Goal: Task Accomplishment & Management: Manage account settings

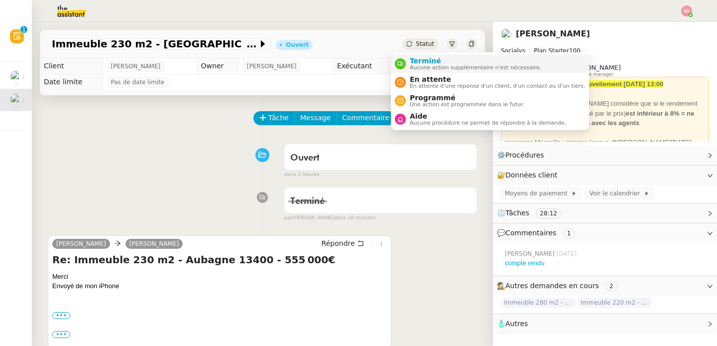
click at [405, 67] on nz-avatar at bounding box center [400, 63] width 11 height 11
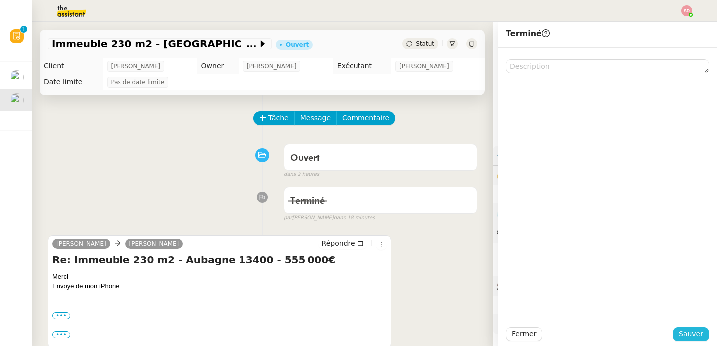
click at [684, 334] on span "Sauver" at bounding box center [691, 333] width 24 height 11
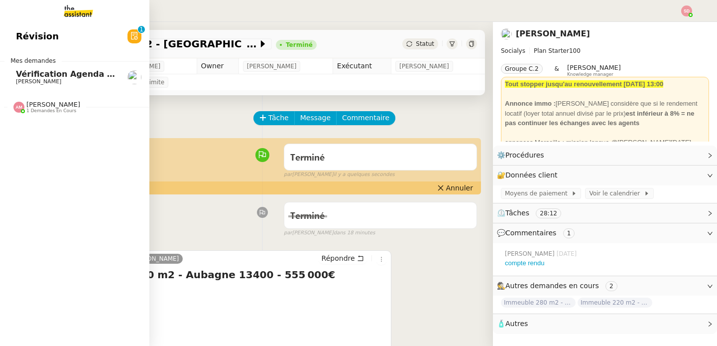
click at [28, 79] on span "[PERSON_NAME]" at bounding box center [38, 81] width 45 height 6
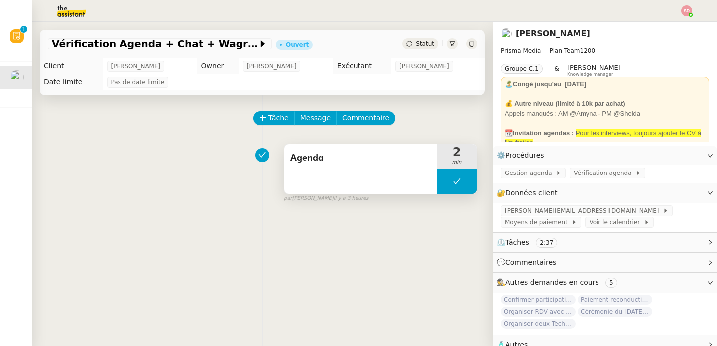
click at [437, 184] on button at bounding box center [457, 181] width 40 height 25
click at [443, 184] on icon at bounding box center [447, 181] width 8 height 8
click at [453, 184] on icon at bounding box center [457, 181] width 8 height 8
click at [463, 183] on icon at bounding box center [467, 181] width 8 height 8
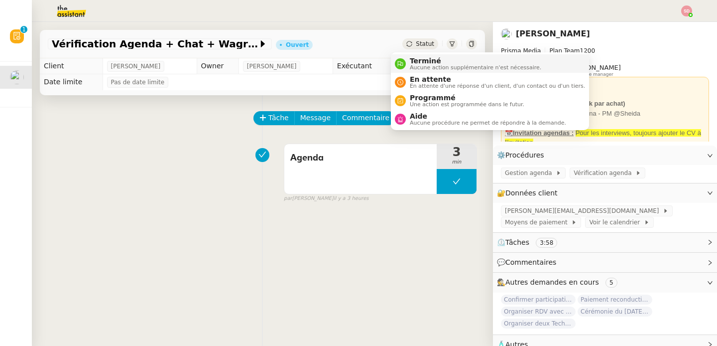
click at [404, 57] on div "Terminé Aucune action supplémentaire n'est nécessaire." at bounding box center [468, 63] width 146 height 13
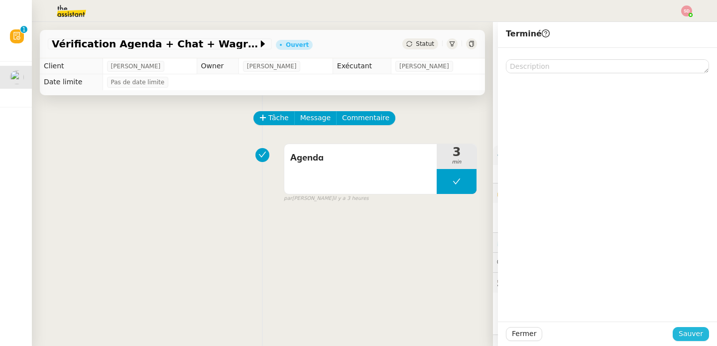
click at [679, 336] on span "Sauver" at bounding box center [691, 333] width 24 height 11
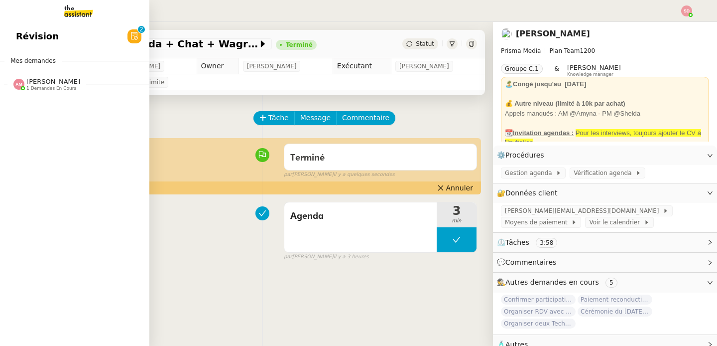
click at [2, 85] on div "[PERSON_NAME] 1 demandes en cours" at bounding box center [74, 80] width 149 height 29
click at [25, 95] on link "Lettrage de paiement - [DATE] [PERSON_NAME]" at bounding box center [74, 106] width 149 height 23
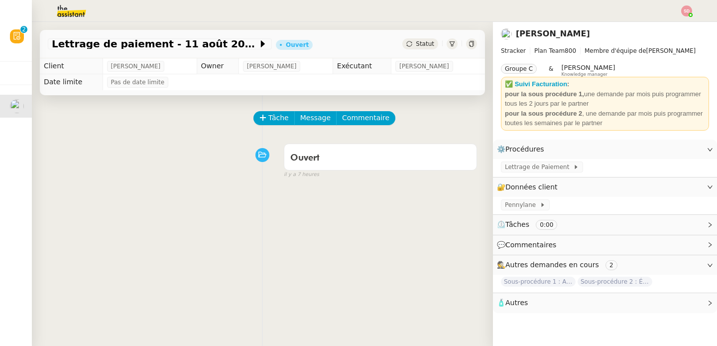
click at [469, 44] on icon at bounding box center [472, 44] width 6 height 6
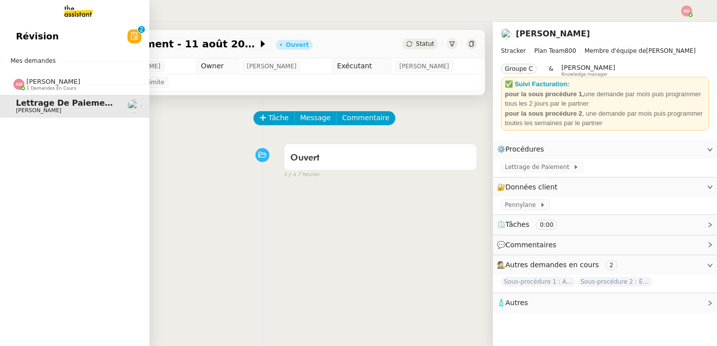
click at [14, 85] on img at bounding box center [18, 84] width 11 height 11
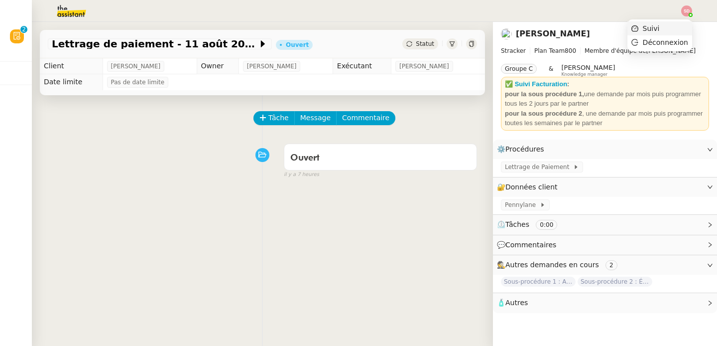
click at [683, 22] on li "Suivi" at bounding box center [660, 28] width 65 height 14
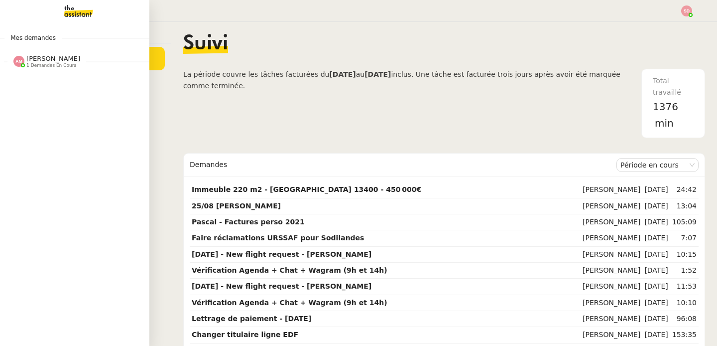
click at [46, 55] on span "[PERSON_NAME]" at bounding box center [53, 58] width 54 height 7
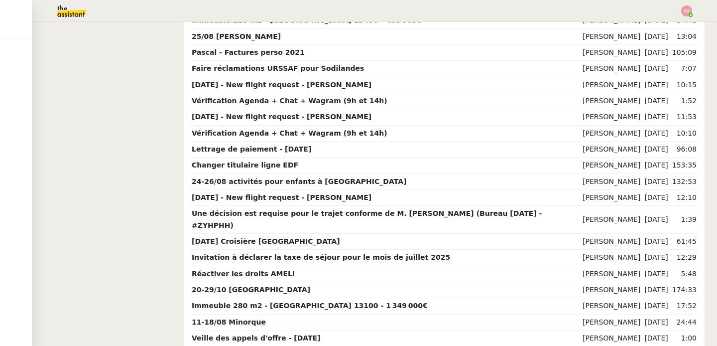
scroll to position [252, 0]
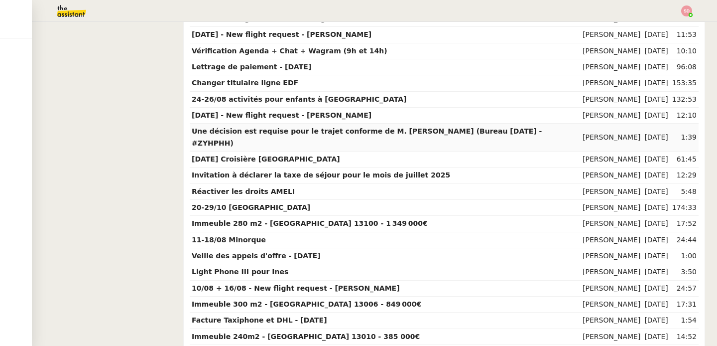
click at [305, 146] on strong "Une décision est requise pour le trajet conforme de M. [PERSON_NAME] (Bureau [D…" at bounding box center [367, 136] width 350 height 19
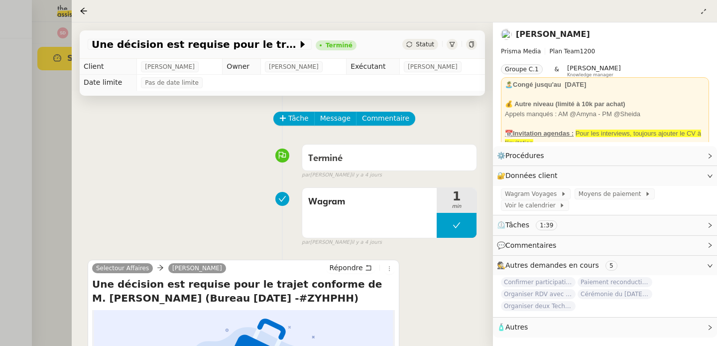
click at [25, 164] on div at bounding box center [358, 173] width 717 height 346
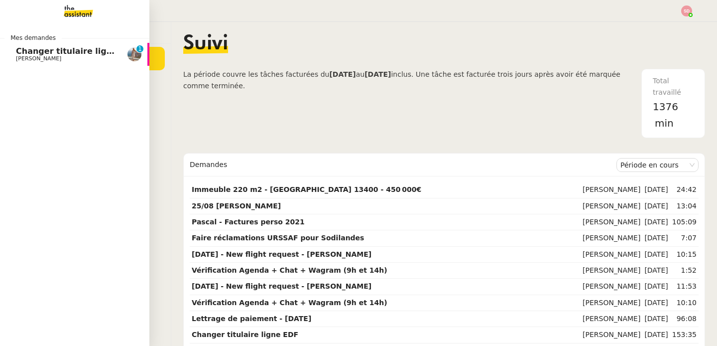
click at [67, 53] on span "Changer titulaire ligne EDF" at bounding box center [77, 50] width 122 height 9
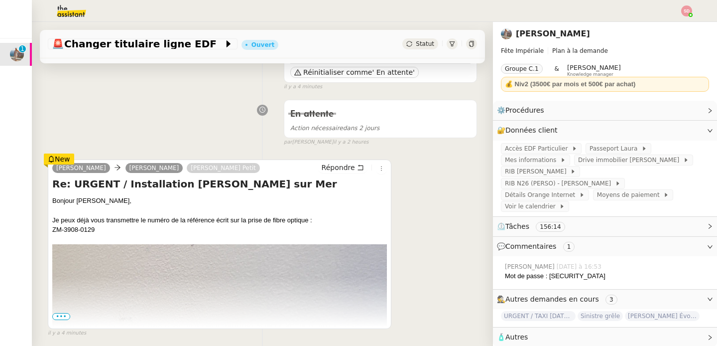
scroll to position [170, 0]
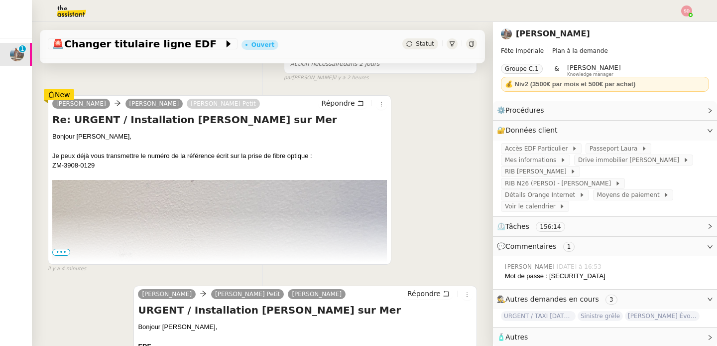
click at [67, 251] on span "•••" at bounding box center [61, 252] width 18 height 7
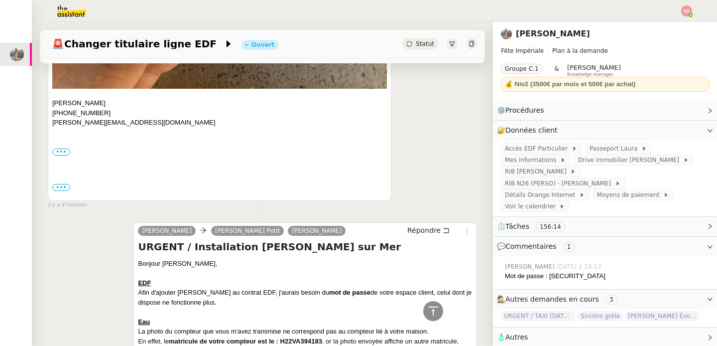
scroll to position [2527, 0]
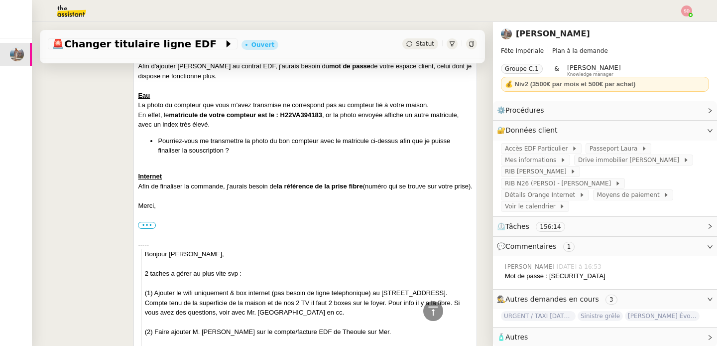
scroll to position [2918, 0]
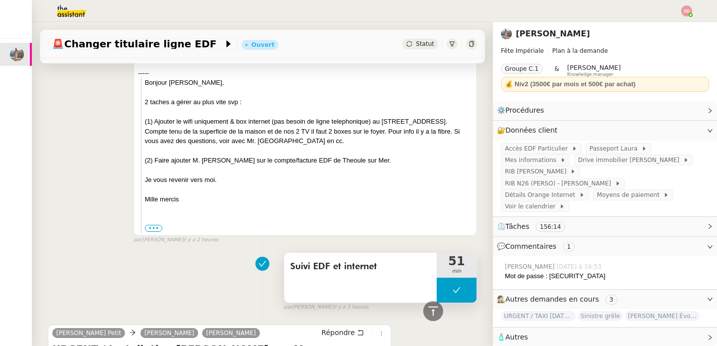
click at [437, 277] on button at bounding box center [457, 289] width 40 height 25
click at [437, 277] on div at bounding box center [447, 289] width 20 height 25
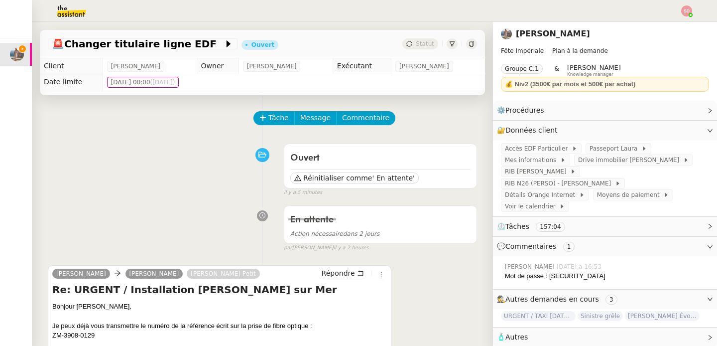
scroll to position [64, 0]
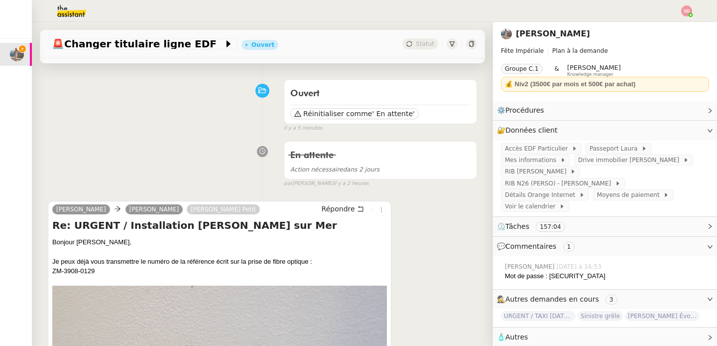
click at [78, 270] on div "ZM-3908-0129" at bounding box center [219, 271] width 335 height 10
copy div "ZM-3908-0129"
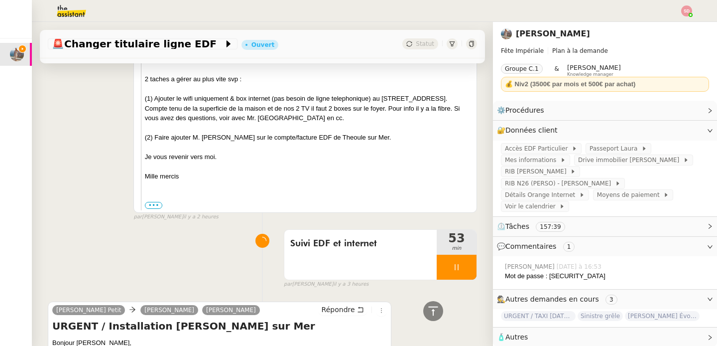
scroll to position [3126, 0]
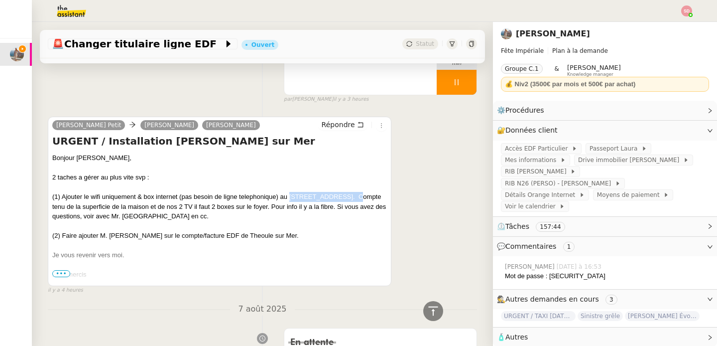
drag, startPoint x: 290, startPoint y: 136, endPoint x: 353, endPoint y: 136, distance: 62.3
click at [353, 192] on div "(1) Ajouter le wifi uniquement & box internet (pas besoin de ligne telephonique…" at bounding box center [219, 206] width 335 height 29
copy div "[STREET_ADDRESS]"
click at [590, 145] on span "Passeport Laura" at bounding box center [616, 148] width 52 height 10
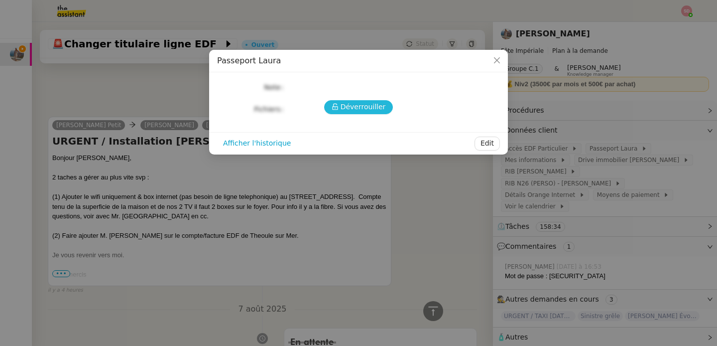
click at [348, 108] on span "Déverrouiller" at bounding box center [363, 106] width 45 height 11
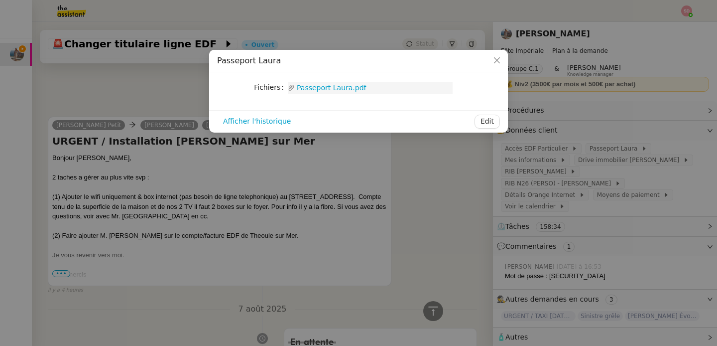
click at [346, 89] on link "Passeport Laura.pdf" at bounding box center [374, 87] width 158 height 11
click at [127, 135] on nz-modal-container "Passeport [PERSON_NAME] Upload Passeport Laura.pdf Afficher l'historique Edit" at bounding box center [358, 173] width 717 height 346
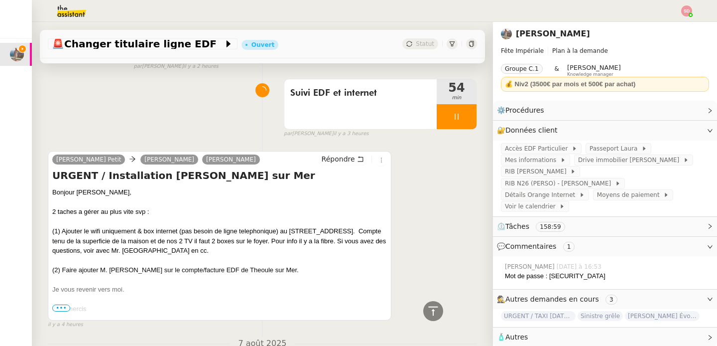
scroll to position [3044, 0]
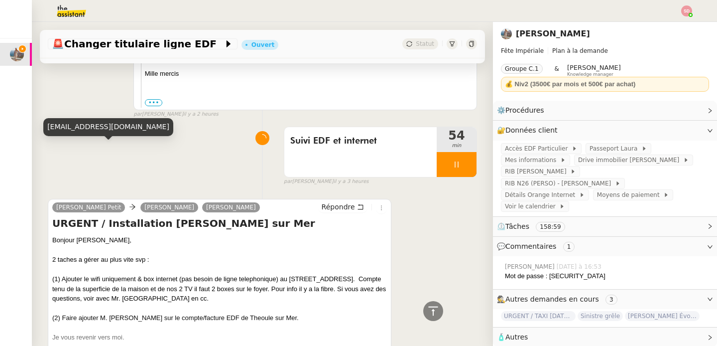
click at [87, 124] on div "[EMAIL_ADDRESS][DOMAIN_NAME]" at bounding box center [108, 126] width 130 height 17
copy div "[EMAIL_ADDRESS][DOMAIN_NAME]"
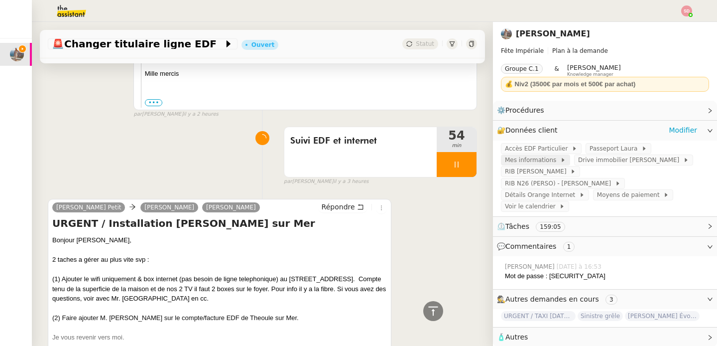
click at [538, 160] on span "Mes informations" at bounding box center [532, 160] width 55 height 10
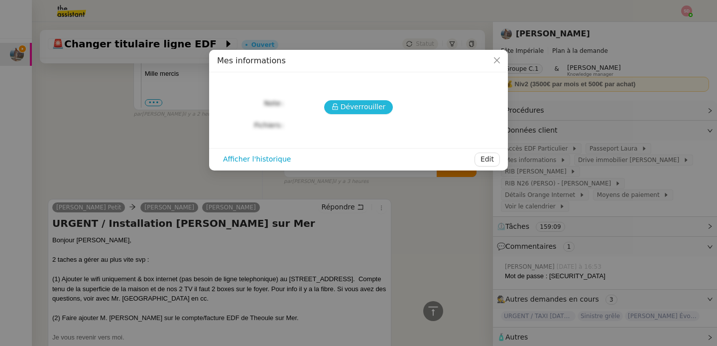
click at [370, 104] on span "Déverrouiller" at bounding box center [363, 106] width 45 height 11
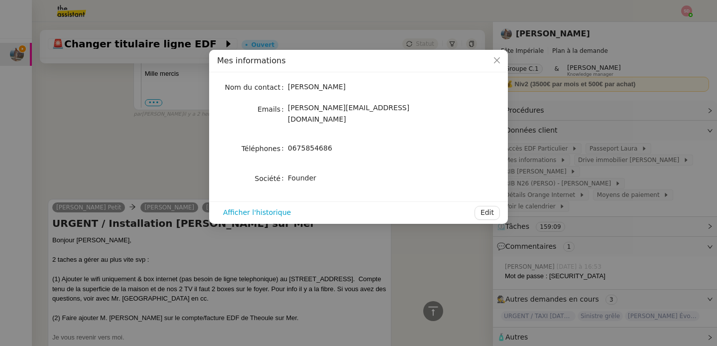
click at [307, 144] on span "0675854686" at bounding box center [310, 148] width 44 height 8
copy span "0675854686"
click at [176, 240] on nz-modal-container "Mes informations Nom du contact [PERSON_NAME] Emails [PERSON_NAME][EMAIL_ADDRES…" at bounding box center [358, 173] width 717 height 346
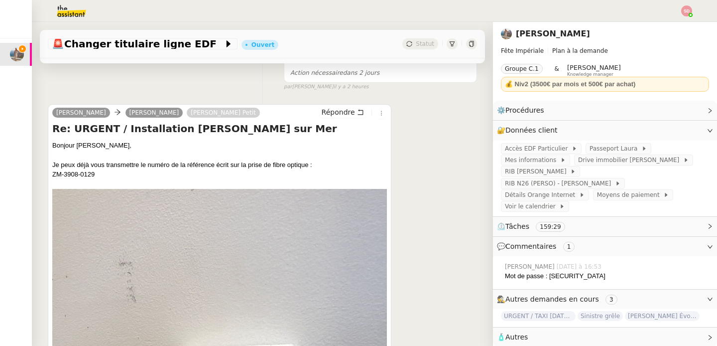
scroll to position [162, 0]
click at [72, 174] on div "ZM-3908-0129" at bounding box center [219, 173] width 335 height 10
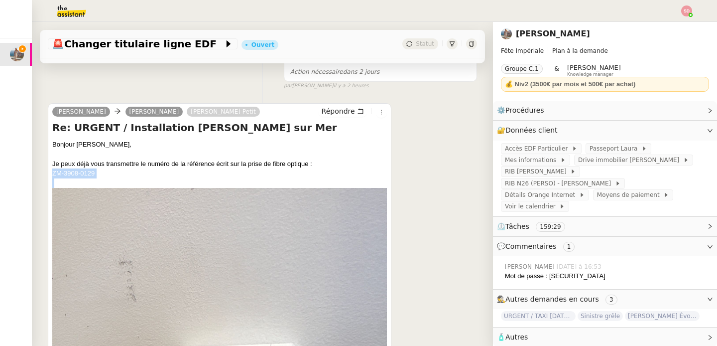
click at [72, 174] on div "ZM-3908-0129" at bounding box center [219, 173] width 335 height 10
copy div "ZM-3908-0129"
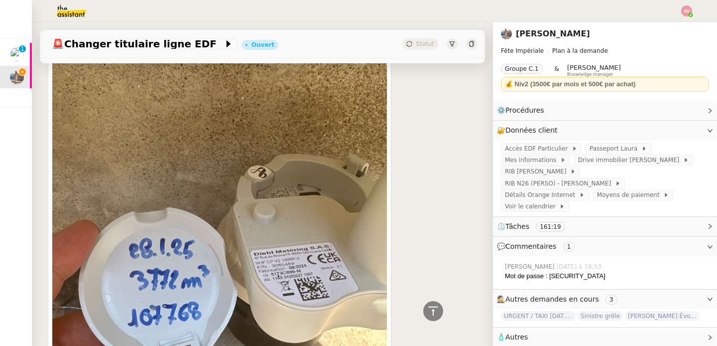
scroll to position [904, 0]
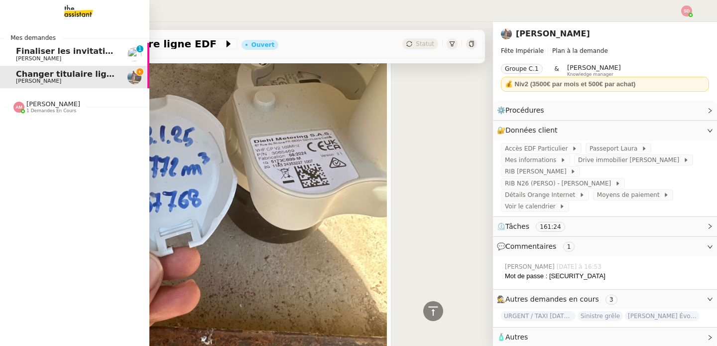
click at [22, 111] on div at bounding box center [18, 107] width 11 height 11
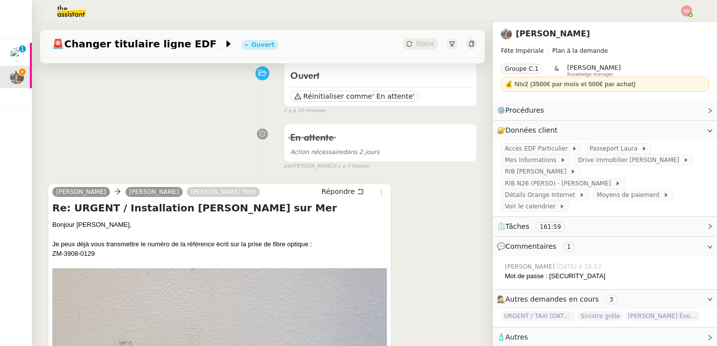
scroll to position [0, 0]
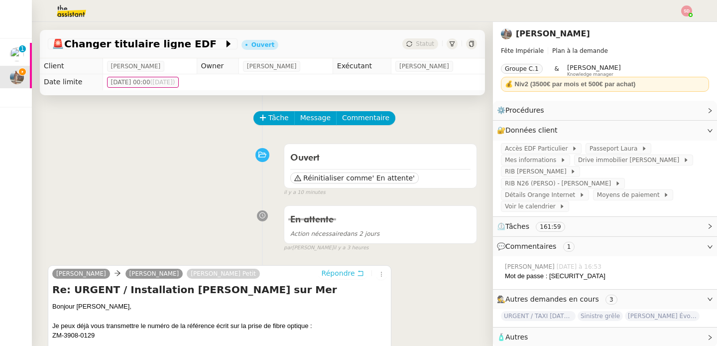
click at [335, 269] on span "Répondre" at bounding box center [338, 273] width 33 height 10
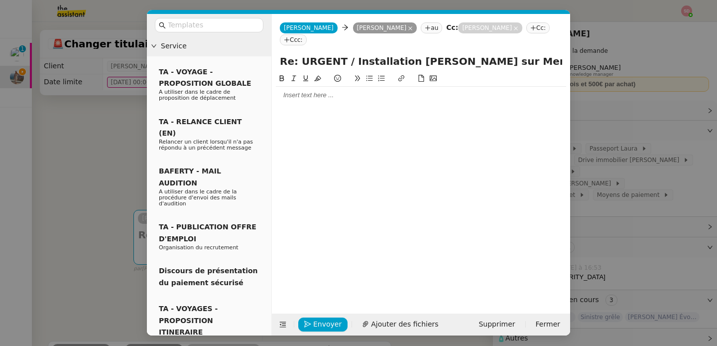
click at [329, 91] on div at bounding box center [421, 95] width 290 height 9
click at [281, 327] on icon at bounding box center [282, 324] width 7 height 7
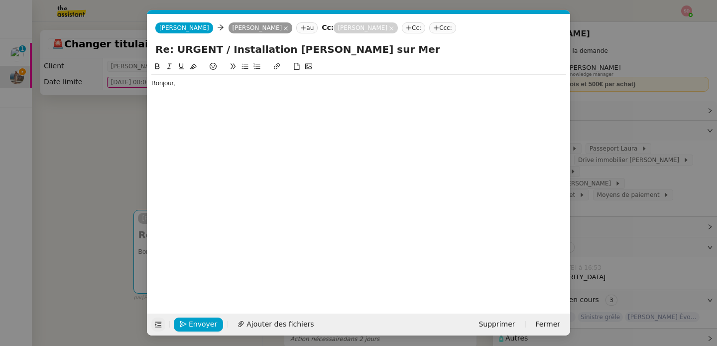
click at [189, 110] on div "Bonjour," at bounding box center [358, 92] width 415 height 35
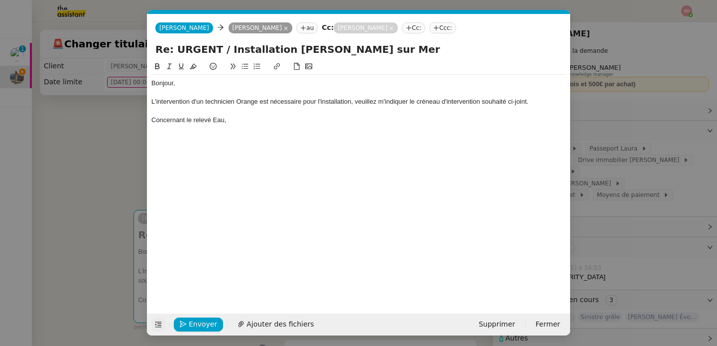
click at [42, 133] on nz-modal-container "Service TA - VOYAGE - PROPOSITION GLOBALE A utiliser dans le cadre de propositi…" at bounding box center [358, 173] width 717 height 346
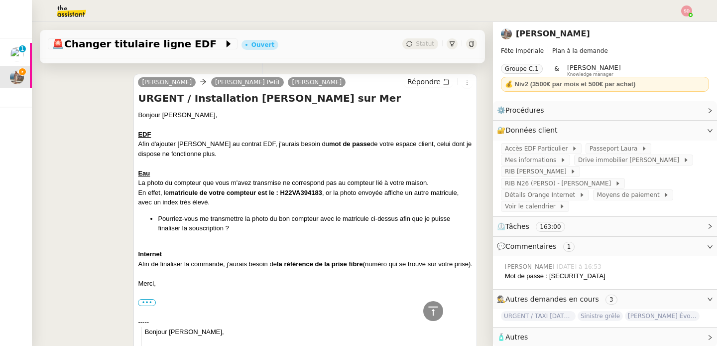
scroll to position [2838, 0]
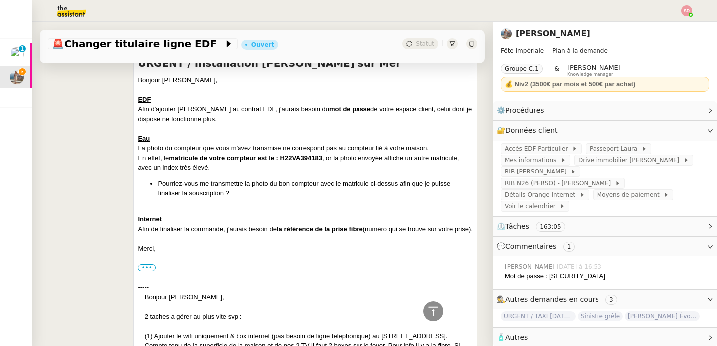
click at [299, 154] on strong "matricule de votre compteur est le : H22VA394183" at bounding box center [245, 157] width 153 height 7
copy strong "H22VA394183"
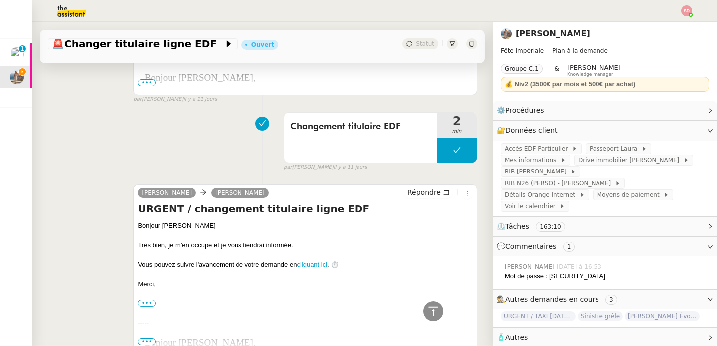
scroll to position [5879, 0]
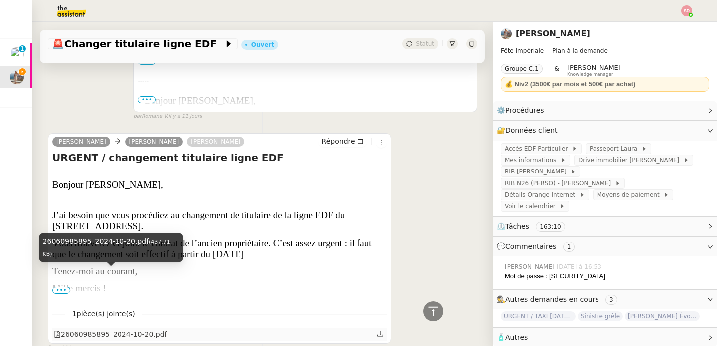
click at [120, 328] on div "26060985895_2024-10-20.pdf" at bounding box center [111, 333] width 114 height 11
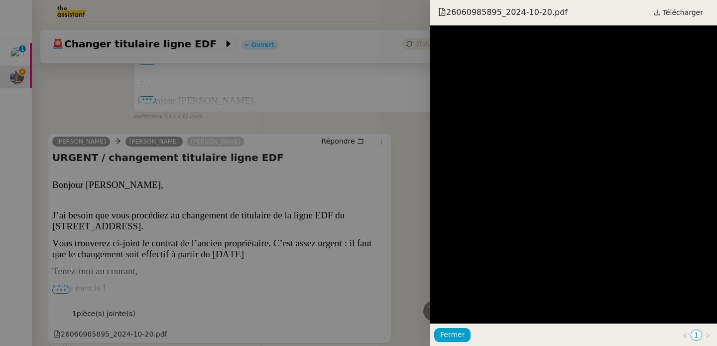
drag, startPoint x: 351, startPoint y: 133, endPoint x: 348, endPoint y: 140, distance: 8.0
click at [351, 133] on div at bounding box center [358, 173] width 717 height 346
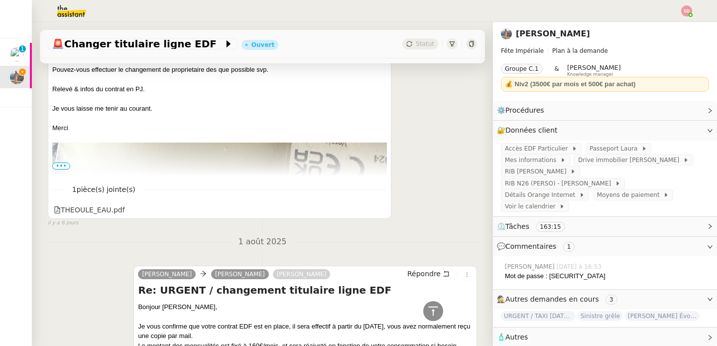
scroll to position [4575, 0]
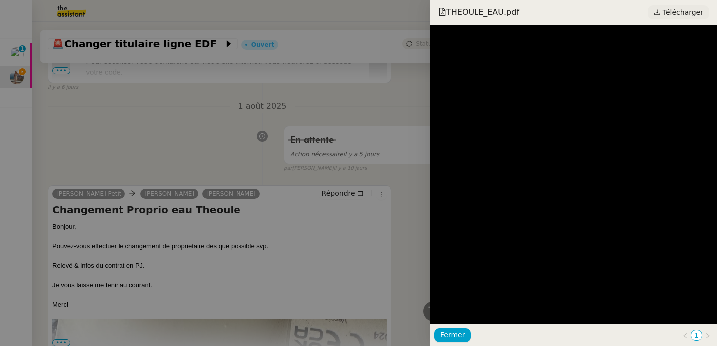
click at [660, 15] on icon at bounding box center [657, 12] width 7 height 7
click at [324, 254] on div at bounding box center [358, 173] width 717 height 346
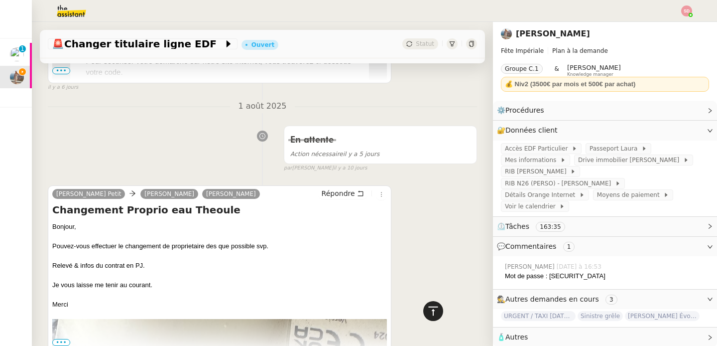
click at [427, 311] on icon at bounding box center [433, 311] width 12 height 12
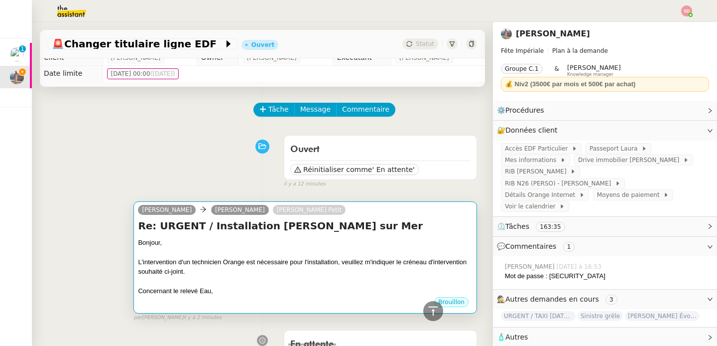
scroll to position [0, 0]
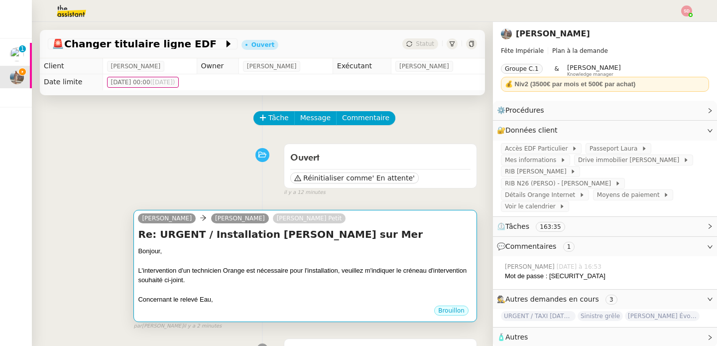
click at [321, 252] on div "Bonjour," at bounding box center [305, 251] width 335 height 10
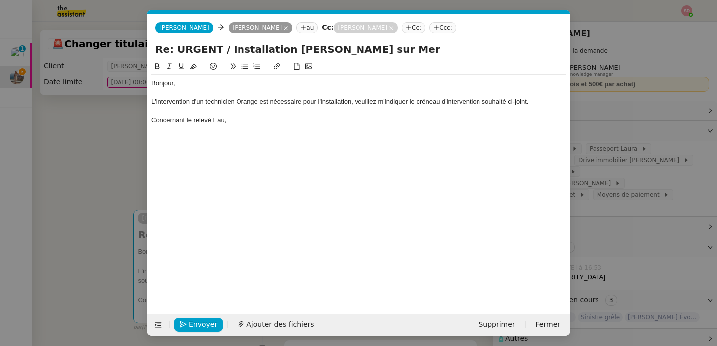
scroll to position [0, 21]
click at [255, 113] on div at bounding box center [358, 111] width 415 height 9
click at [252, 121] on div "Concernant le relevé Eau," at bounding box center [358, 120] width 415 height 9
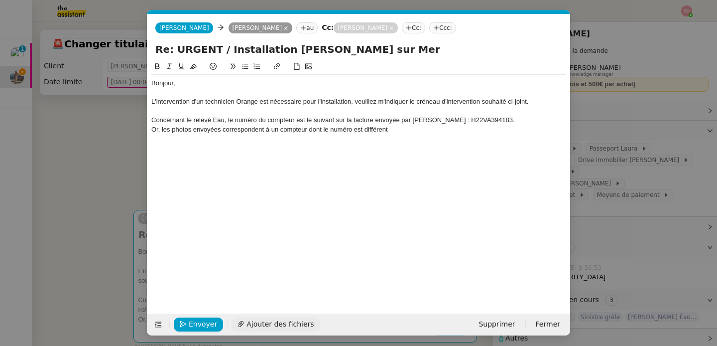
click at [271, 326] on span "Ajouter des fichiers" at bounding box center [280, 323] width 67 height 11
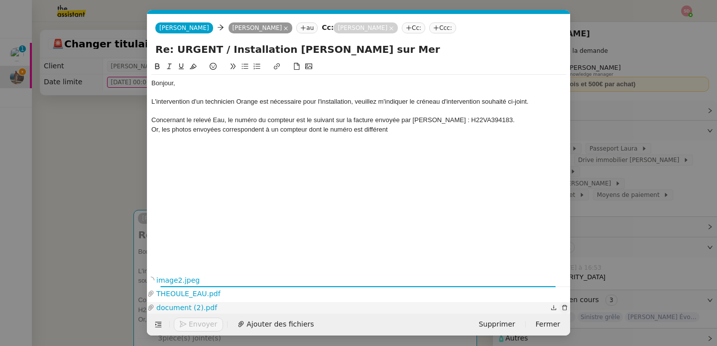
click at [564, 308] on icon "button" at bounding box center [565, 307] width 6 height 6
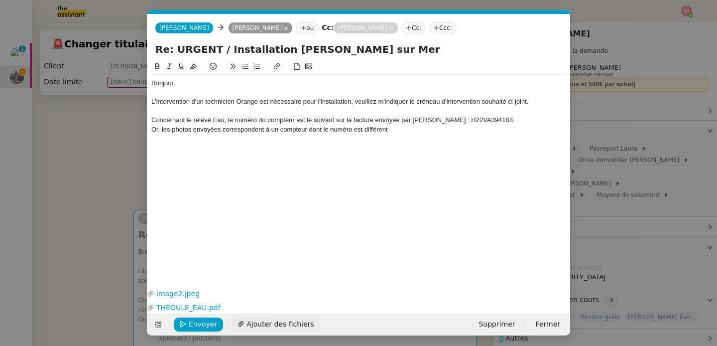
click at [278, 324] on span "Ajouter des fichiers" at bounding box center [280, 323] width 67 height 11
click at [277, 308] on link "Capture d’écran [DATE] 14.21.58.png" at bounding box center [351, 307] width 394 height 11
click at [189, 292] on link "THEOULE_EAU.pdf" at bounding box center [351, 293] width 394 height 11
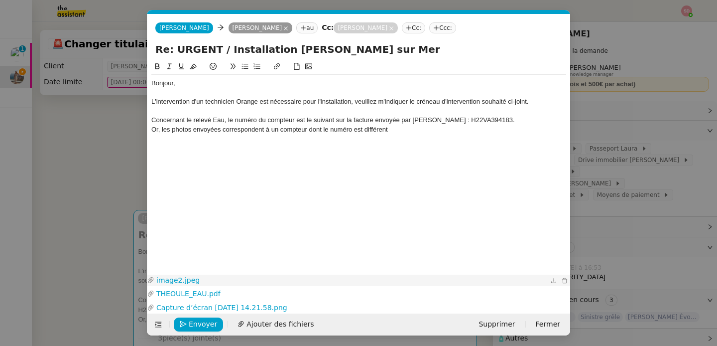
click at [175, 277] on link "image2.jpeg" at bounding box center [351, 279] width 394 height 11
click at [424, 128] on div "Or, les photos envoyées correspondent à un compteur dont le numéro est différent" at bounding box center [358, 129] width 415 height 9
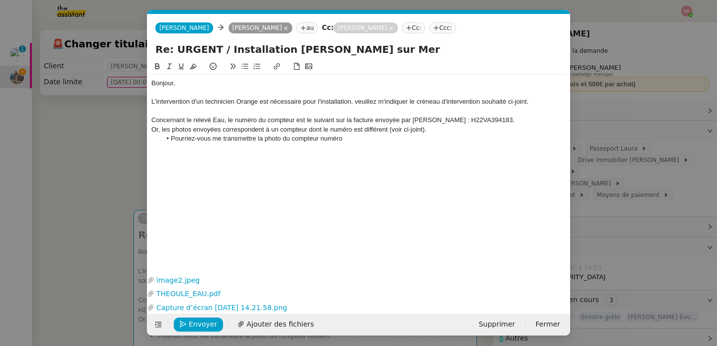
click at [450, 120] on div "Concernant le relevé Eau, le numéro du compteur est le suivant sur la facture e…" at bounding box center [358, 120] width 415 height 9
copy div "H22VA394183"
click at [411, 136] on li "Pourriez-vous me transmettre la photo du compteur numéro" at bounding box center [364, 138] width 406 height 9
click at [196, 327] on span "Envoyer" at bounding box center [203, 323] width 28 height 11
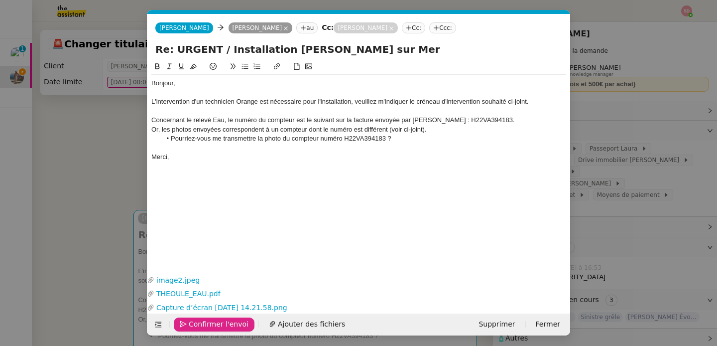
click at [195, 327] on span "Confirmer l'envoi" at bounding box center [219, 323] width 60 height 11
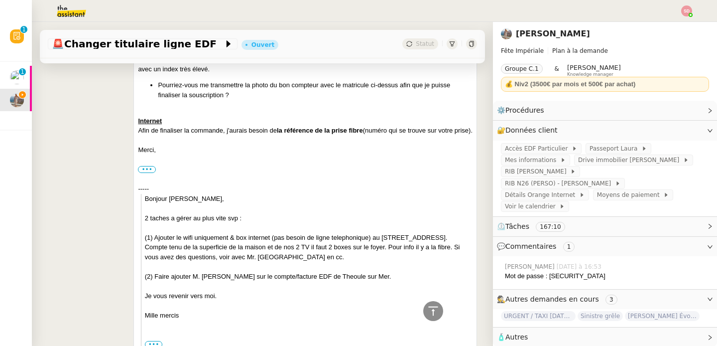
scroll to position [3090, 0]
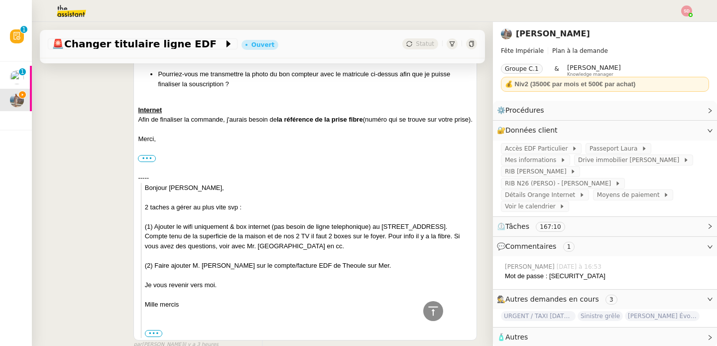
click at [427, 311] on icon at bounding box center [433, 311] width 12 height 12
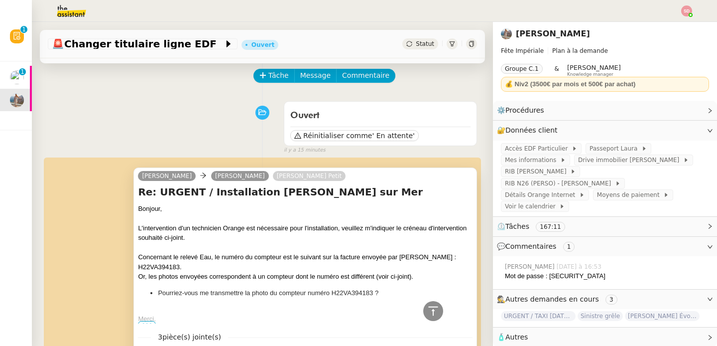
scroll to position [0, 0]
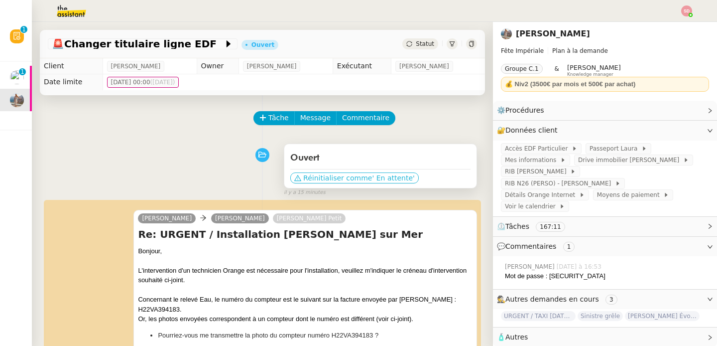
click at [377, 178] on span "' En attente'" at bounding box center [393, 178] width 42 height 10
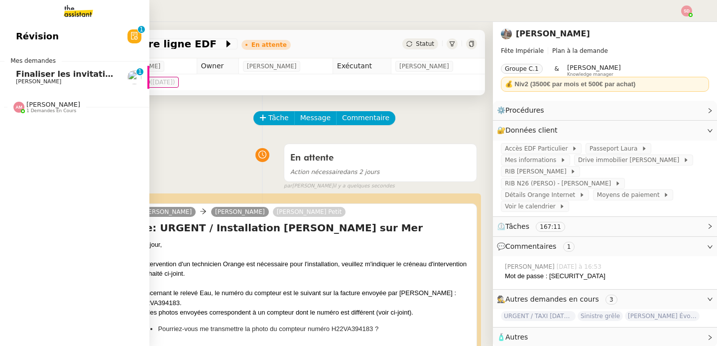
click at [15, 80] on link "Finaliser les invitations VIP [PERSON_NAME] 0 1 2 3 4 5 6 7 8 9" at bounding box center [74, 77] width 149 height 23
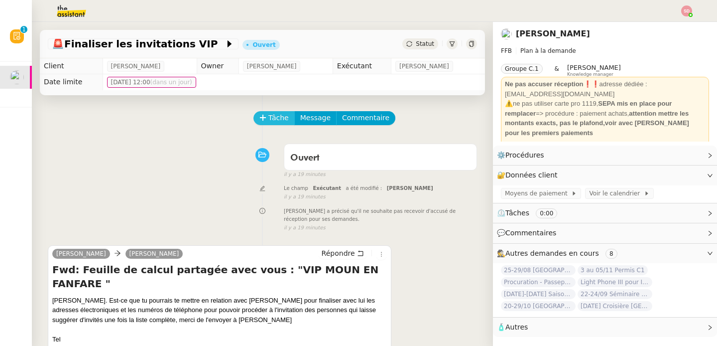
click at [269, 123] on span "Tâche" at bounding box center [279, 117] width 20 height 11
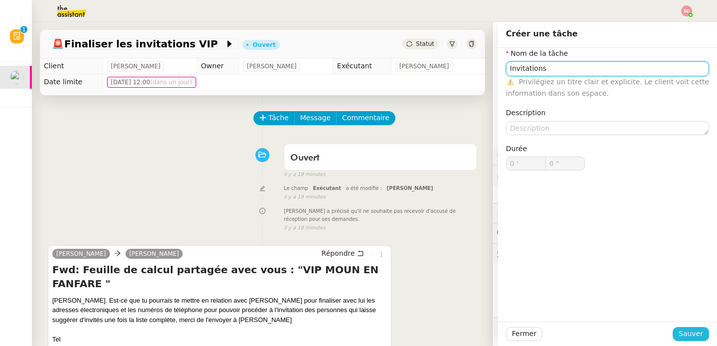
type input "Invitations"
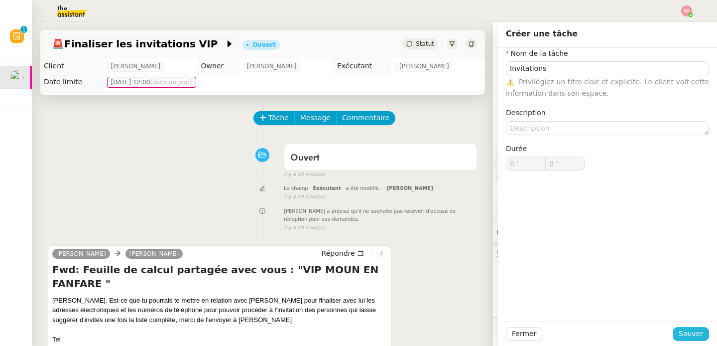
click at [688, 330] on span "Sauver" at bounding box center [691, 333] width 24 height 11
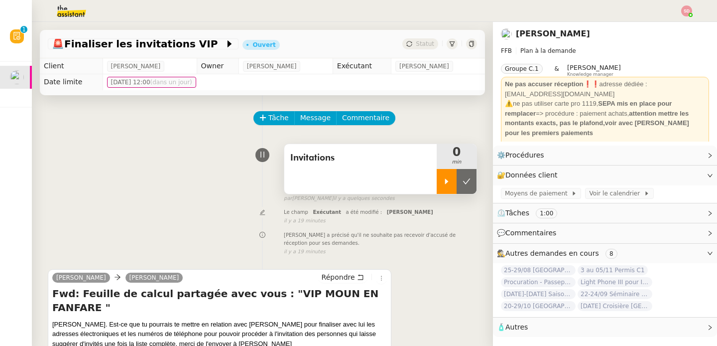
click at [437, 177] on div at bounding box center [447, 181] width 20 height 25
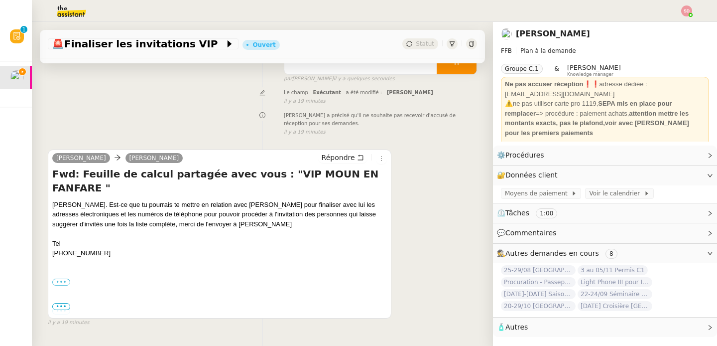
scroll to position [139, 0]
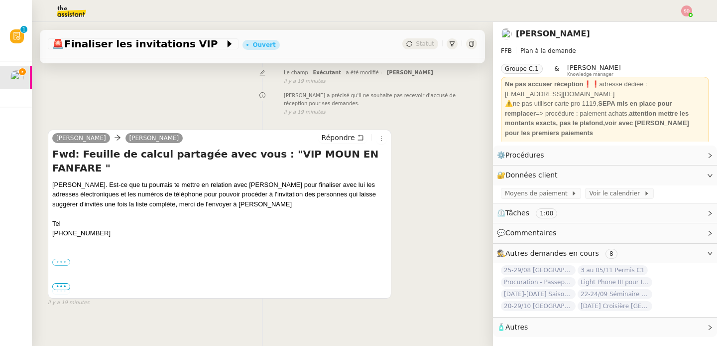
click at [58, 259] on label "•••" at bounding box center [61, 262] width 18 height 7
click at [0, 0] on input "•••" at bounding box center [0, 0] width 0 height 0
click at [61, 284] on span "•••" at bounding box center [61, 286] width 18 height 7
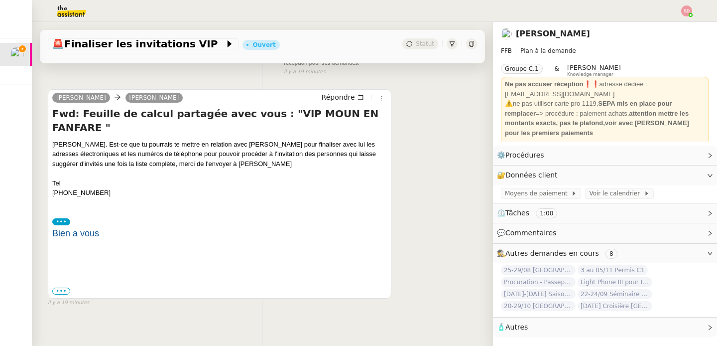
scroll to position [180, 0]
click at [60, 287] on label "•••" at bounding box center [61, 290] width 18 height 7
click at [0, 0] on input "•••" at bounding box center [0, 0] width 0 height 0
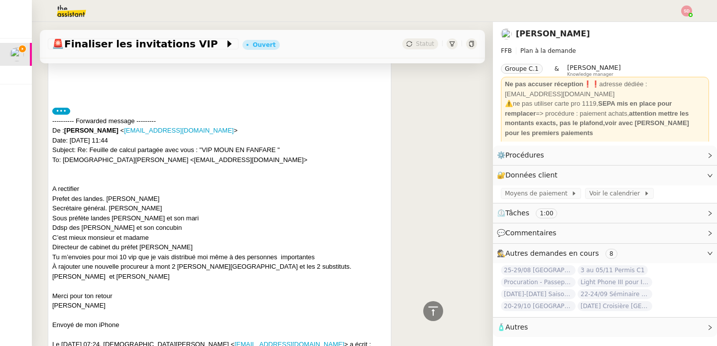
scroll to position [364, 0]
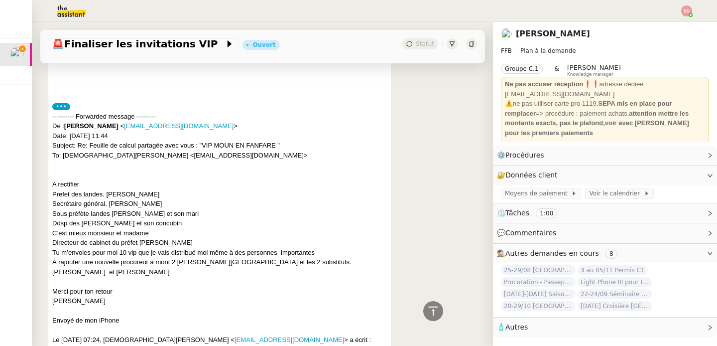
click at [105, 296] on div "[PERSON_NAME]" at bounding box center [219, 301] width 335 height 10
copy div "[PERSON_NAME]"
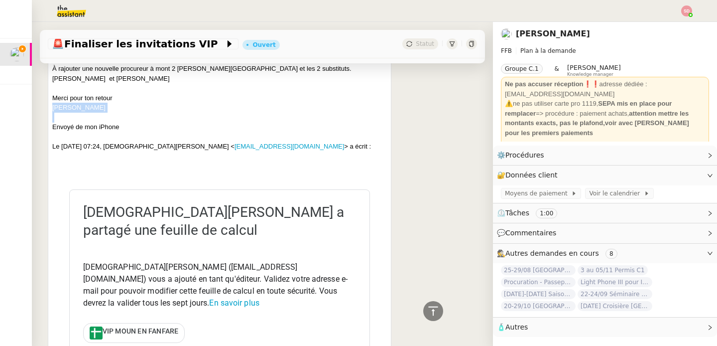
scroll to position [739, 0]
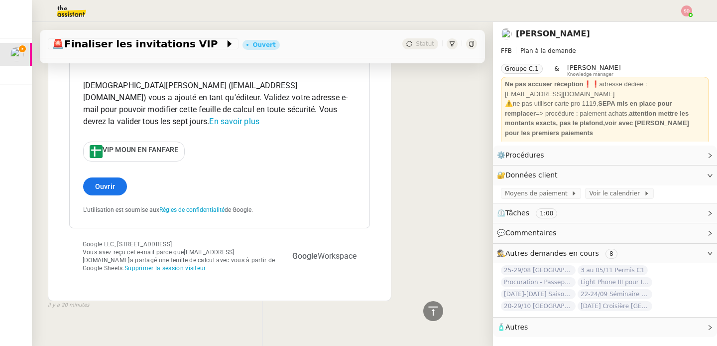
click at [152, 145] on span "VIP MOUN EN FANFARE" at bounding box center [141, 149] width 76 height 8
click at [258, 145] on td "[DEMOGRAPHIC_DATA][PERSON_NAME] a partagé une feuille de calcul [DEMOGRAPHIC_DA…" at bounding box center [220, 117] width 300 height 219
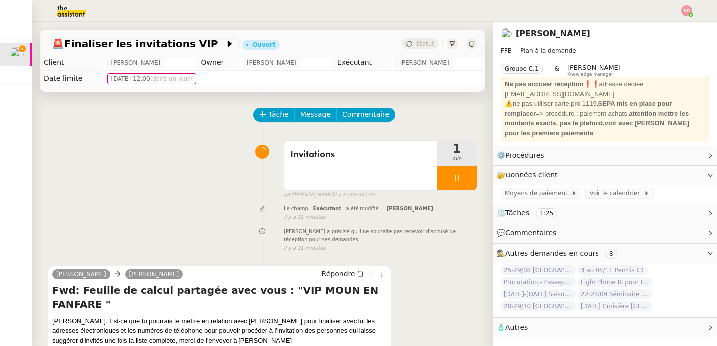
scroll to position [0, 0]
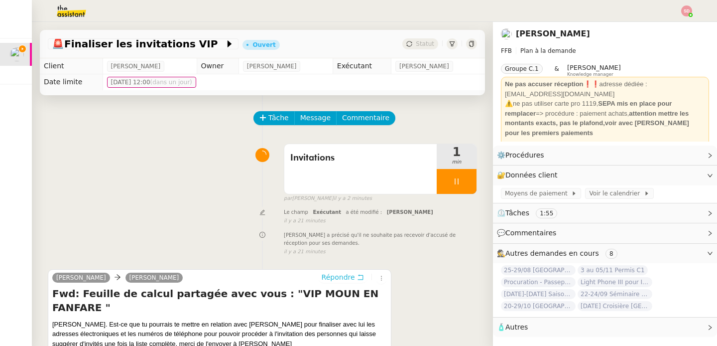
click at [331, 278] on span "Répondre" at bounding box center [338, 277] width 33 height 10
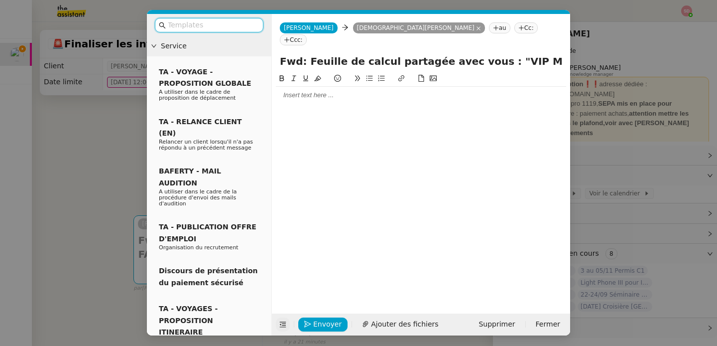
click at [285, 327] on icon at bounding box center [282, 324] width 7 height 7
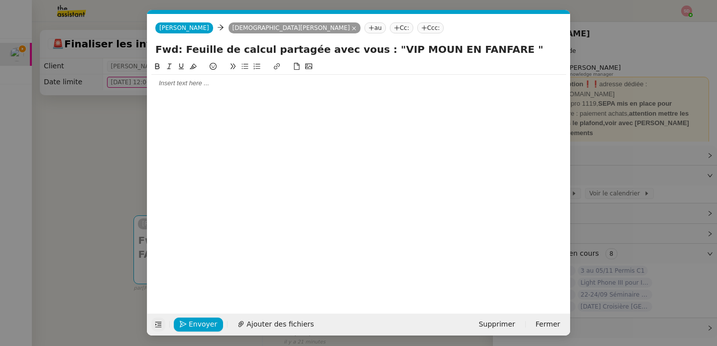
click at [221, 86] on div at bounding box center [358, 83] width 415 height 9
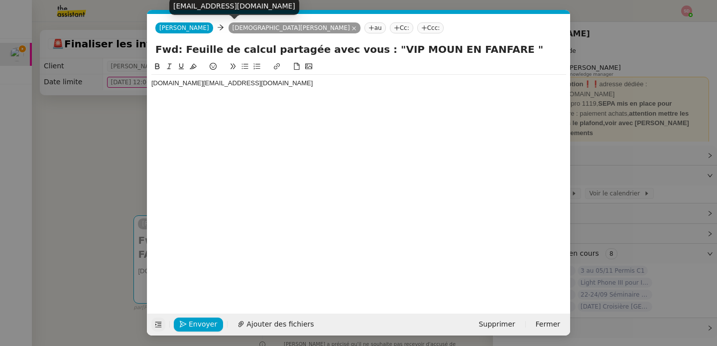
click at [352, 27] on icon at bounding box center [354, 28] width 4 height 4
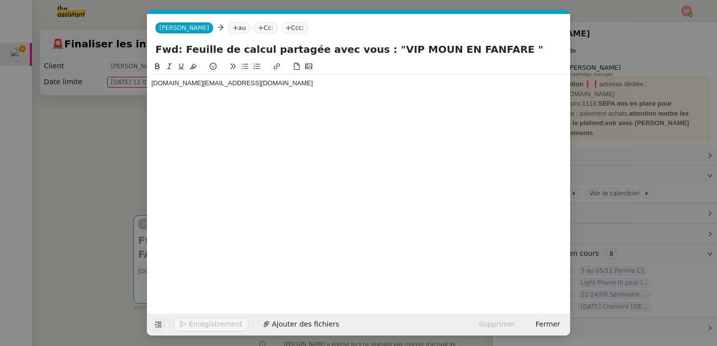
click at [101, 154] on nz-modal-container "Service TA - VOYAGE - PROPOSITION GLOBALE A utiliser dans le cadre de propositi…" at bounding box center [358, 173] width 717 height 346
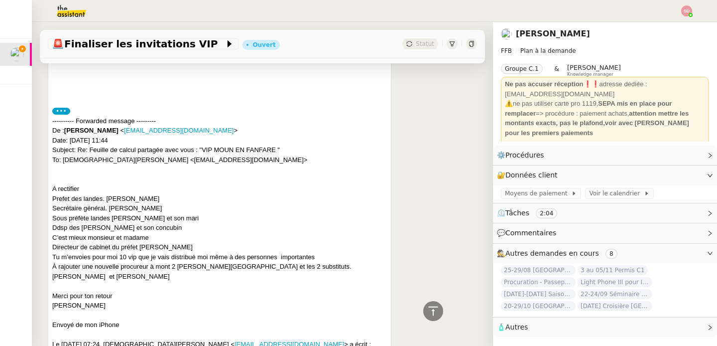
scroll to position [291, 0]
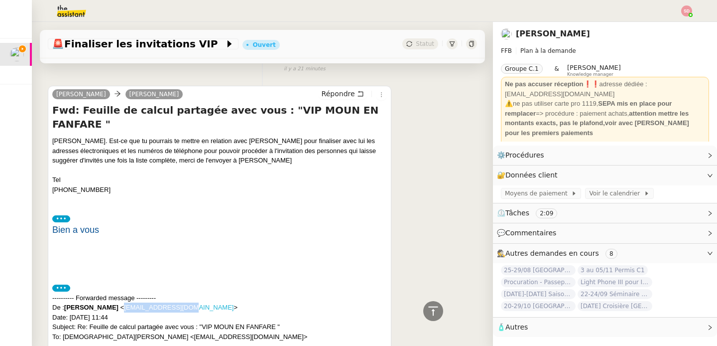
copy link "[EMAIL_ADDRESS][DOMAIN_NAME]"
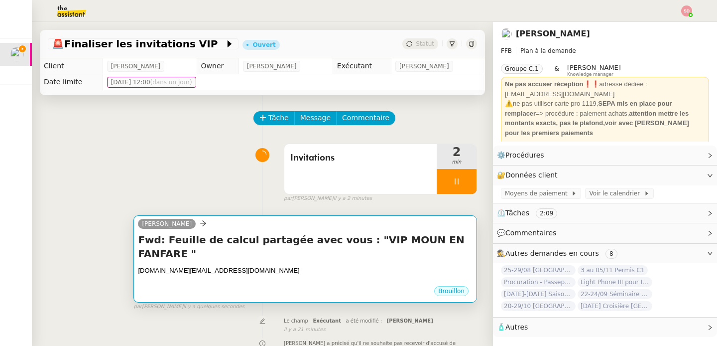
click at [269, 266] on div "[DOMAIN_NAME][EMAIL_ADDRESS][DOMAIN_NAME]" at bounding box center [305, 271] width 335 height 10
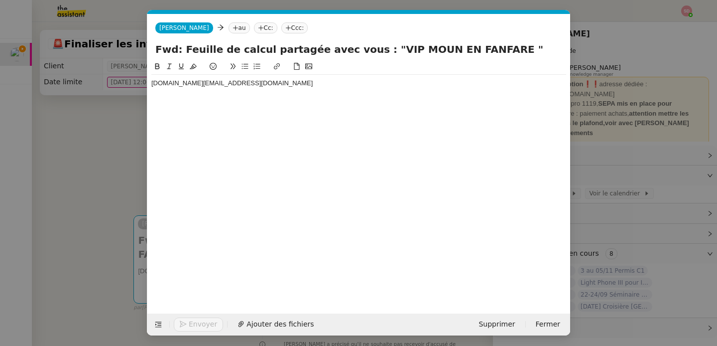
scroll to position [0, 21]
click at [233, 25] on icon at bounding box center [236, 28] width 6 height 6
paste input "[EMAIL_ADDRESS][DOMAIN_NAME]"
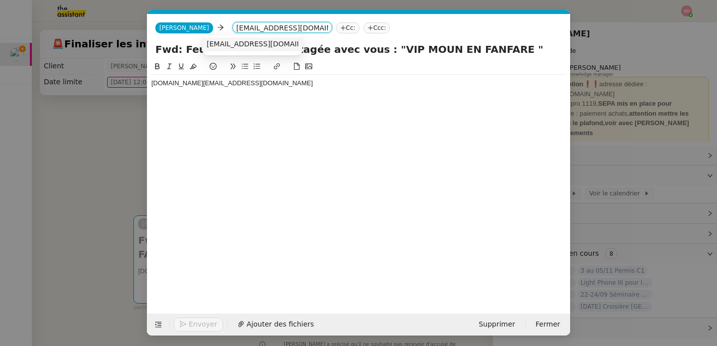
type input "[EMAIL_ADDRESS][DOMAIN_NAME]"
click at [224, 40] on span "[EMAIL_ADDRESS][DOMAIN_NAME]" at bounding box center [268, 44] width 122 height 8
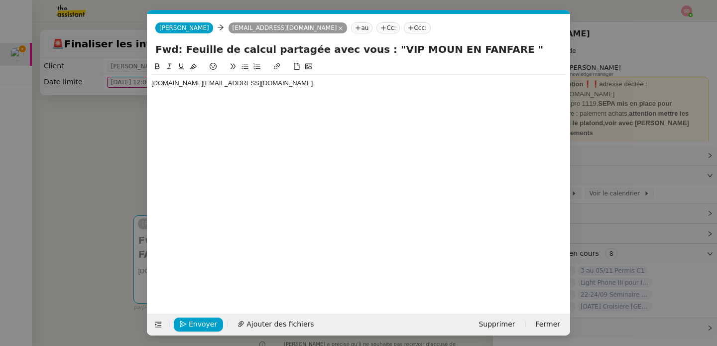
click at [151, 86] on div "[DOMAIN_NAME][EMAIL_ADDRESS][DOMAIN_NAME]" at bounding box center [358, 83] width 415 height 9
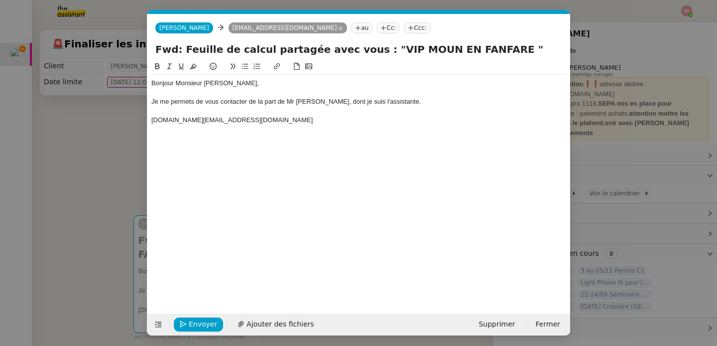
click at [216, 111] on div at bounding box center [358, 111] width 415 height 9
click at [99, 159] on nz-modal-container "Service TA - VOYAGE - PROPOSITION GLOBALE A utiliser dans le cadre de propositi…" at bounding box center [358, 173] width 717 height 346
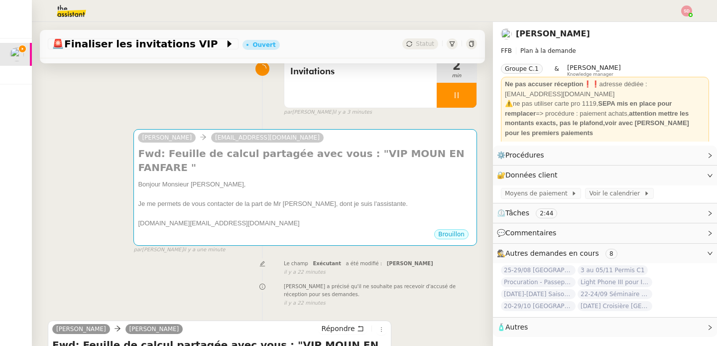
scroll to position [0, 0]
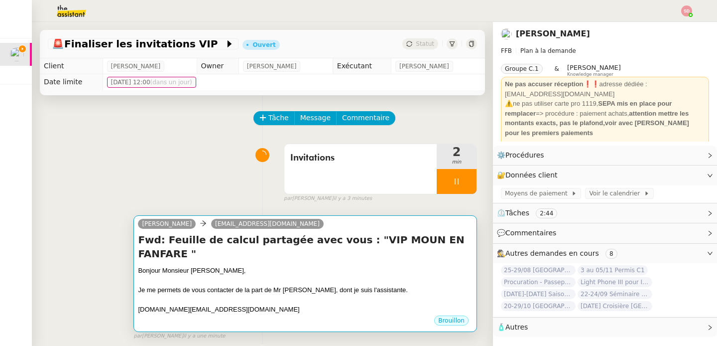
click at [265, 304] on div "[DOMAIN_NAME][EMAIL_ADDRESS][DOMAIN_NAME]" at bounding box center [305, 309] width 335 height 10
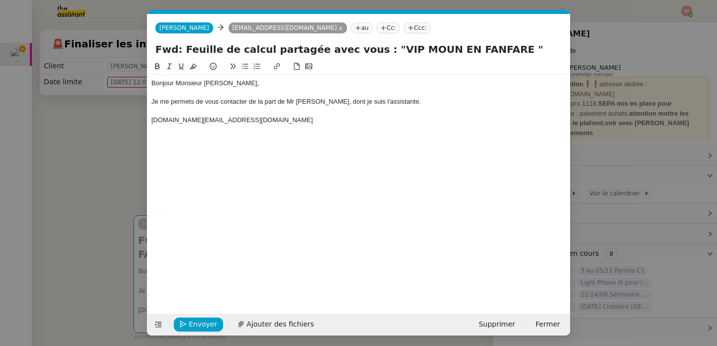
scroll to position [0, 21]
click at [211, 113] on div at bounding box center [358, 111] width 415 height 9
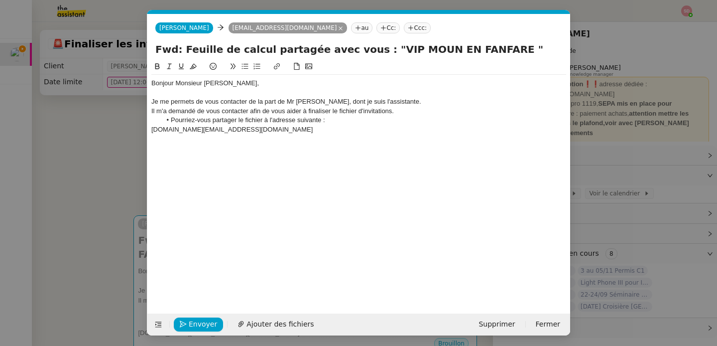
click at [151, 131] on div "[DOMAIN_NAME][EMAIL_ADDRESS][DOMAIN_NAME]" at bounding box center [358, 129] width 415 height 9
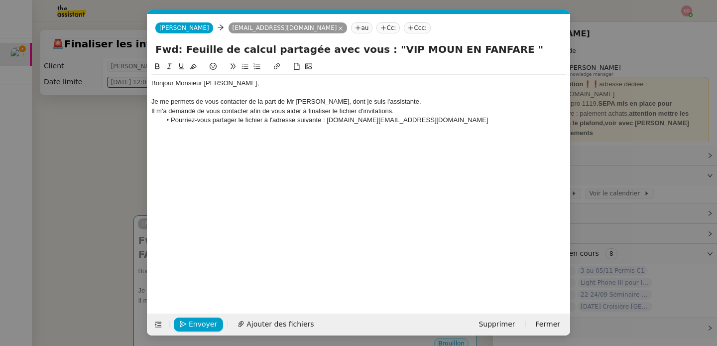
click at [442, 123] on li "Pourriez-vous partager le fichier à l'adresse suivante : [DOMAIN_NAME][EMAIL_AD…" at bounding box center [364, 120] width 406 height 9
click at [121, 166] on nz-modal-container "Service TA - VOYAGE - PROPOSITION GLOBALE A utiliser dans le cadre de propositi…" at bounding box center [358, 173] width 717 height 346
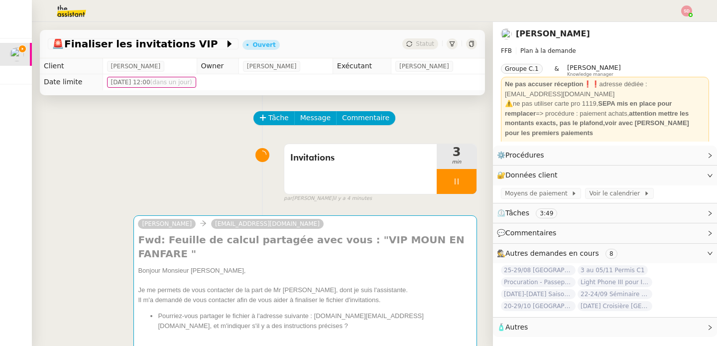
click at [579, 249] on span "Autres demandes en cours" at bounding box center [553, 253] width 94 height 8
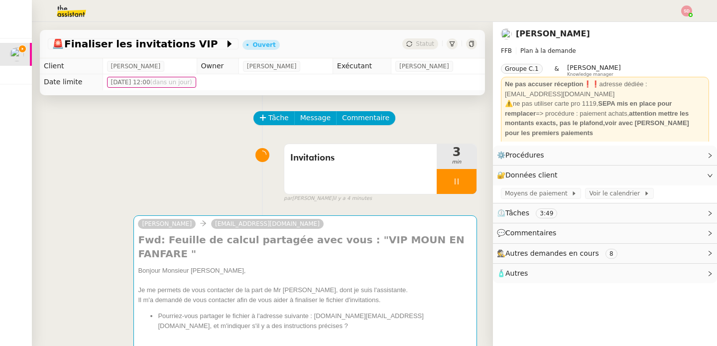
click at [532, 272] on span "🧴 Autres" at bounding box center [597, 273] width 200 height 11
click at [527, 290] on span "Créer un email dédié" at bounding box center [536, 290] width 63 height 7
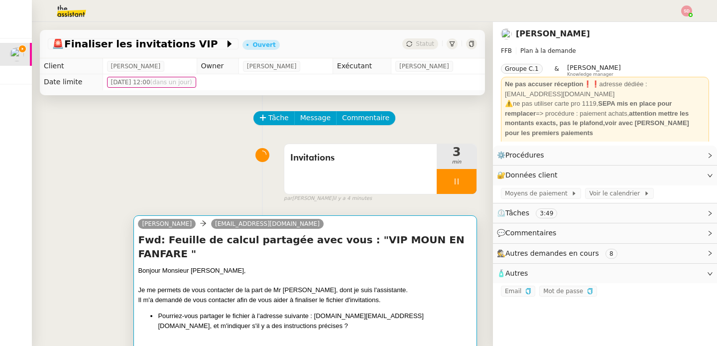
click at [420, 285] on div "Je me permets de vous contacter de la part de Mr [PERSON_NAME], dont je suis l'…" at bounding box center [305, 290] width 335 height 10
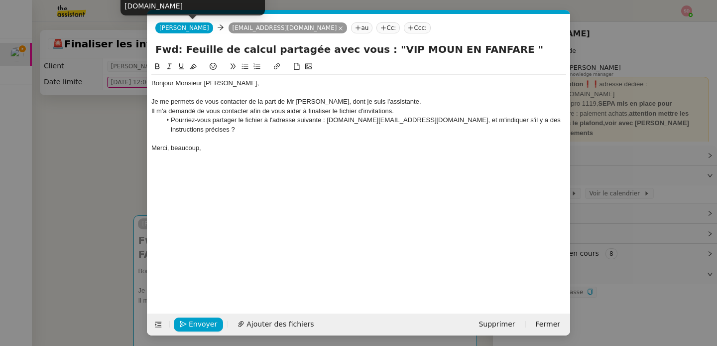
click at [172, 31] on span "[PERSON_NAME]" at bounding box center [184, 27] width 50 height 7
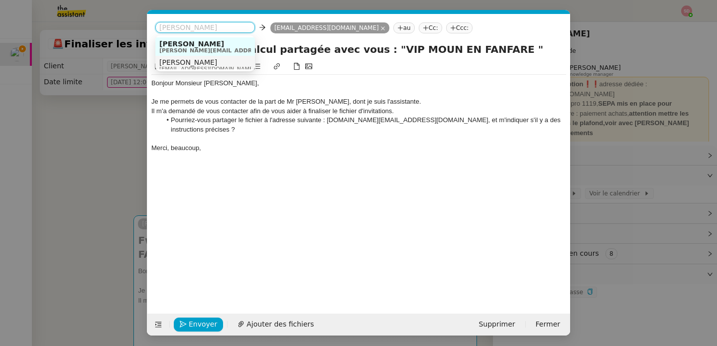
click at [169, 63] on span "[PERSON_NAME]" at bounding box center [207, 62] width 96 height 8
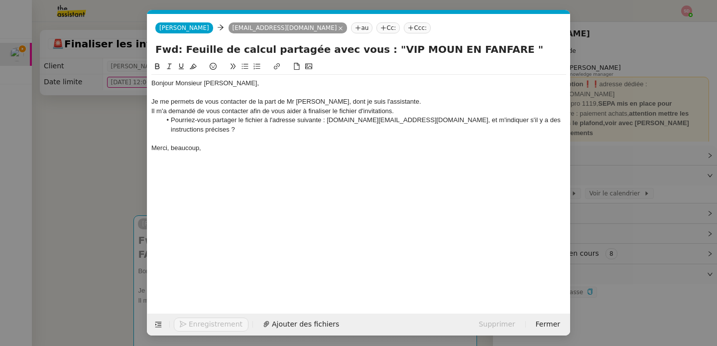
click at [230, 141] on div at bounding box center [358, 138] width 415 height 9
click at [238, 150] on div "Merci, beaucoup," at bounding box center [358, 147] width 415 height 9
click at [203, 324] on span "Envoyer" at bounding box center [203, 323] width 28 height 11
click at [203, 324] on span "Confirmer l'envoi" at bounding box center [219, 323] width 60 height 11
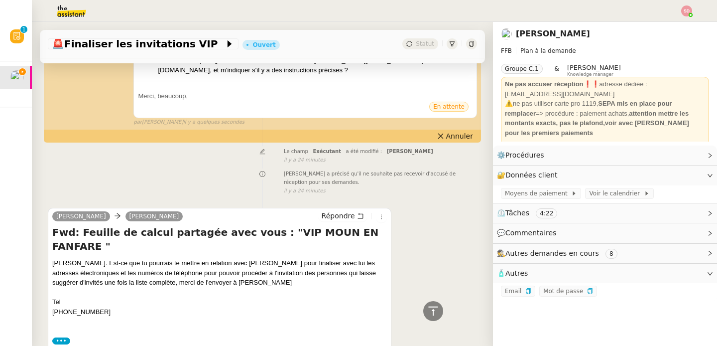
scroll to position [131, 0]
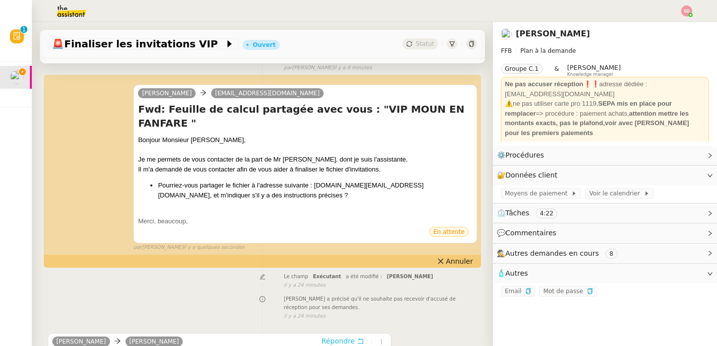
click at [337, 336] on span "Répondre" at bounding box center [338, 341] width 33 height 10
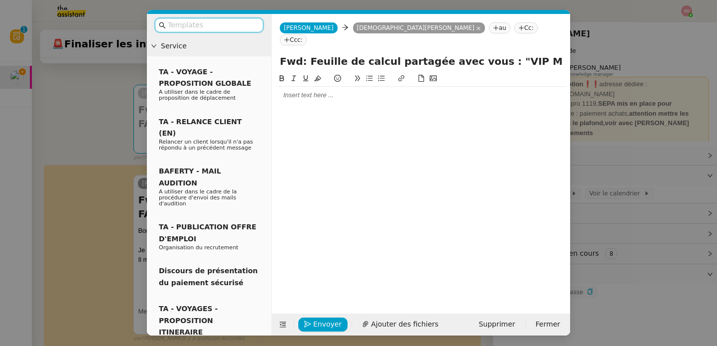
click at [345, 91] on div at bounding box center [421, 95] width 290 height 9
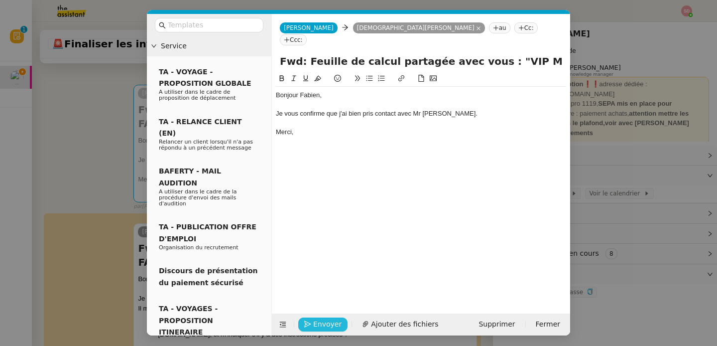
click at [325, 321] on span "Envoyer" at bounding box center [327, 323] width 28 height 11
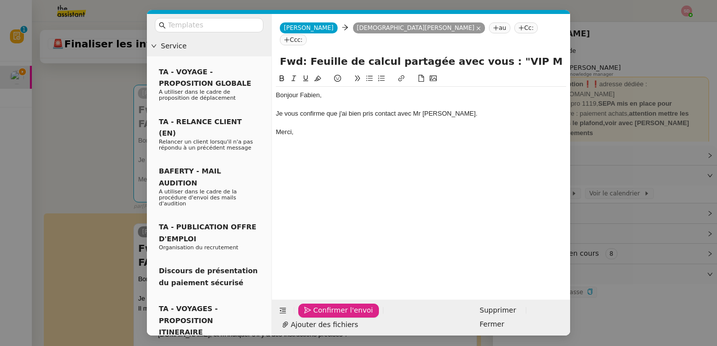
click at [325, 316] on span "Confirmer l'envoi" at bounding box center [343, 309] width 60 height 11
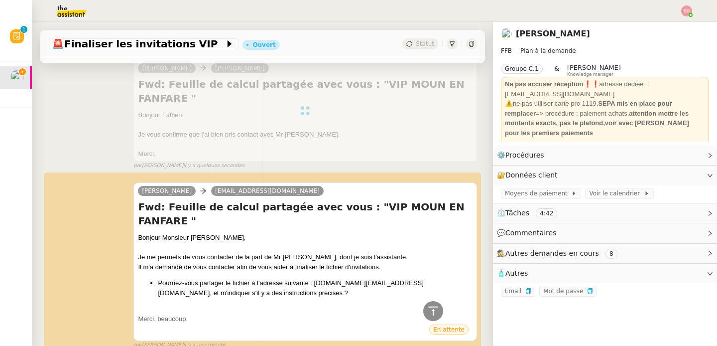
scroll to position [0, 0]
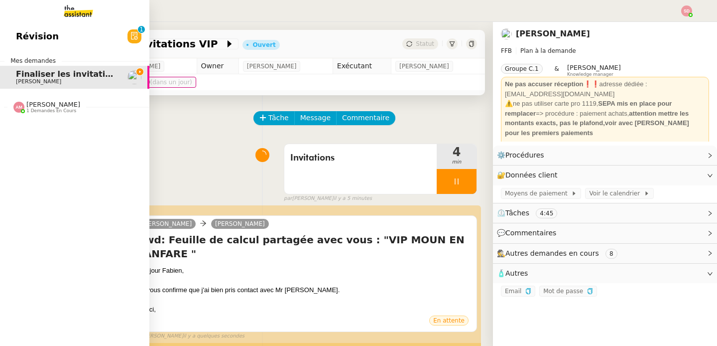
click at [25, 111] on div "[PERSON_NAME] 1 demandes en cours" at bounding box center [46, 107] width 67 height 13
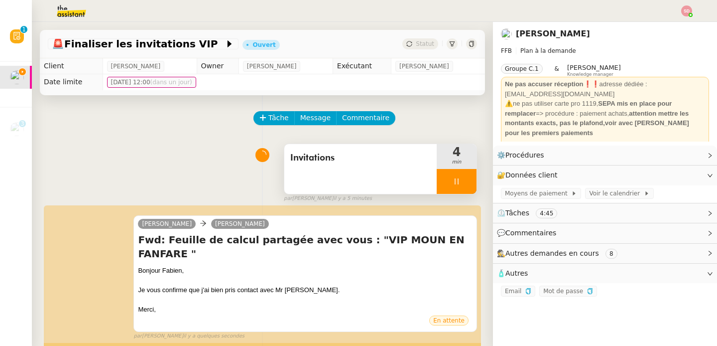
click at [458, 179] on div at bounding box center [457, 181] width 40 height 25
click at [458, 179] on button at bounding box center [467, 181] width 20 height 25
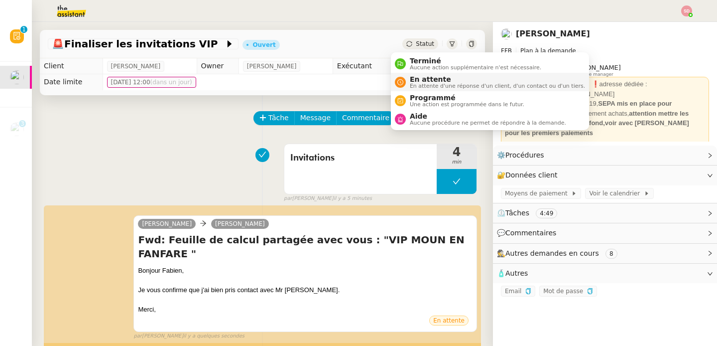
click at [406, 81] on nz-avatar at bounding box center [400, 82] width 11 height 11
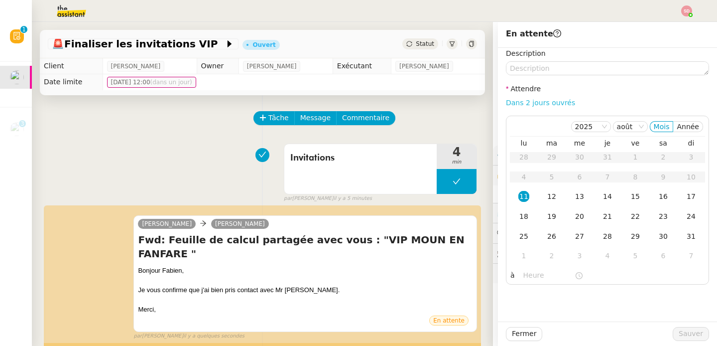
click at [537, 106] on link "Dans 2 jours ouvrés" at bounding box center [540, 103] width 69 height 8
type input "07:00"
click at [679, 328] on span "Sauver" at bounding box center [691, 333] width 24 height 11
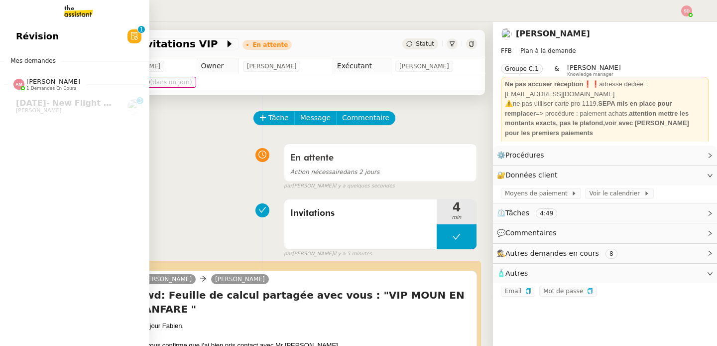
click at [70, 11] on img at bounding box center [70, 11] width 77 height 22
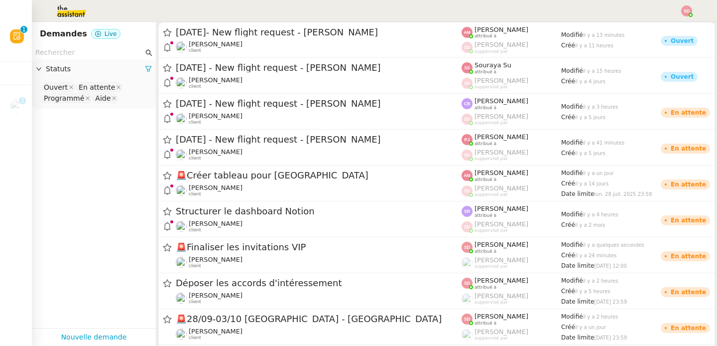
click at [100, 52] on input "text" at bounding box center [89, 52] width 108 height 11
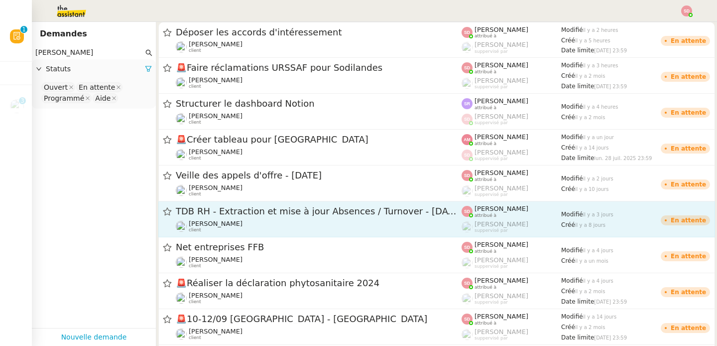
type input "[PERSON_NAME]"
click at [304, 227] on div "[PERSON_NAME] client" at bounding box center [319, 226] width 286 height 13
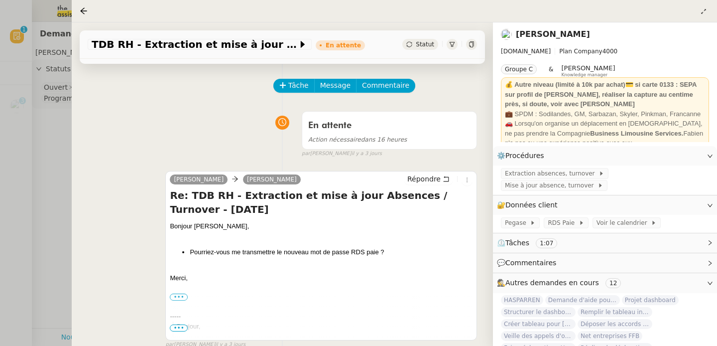
scroll to position [99, 0]
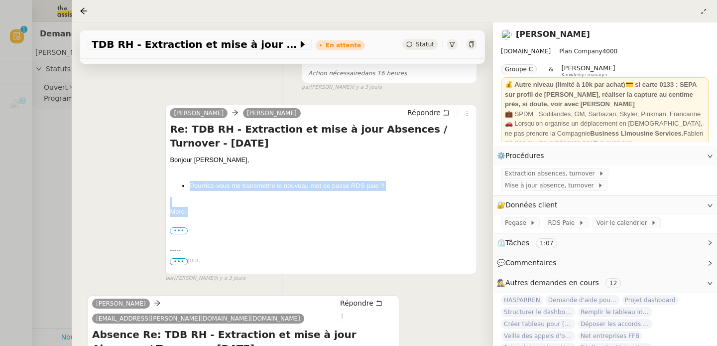
drag, startPoint x: 176, startPoint y: 179, endPoint x: 219, endPoint y: 211, distance: 53.4
click at [219, 211] on div "Bonjour [PERSON_NAME], Pourriez-vous me transmettre le nouveau mot de passe RDS…" at bounding box center [321, 268] width 303 height 226
copy div "Pourriez-vous me transmettre le nouveau mot de passe RDS paie ? [GEOGRAPHIC_DAT…"
click at [432, 110] on span "Répondre" at bounding box center [423, 113] width 33 height 10
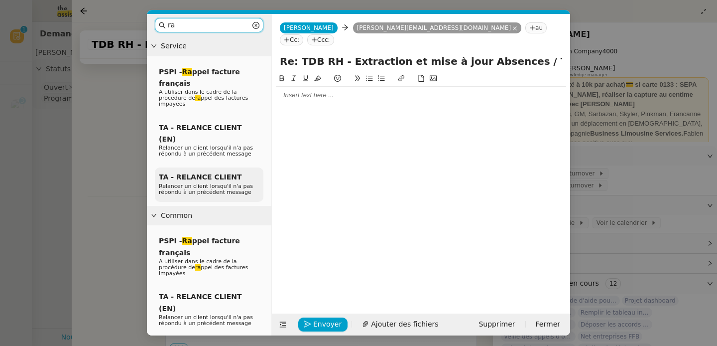
type input "ra"
click at [227, 173] on span "TA - RELANCE CLIENT" at bounding box center [200, 177] width 83 height 8
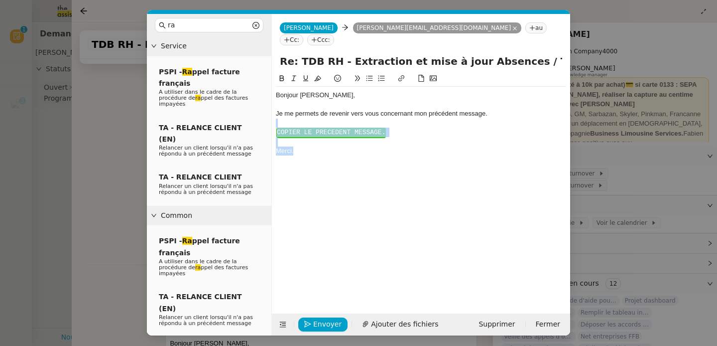
drag, startPoint x: 311, startPoint y: 153, endPoint x: 275, endPoint y: 111, distance: 54.8
click at [275, 111] on nz-spin "Bonjour ﻿[PERSON_NAME]﻿, Je me permets de revenir vers vous concernant mon préc…" at bounding box center [421, 187] width 298 height 229
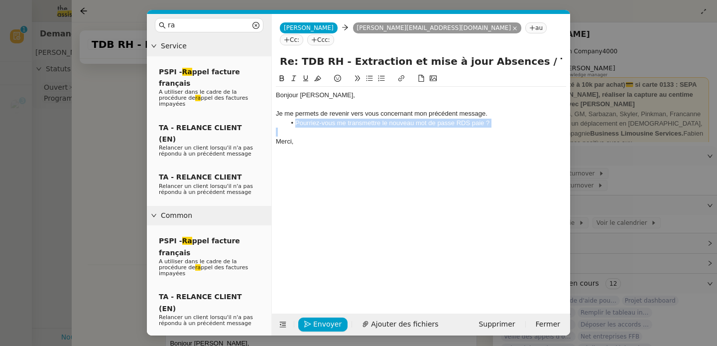
scroll to position [0, 0]
click at [340, 137] on div "Merci," at bounding box center [421, 141] width 290 height 9
click at [127, 147] on nz-modal-container "ra Service PSPI - Ra ppel facture français A utiliser dans le cadre de la procé…" at bounding box center [358, 173] width 717 height 346
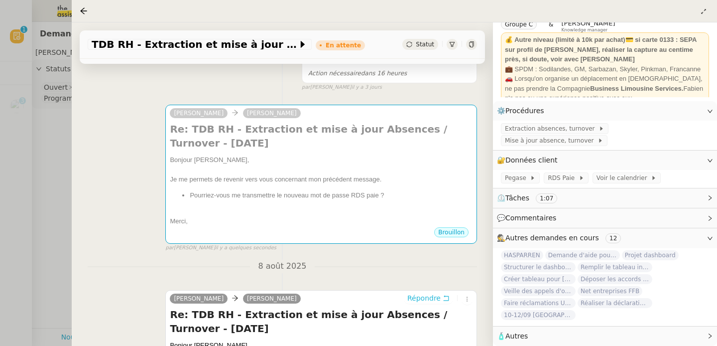
scroll to position [50, 0]
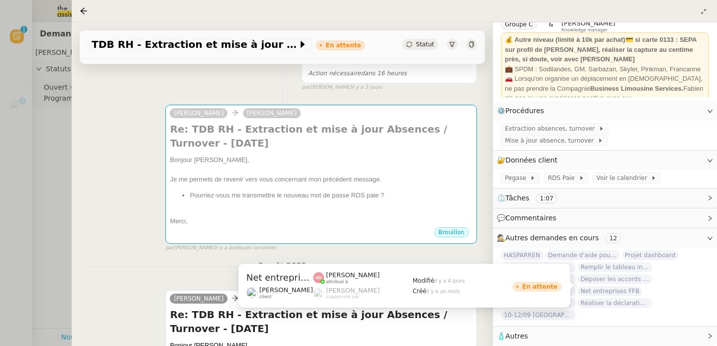
click at [612, 288] on span "Net entreprises FFB" at bounding box center [610, 291] width 65 height 10
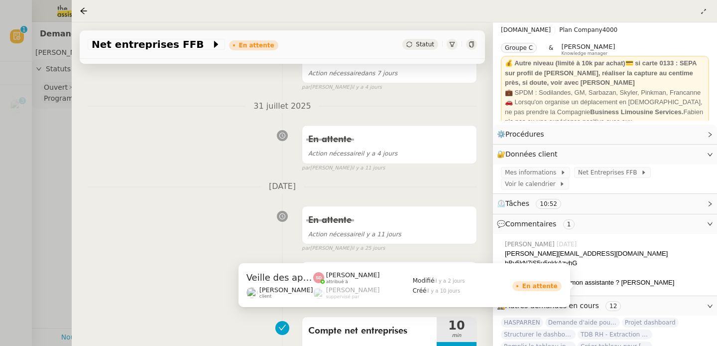
scroll to position [50, 0]
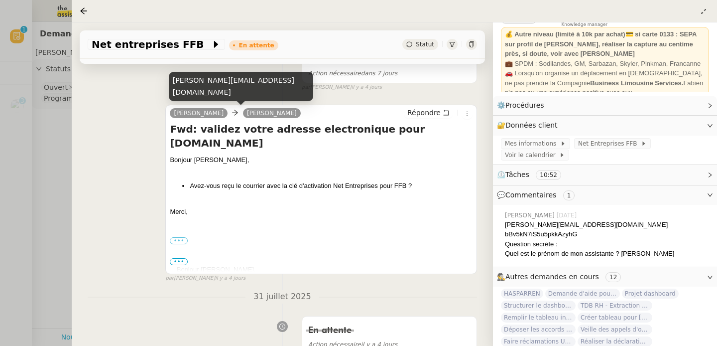
click at [251, 93] on div "[PERSON_NAME][EMAIL_ADDRESS][DOMAIN_NAME]" at bounding box center [241, 86] width 144 height 29
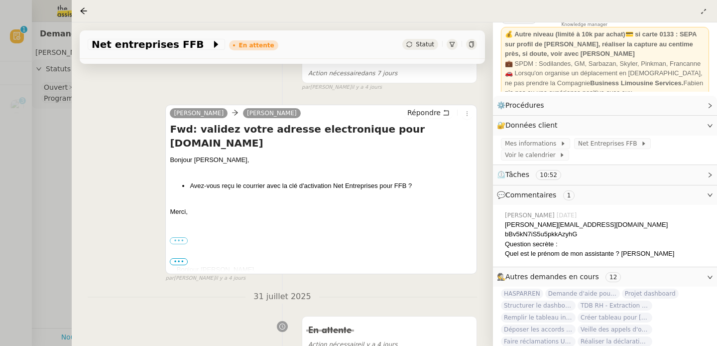
click at [58, 186] on div at bounding box center [358, 173] width 717 height 346
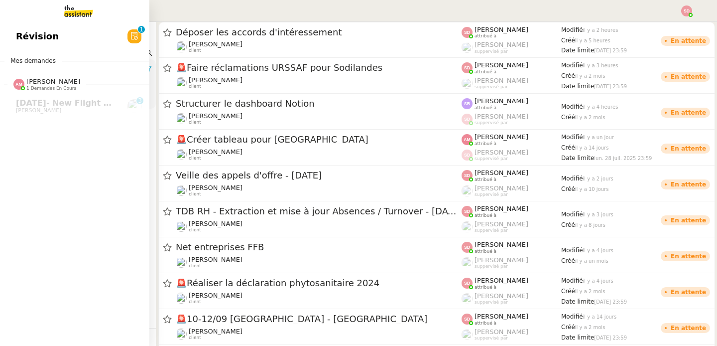
click at [27, 33] on span "Révision" at bounding box center [37, 36] width 43 height 15
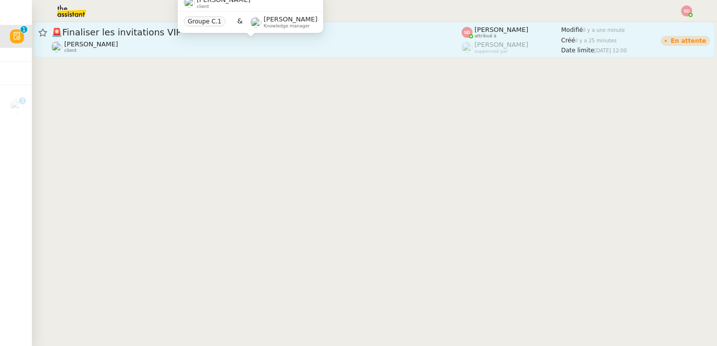
click at [400, 48] on div "[PERSON_NAME] client" at bounding box center [256, 46] width 410 height 13
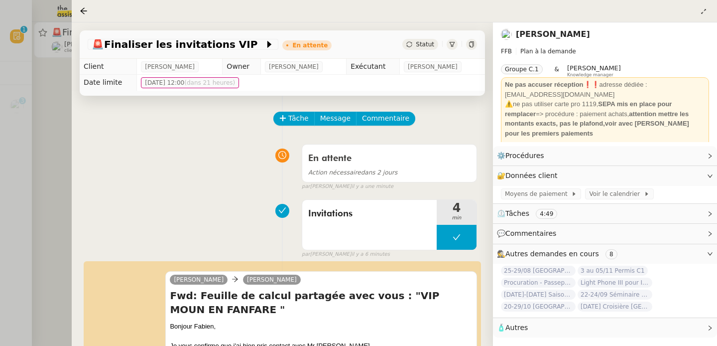
click at [52, 159] on div at bounding box center [358, 173] width 717 height 346
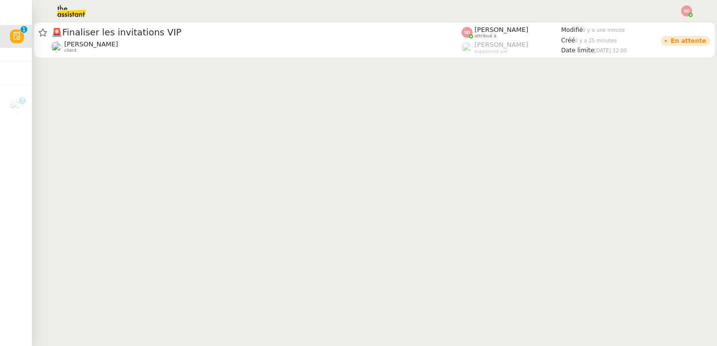
click at [67, 12] on img at bounding box center [63, 11] width 77 height 22
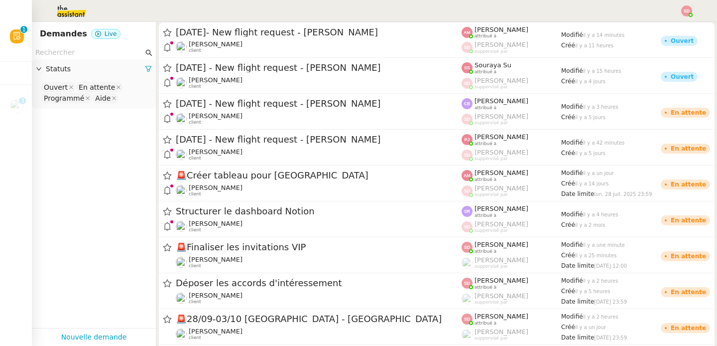
click at [114, 51] on input "text" at bounding box center [89, 52] width 108 height 11
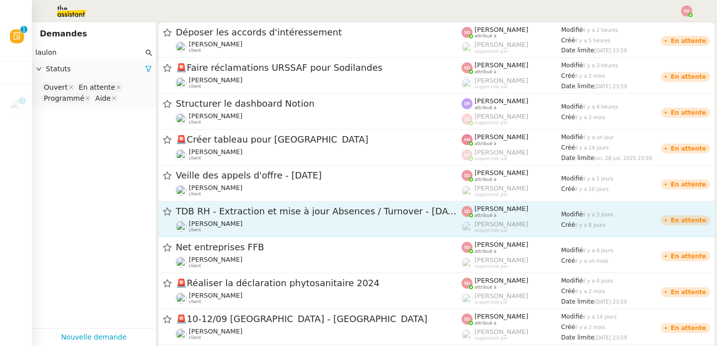
type input "laulon"
click at [289, 221] on div "[PERSON_NAME] client" at bounding box center [319, 226] width 286 height 13
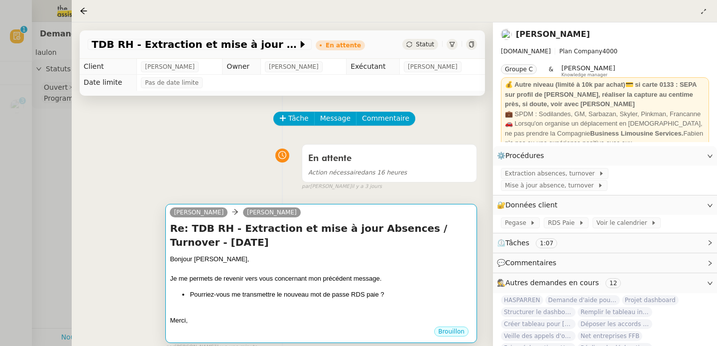
click at [382, 252] on div "Re: TDB RH - Extraction et mise à jour Absences / Turnover - [DATE] Bonjour ﻿[P…" at bounding box center [321, 273] width 303 height 104
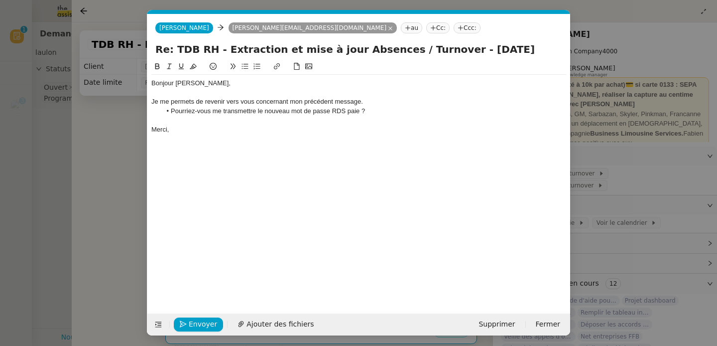
scroll to position [0, 21]
click at [313, 31] on nz-tag "[PERSON_NAME][EMAIL_ADDRESS][DOMAIN_NAME]" at bounding box center [313, 27] width 169 height 11
click at [388, 27] on icon at bounding box center [390, 28] width 5 height 5
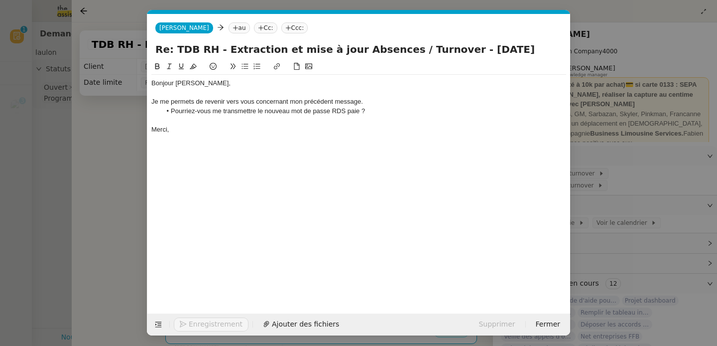
click at [233, 29] on icon at bounding box center [236, 28] width 6 height 6
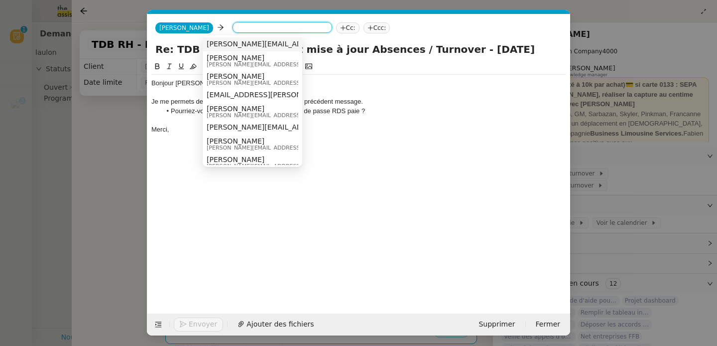
paste input "[PERSON_NAME][EMAIL_ADDRESS][DOMAIN_NAME]"
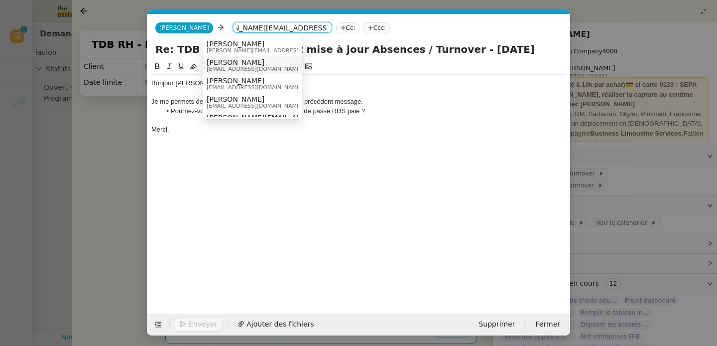
scroll to position [8, 0]
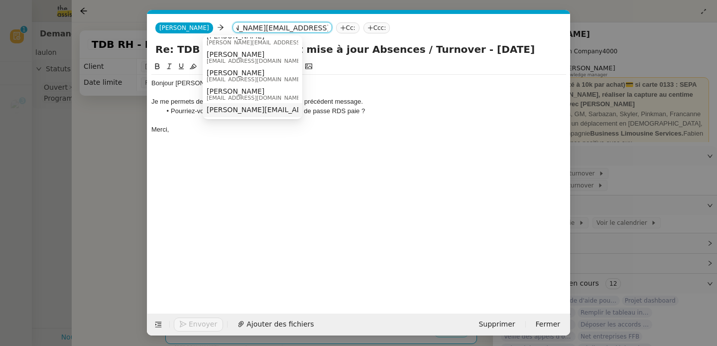
type input "[PERSON_NAME][EMAIL_ADDRESS][DOMAIN_NAME]"
click at [240, 110] on span "[PERSON_NAME][EMAIL_ADDRESS][DOMAIN_NAME]" at bounding box center [297, 110] width 180 height 8
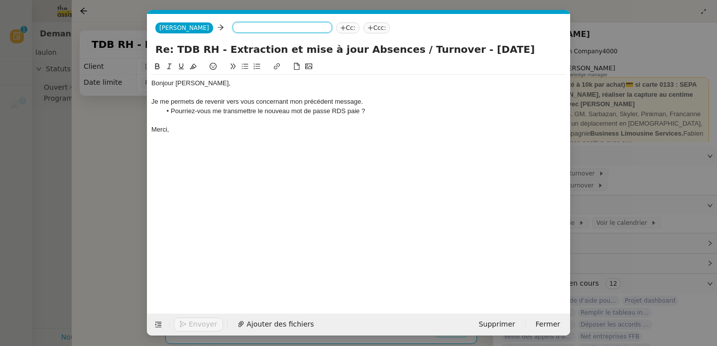
scroll to position [0, 0]
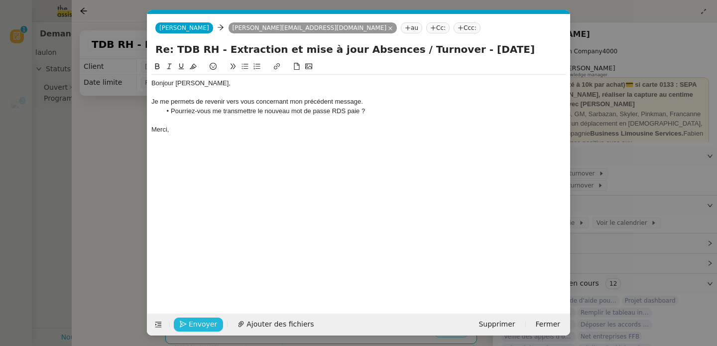
click at [202, 324] on span "Envoyer" at bounding box center [203, 323] width 28 height 11
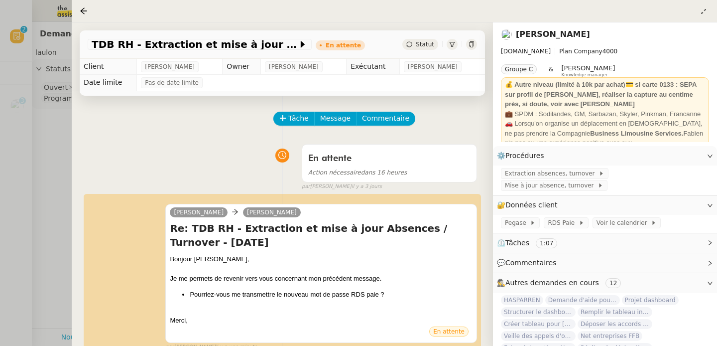
click at [3, 106] on div at bounding box center [358, 173] width 717 height 346
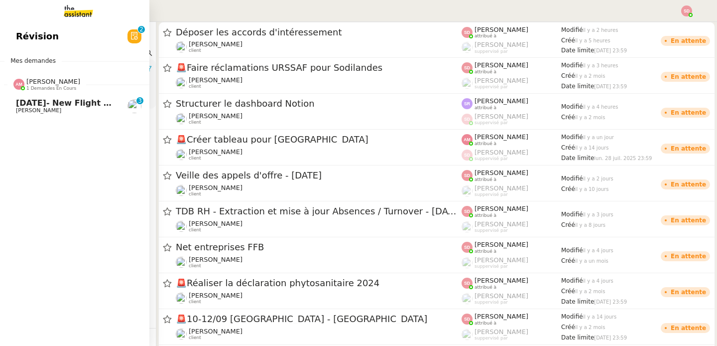
click at [8, 87] on span "[PERSON_NAME] 1 demandes en cours" at bounding box center [46, 84] width 79 height 13
drag, startPoint x: 3, startPoint y: 78, endPoint x: 4, endPoint y: 83, distance: 5.1
click at [4, 83] on nz-divider "[PERSON_NAME] 1 demandes en cours" at bounding box center [78, 84] width 149 height 13
click at [17, 87] on img at bounding box center [18, 84] width 11 height 11
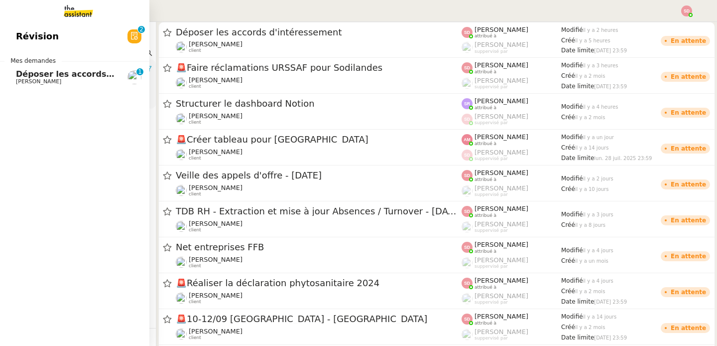
click at [14, 76] on link "Déposer les accords d'intéressement [PERSON_NAME] 0 1 2 3 4 5 6 7 8 9" at bounding box center [74, 77] width 149 height 23
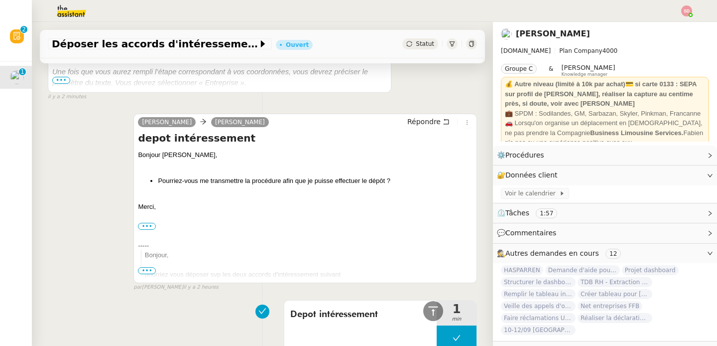
scroll to position [558, 0]
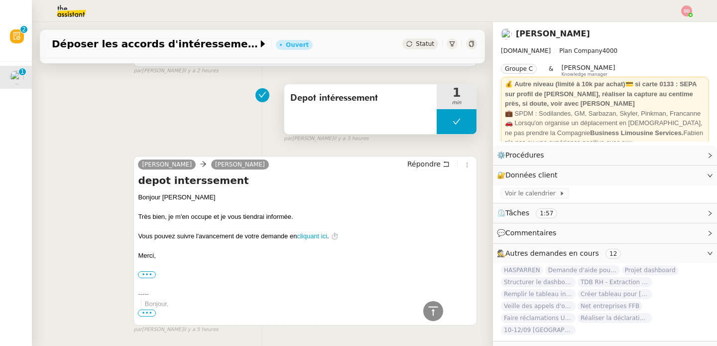
click at [453, 119] on icon at bounding box center [457, 122] width 8 height 8
click at [445, 122] on icon at bounding box center [446, 121] width 3 height 5
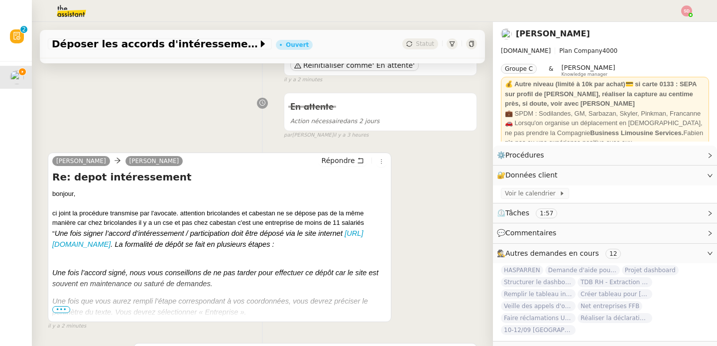
scroll to position [201, 0]
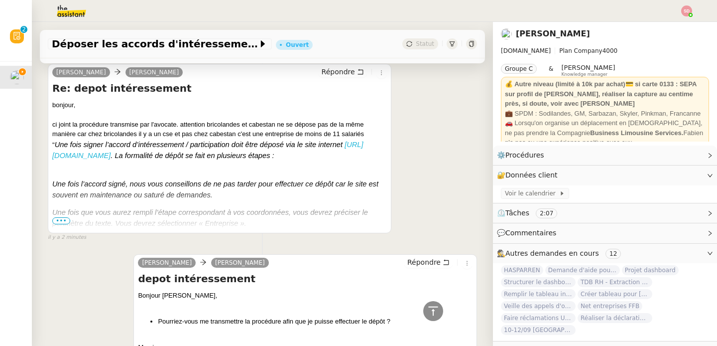
click at [145, 154] on link "[URL][DOMAIN_NAME]" at bounding box center [207, 149] width 311 height 19
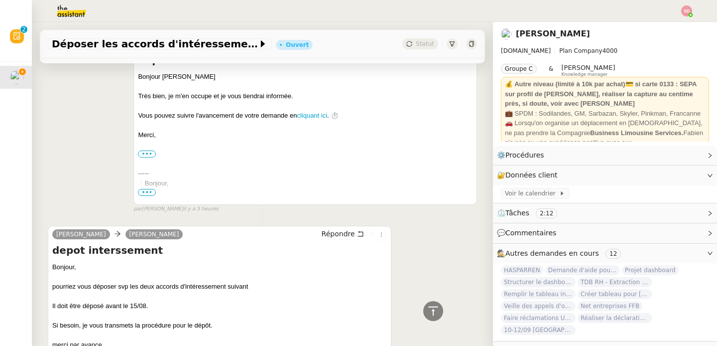
scroll to position [819, 0]
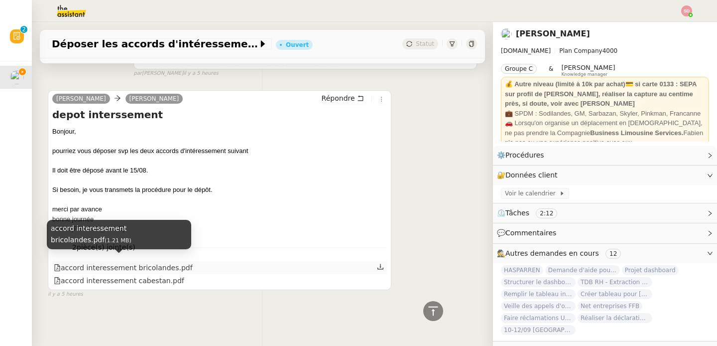
click at [99, 263] on div "accord interessement bricolandes.pdf" at bounding box center [123, 267] width 139 height 11
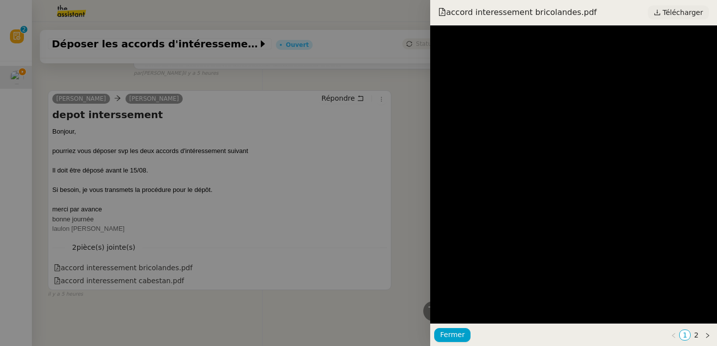
click at [677, 13] on span "Télécharger" at bounding box center [683, 12] width 40 height 13
click at [125, 283] on div at bounding box center [358, 173] width 717 height 346
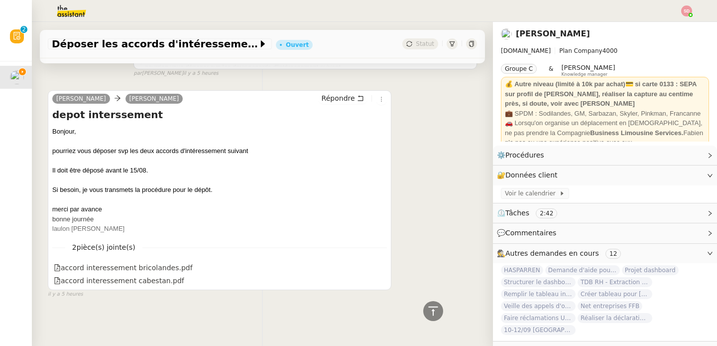
click at [126, 275] on div "accord interessement cabestan.pdf" at bounding box center [119, 280] width 131 height 11
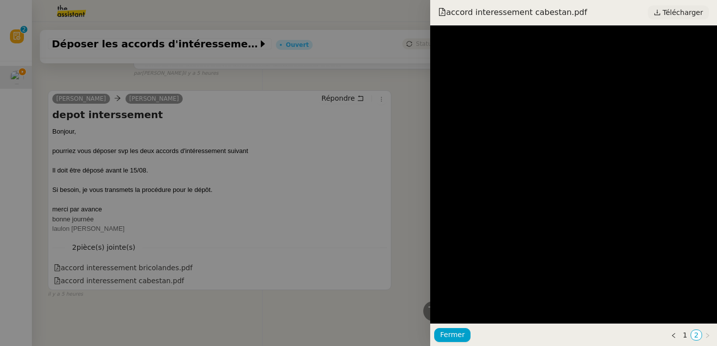
click at [706, 15] on link "Télécharger" at bounding box center [678, 12] width 61 height 14
click at [185, 227] on div at bounding box center [358, 173] width 717 height 346
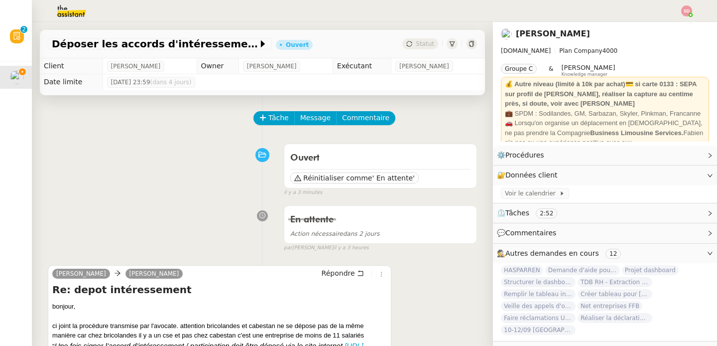
scroll to position [210, 0]
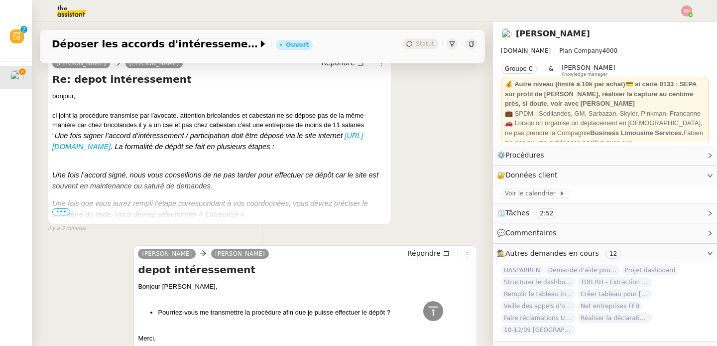
click at [66, 212] on span "•••" at bounding box center [61, 211] width 18 height 7
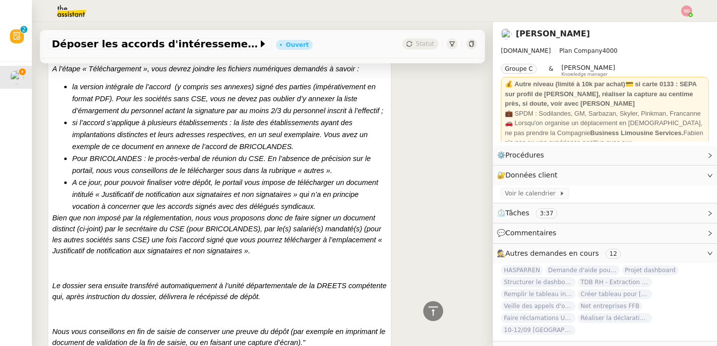
scroll to position [561, 0]
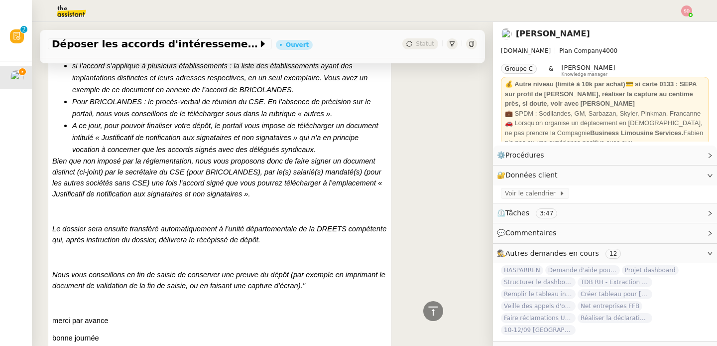
click at [430, 228] on div "[PERSON_NAME] [PERSON_NAME] Re: depot intéressement bonjour, ci joint la procéd…" at bounding box center [262, 51] width 429 height 712
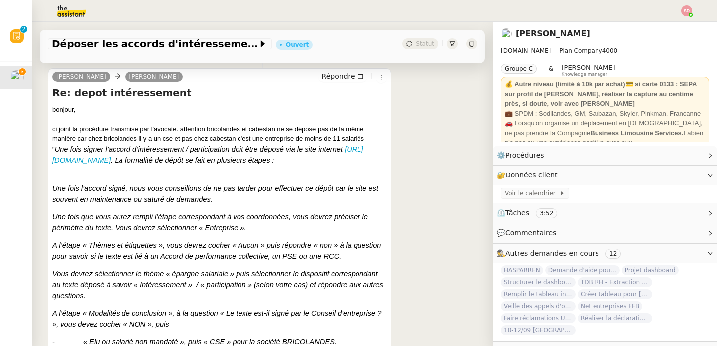
scroll to position [196, 0]
click at [673, 177] on link "Modifier" at bounding box center [683, 174] width 28 height 11
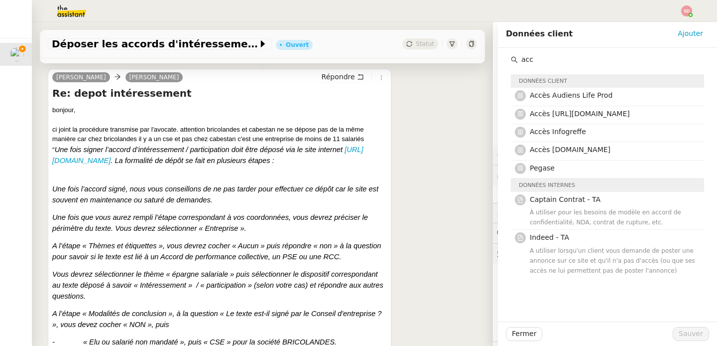
click at [551, 64] on input "acc" at bounding box center [611, 59] width 186 height 13
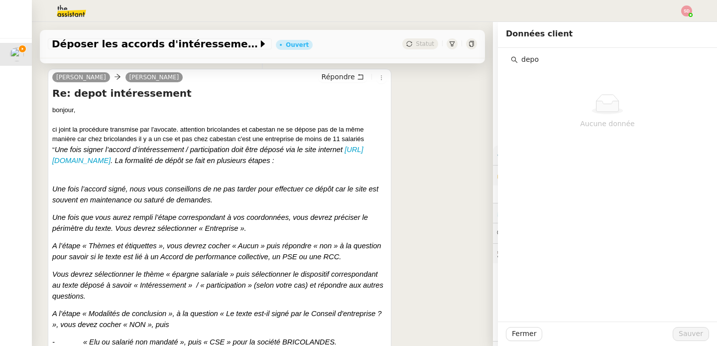
type input "depo"
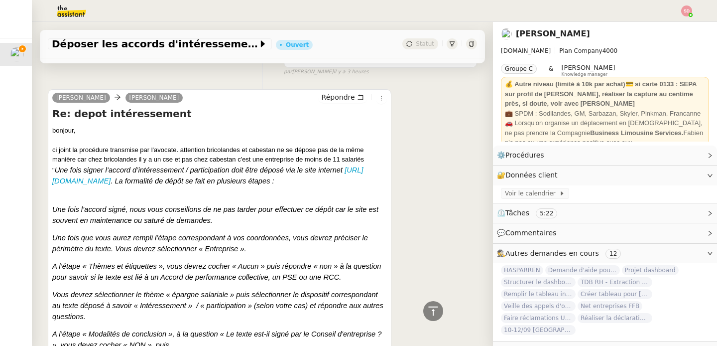
scroll to position [126, 0]
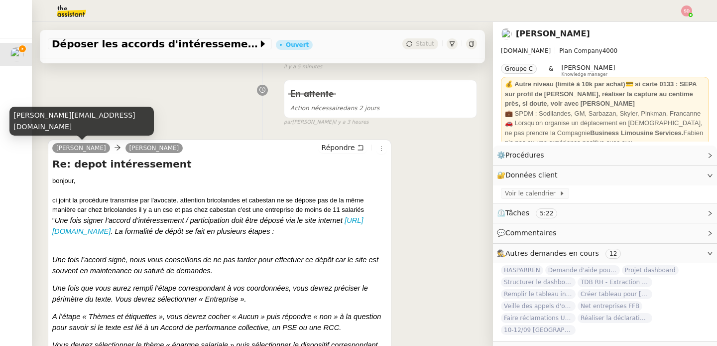
click at [85, 131] on div "[PERSON_NAME][EMAIL_ADDRESS][DOMAIN_NAME]" at bounding box center [81, 121] width 144 height 29
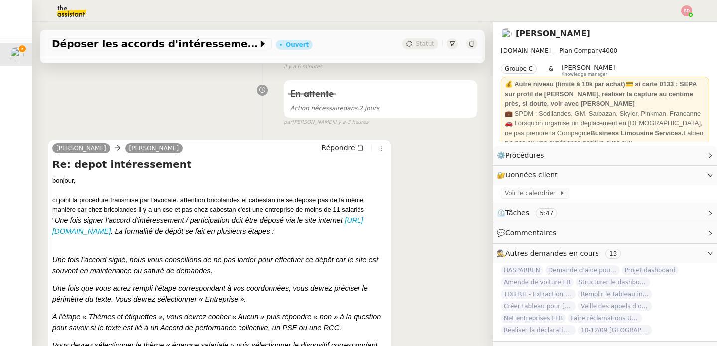
scroll to position [0, 0]
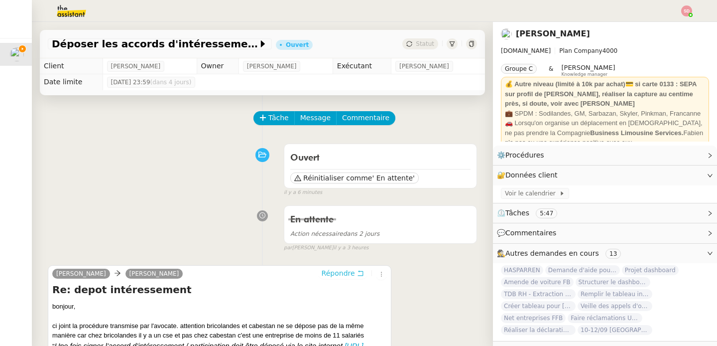
click at [331, 277] on span "Répondre" at bounding box center [338, 273] width 33 height 10
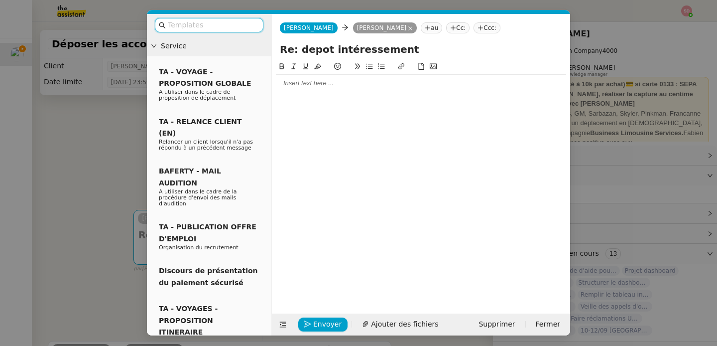
click at [315, 81] on div at bounding box center [421, 83] width 290 height 9
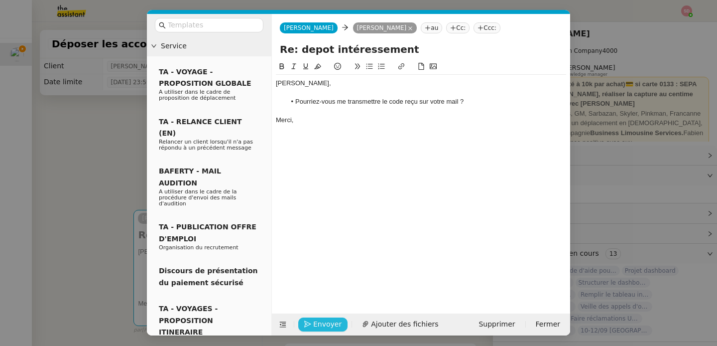
click at [322, 320] on span "Envoyer" at bounding box center [327, 323] width 28 height 11
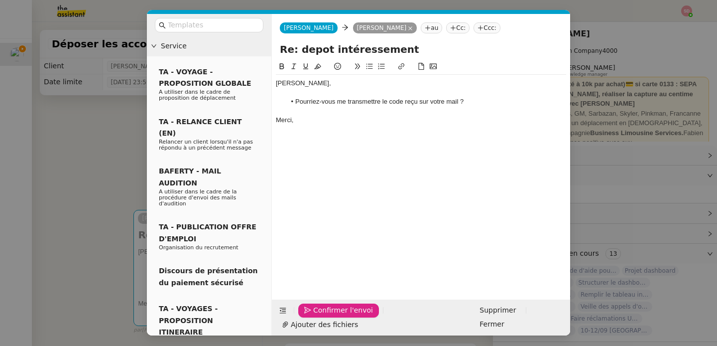
click at [322, 316] on span "Confirmer l'envoi" at bounding box center [343, 309] width 60 height 11
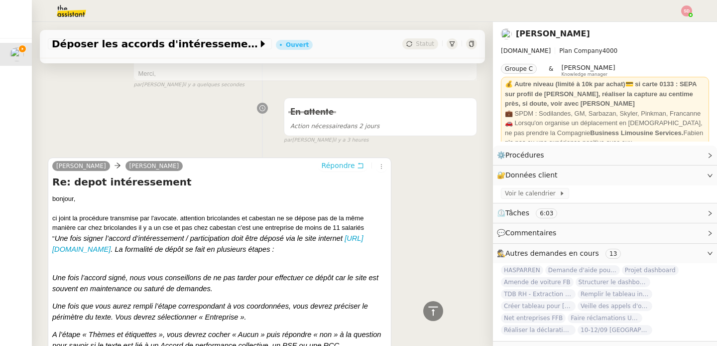
scroll to position [67, 0]
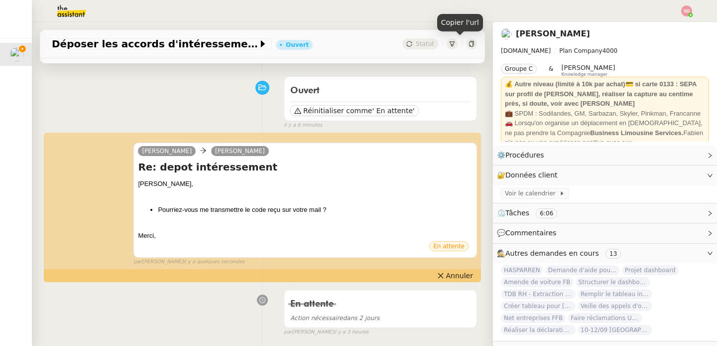
click at [469, 45] on icon at bounding box center [472, 44] width 6 height 6
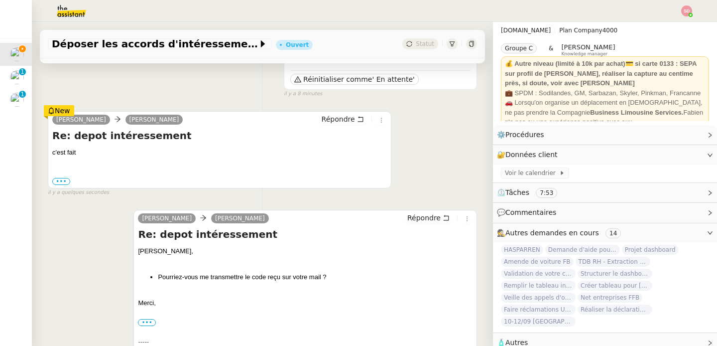
scroll to position [123, 0]
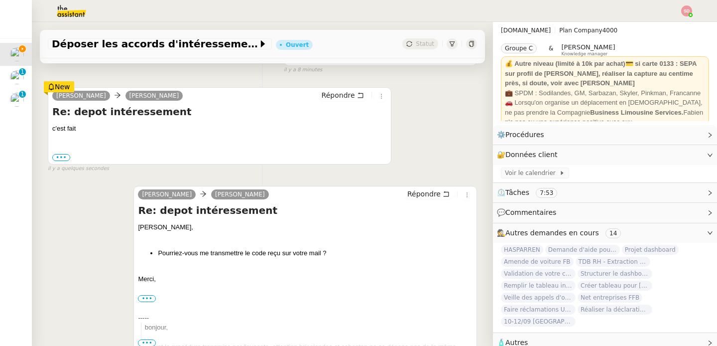
click at [60, 163] on div "[PERSON_NAME] [PERSON_NAME] Re: depot intéressement c'est fait ••• Le [DATE] 14…" at bounding box center [220, 126] width 344 height 78
click at [61, 156] on label "•••" at bounding box center [61, 157] width 18 height 7
click at [0, 0] on input "•••" at bounding box center [0, 0] width 0 height 0
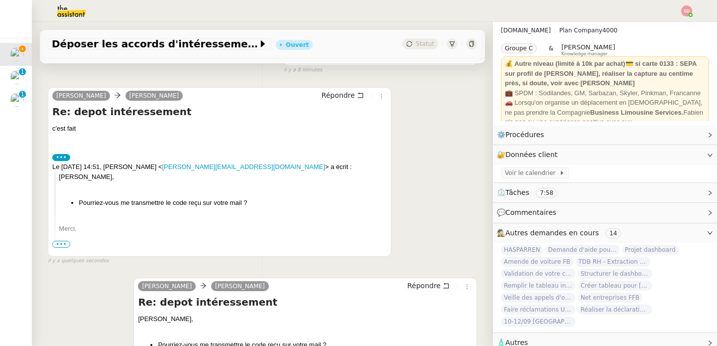
click at [61, 156] on label "•••" at bounding box center [61, 157] width 18 height 7
click at [0, 0] on input "•••" at bounding box center [0, 0] width 0 height 0
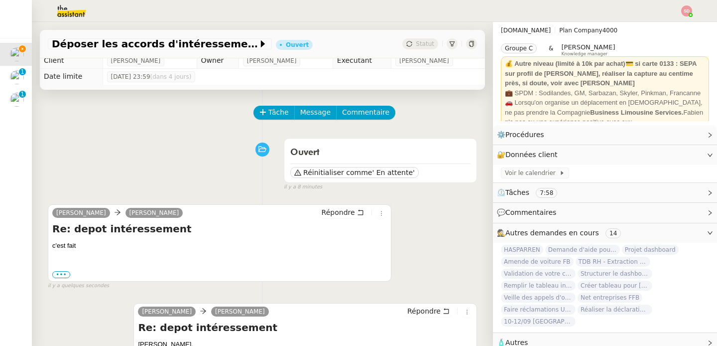
scroll to position [0, 0]
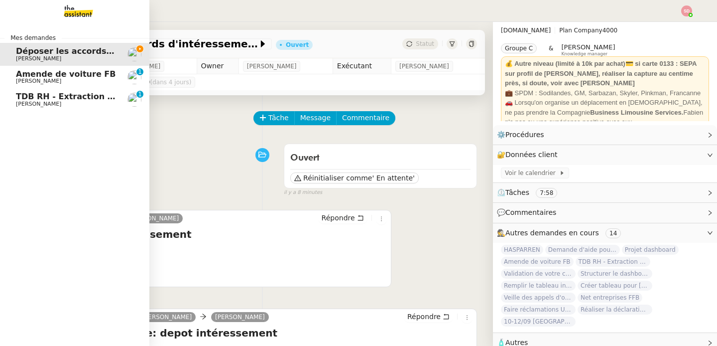
click at [23, 101] on span "TDB RH - Extraction et mise à jour Absences / Turnover - [DATE]" at bounding box center [159, 96] width 286 height 9
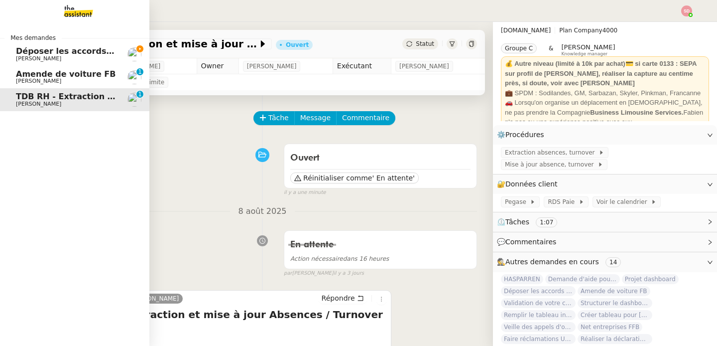
click at [24, 75] on span "Amende de voiture FB" at bounding box center [66, 73] width 100 height 9
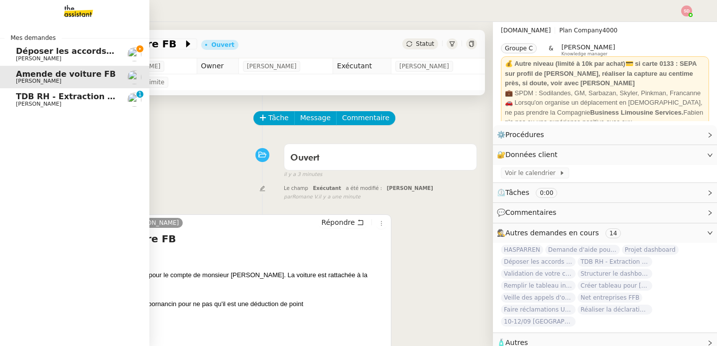
click at [57, 96] on span "TDB RH - Extraction et mise à jour Absences / Turnover - [DATE]" at bounding box center [159, 96] width 286 height 9
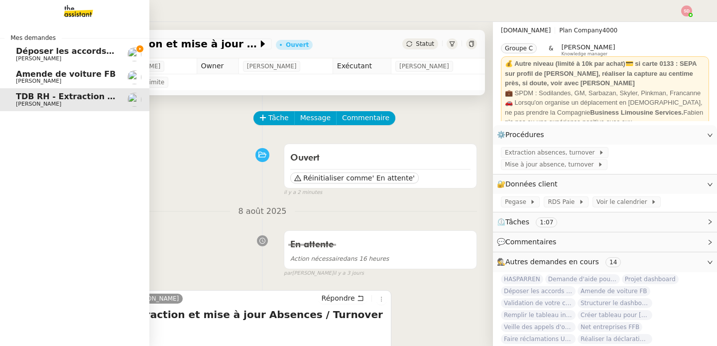
click at [19, 44] on link "Déposer les accords d'intéressement [PERSON_NAME]" at bounding box center [74, 54] width 149 height 23
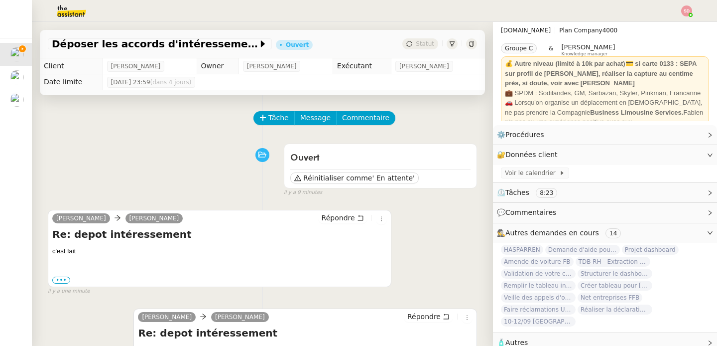
scroll to position [74, 0]
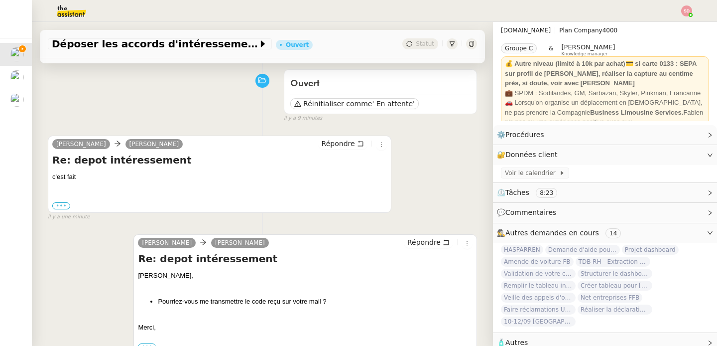
click at [65, 203] on label "•••" at bounding box center [61, 205] width 18 height 7
click at [0, 0] on input "•••" at bounding box center [0, 0] width 0 height 0
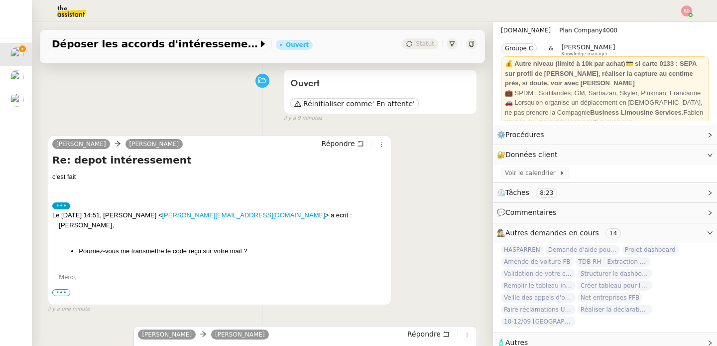
click at [65, 203] on label "•••" at bounding box center [61, 205] width 18 height 7
click at [0, 0] on input "•••" at bounding box center [0, 0] width 0 height 0
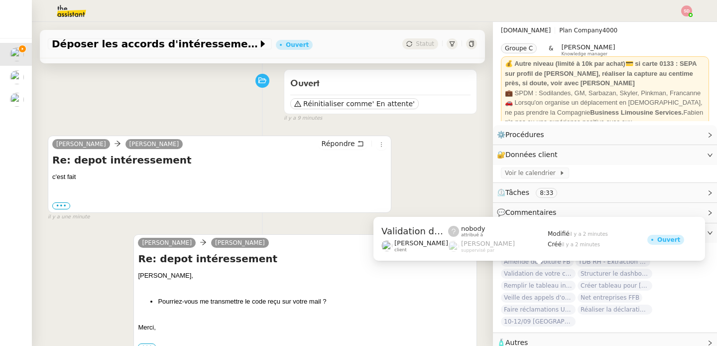
click at [545, 272] on span "Validation de votre compte EFP CONNECT" at bounding box center [538, 274] width 75 height 10
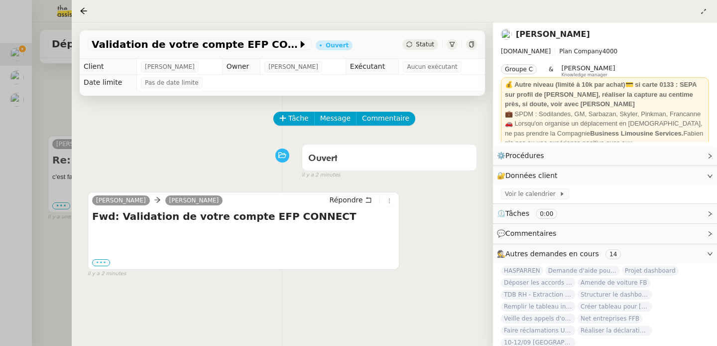
click at [106, 260] on label "•••" at bounding box center [101, 262] width 18 height 7
click at [0, 0] on input "•••" at bounding box center [0, 0] width 0 height 0
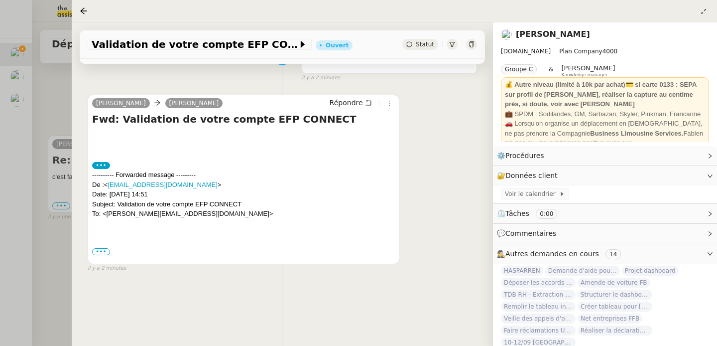
scroll to position [133, 0]
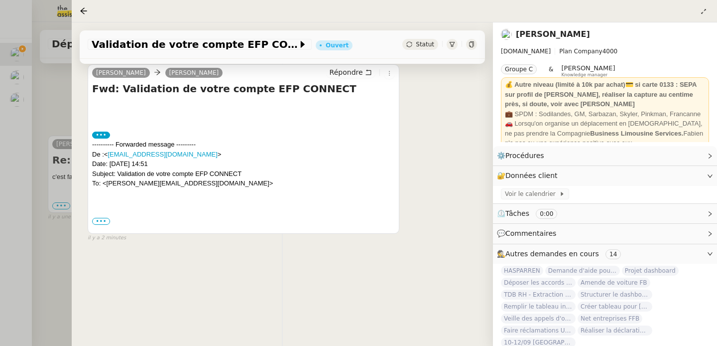
click at [98, 218] on span "•••" at bounding box center [101, 221] width 18 height 7
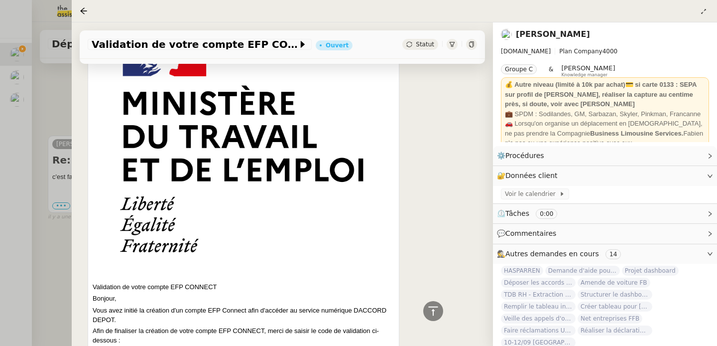
scroll to position [509, 0]
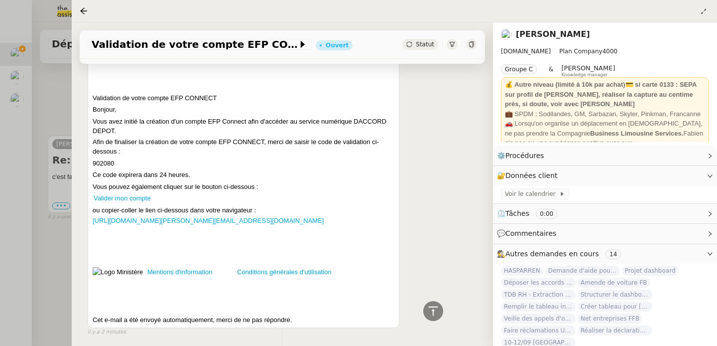
click at [105, 159] on td "902080" at bounding box center [103, 163] width 22 height 11
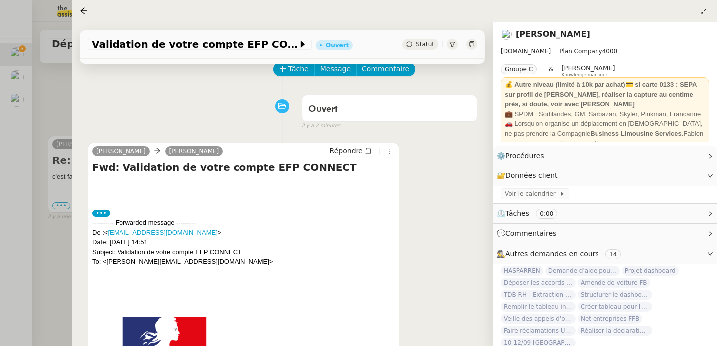
scroll to position [0, 0]
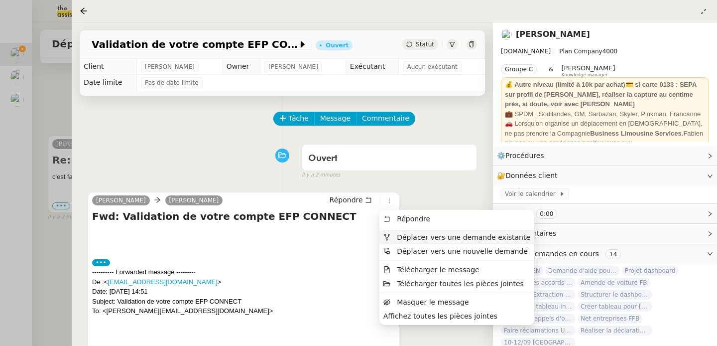
click at [391, 235] on span "Déplacer vers une demande existante" at bounding box center [457, 237] width 147 height 9
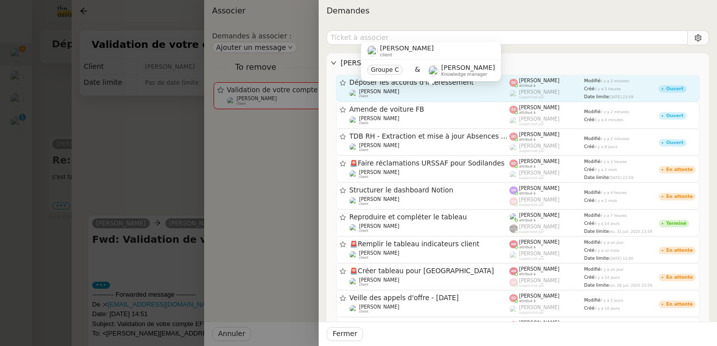
click at [453, 93] on div "[PERSON_NAME] client" at bounding box center [430, 94] width 160 height 10
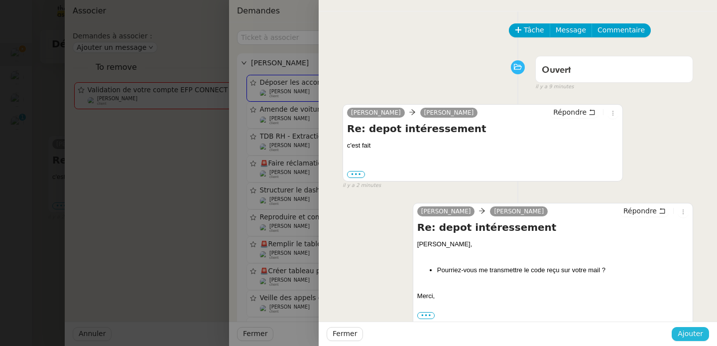
click at [697, 332] on span "Ajouter" at bounding box center [690, 333] width 25 height 11
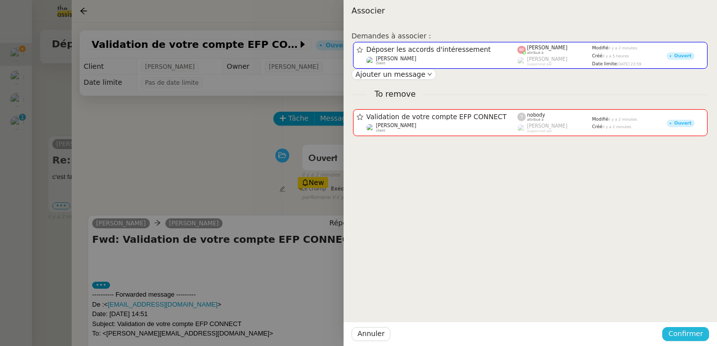
click at [697, 332] on span "Confirmer" at bounding box center [686, 333] width 35 height 11
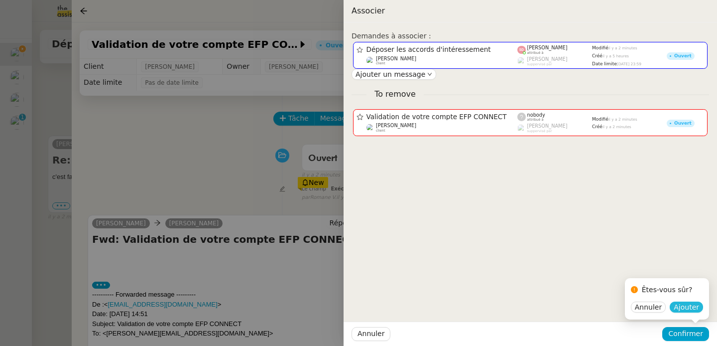
click at [696, 309] on span "Ajouter" at bounding box center [686, 307] width 25 height 10
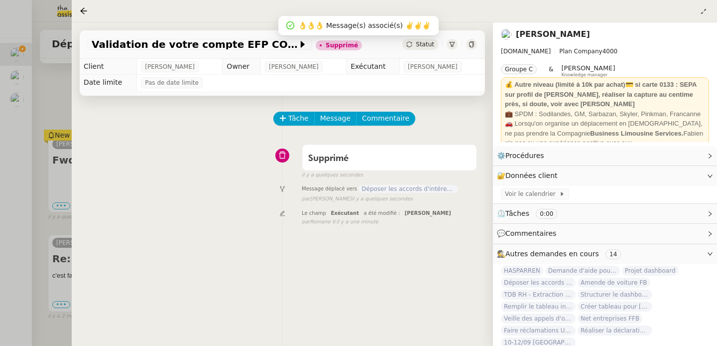
click at [50, 103] on div at bounding box center [358, 173] width 717 height 346
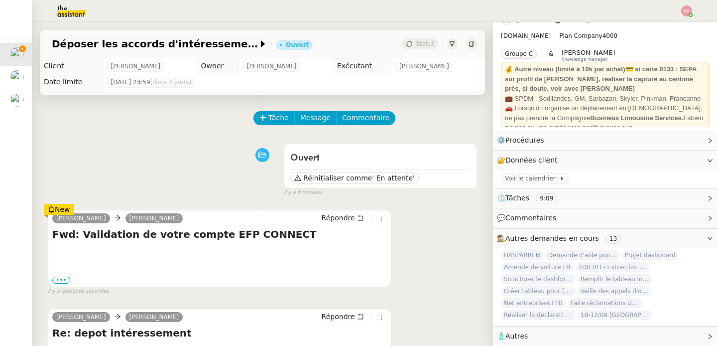
click at [552, 236] on span "Autres demandes en cours" at bounding box center [553, 238] width 94 height 8
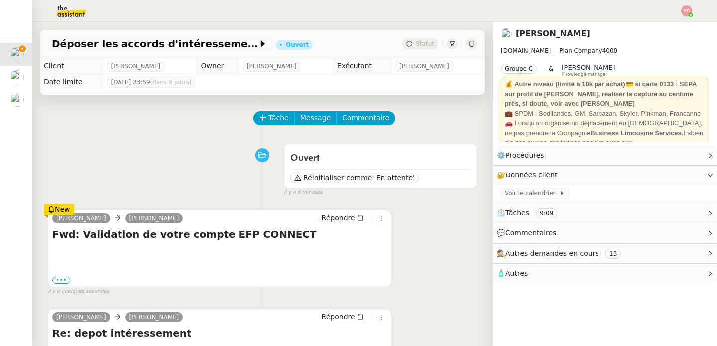
click at [558, 279] on div "🧴 Autres" at bounding box center [605, 273] width 224 height 19
click at [545, 290] on span "Créer un email dédié" at bounding box center [536, 290] width 63 height 7
click at [587, 291] on icon "button" at bounding box center [590, 291] width 6 height 6
click at [362, 121] on span "Commentaire" at bounding box center [365, 117] width 47 height 11
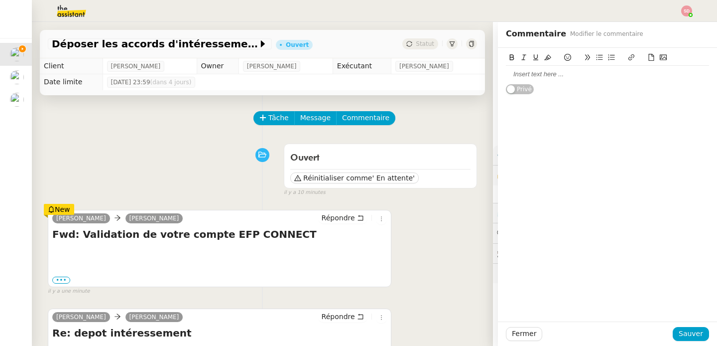
click at [536, 76] on div at bounding box center [607, 74] width 203 height 9
paste div
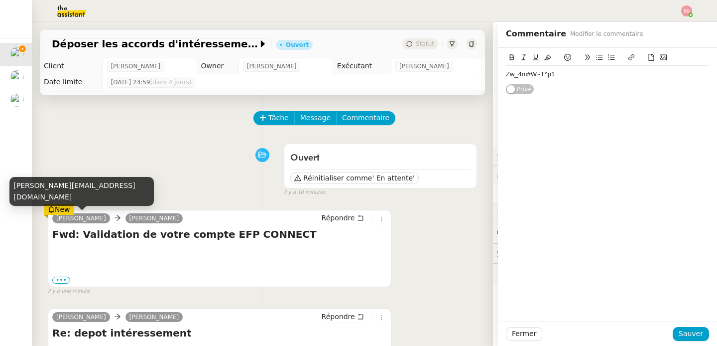
click at [72, 198] on div "[PERSON_NAME][EMAIL_ADDRESS][DOMAIN_NAME]" at bounding box center [81, 191] width 144 height 29
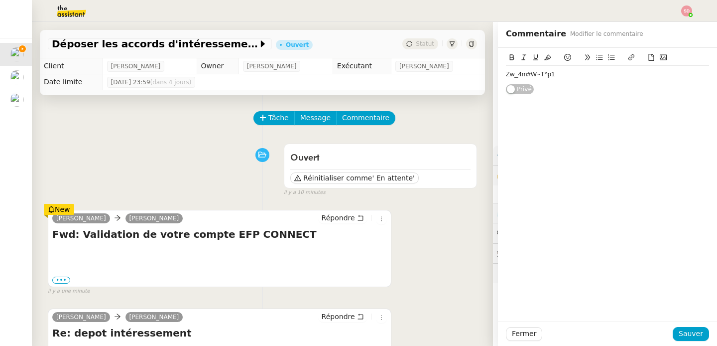
click at [506, 74] on div "Zw_4m#W~T^p1" at bounding box center [607, 74] width 203 height 9
click at [553, 72] on span "[PERSON_NAME][EMAIL_ADDRESS][DOMAIN_NAME]" at bounding box center [587, 73] width 163 height 7
click at [544, 57] on icon at bounding box center [547, 57] width 7 height 7
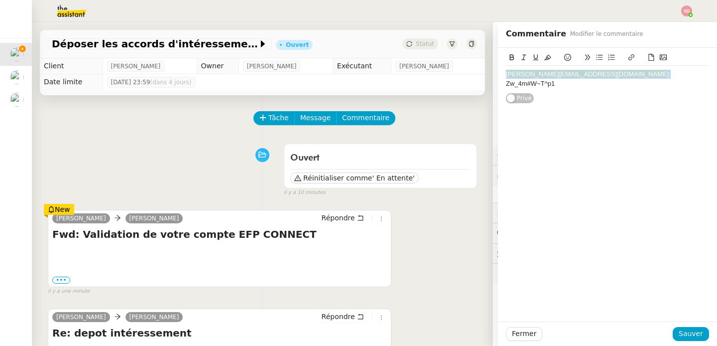
click at [543, 77] on span "[PERSON_NAME][EMAIL_ADDRESS][DOMAIN_NAME]" at bounding box center [587, 73] width 163 height 7
click at [544, 57] on icon at bounding box center [547, 57] width 7 height 7
click at [687, 335] on span "Sauver" at bounding box center [691, 333] width 24 height 11
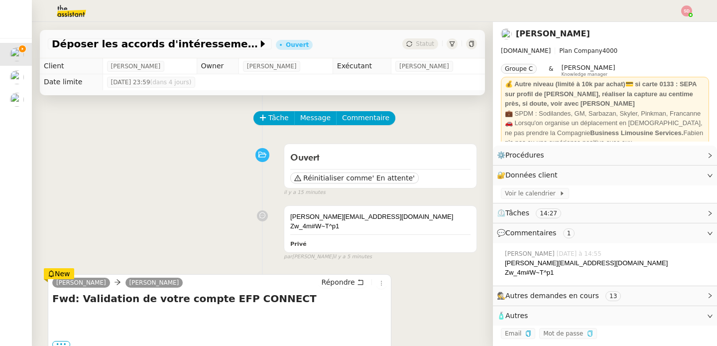
scroll to position [2, 0]
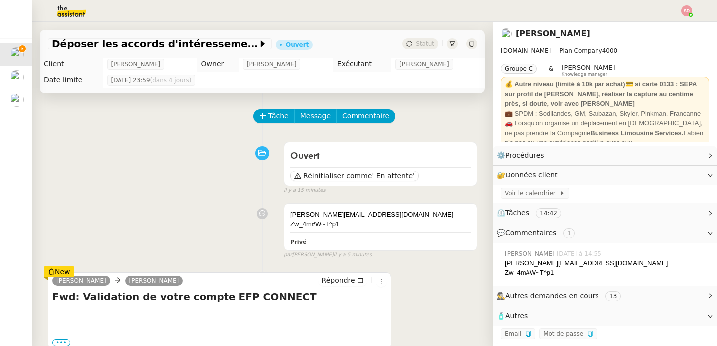
click at [534, 261] on div "[PERSON_NAME][EMAIL_ADDRESS][DOMAIN_NAME]" at bounding box center [607, 263] width 204 height 10
click at [533, 273] on div "Zw_4m#W~T^p1" at bounding box center [607, 273] width 204 height 10
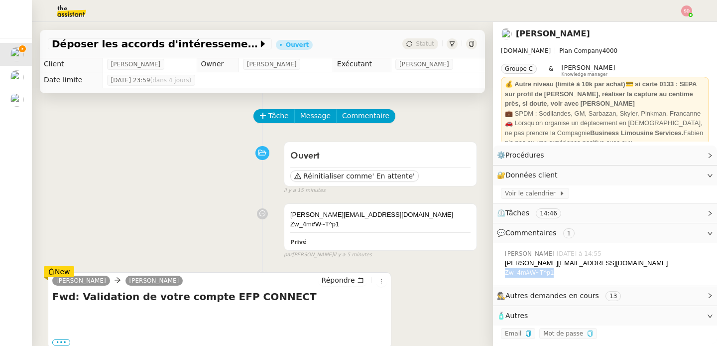
click at [533, 273] on div "Zw_4m#W~T^p1" at bounding box center [607, 273] width 204 height 10
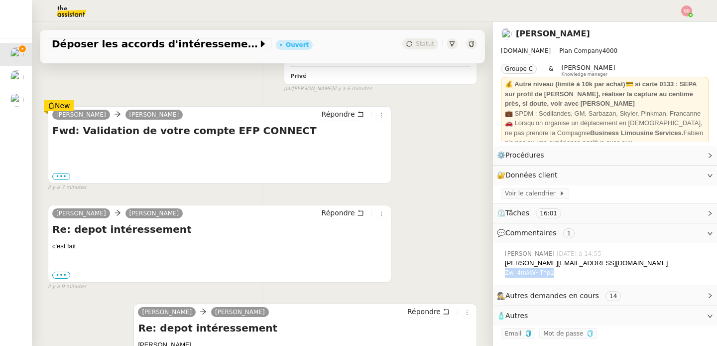
scroll to position [184, 0]
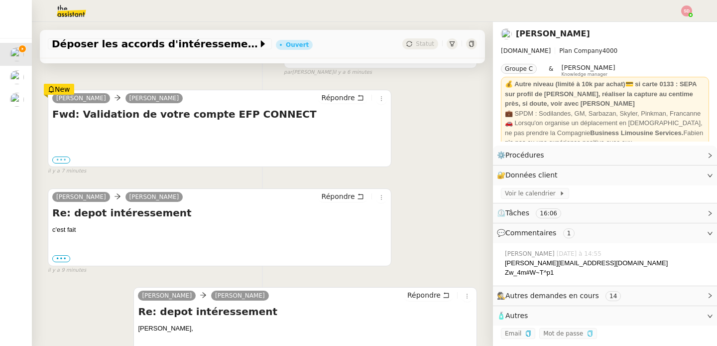
click at [66, 161] on label "•••" at bounding box center [61, 159] width 18 height 7
click at [0, 0] on input "•••" at bounding box center [0, 0] width 0 height 0
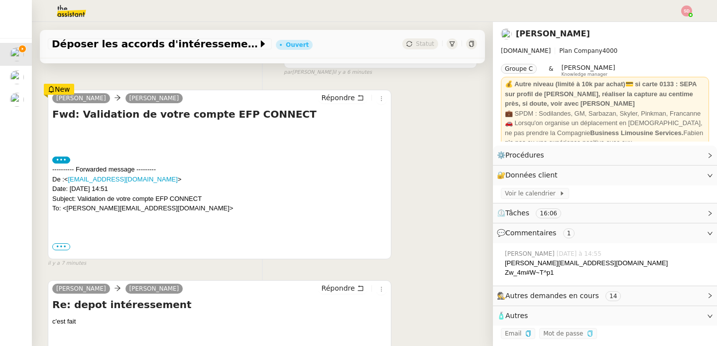
click at [61, 247] on span "•••" at bounding box center [61, 246] width 18 height 7
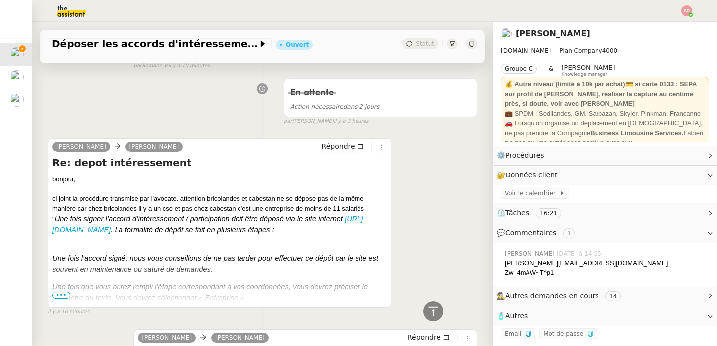
scroll to position [1158, 0]
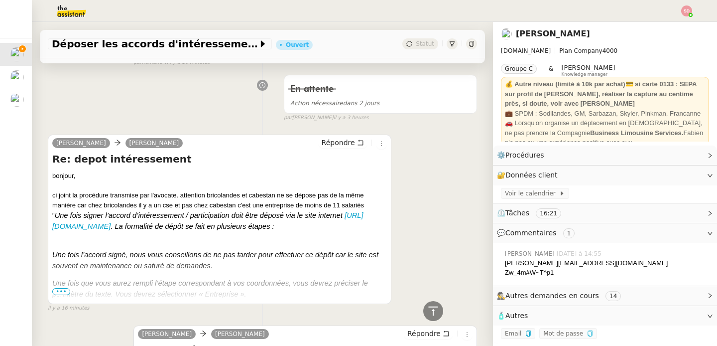
click at [67, 292] on span "•••" at bounding box center [61, 291] width 18 height 7
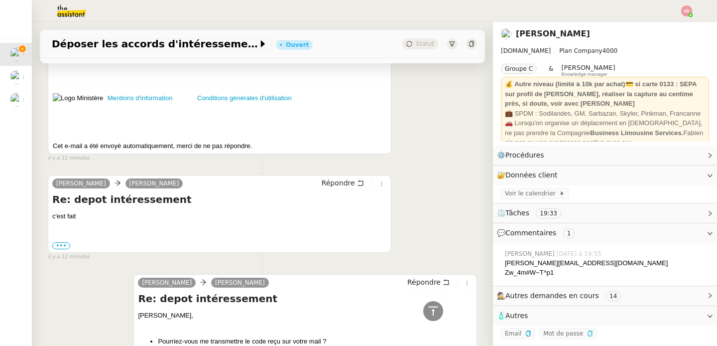
scroll to position [0, 0]
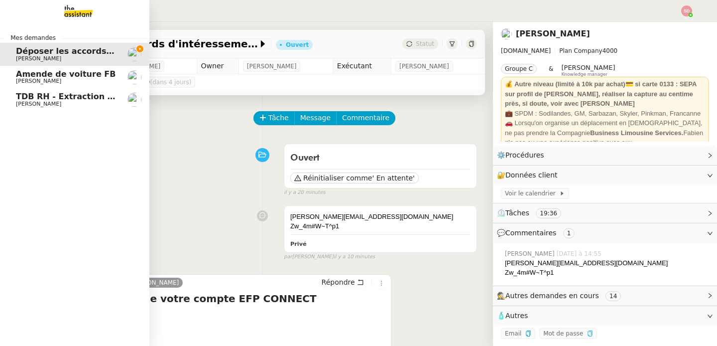
click at [55, 105] on span "[PERSON_NAME]" at bounding box center [66, 104] width 101 height 6
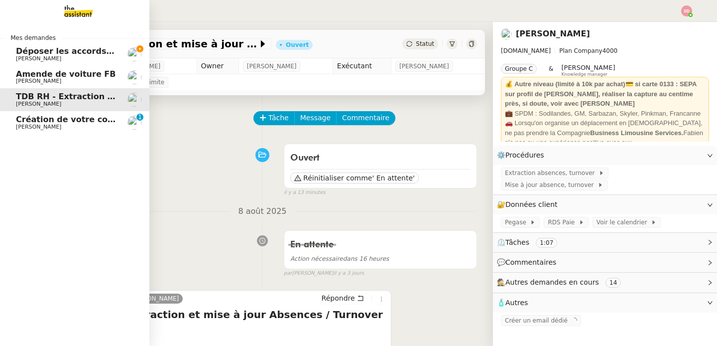
click at [83, 124] on span "[PERSON_NAME]" at bounding box center [66, 127] width 101 height 6
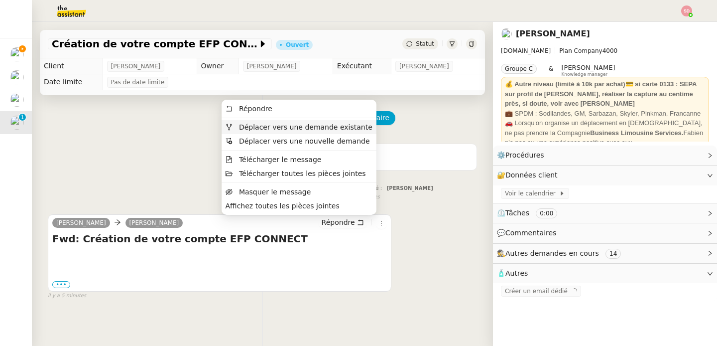
click at [331, 130] on span "Déplacer vers une demande existante" at bounding box center [306, 127] width 134 height 8
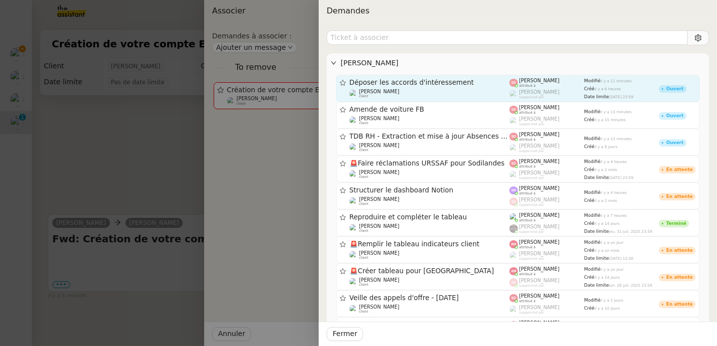
click at [420, 84] on span "Déposer les accords d'intéressement" at bounding box center [430, 82] width 160 height 7
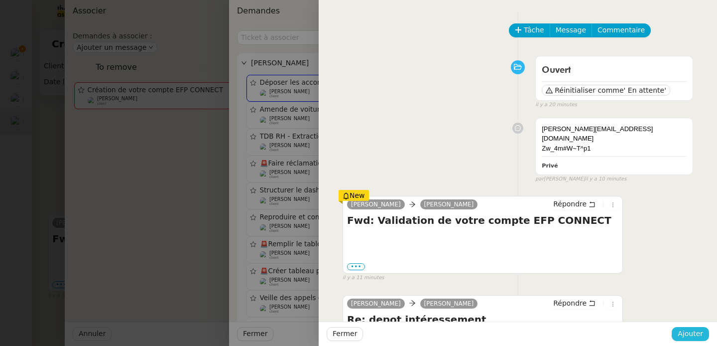
click at [686, 330] on span "Ajouter" at bounding box center [690, 333] width 25 height 11
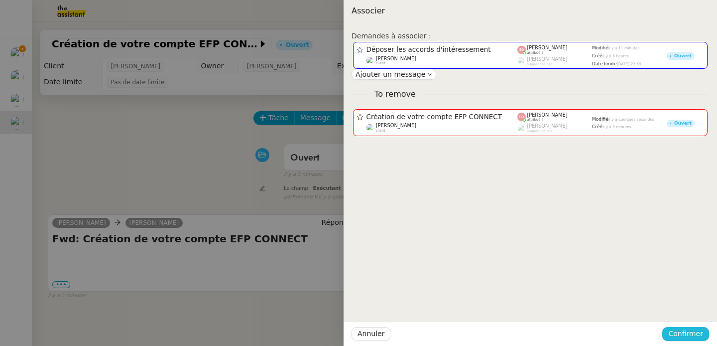
click at [684, 330] on span "Confirmer" at bounding box center [686, 333] width 35 height 11
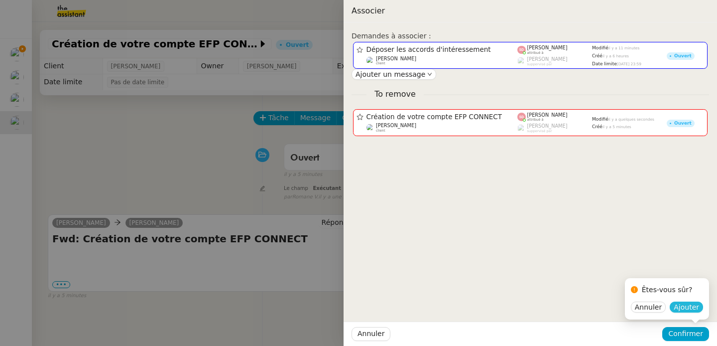
click at [690, 308] on span "Ajouter" at bounding box center [686, 307] width 25 height 10
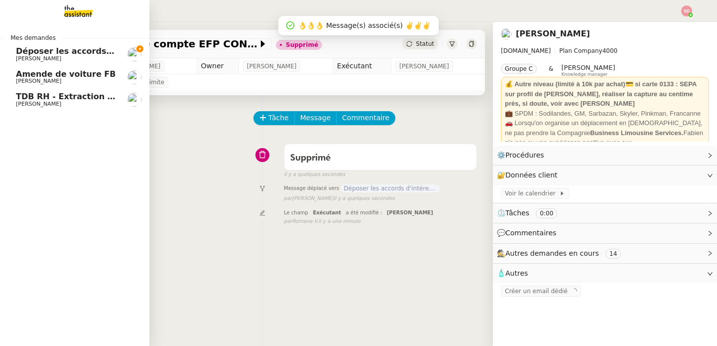
click at [49, 56] on span "[PERSON_NAME]" at bounding box center [66, 59] width 101 height 6
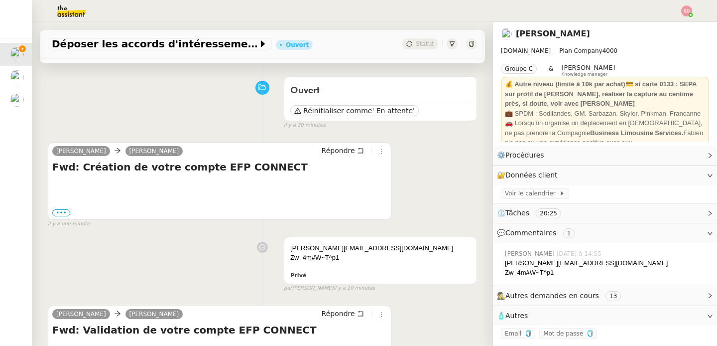
scroll to position [67, 0]
click at [66, 210] on label "•••" at bounding box center [61, 213] width 18 height 7
click at [0, 0] on input "•••" at bounding box center [0, 0] width 0 height 0
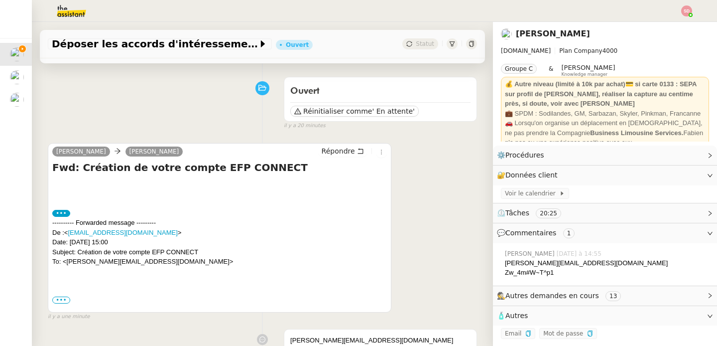
click at [60, 299] on span "•••" at bounding box center [61, 299] width 18 height 7
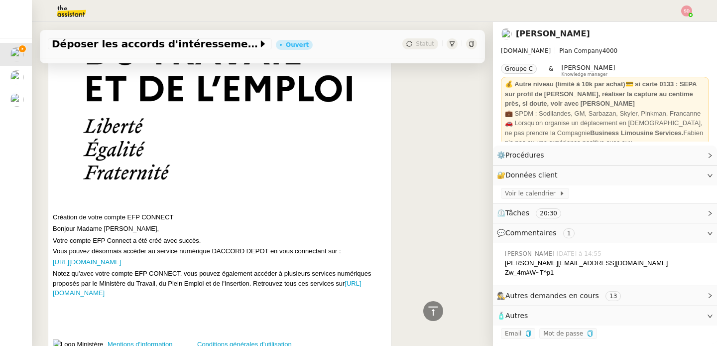
scroll to position [436, 0]
click at [431, 310] on icon at bounding box center [433, 311] width 12 height 12
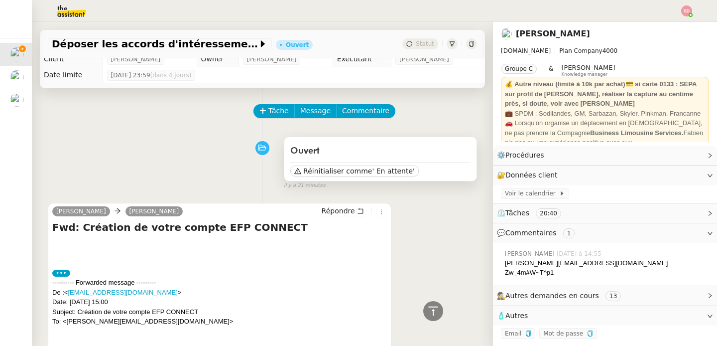
scroll to position [0, 0]
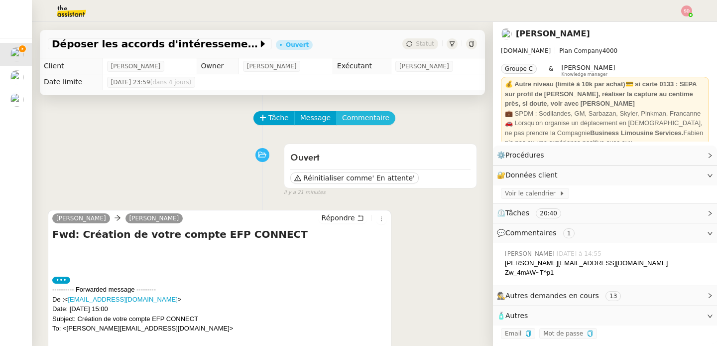
click at [370, 121] on span "Commentaire" at bounding box center [365, 117] width 47 height 11
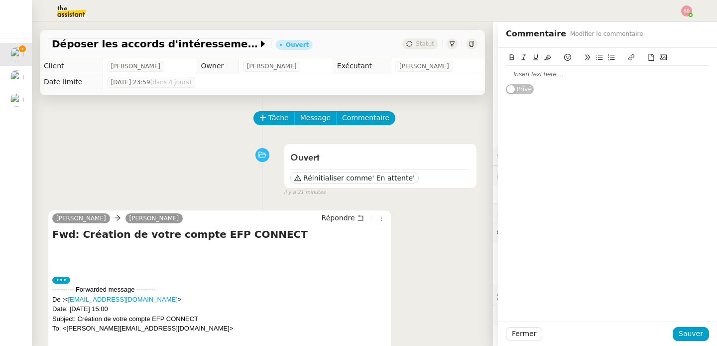
click at [164, 133] on div "Tâche Message Commentaire" at bounding box center [262, 123] width 429 height 24
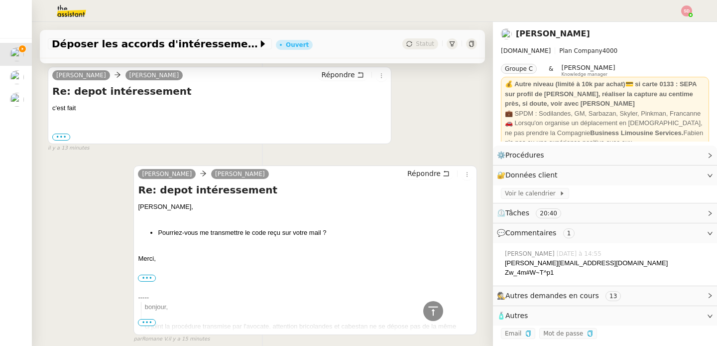
scroll to position [644, 0]
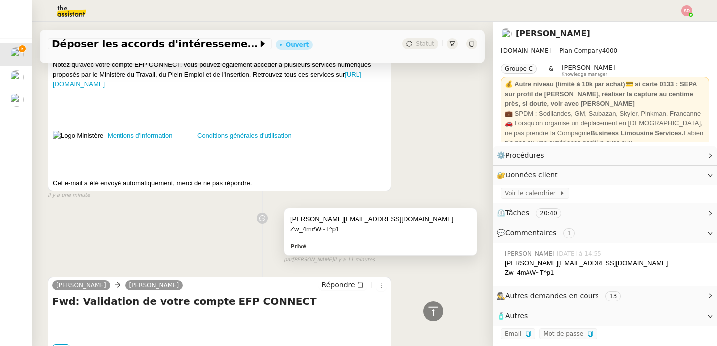
click at [423, 224] on div "Zw_4m#W~T^p1" at bounding box center [380, 229] width 180 height 10
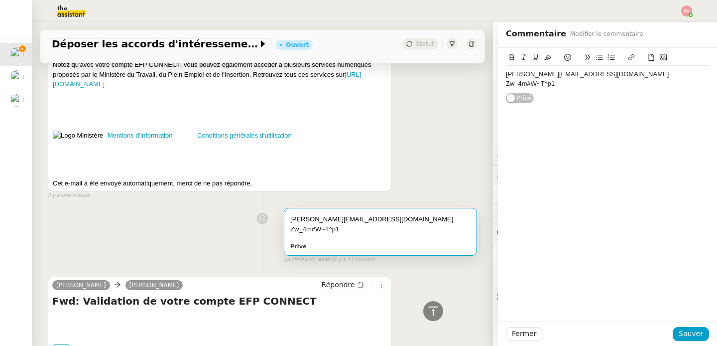
click at [506, 73] on div "[PERSON_NAME][EMAIL_ADDRESS][DOMAIN_NAME]" at bounding box center [607, 74] width 203 height 9
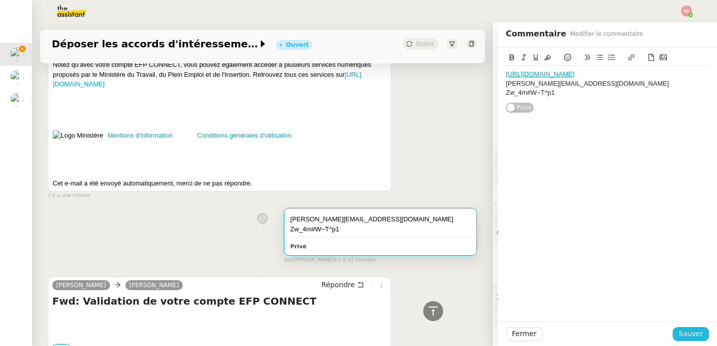
click at [680, 334] on span "Sauver" at bounding box center [691, 333] width 24 height 11
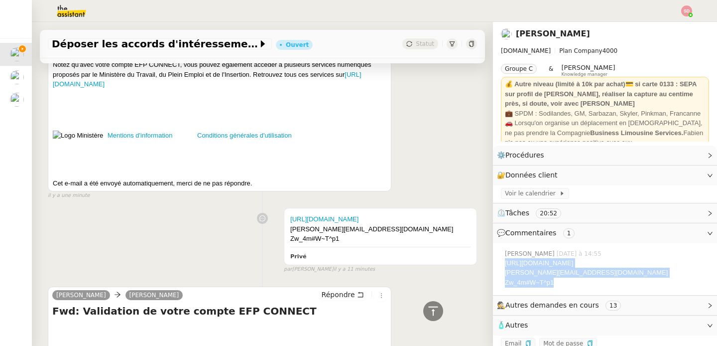
drag, startPoint x: 552, startPoint y: 288, endPoint x: 498, endPoint y: 263, distance: 60.2
click at [501, 263] on div "[PERSON_NAME] [DATE] à 14:55 [URL][DOMAIN_NAME] [PERSON_NAME][DOMAIN_NAME][EMAI…" at bounding box center [605, 268] width 208 height 46
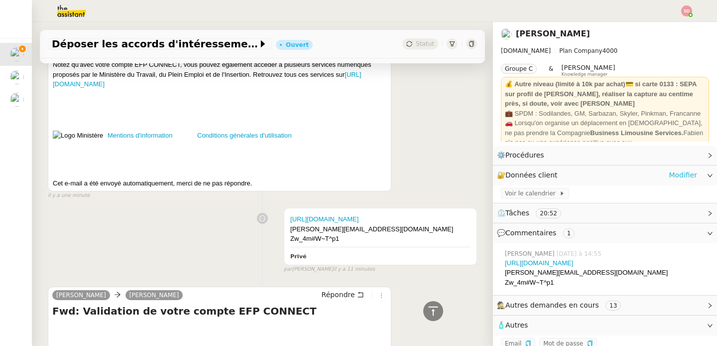
click at [670, 177] on link "Modifier" at bounding box center [683, 174] width 28 height 11
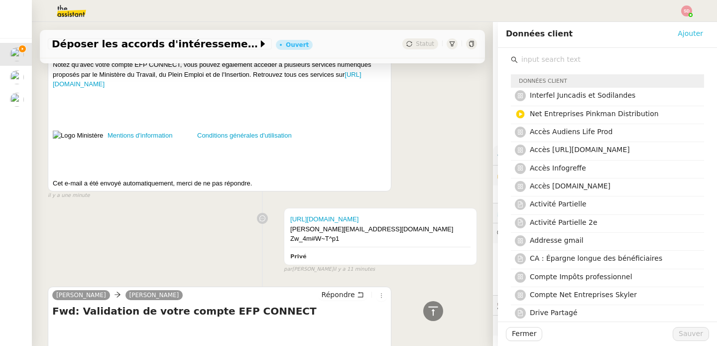
click at [678, 34] on span "Ajouter" at bounding box center [690, 33] width 25 height 11
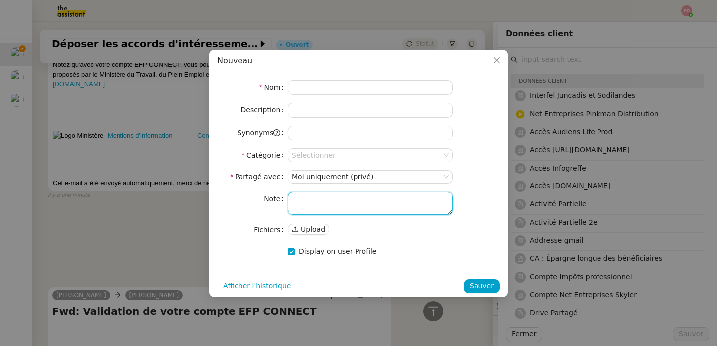
click at [327, 193] on textarea at bounding box center [370, 203] width 165 height 23
paste textarea "[URL][DOMAIN_NAME] [PERSON_NAME][DOMAIN_NAME][EMAIL_ADDRESS][DOMAIN_NAME] Zw_4m…"
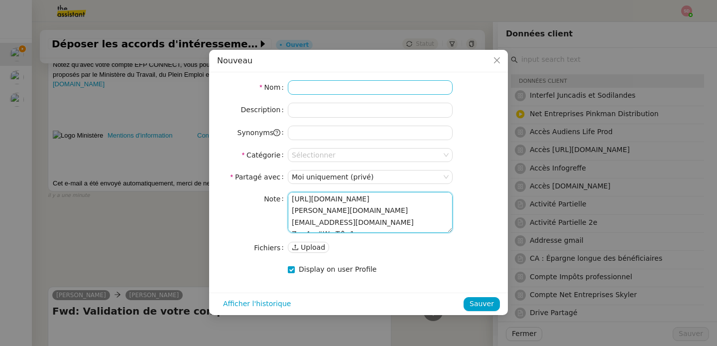
type textarea "[URL][DOMAIN_NAME] [PERSON_NAME][DOMAIN_NAME][EMAIL_ADDRESS][DOMAIN_NAME] Zw_4m…"
click at [325, 91] on input at bounding box center [370, 87] width 165 height 14
type input "Accords dépot"
click at [338, 200] on textarea "[URL][DOMAIN_NAME] [PERSON_NAME][DOMAIN_NAME][EMAIL_ADDRESS][DOMAIN_NAME] Zw_4m…" at bounding box center [370, 212] width 165 height 41
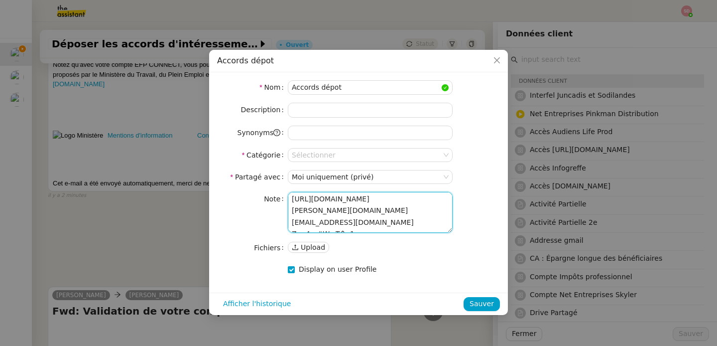
click at [338, 200] on textarea "[URL][DOMAIN_NAME] [PERSON_NAME][DOMAIN_NAME][EMAIL_ADDRESS][DOMAIN_NAME] Zw_4m…" at bounding box center [370, 212] width 165 height 41
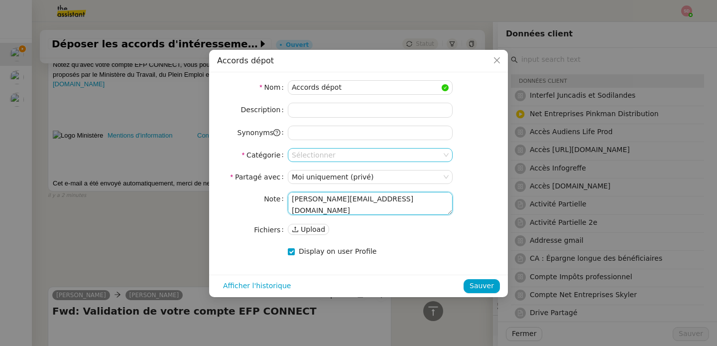
type textarea "[PERSON_NAME][EMAIL_ADDRESS][DOMAIN_NAME] Zw_4m#W~T^p1"
click at [325, 151] on input at bounding box center [367, 154] width 150 height 13
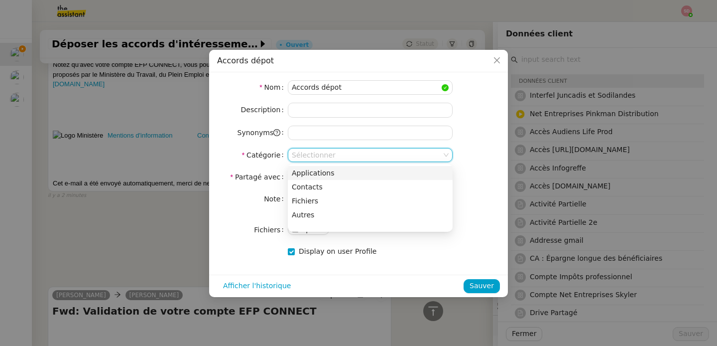
click at [317, 175] on div "Applications" at bounding box center [370, 172] width 157 height 9
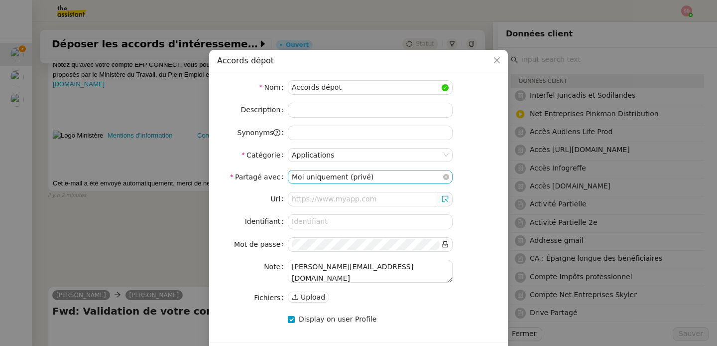
click at [355, 177] on nz-select-item "Moi uniquement (privé)" at bounding box center [370, 176] width 157 height 13
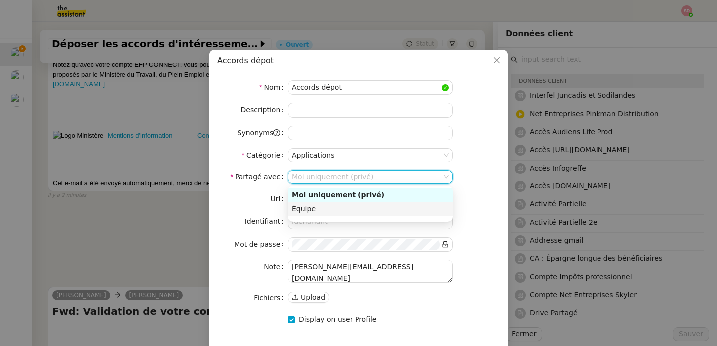
click at [313, 210] on div "Équipe" at bounding box center [370, 208] width 157 height 9
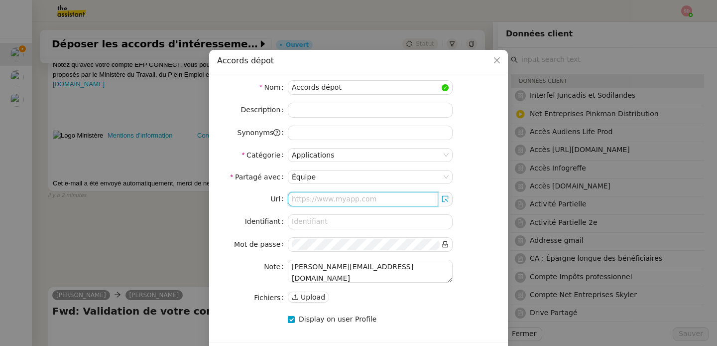
click at [319, 199] on input "text" at bounding box center [363, 199] width 150 height 14
paste input "[URL][DOMAIN_NAME]"
type input "[URL][DOMAIN_NAME]"
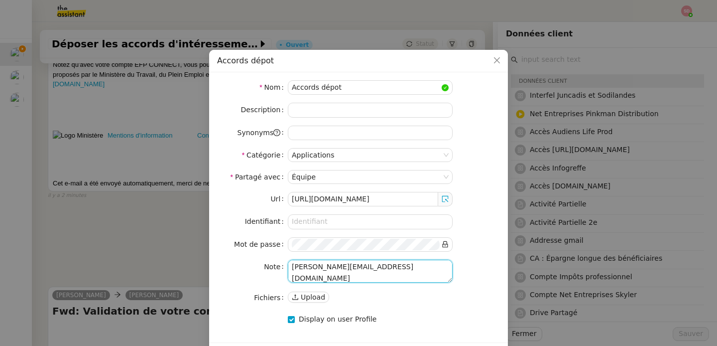
click at [328, 273] on textarea "[PERSON_NAME][EMAIL_ADDRESS][DOMAIN_NAME] Zw_4m#W~T^p1" at bounding box center [370, 271] width 165 height 23
click at [330, 267] on textarea "[PERSON_NAME][EMAIL_ADDRESS][DOMAIN_NAME] Zw_4m#W~T^p1" at bounding box center [370, 271] width 165 height 23
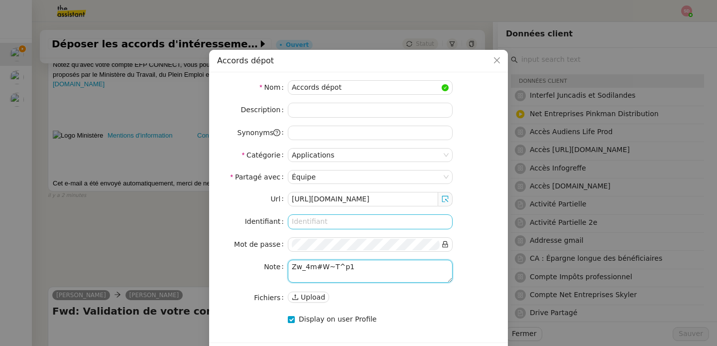
type textarea "Zw_4m#W~T^p1"
click at [317, 219] on input at bounding box center [370, 221] width 165 height 14
paste input "[PERSON_NAME][EMAIL_ADDRESS][DOMAIN_NAME]"
type input "[PERSON_NAME][EMAIL_ADDRESS][DOMAIN_NAME]"
click at [313, 264] on textarea "Zw_4m#W~T^p1" at bounding box center [370, 271] width 165 height 23
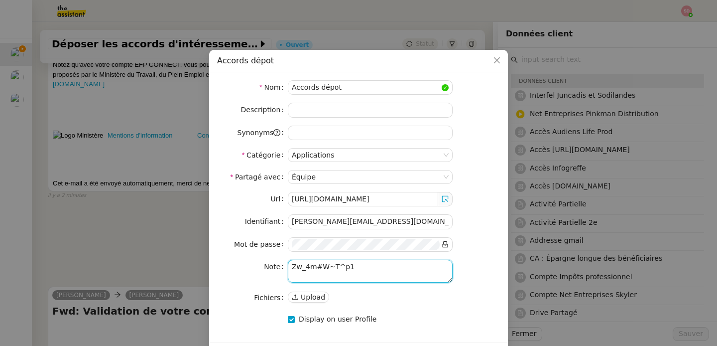
click at [313, 264] on textarea "Zw_4m#W~T^p1" at bounding box center [370, 271] width 165 height 23
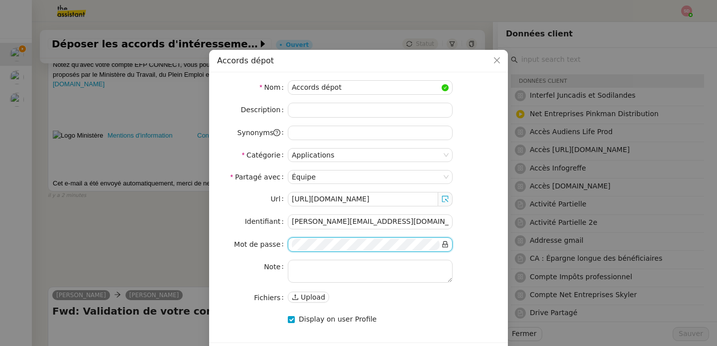
click at [488, 228] on nz-form-item "Identifiant [PERSON_NAME][EMAIL_ADDRESS][DOMAIN_NAME]" at bounding box center [358, 221] width 283 height 14
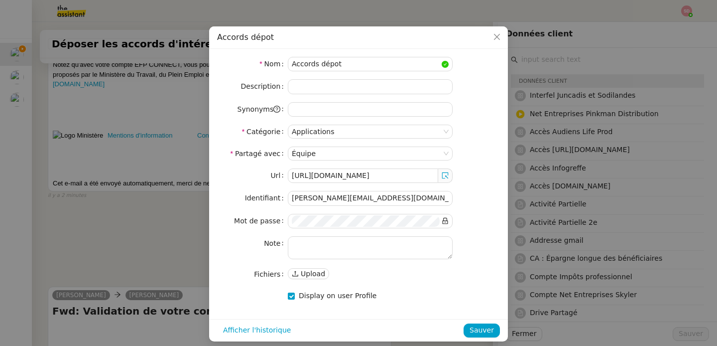
scroll to position [31, 0]
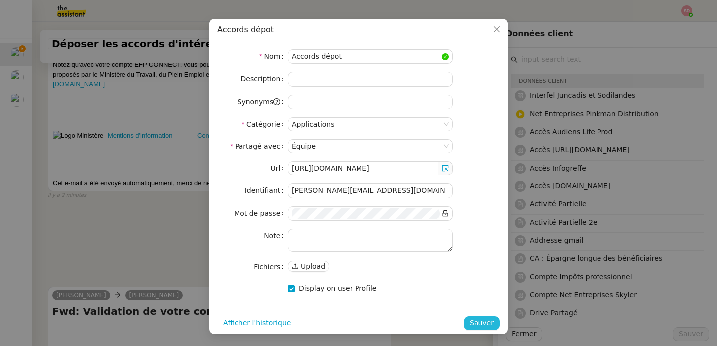
click at [483, 322] on span "Sauver" at bounding box center [482, 322] width 24 height 11
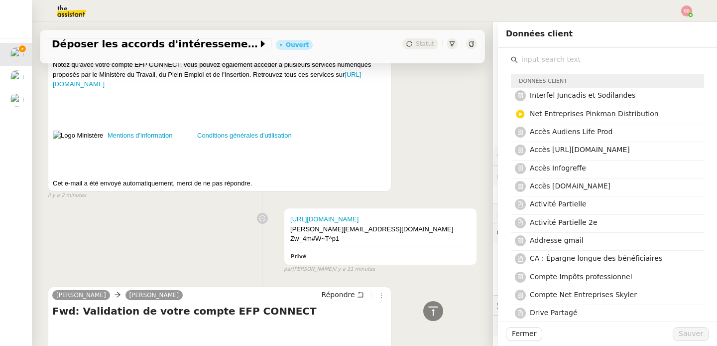
scroll to position [0, 0]
click at [515, 334] on span "Fermer" at bounding box center [524, 333] width 24 height 11
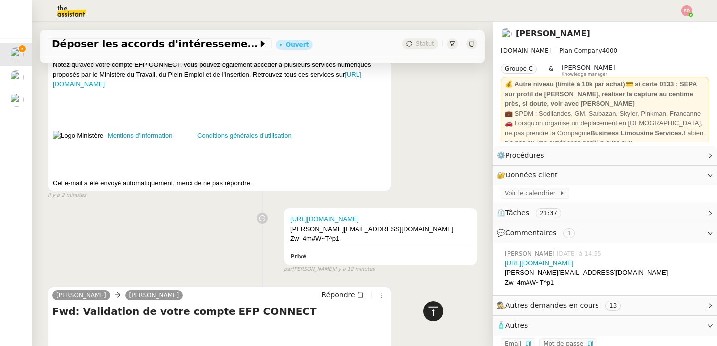
click at [427, 310] on icon at bounding box center [433, 311] width 12 height 12
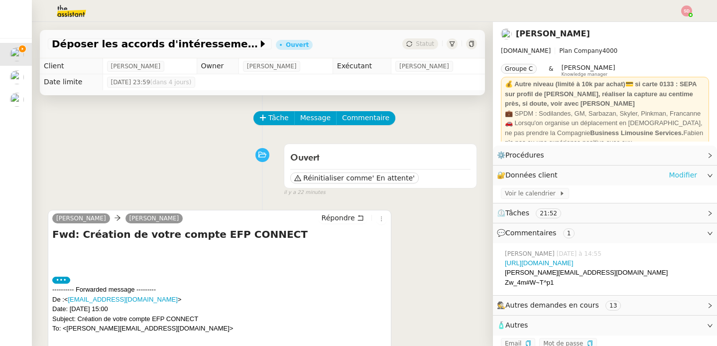
click at [671, 169] on link "Modifier" at bounding box center [683, 174] width 28 height 11
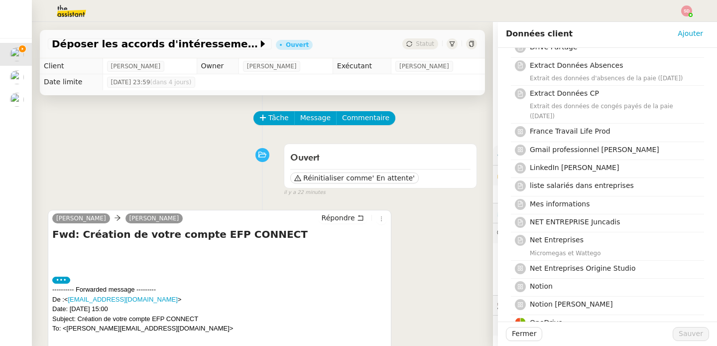
scroll to position [267, 0]
click at [575, 205] on span "Mes informations" at bounding box center [560, 203] width 60 height 8
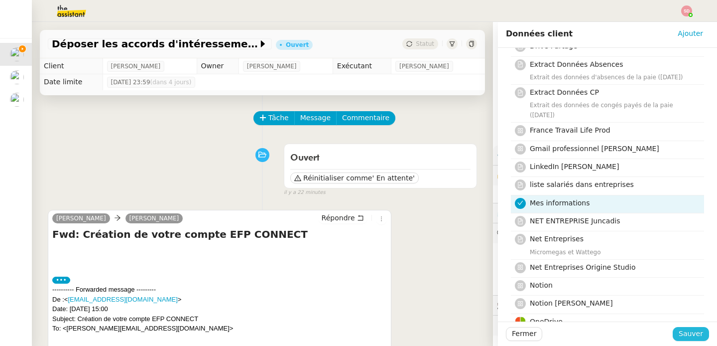
click at [685, 331] on span "Sauver" at bounding box center [691, 333] width 24 height 11
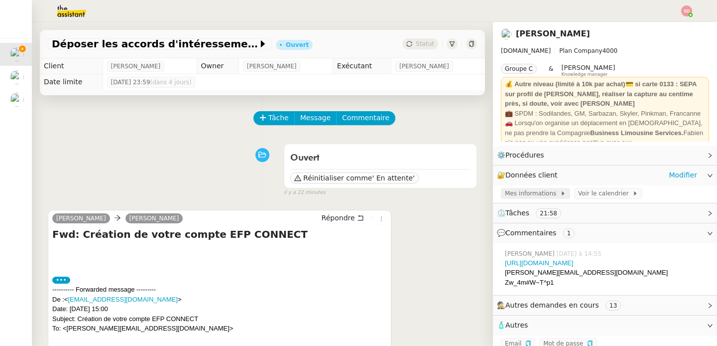
click at [528, 196] on span "Mes informations" at bounding box center [532, 193] width 55 height 10
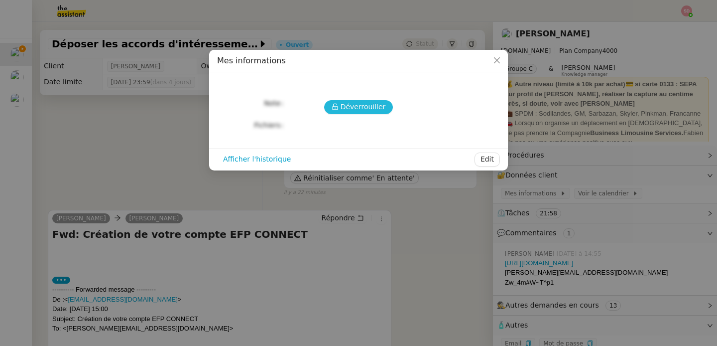
click at [365, 107] on span "Déverrouiller" at bounding box center [363, 106] width 45 height 11
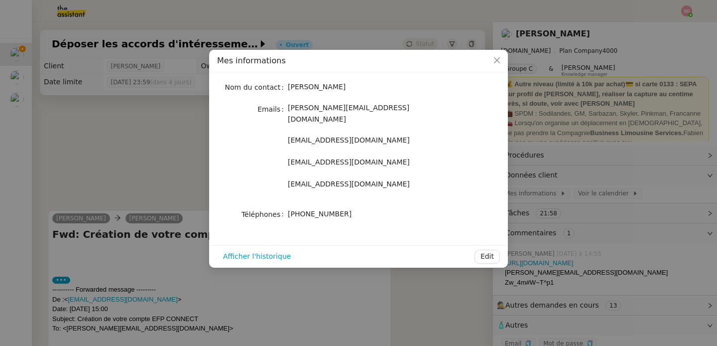
click at [308, 210] on span "[PHONE_NUMBER]" at bounding box center [320, 214] width 64 height 8
click at [111, 136] on nz-modal-container "Mes informations Nom du contact [PERSON_NAME] Emails [PERSON_NAME][EMAIL_ADDRES…" at bounding box center [358, 173] width 717 height 346
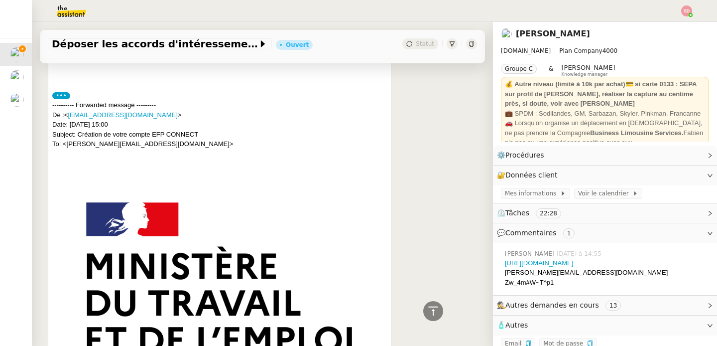
scroll to position [169, 0]
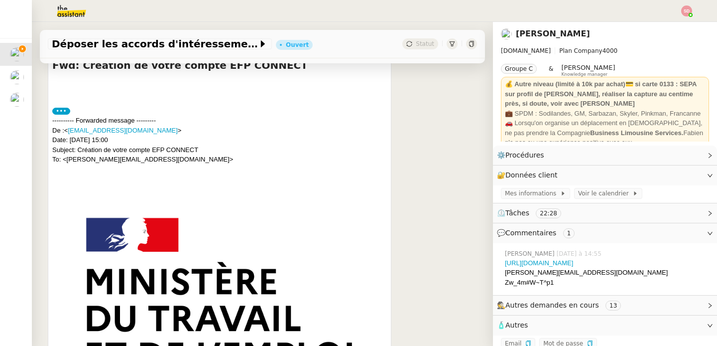
click at [65, 111] on label "•••" at bounding box center [61, 111] width 18 height 7
click at [0, 0] on input "•••" at bounding box center [0, 0] width 0 height 0
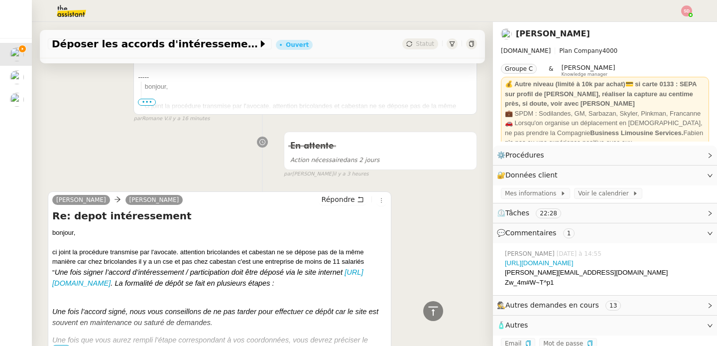
scroll to position [709, 0]
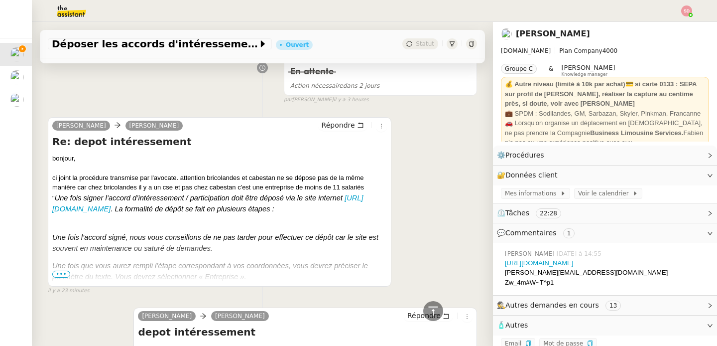
click at [55, 275] on span "•••" at bounding box center [61, 274] width 18 height 7
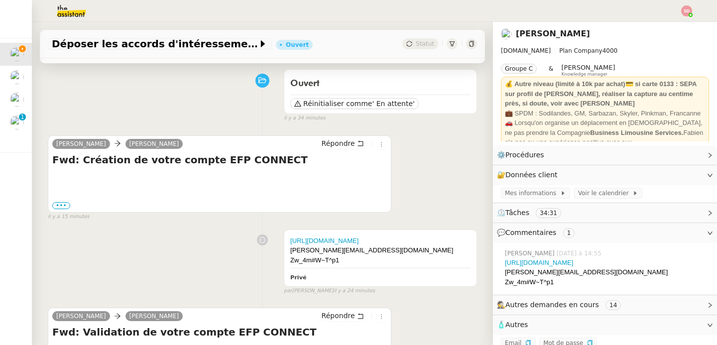
scroll to position [0, 0]
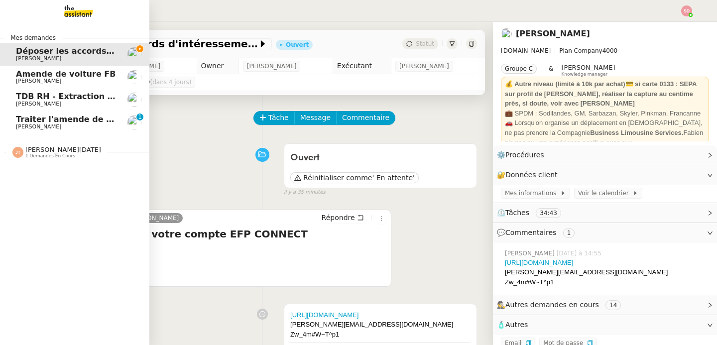
click at [41, 123] on span "Traiter l'amende de voiture de [PERSON_NAME]" at bounding box center [122, 119] width 213 height 9
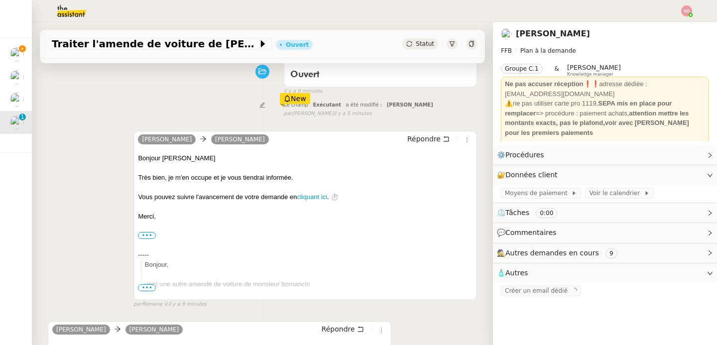
scroll to position [245, 0]
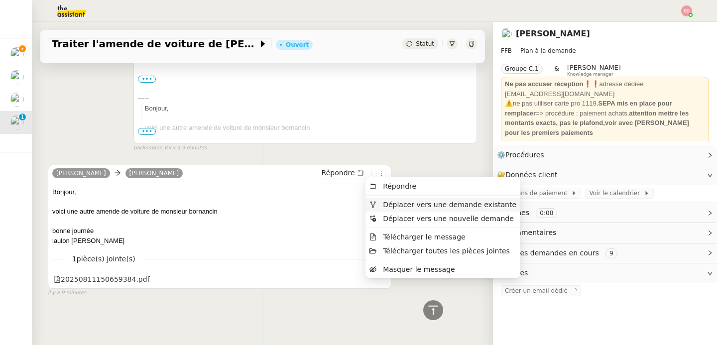
click at [389, 205] on span "Déplacer vers une demande existante" at bounding box center [450, 205] width 134 height 8
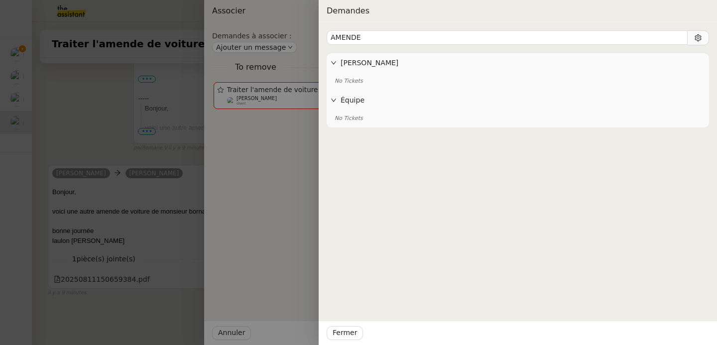
type input "AMENDE"
click at [80, 116] on div at bounding box center [358, 172] width 717 height 345
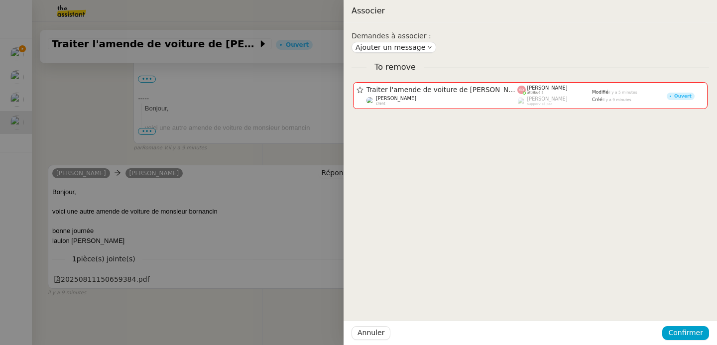
click at [80, 116] on div at bounding box center [358, 172] width 717 height 345
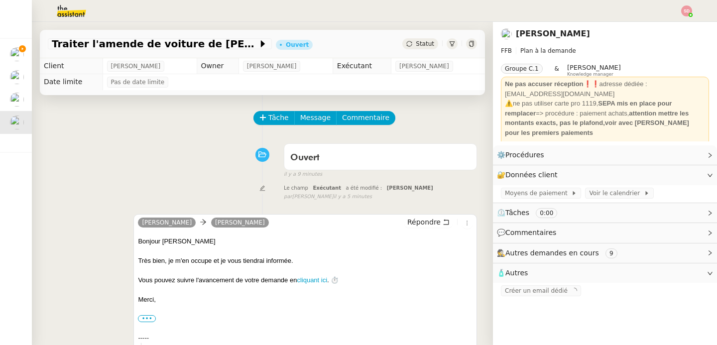
scroll to position [191, 0]
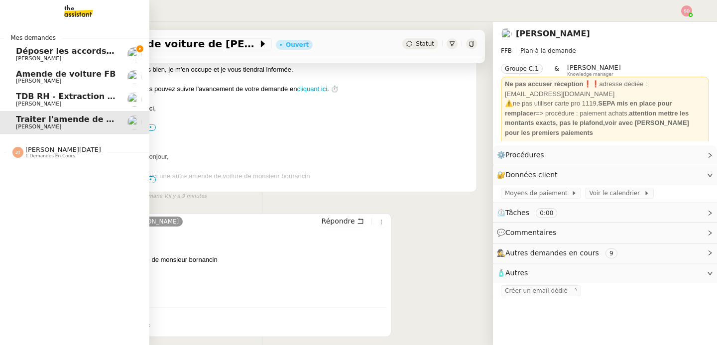
click at [94, 80] on span "[PERSON_NAME]" at bounding box center [66, 81] width 101 height 6
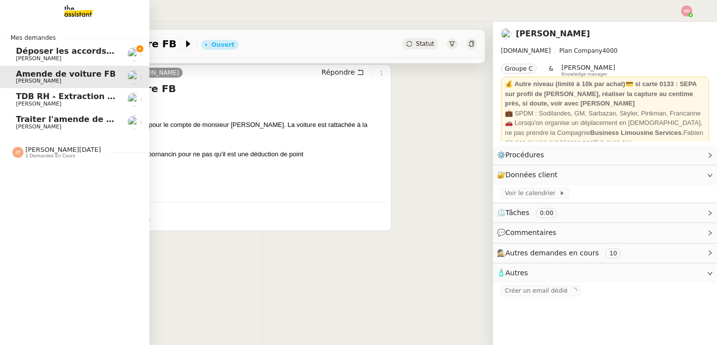
scroll to position [132, 0]
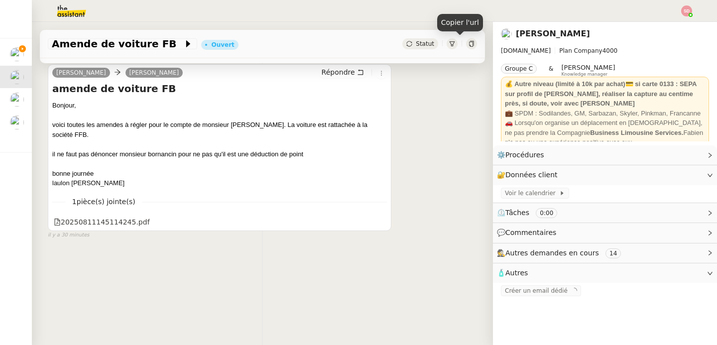
click at [466, 42] on div at bounding box center [471, 43] width 11 height 11
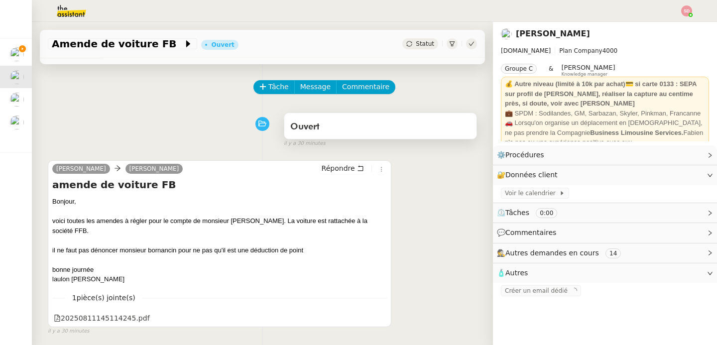
scroll to position [0, 0]
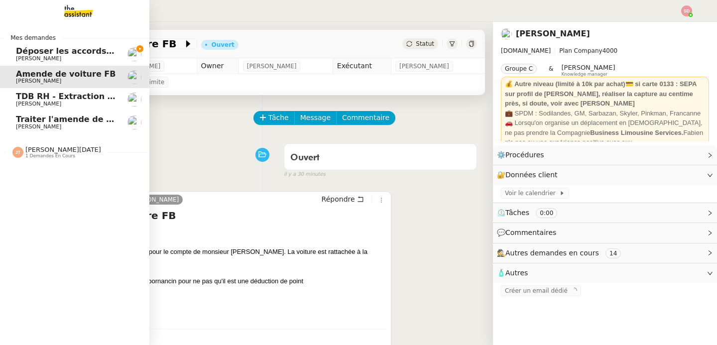
click at [60, 113] on link "Traiter l'amende de voiture de [PERSON_NAME] [PERSON_NAME]" at bounding box center [74, 122] width 149 height 23
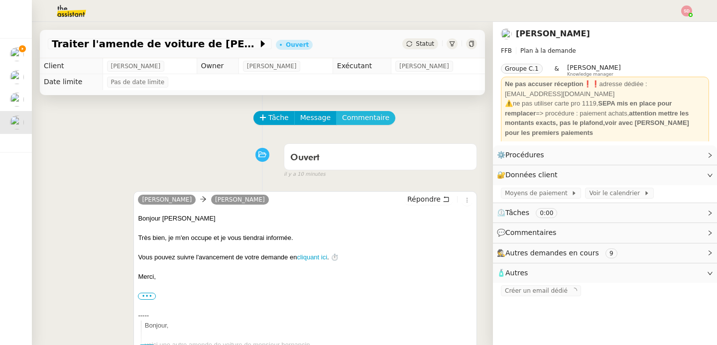
click at [370, 121] on span "Commentaire" at bounding box center [365, 117] width 47 height 11
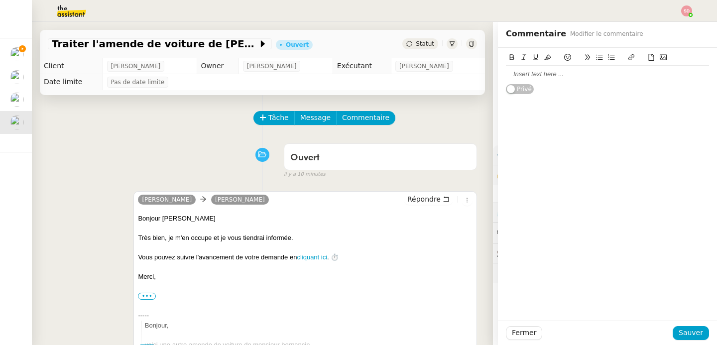
click at [556, 83] on div at bounding box center [607, 74] width 203 height 17
click at [686, 332] on span "Sauver" at bounding box center [691, 332] width 24 height 11
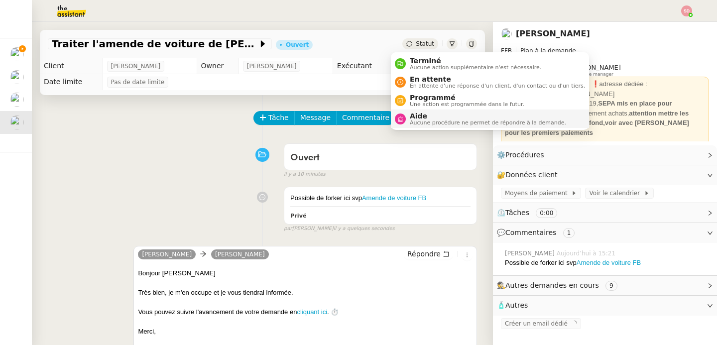
click at [420, 116] on span "Aide" at bounding box center [488, 116] width 156 height 8
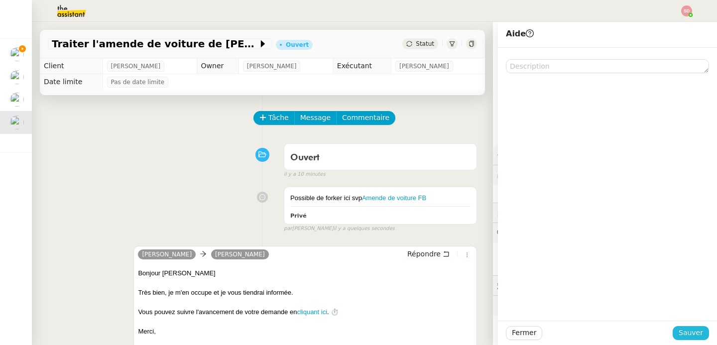
click at [680, 334] on span "Sauver" at bounding box center [691, 332] width 24 height 11
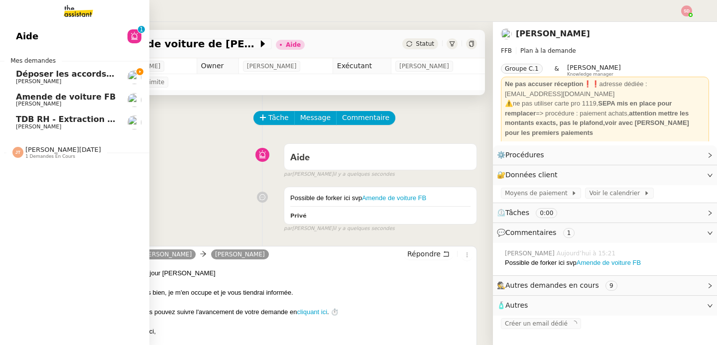
click at [24, 73] on span "Déposer les accords d'intéressement" at bounding box center [99, 73] width 166 height 9
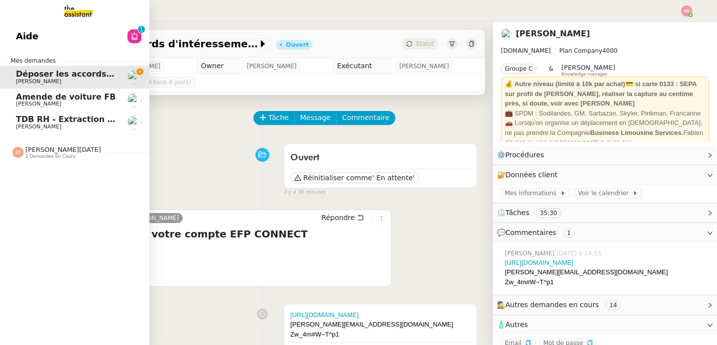
click at [33, 156] on span "1 demandes en cours" at bounding box center [50, 156] width 50 height 5
click at [36, 174] on span "Contacter pour obtenir un RIB" at bounding box center [84, 170] width 137 height 9
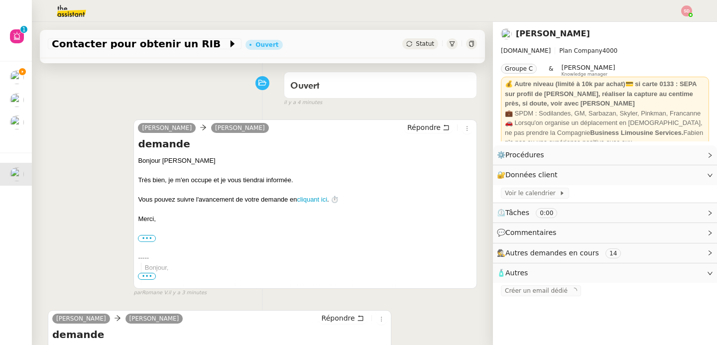
scroll to position [275, 0]
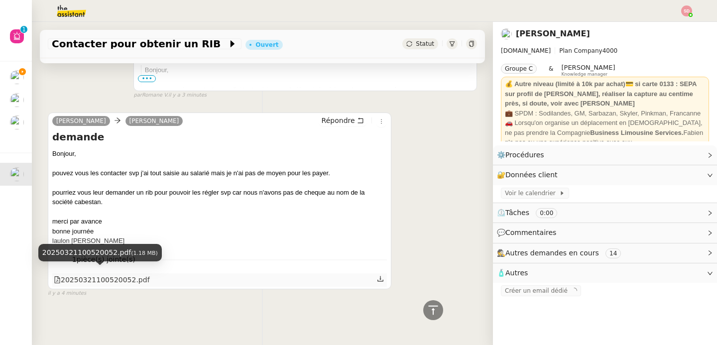
click at [132, 277] on div "20250321100520052.pdf" at bounding box center [102, 279] width 96 height 11
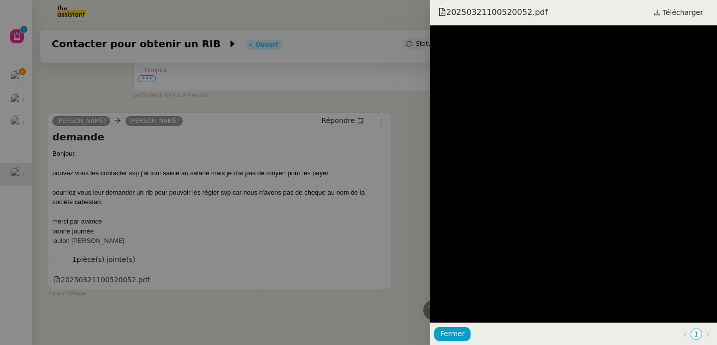
click at [304, 187] on div at bounding box center [358, 172] width 717 height 345
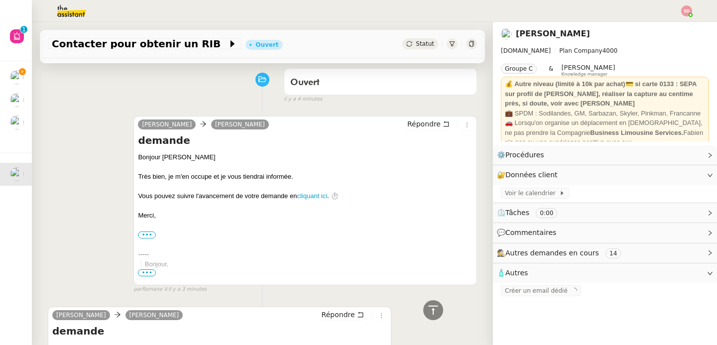
scroll to position [0, 0]
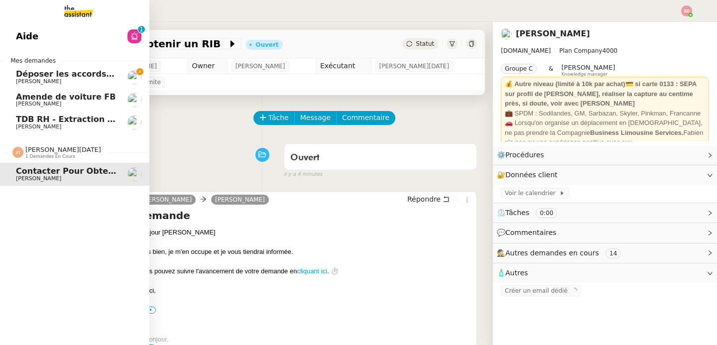
click at [15, 159] on div "[PERSON_NAME][DATE] 1 demandes en cours" at bounding box center [56, 152] width 89 height 13
click at [91, 75] on span "Déposer les accords d'intéressement" at bounding box center [99, 73] width 166 height 9
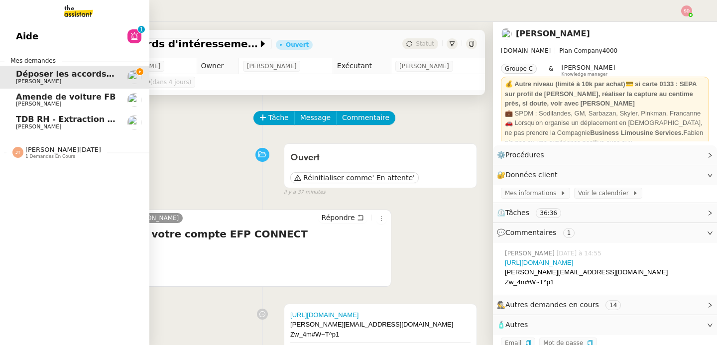
click at [46, 125] on span "[PERSON_NAME]" at bounding box center [38, 127] width 45 height 6
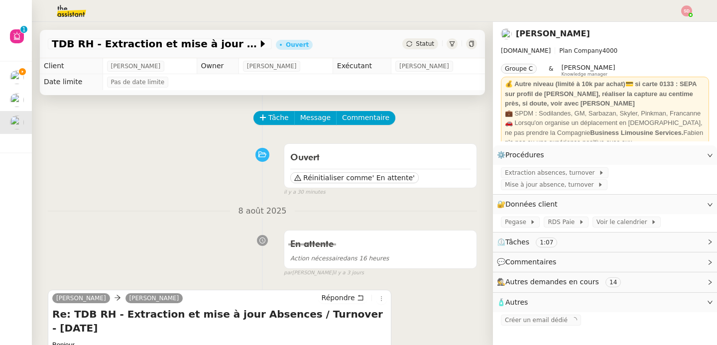
scroll to position [64, 0]
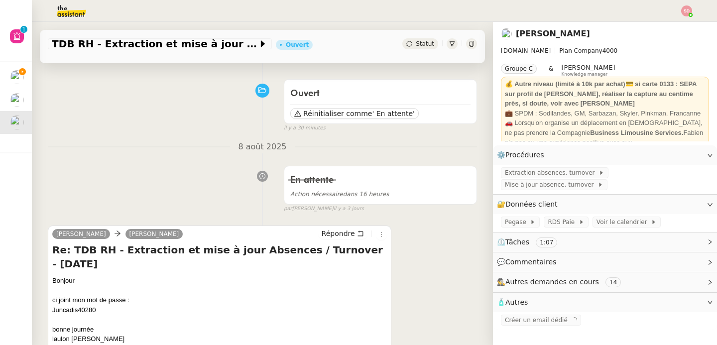
click at [87, 305] on div "Juncadis40280" at bounding box center [219, 310] width 335 height 10
click at [558, 223] on span "RDS Paie" at bounding box center [563, 222] width 30 height 10
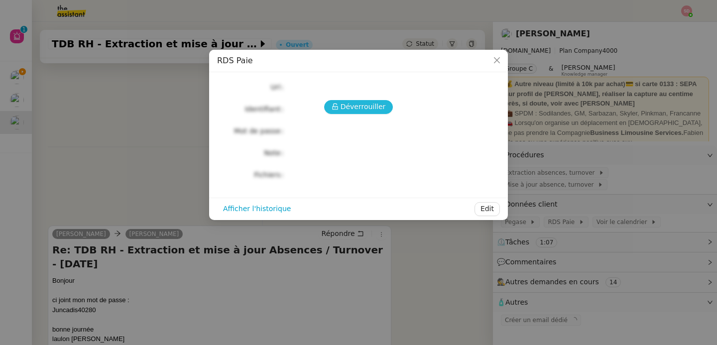
click at [345, 112] on span "Déverrouiller" at bounding box center [363, 106] width 45 height 11
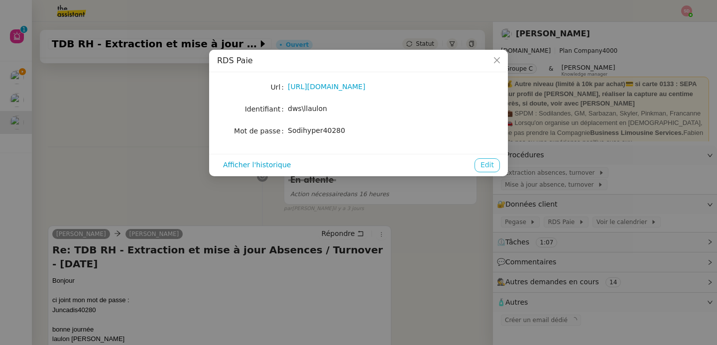
click at [485, 167] on span "Edit" at bounding box center [487, 164] width 13 height 11
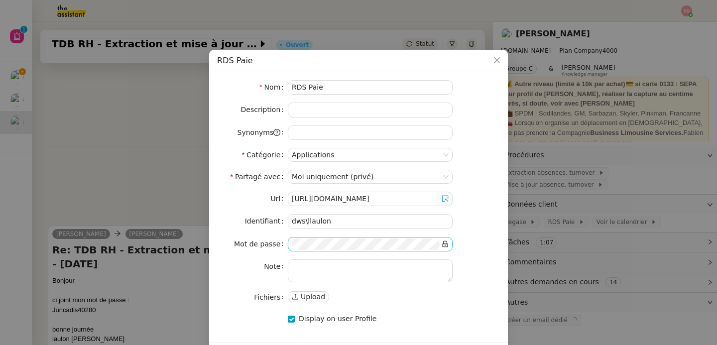
click at [446, 246] on icon at bounding box center [445, 244] width 7 height 7
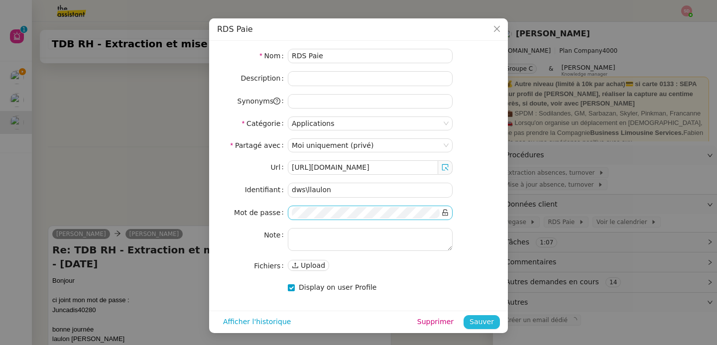
click at [487, 326] on span "Sauver" at bounding box center [482, 321] width 24 height 11
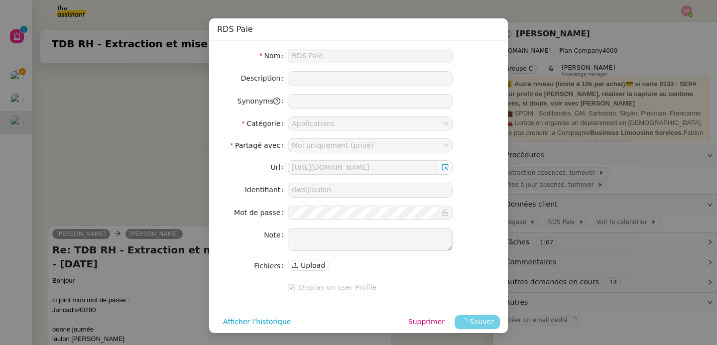
scroll to position [0, 0]
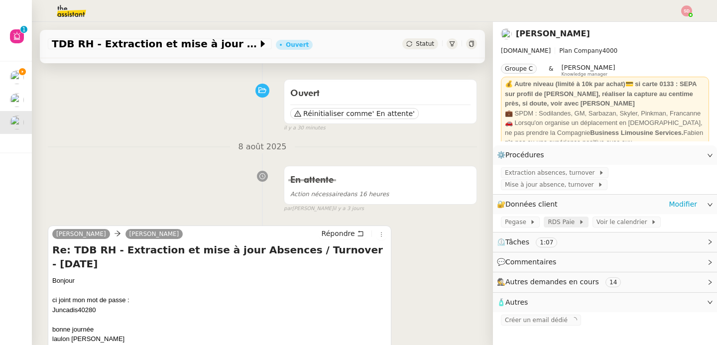
click at [558, 222] on span "RDS Paie" at bounding box center [563, 222] width 30 height 10
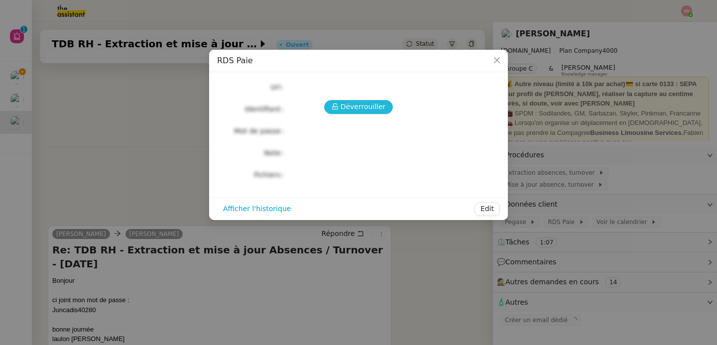
click at [334, 101] on button "Déverrouiller" at bounding box center [358, 107] width 69 height 14
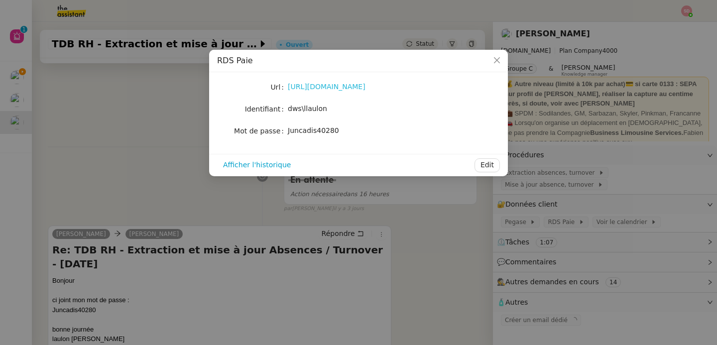
click at [331, 87] on link "[URL][DOMAIN_NAME]" at bounding box center [327, 87] width 78 height 8
click at [120, 208] on nz-modal-container "RDS Paie Url [URL][DOMAIN_NAME] Identifiant dws\llaulon Mot de passe [SECURITY_…" at bounding box center [358, 172] width 717 height 345
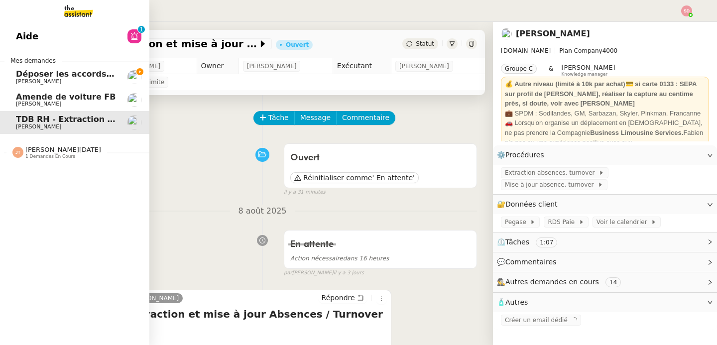
click at [18, 71] on span "Déposer les accords d'intéressement" at bounding box center [99, 73] width 166 height 9
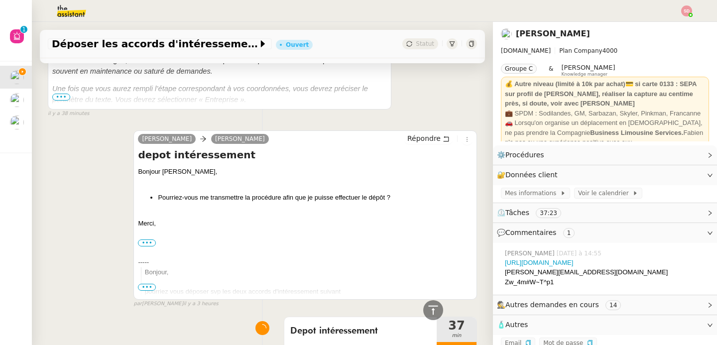
scroll to position [762, 0]
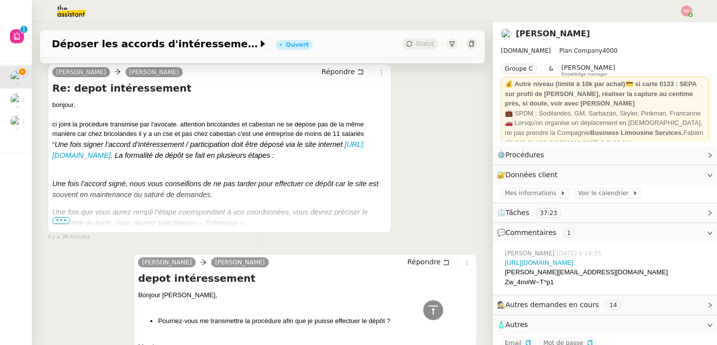
click at [66, 221] on span "•••" at bounding box center [61, 220] width 18 height 7
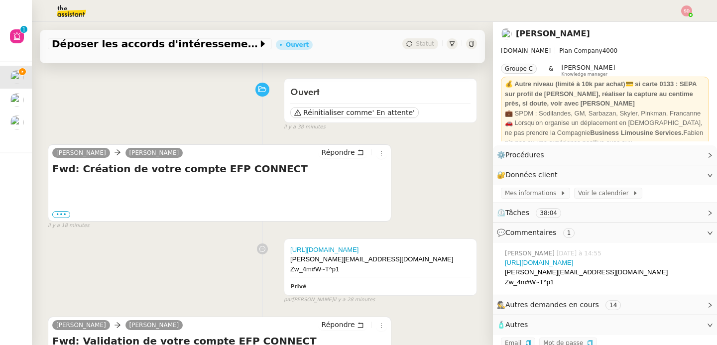
scroll to position [0, 0]
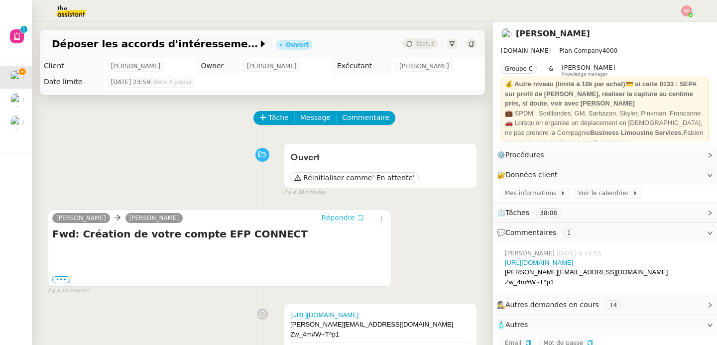
click at [331, 217] on span "Répondre" at bounding box center [338, 218] width 33 height 10
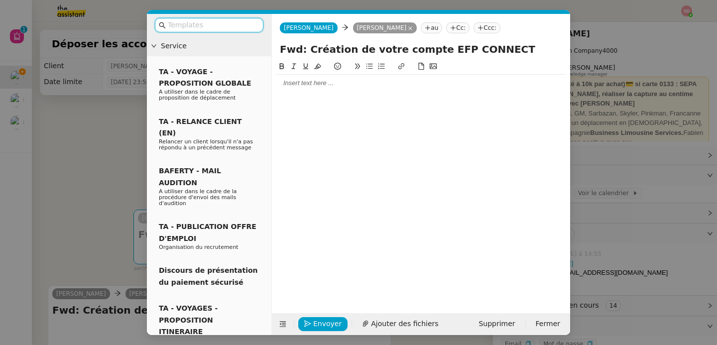
click at [321, 89] on div at bounding box center [421, 83] width 290 height 17
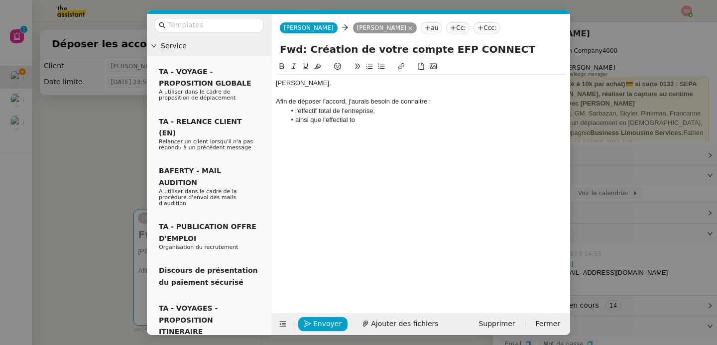
click at [338, 120] on li "ainsi que l'effectial to" at bounding box center [426, 120] width 281 height 9
click at [351, 123] on li "ainsi que l'effectif concerné par le texte déposé" at bounding box center [426, 120] width 281 height 9
click at [349, 123] on li "ainsi que l'effectif concerné par le texte déposé" at bounding box center [426, 120] width 281 height 9
click at [441, 116] on li "ainsi que l'effectif concerné par le texte déposé" at bounding box center [426, 120] width 281 height 9
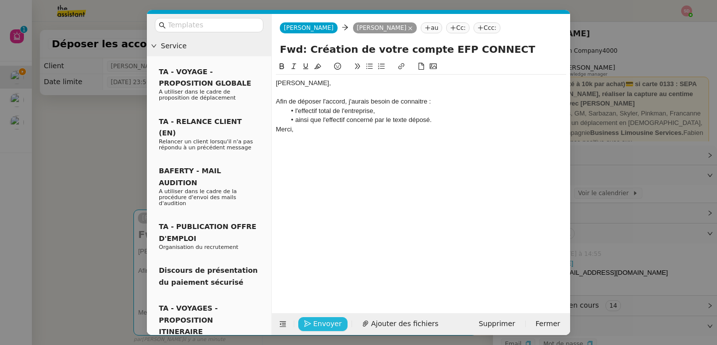
click at [315, 323] on span "Envoyer" at bounding box center [327, 323] width 28 height 11
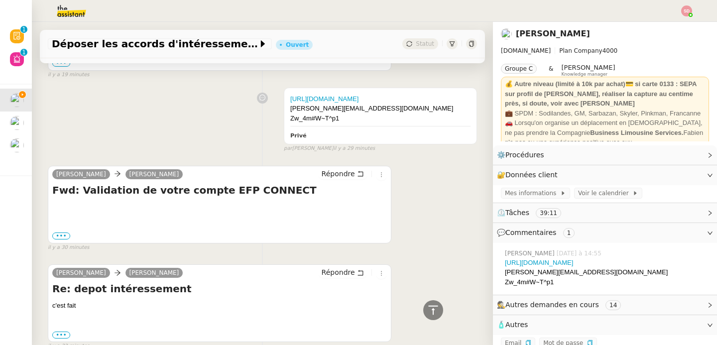
scroll to position [181, 0]
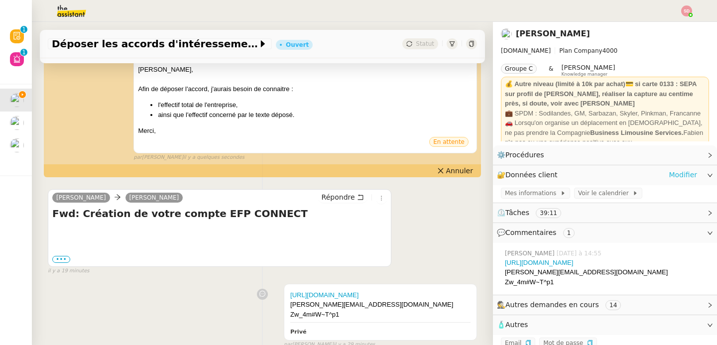
click at [670, 176] on link "Modifier" at bounding box center [683, 174] width 28 height 11
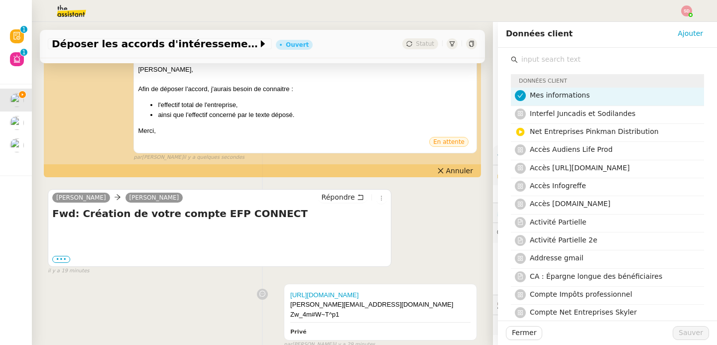
click at [568, 61] on input "text" at bounding box center [611, 59] width 186 height 13
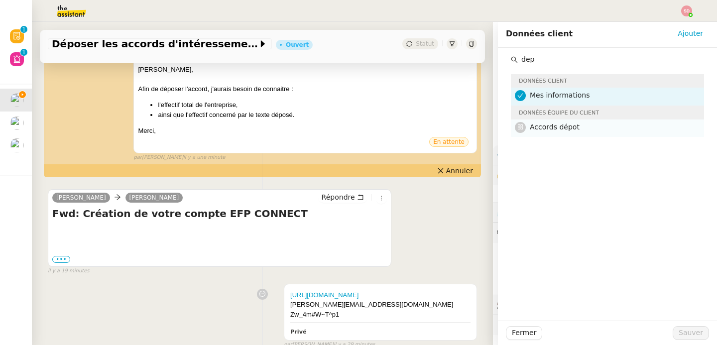
type input "dep"
click at [569, 135] on div "Accords dépot" at bounding box center [614, 128] width 168 height 13
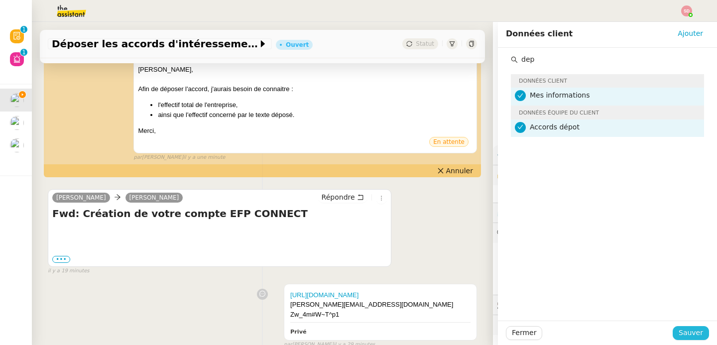
click at [673, 332] on button "Sauver" at bounding box center [691, 333] width 36 height 14
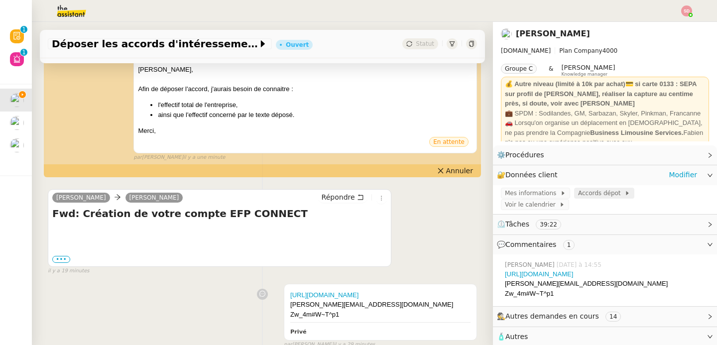
click at [590, 190] on span "Accords dépot" at bounding box center [601, 193] width 46 height 10
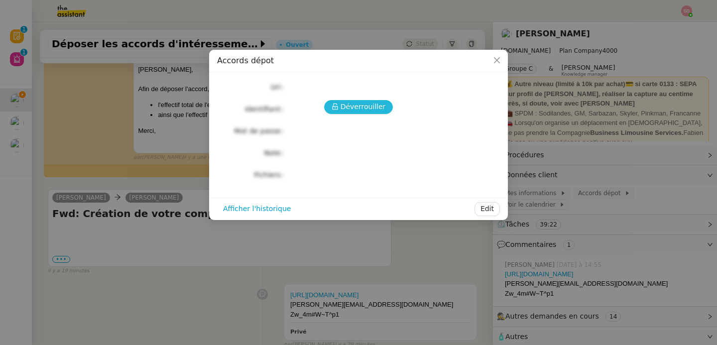
click at [368, 106] on span "Déverrouiller" at bounding box center [363, 106] width 45 height 11
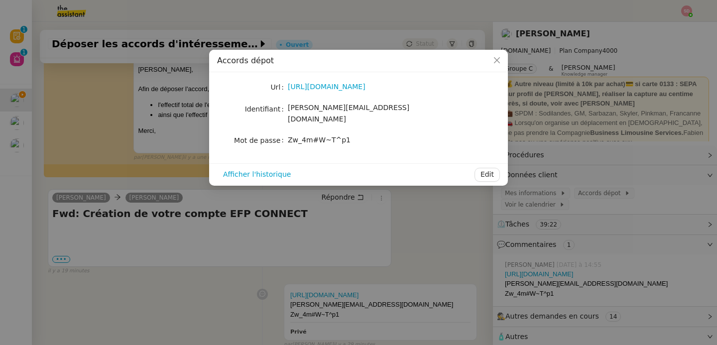
click at [427, 242] on nz-modal-container "Accords dépot Url [URL][DOMAIN_NAME] Identifiant [PERSON_NAME][EMAIL_ADDRESS][D…" at bounding box center [358, 172] width 717 height 345
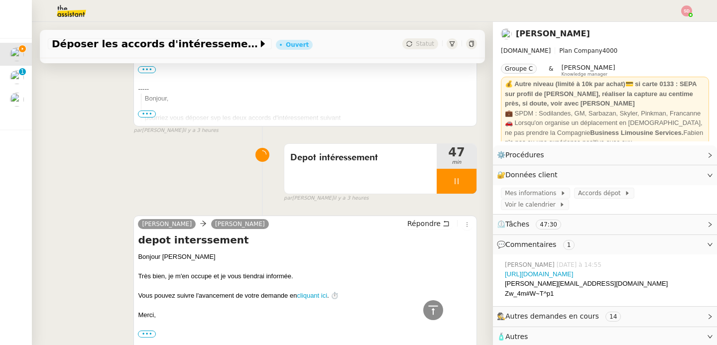
scroll to position [1776, 0]
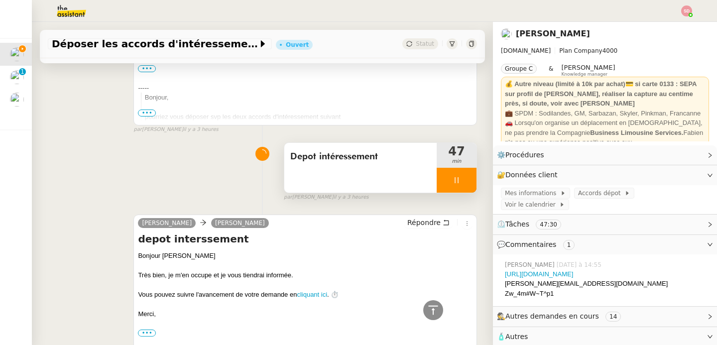
click at [442, 193] on div at bounding box center [457, 180] width 40 height 25
click at [463, 184] on icon at bounding box center [467, 180] width 8 height 8
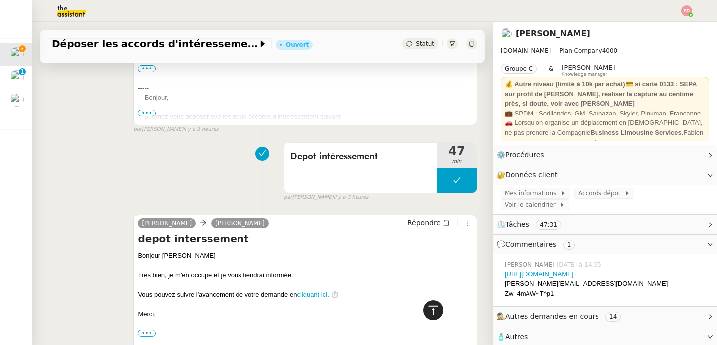
click at [427, 312] on icon at bounding box center [433, 310] width 12 height 12
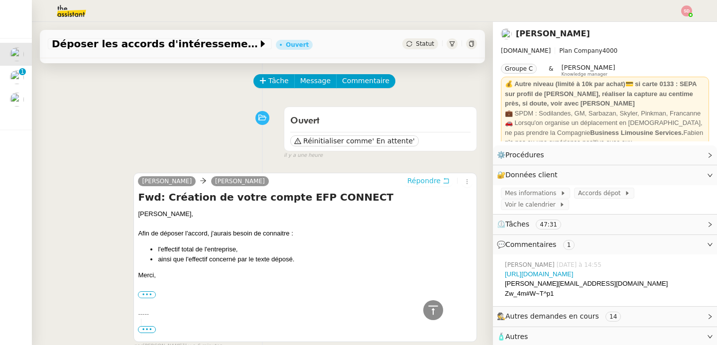
scroll to position [0, 0]
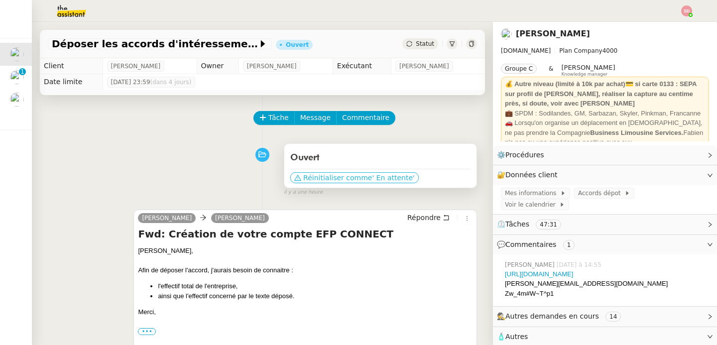
click at [381, 179] on span "' En attente'" at bounding box center [393, 178] width 42 height 10
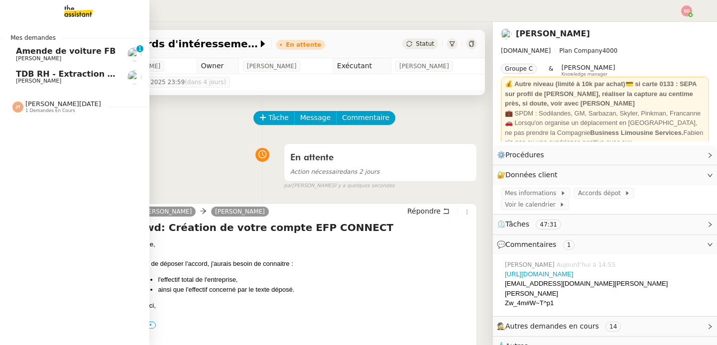
click at [80, 45] on link "Amende de voiture FB [PERSON_NAME] 0 1 2 3 4 5 6 7 8 9" at bounding box center [74, 54] width 149 height 23
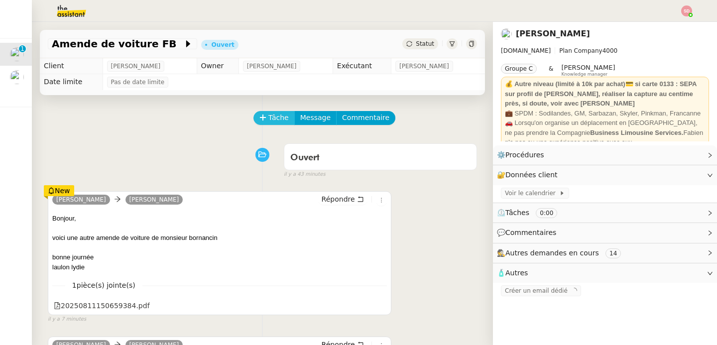
click at [269, 117] on span "Tâche" at bounding box center [279, 117] width 20 height 11
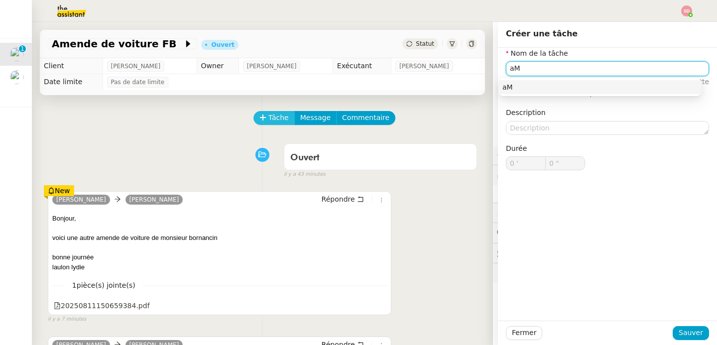
type input "a"
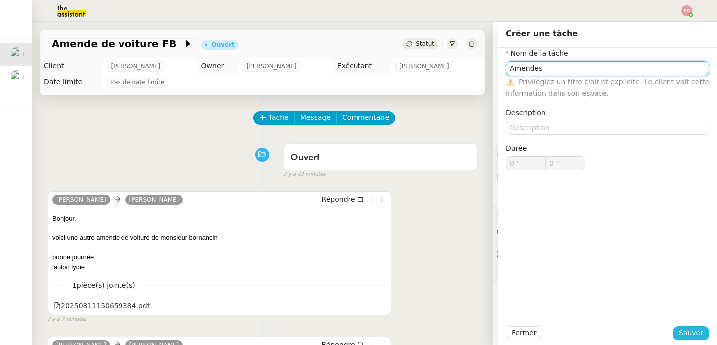
type input "Amendes"
click at [679, 338] on span "Sauver" at bounding box center [691, 332] width 24 height 11
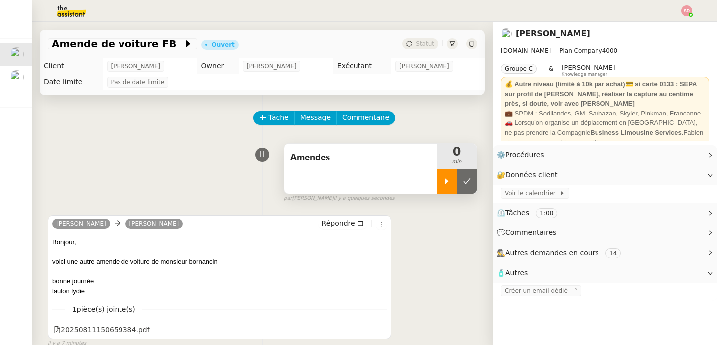
click at [443, 181] on icon at bounding box center [447, 181] width 8 height 8
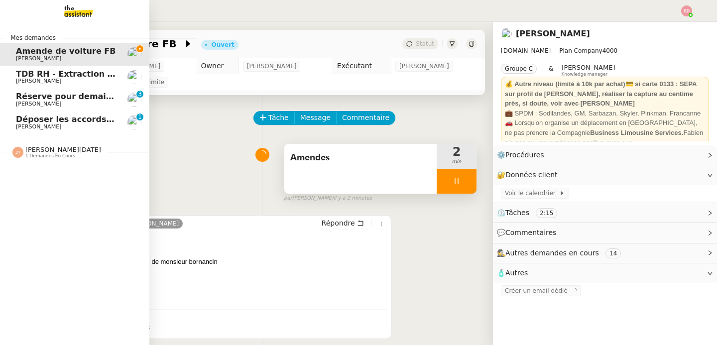
click at [15, 127] on link "Déposer les accords d'intéressement [PERSON_NAME] 0 1 2 3 4 5 6 7 8 9" at bounding box center [74, 122] width 149 height 23
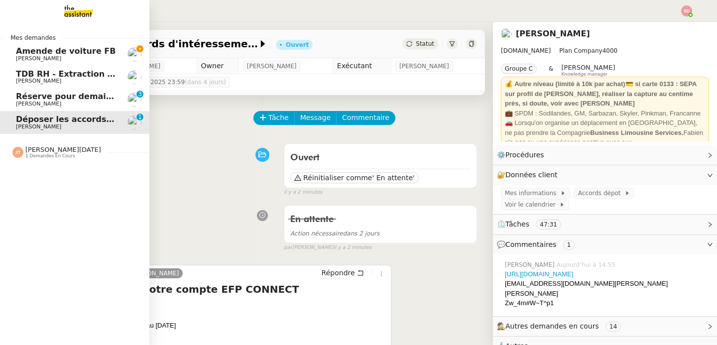
click at [28, 58] on span "[PERSON_NAME]" at bounding box center [38, 58] width 45 height 6
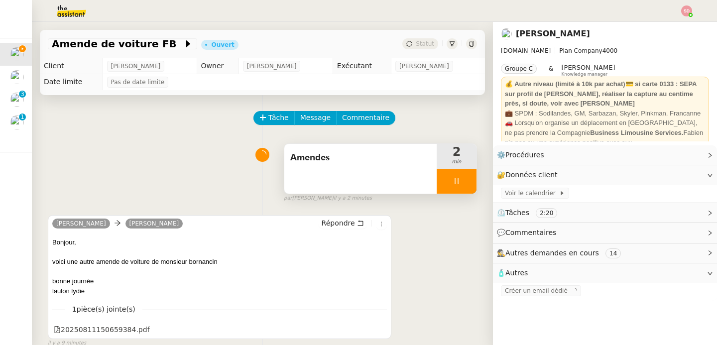
click at [449, 190] on div at bounding box center [457, 181] width 40 height 25
click at [34, 121] on div "Tâche Message Commentaire Veuillez patienter une erreur s'est produite 👌👌👌 mess…" at bounding box center [262, 323] width 461 height 457
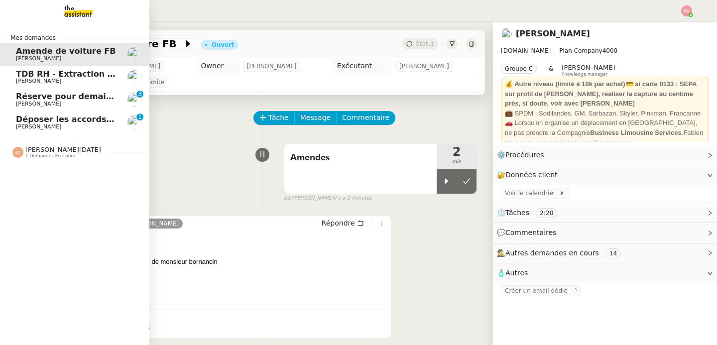
click at [24, 121] on span "Déposer les accords d'intéressement" at bounding box center [99, 119] width 166 height 9
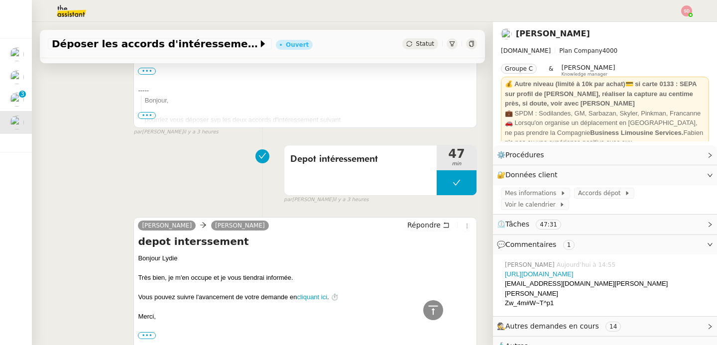
scroll to position [1372, 0]
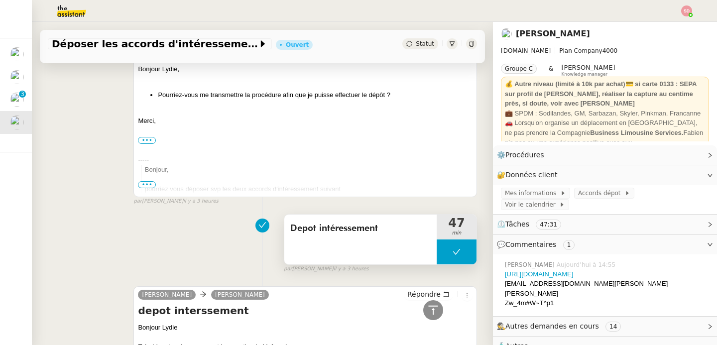
click at [437, 240] on button at bounding box center [457, 252] width 40 height 25
click at [437, 240] on div at bounding box center [447, 252] width 20 height 25
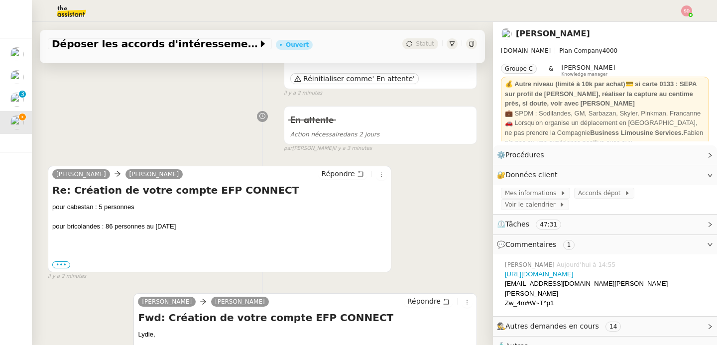
scroll to position [164, 0]
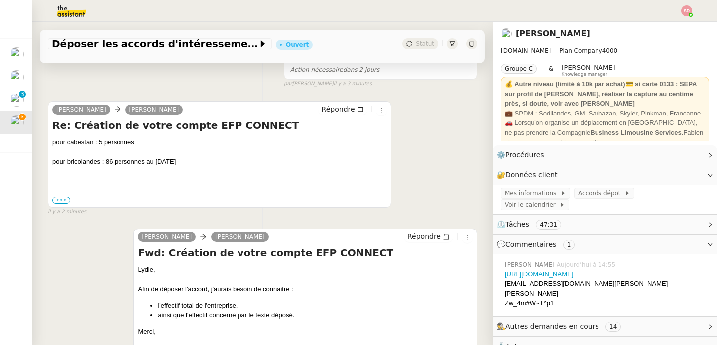
click at [56, 201] on label "•••" at bounding box center [61, 200] width 18 height 7
click at [0, 0] on input "•••" at bounding box center [0, 0] width 0 height 0
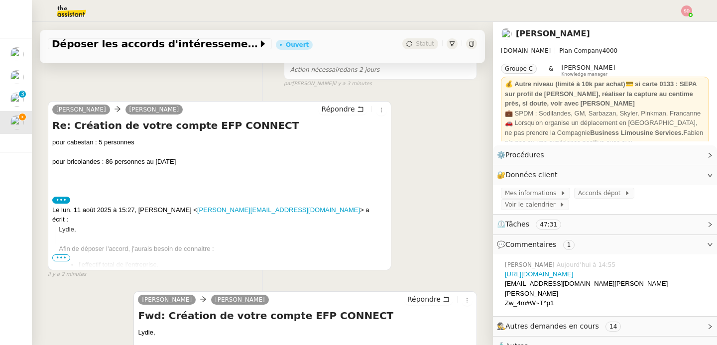
click at [108, 159] on div "pour bricolandes : 86 personnes au 31/01/2025" at bounding box center [219, 162] width 335 height 10
copy div "86"
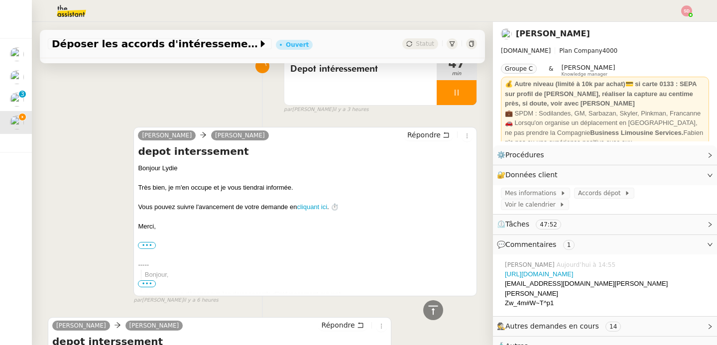
scroll to position [1288, 0]
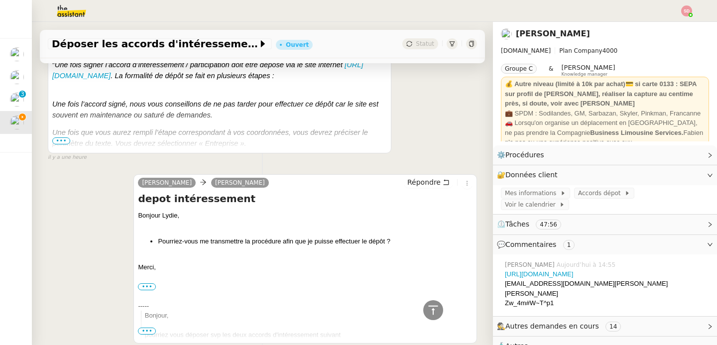
click at [63, 137] on span "•••" at bounding box center [61, 140] width 18 height 7
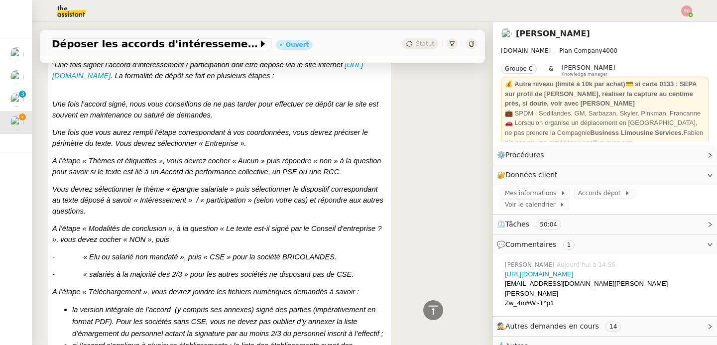
click at [159, 157] on icon "A l’étape « Thèmes et étiquettes », vous devrez cocher « Aucun » puis répondre …" at bounding box center [216, 166] width 329 height 19
drag, startPoint x: 179, startPoint y: 192, endPoint x: 218, endPoint y: 193, distance: 38.9
click at [218, 193] on icon "Vous devrez sélectionner le thème « épargne salariale » puis sélectionner le di…" at bounding box center [217, 200] width 331 height 30
drag, startPoint x: 186, startPoint y: 191, endPoint x: 302, endPoint y: 188, distance: 116.1
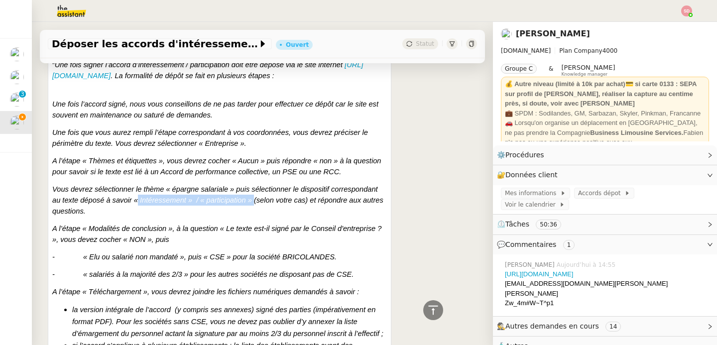
click at [302, 188] on icon "Vous devrez sélectionner le thème « épargne salariale » puis sélectionner le di…" at bounding box center [217, 200] width 331 height 30
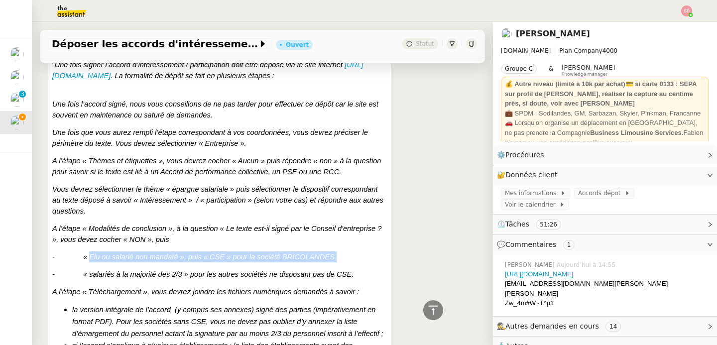
drag, startPoint x: 90, startPoint y: 248, endPoint x: 344, endPoint y: 248, distance: 254.1
click at [344, 252] on p "- « Elu ou salarié non mandaté », puis « CSE » pour la société BRICOLANDES." at bounding box center [219, 257] width 335 height 11
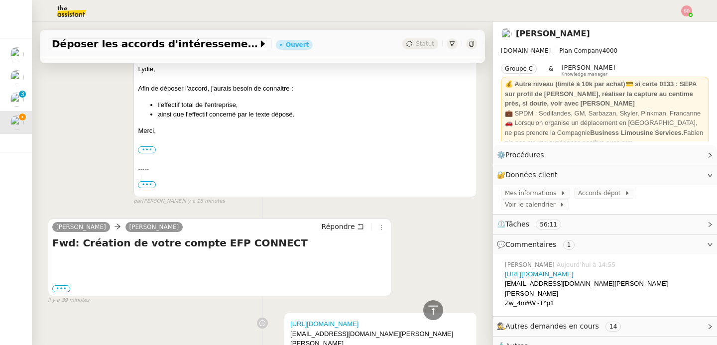
scroll to position [483, 0]
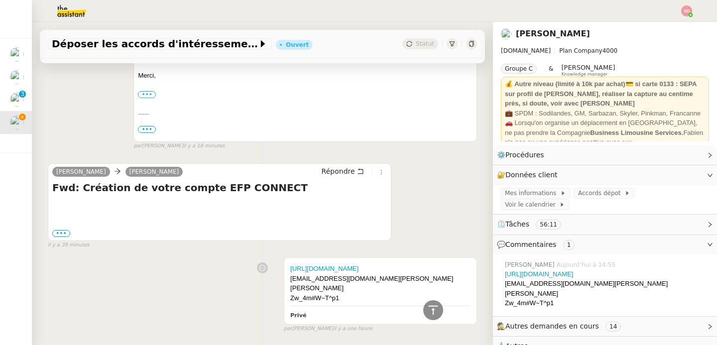
click at [60, 239] on div "Lydie Laulon camille Répondre Fwd: Création de votre compte EFP CONNECT ••• ---…" at bounding box center [220, 202] width 344 height 78
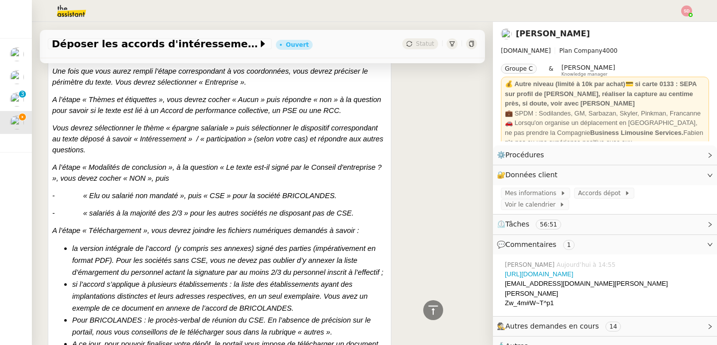
scroll to position [1362, 0]
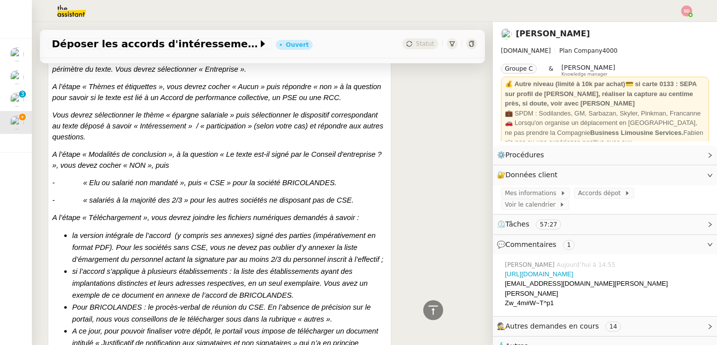
click at [165, 196] on icon "- « salariés à la majorité des 2/3 » pour les autres sociétés ne disposant pas …" at bounding box center [202, 200] width 301 height 8
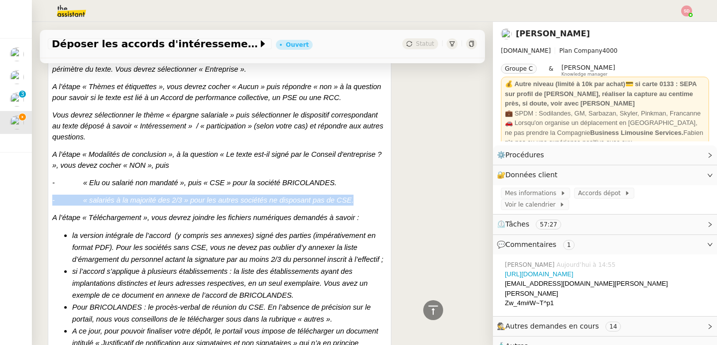
click at [165, 196] on icon "- « salariés à la majorité des 2/3 » pour les autres sociétés ne disposant pas …" at bounding box center [202, 200] width 301 height 8
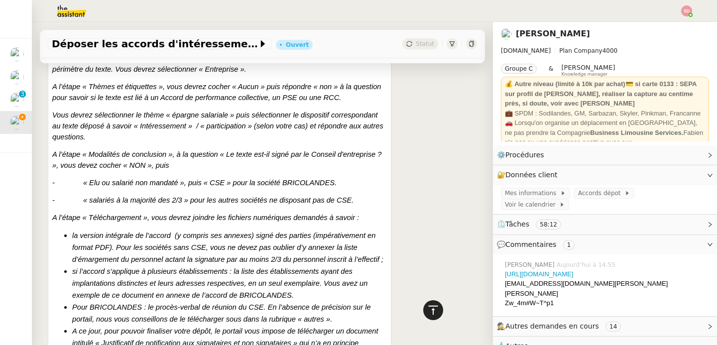
click at [427, 309] on icon at bounding box center [433, 310] width 12 height 12
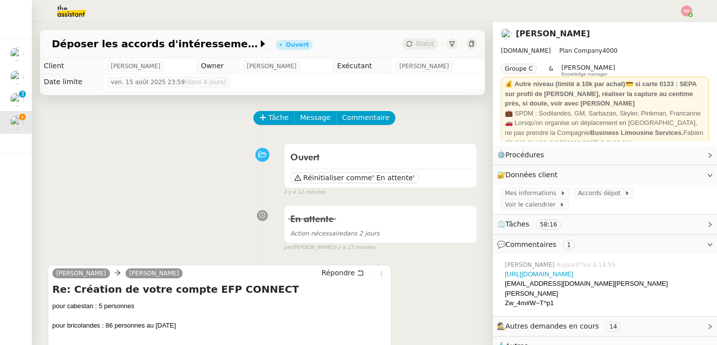
scroll to position [78, 0]
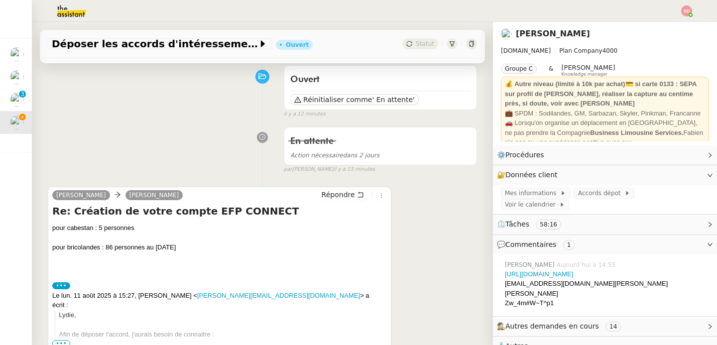
click at [198, 157] on div "En attente Action nécessaire dans 2 jours false par Sheida D. il y a 13 minutes" at bounding box center [262, 148] width 429 height 51
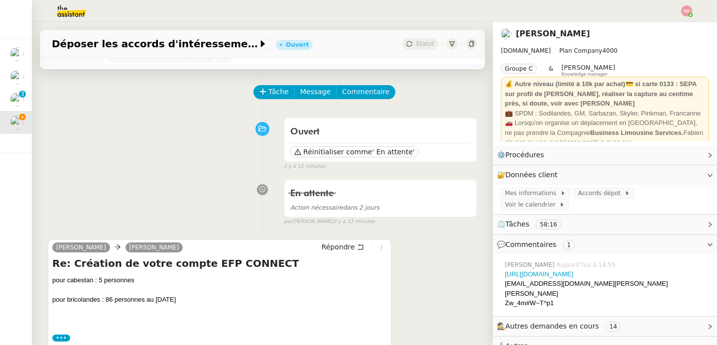
scroll to position [0, 0]
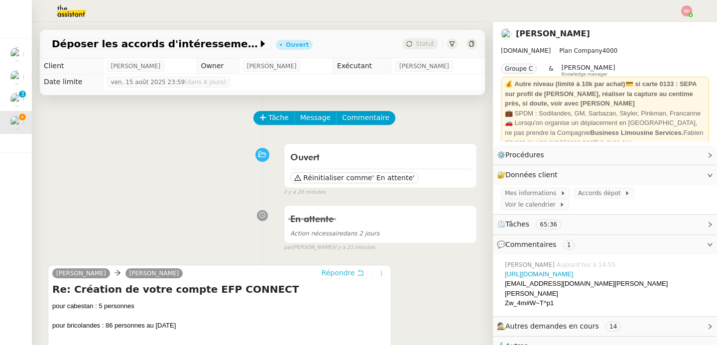
click at [339, 268] on span "Répondre" at bounding box center [338, 273] width 33 height 10
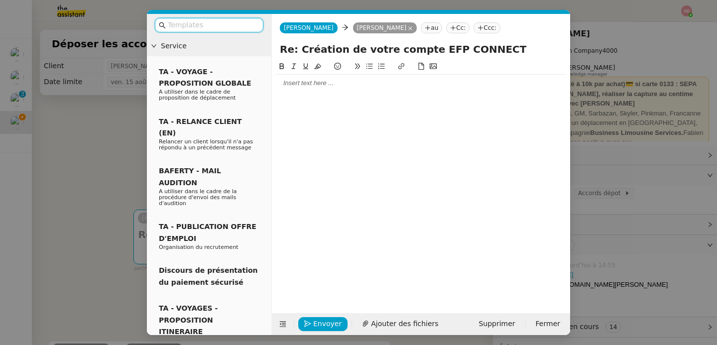
click at [340, 93] on div at bounding box center [421, 179] width 290 height 237
click at [339, 85] on div at bounding box center [421, 83] width 290 height 9
click at [276, 329] on div "Envoyer Ajouter des fichiers" at bounding box center [360, 324] width 169 height 14
click at [282, 327] on icon at bounding box center [283, 324] width 6 height 5
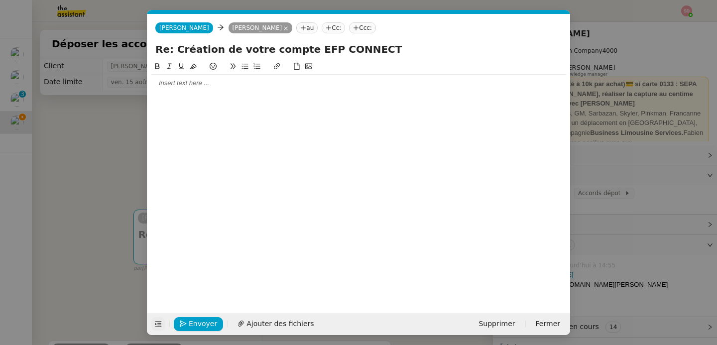
click at [222, 93] on div at bounding box center [358, 179] width 415 height 237
click at [222, 88] on div at bounding box center [358, 83] width 415 height 9
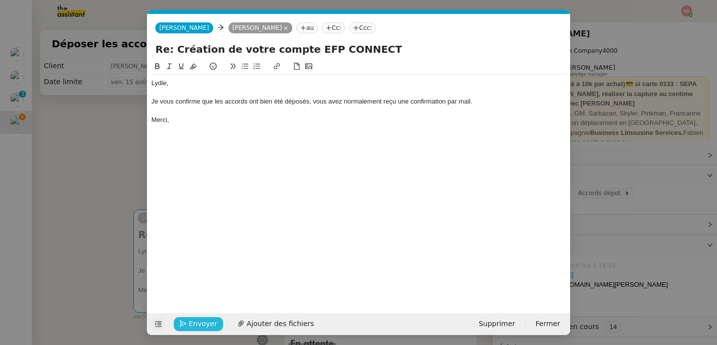
click at [196, 321] on span "Envoyer" at bounding box center [203, 323] width 28 height 11
click at [196, 321] on span "Confirmer l'envoi" at bounding box center [219, 323] width 60 height 11
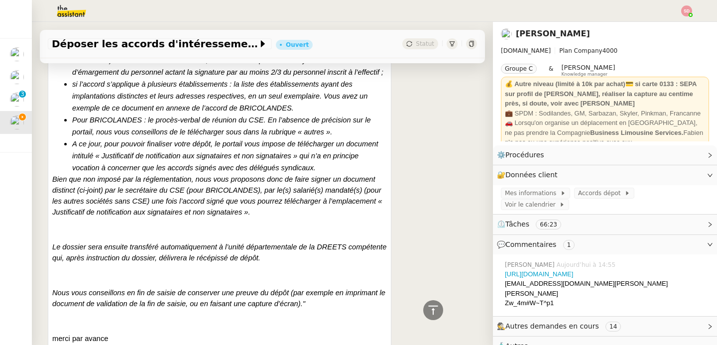
scroll to position [2075, 0]
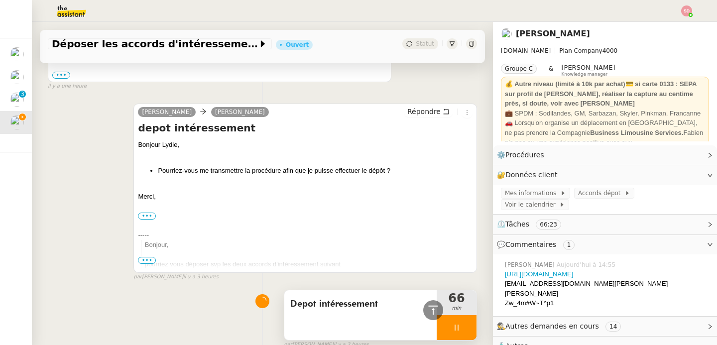
click at [461, 330] on div at bounding box center [457, 327] width 40 height 25
click at [461, 330] on button at bounding box center [467, 327] width 20 height 25
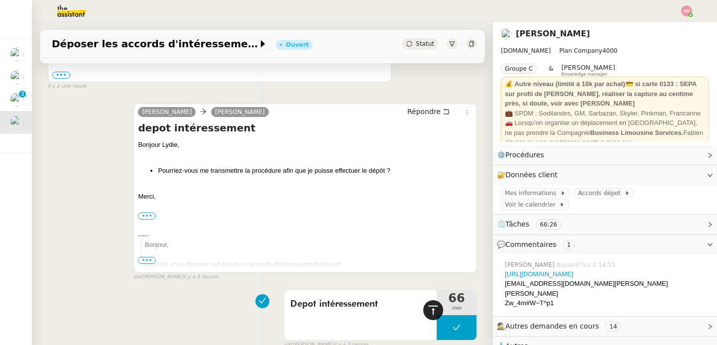
click at [427, 309] on icon at bounding box center [433, 310] width 12 height 12
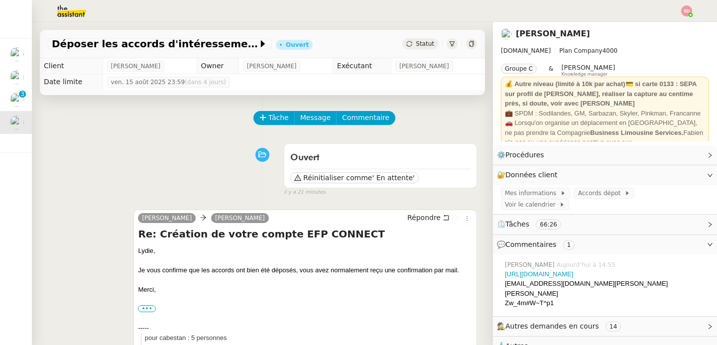
scroll to position [0, 0]
click at [390, 175] on span "' En attente'" at bounding box center [393, 178] width 42 height 10
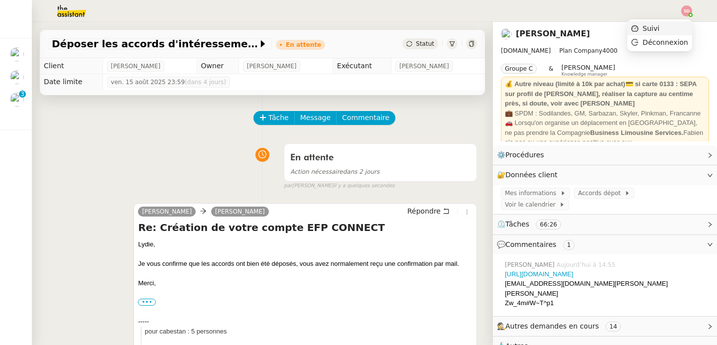
click at [677, 25] on li "Suivi" at bounding box center [660, 28] width 65 height 14
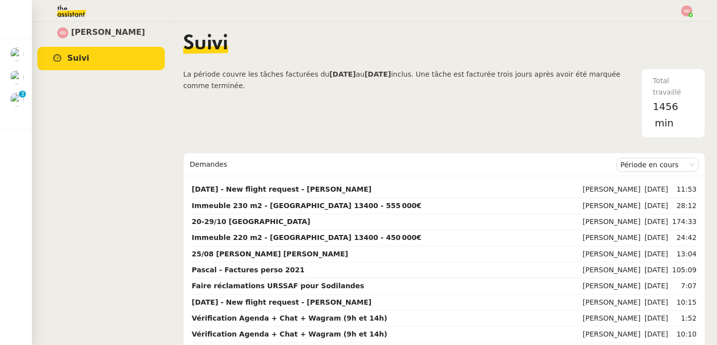
click at [35, 94] on div "Sheida Delpazir Suivi" at bounding box center [100, 183] width 139 height 323
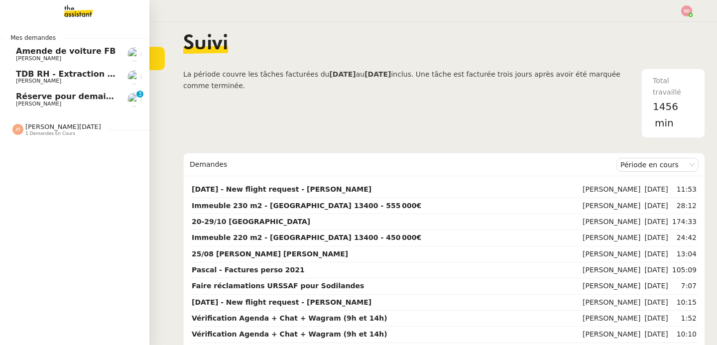
click at [25, 100] on span "Réserve pour demain soir" at bounding box center [74, 96] width 116 height 9
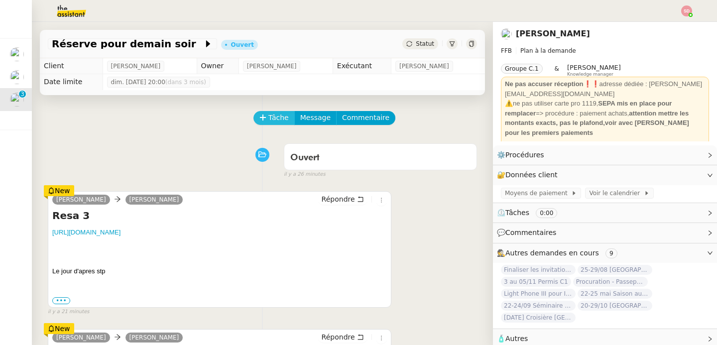
click at [276, 122] on span "Tâche" at bounding box center [279, 117] width 20 height 11
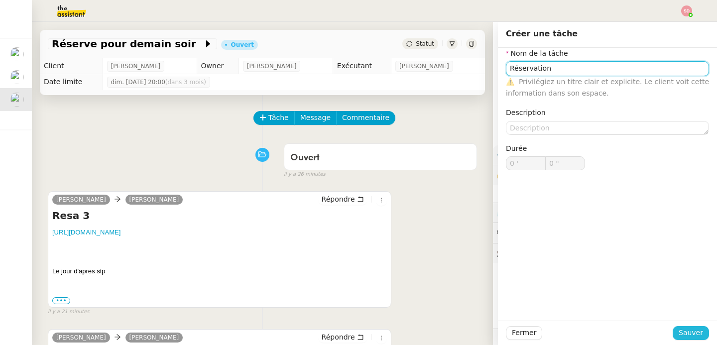
type input "Réservation"
click at [680, 327] on span "Sauver" at bounding box center [691, 332] width 24 height 11
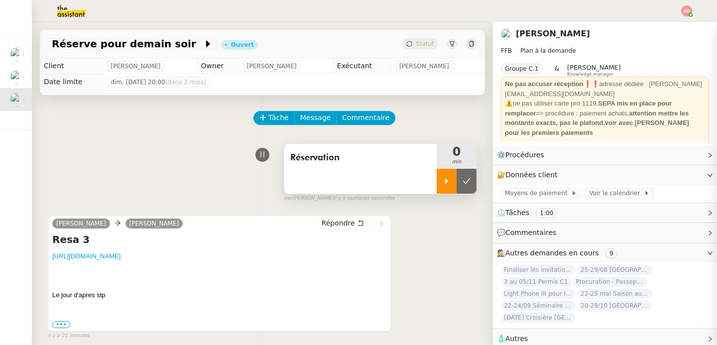
click at [446, 188] on div at bounding box center [447, 181] width 20 height 25
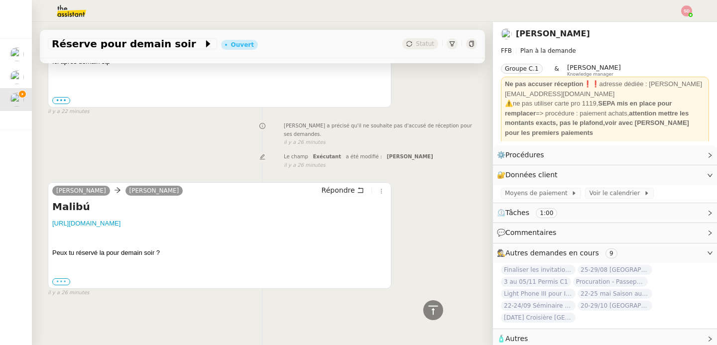
click at [54, 278] on label "•••" at bounding box center [61, 281] width 18 height 7
click at [0, 0] on input "•••" at bounding box center [0, 0] width 0 height 0
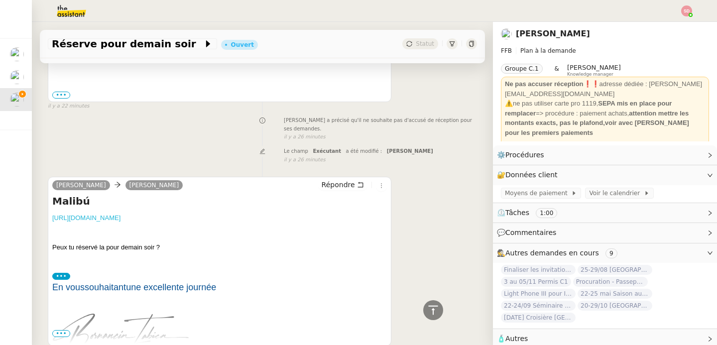
click at [121, 219] on link "https://cartas.sethotels.net/malibu/menu/13" at bounding box center [86, 217] width 68 height 7
click at [181, 146] on div "Le champ Exécutant a été modifié : Sheida Delpazir false il y a 26 minutes" at bounding box center [262, 154] width 429 height 18
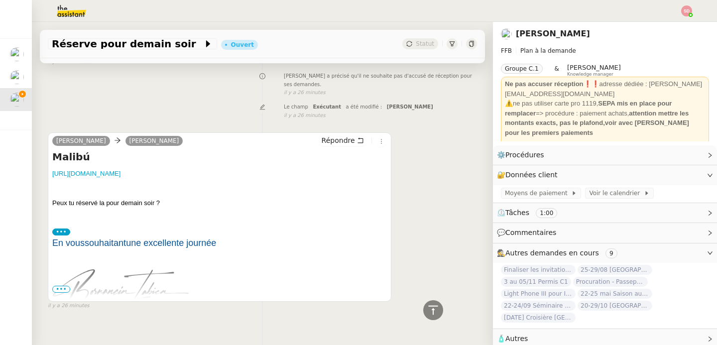
scroll to position [416, 0]
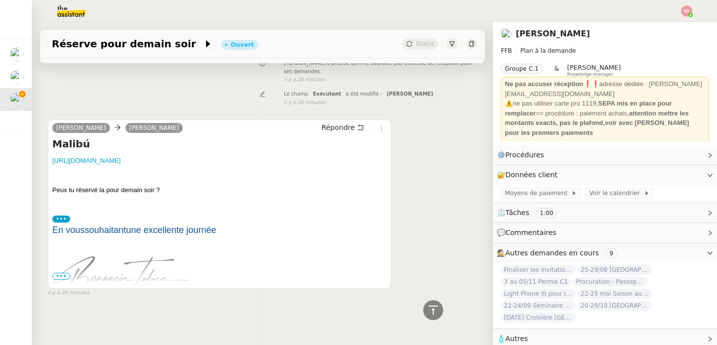
click at [61, 273] on span "•••" at bounding box center [61, 276] width 18 height 7
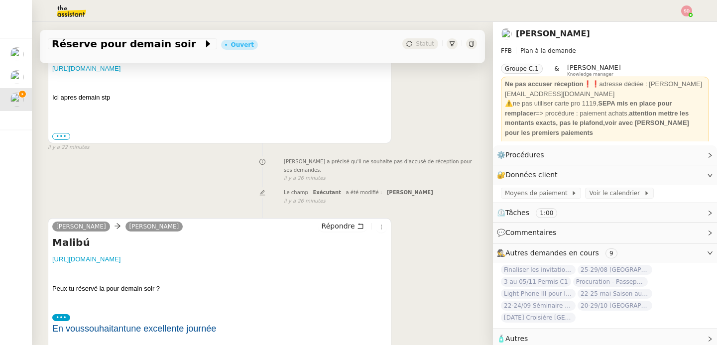
scroll to position [458, 0]
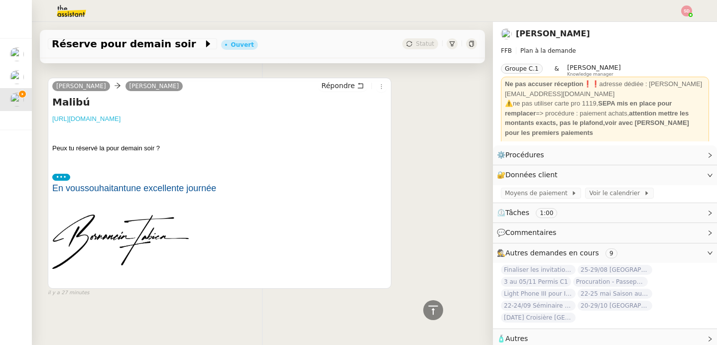
drag, startPoint x: 197, startPoint y: 113, endPoint x: 92, endPoint y: 114, distance: 104.6
click at [92, 114] on div "https://cartas.sethotels.net/malibu/menu/13 Peux tu réservé la pour demain soir…" at bounding box center [219, 200] width 335 height 172
copy link "sethotels.net/malibu/menu/13"
click at [211, 163] on div "Peux tu réservé la pour demain soir ? ••• En vous souhaitant une excellente jou…" at bounding box center [219, 214] width 335 height 143
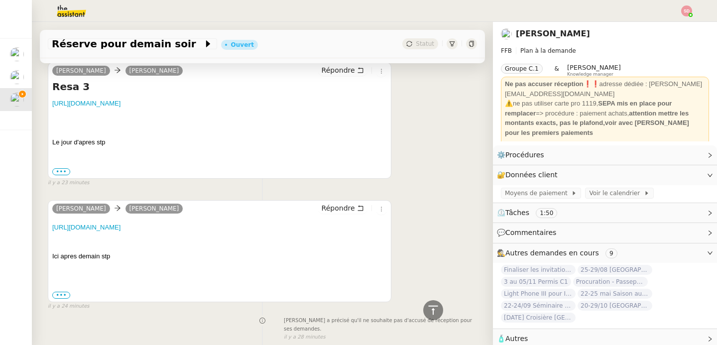
scroll to position [121, 0]
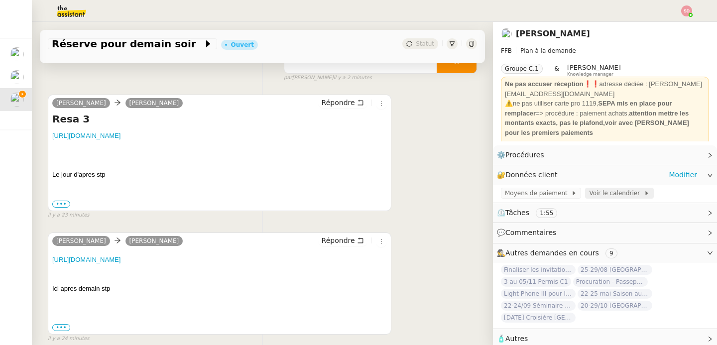
click at [597, 194] on span "Voir le calendrier" at bounding box center [616, 193] width 54 height 10
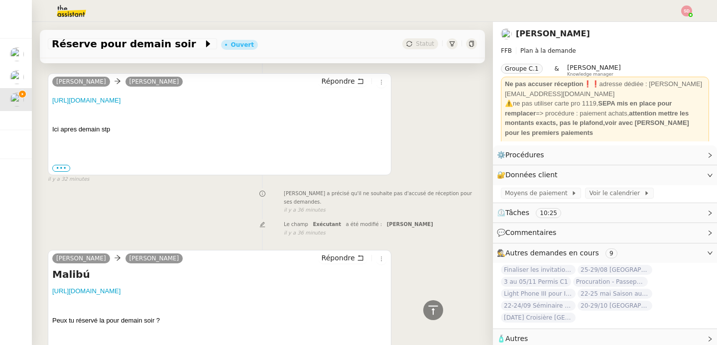
scroll to position [245, 0]
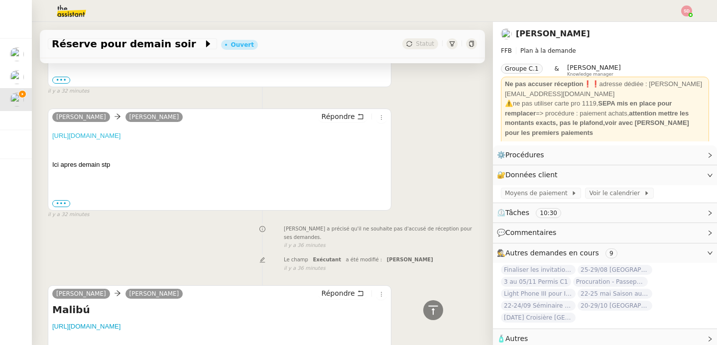
click at [121, 134] on link "https://maps.app.goo.gl/sqvxSLr8petzQdop9?g_st=am" at bounding box center [86, 135] width 68 height 7
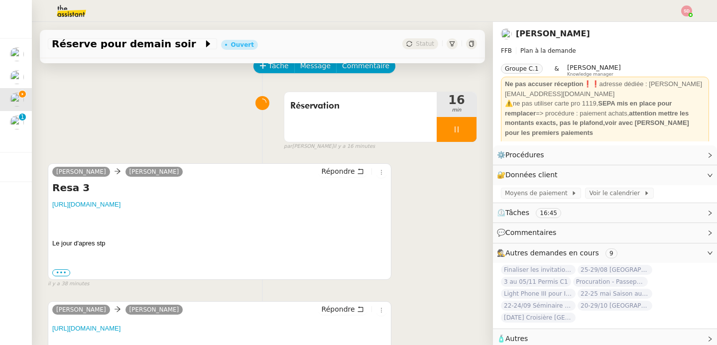
scroll to position [93, 0]
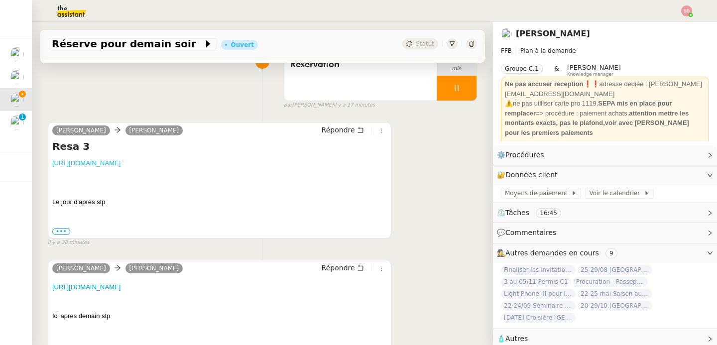
click at [121, 164] on link "https://maps.app.goo.gl/HchsE5f1aas2Khq48?g_st=am" at bounding box center [86, 162] width 68 height 7
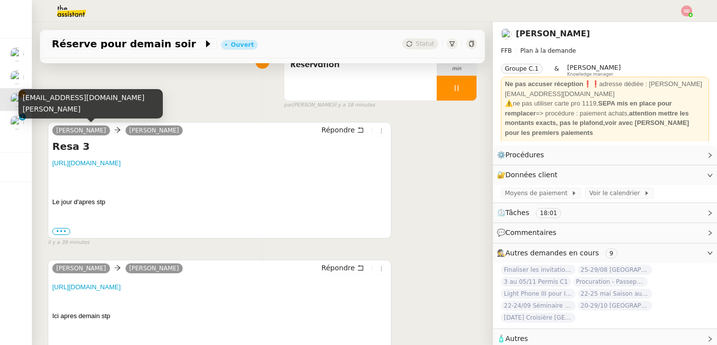
click at [91, 112] on div "[EMAIL_ADDRESS][DOMAIN_NAME]" at bounding box center [90, 103] width 144 height 29
copy div "[EMAIL_ADDRESS][DOMAIN_NAME]"
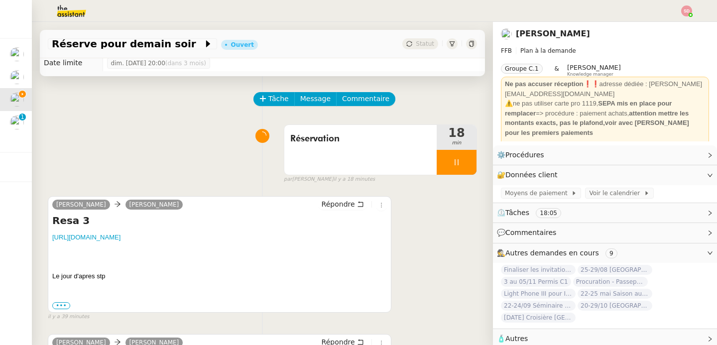
scroll to position [0, 0]
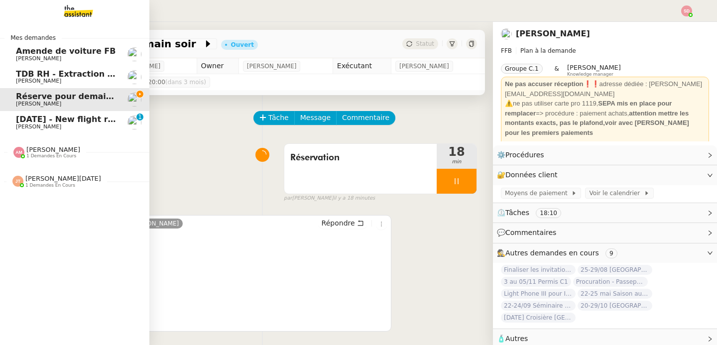
click at [72, 5] on img at bounding box center [70, 11] width 77 height 22
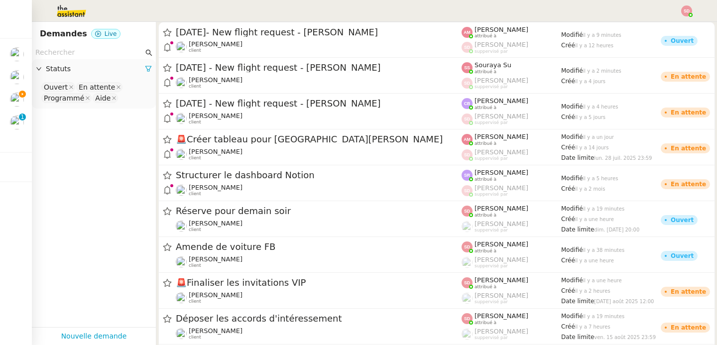
click at [48, 54] on input "text" at bounding box center [89, 52] width 108 height 11
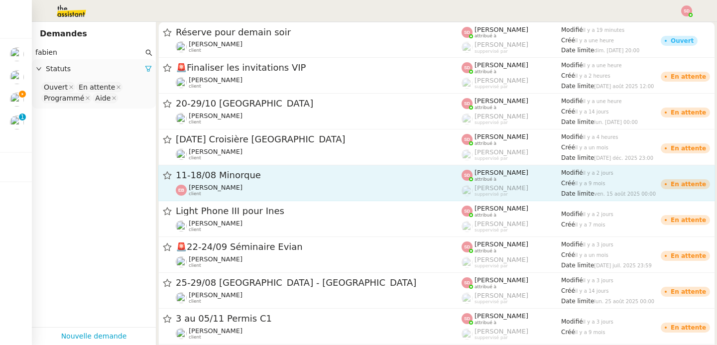
type input "fabien"
click at [297, 177] on span "11-18/08 Minorque" at bounding box center [319, 175] width 286 height 9
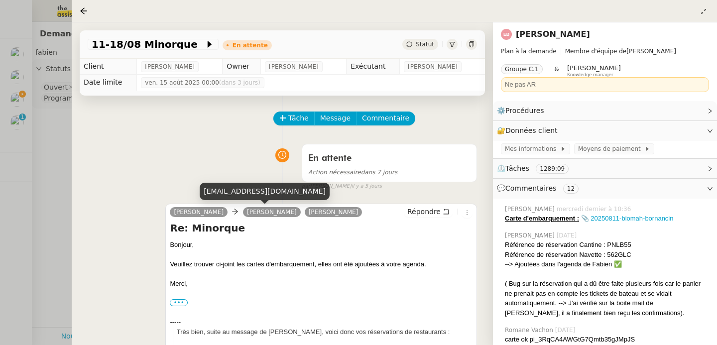
click at [254, 192] on div "fbornancin@gmail.com" at bounding box center [265, 191] width 130 height 17
copy div "fbornancin@gmail.com"
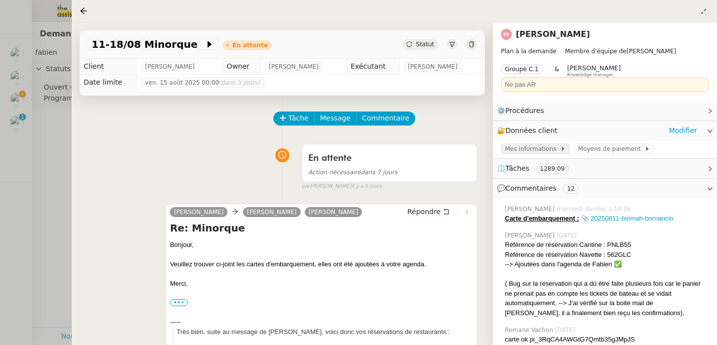
click at [547, 146] on span "Mes informations" at bounding box center [532, 149] width 55 height 10
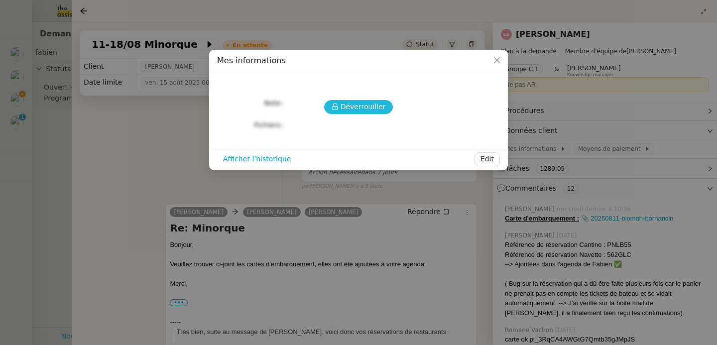
click at [341, 106] on button "Déverrouiller" at bounding box center [358, 107] width 69 height 14
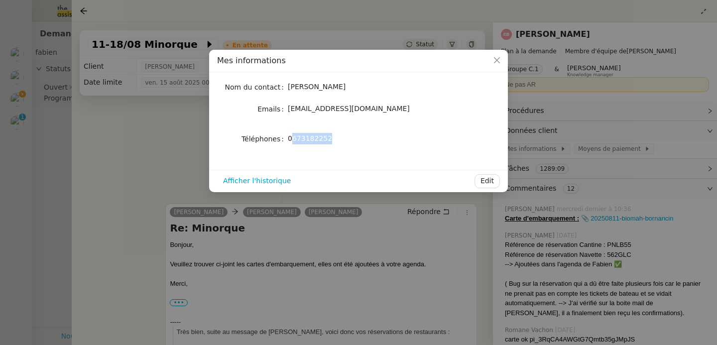
drag, startPoint x: 293, startPoint y: 140, endPoint x: 362, endPoint y: 135, distance: 68.4
click at [362, 135] on div "0673182252" at bounding box center [370, 138] width 165 height 11
copy span "673182252"
click at [22, 97] on nz-modal-container "Mes informations Nom du contact Emilie Laboudigue Emails emiliebornancin@gmail.…" at bounding box center [358, 172] width 717 height 345
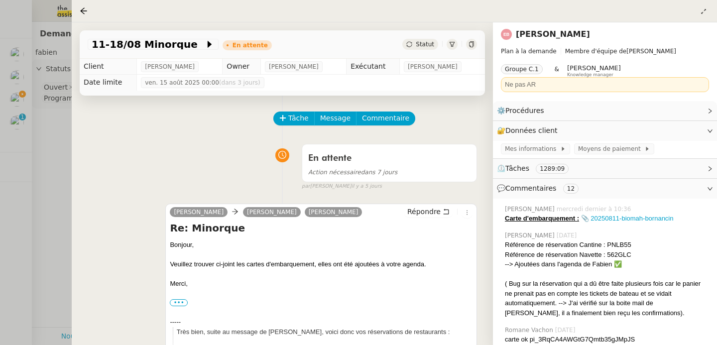
click at [22, 97] on div at bounding box center [358, 172] width 717 height 345
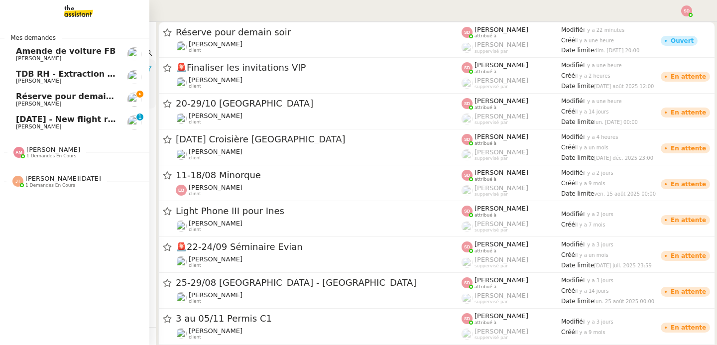
click at [22, 97] on span "Réserve pour demain soir" at bounding box center [74, 96] width 116 height 9
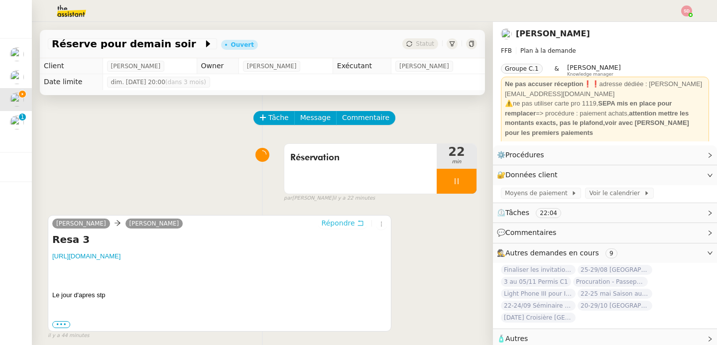
click at [358, 226] on icon at bounding box center [360, 223] width 5 height 5
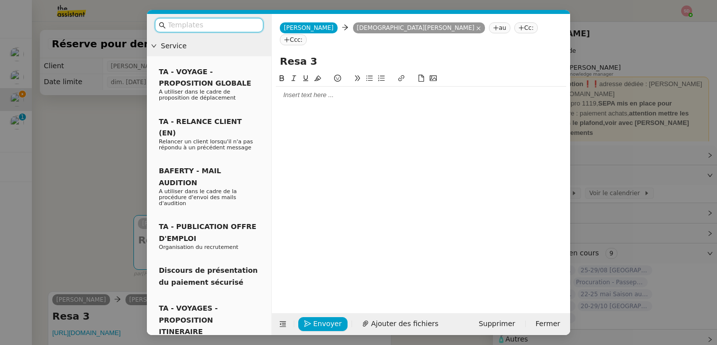
click at [331, 91] on div at bounding box center [421, 95] width 290 height 9
click at [279, 324] on icon at bounding box center [282, 324] width 7 height 7
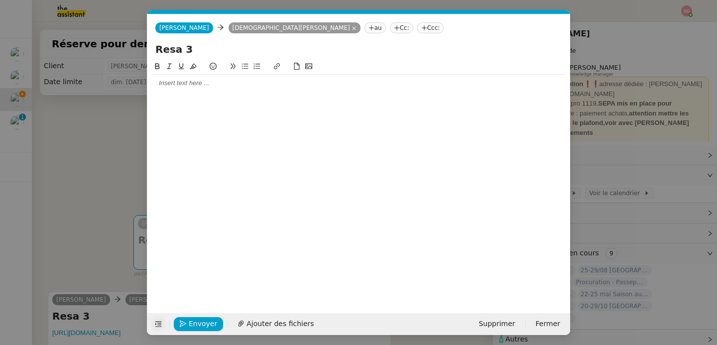
click at [195, 80] on div at bounding box center [358, 83] width 415 height 9
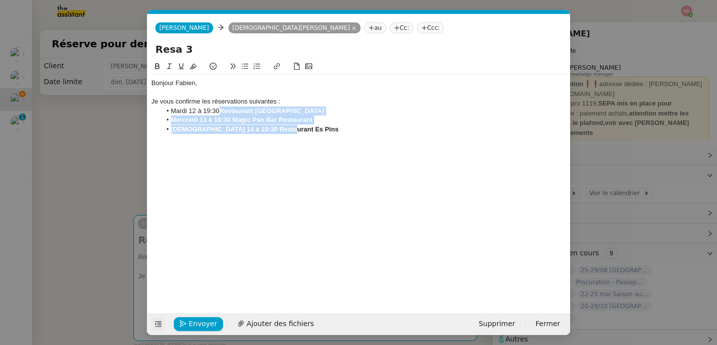
drag, startPoint x: 222, startPoint y: 109, endPoint x: 297, endPoint y: 126, distance: 77.0
click at [297, 126] on ul "Mardi 12 à 19:30 Restaurant Malibu Mercredi 13 à 19:30 Magic Pan Bar Restaurant…" at bounding box center [358, 120] width 415 height 27
click at [157, 68] on icon at bounding box center [157, 66] width 7 height 7
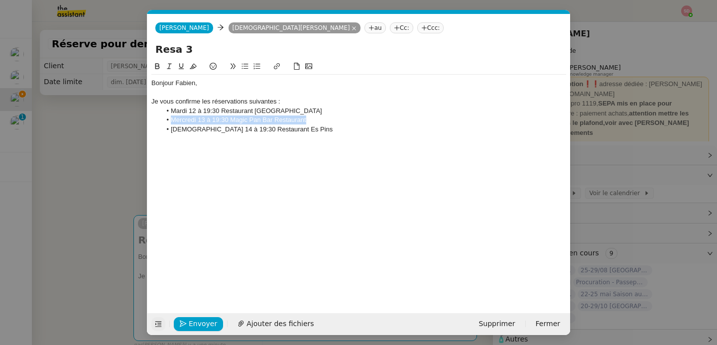
click at [280, 138] on div "Bonjour Fabien, Je vous confirme les réservations suivantes : Mardi 12 à 19:30 …" at bounding box center [358, 179] width 415 height 237
drag, startPoint x: 220, startPoint y: 110, endPoint x: 159, endPoint y: 108, distance: 60.8
click at [159, 108] on ul "Mardi 12 à 19:30 Restaurant Malibu Mercredi 13 à 19:30 Magic Pan Bar Restaurant…" at bounding box center [358, 120] width 415 height 27
click at [155, 66] on icon at bounding box center [157, 66] width 7 height 7
drag, startPoint x: 227, startPoint y: 121, endPoint x: 165, endPoint y: 117, distance: 61.4
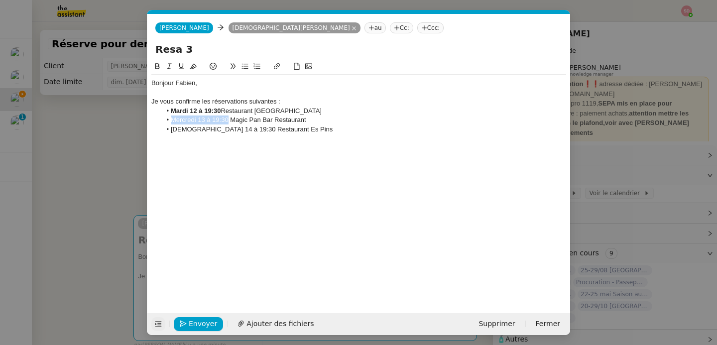
click at [165, 117] on li "Mercredi 13 à 19:30 Magic Pan Bar Restaurant" at bounding box center [364, 120] width 406 height 9
click at [154, 67] on icon at bounding box center [157, 66] width 7 height 7
drag, startPoint x: 219, startPoint y: 133, endPoint x: 150, endPoint y: 127, distance: 68.5
click at [150, 127] on nz-spin "Bonjour Fabien, Je vous confirme les réservations suivantes : Mardi 12 à 19:30 …" at bounding box center [358, 181] width 423 height 241
click at [155, 68] on icon at bounding box center [157, 66] width 7 height 7
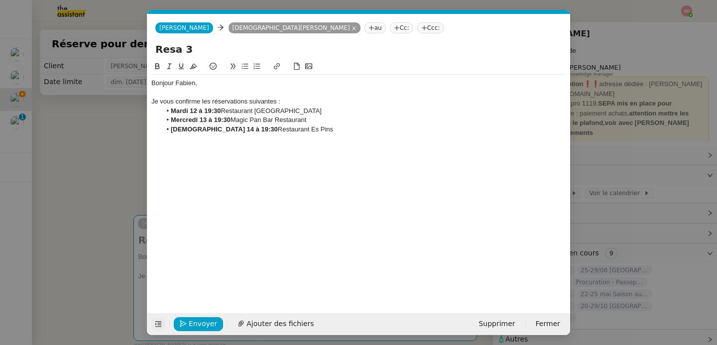
click at [224, 112] on li "Mardi 12 à 19:30 Restaurant Malibu" at bounding box center [364, 111] width 406 height 9
click at [234, 123] on li "Mercredi 13 à 19:30 Magic Pan Bar Restaurant" at bounding box center [364, 120] width 406 height 9
click at [223, 131] on li "Jeudi 14 à 19:30 Restaurant Es Pins" at bounding box center [364, 129] width 406 height 9
click at [321, 137] on div "Bonjour Fabien, Je vous confirme les réservations suivantes : Mardi 12 à 19:30 …" at bounding box center [358, 106] width 415 height 63
click at [194, 325] on span "Envoyer" at bounding box center [203, 323] width 28 height 11
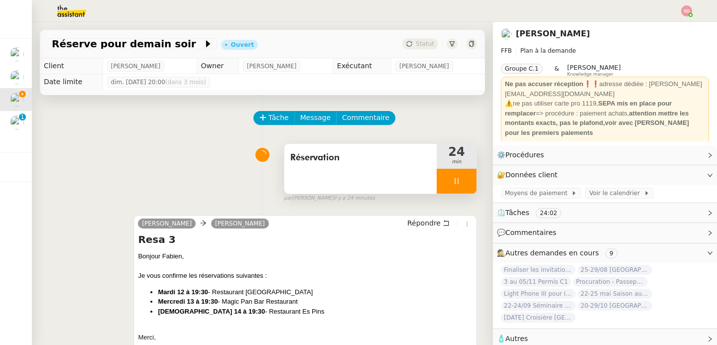
click at [460, 177] on div at bounding box center [457, 181] width 40 height 25
click at [460, 177] on button at bounding box center [467, 181] width 20 height 25
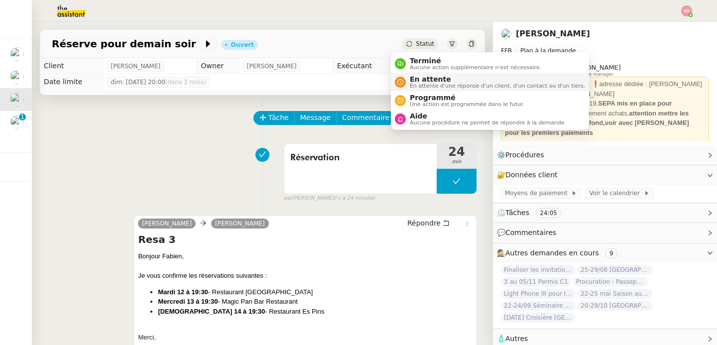
click at [421, 86] on span "En attente d'une réponse d'un client, d'un contact ou d'un tiers." at bounding box center [497, 85] width 175 height 5
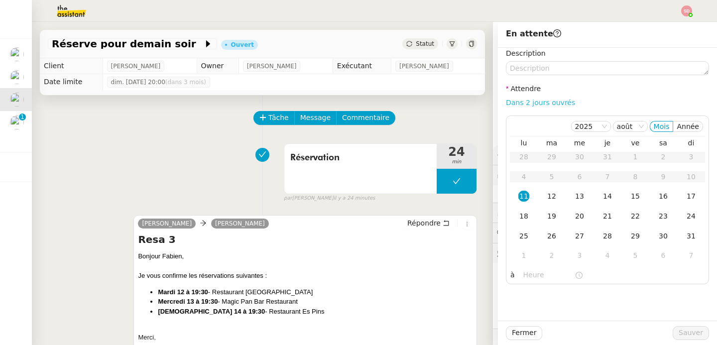
click at [541, 102] on link "Dans 2 jours ouvrés" at bounding box center [540, 103] width 69 height 8
type input "07:00"
click at [609, 198] on td "14" at bounding box center [608, 197] width 28 height 20
click at [687, 333] on span "Sauver" at bounding box center [691, 332] width 24 height 11
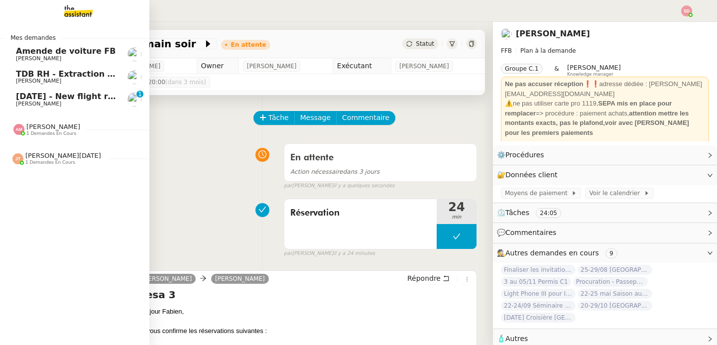
click at [41, 105] on span "[PERSON_NAME]" at bounding box center [66, 104] width 101 height 6
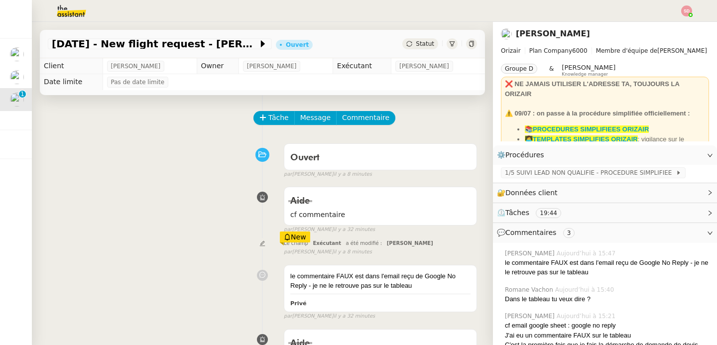
click at [255, 126] on div "Tâche Message Commentaire" at bounding box center [366, 123] width 223 height 24
click at [260, 116] on icon at bounding box center [263, 117] width 7 height 7
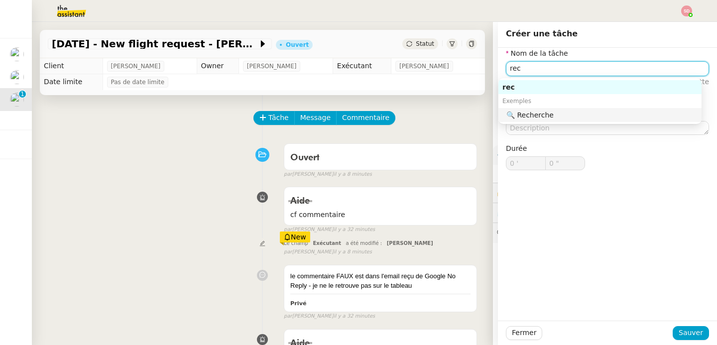
click at [575, 121] on nz-auto-option "🔍 Recherche" at bounding box center [600, 115] width 203 height 14
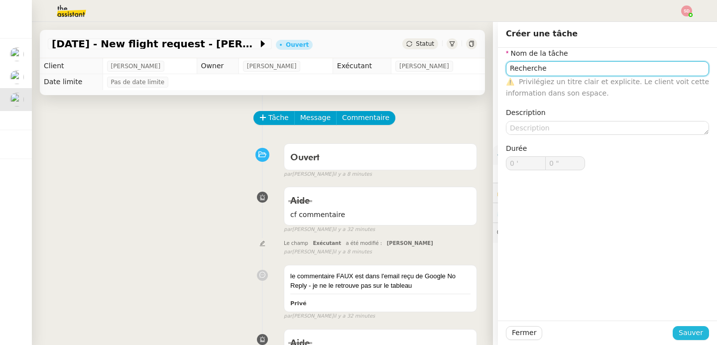
type input "Recherche"
click at [692, 330] on span "Sauver" at bounding box center [691, 332] width 24 height 11
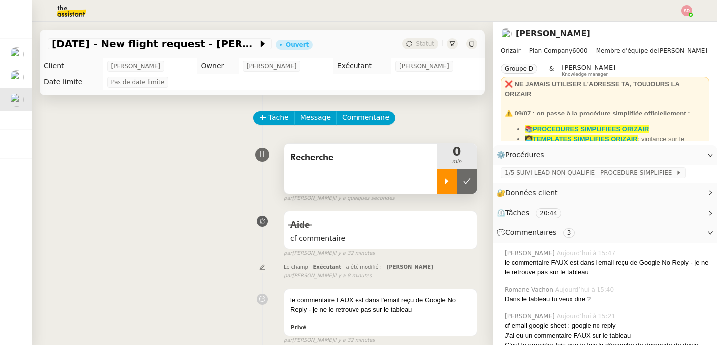
click at [437, 189] on div at bounding box center [447, 181] width 20 height 25
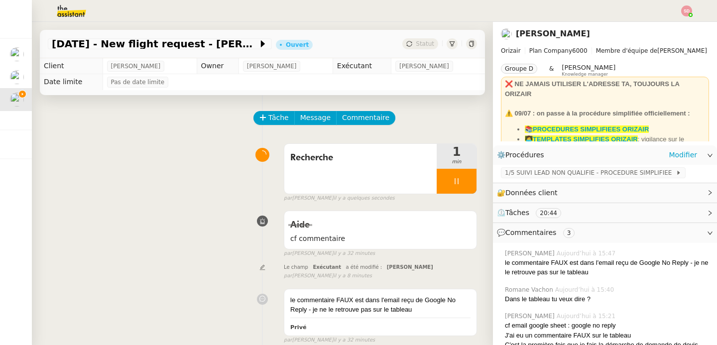
click at [561, 167] on div "1/5 SUIVI LEAD NON QUALIFIE - PROCEDURE SIMPLIFIEE" at bounding box center [605, 173] width 224 height 17
click at [593, 170] on span "1/5 SUIVI LEAD NON QUALIFIE - PROCEDURE SIMPLIFIEE" at bounding box center [590, 173] width 171 height 10
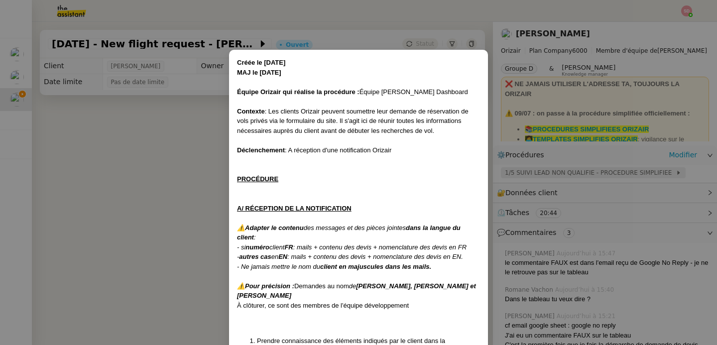
scroll to position [188, 0]
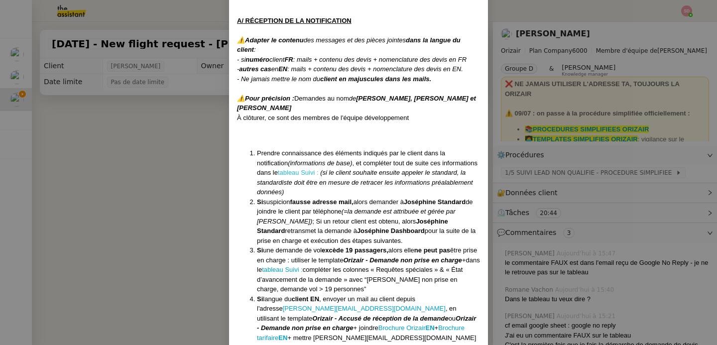
click at [285, 174] on link "tableau Suivi :" at bounding box center [298, 172] width 41 height 7
click at [636, 223] on nz-modal-container "Créée le 16/04/2025 MAJ le 28/07/2025 Équipe Orizair qui réalise la procédure :…" at bounding box center [358, 172] width 717 height 345
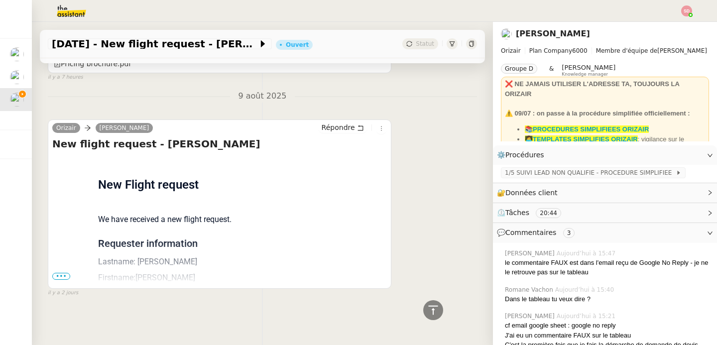
scroll to position [1579, 0]
click at [156, 138] on h4 "New flight request - Liv Høybye" at bounding box center [219, 144] width 335 height 14
click at [148, 141] on h4 "New flight request - Liv Høybye" at bounding box center [219, 144] width 335 height 14
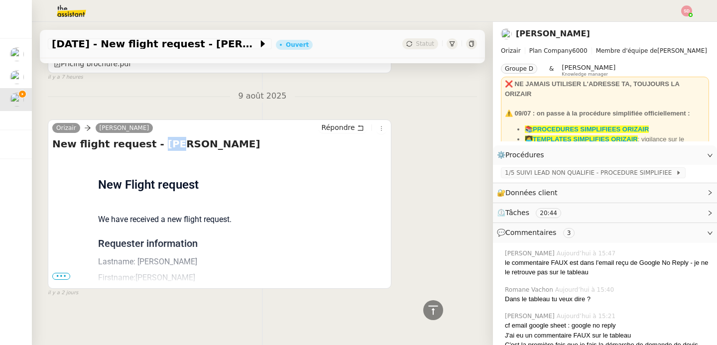
copy h4 "Liv"
drag, startPoint x: 428, startPoint y: 306, endPoint x: 416, endPoint y: 299, distance: 14.5
click at [428, 307] on icon at bounding box center [432, 309] width 9 height 9
click at [174, 139] on h4 "New flight request - Liv Høybye" at bounding box center [219, 144] width 335 height 14
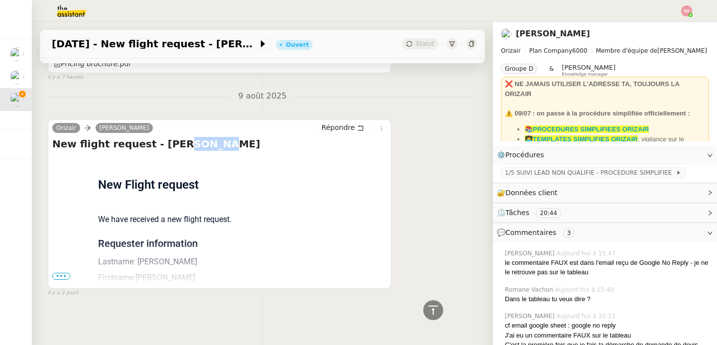
copy h4 "Høybye"
click at [675, 189] on link "Modifier" at bounding box center [683, 192] width 28 height 11
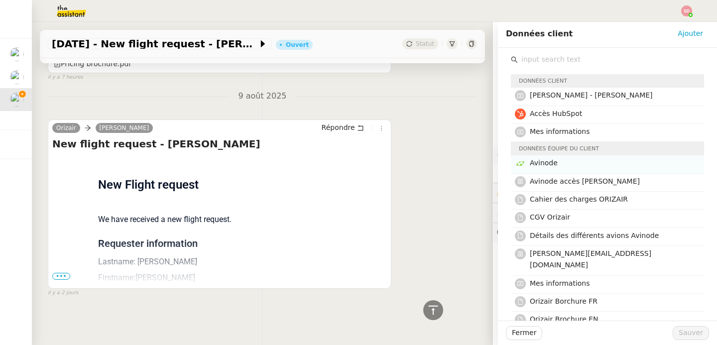
click at [530, 166] on span "Avinode" at bounding box center [544, 163] width 28 height 8
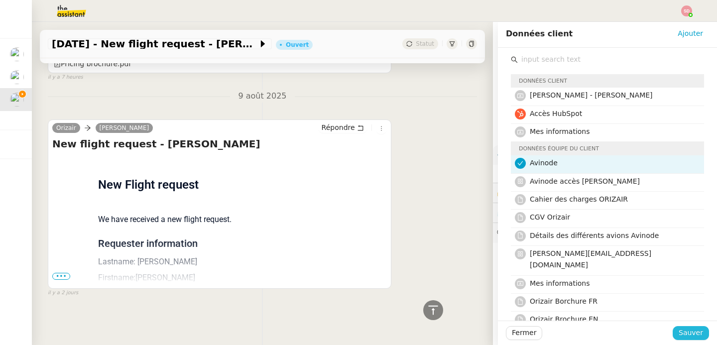
click at [685, 334] on span "Sauver" at bounding box center [691, 332] width 24 height 11
click at [427, 311] on icon at bounding box center [433, 310] width 12 height 12
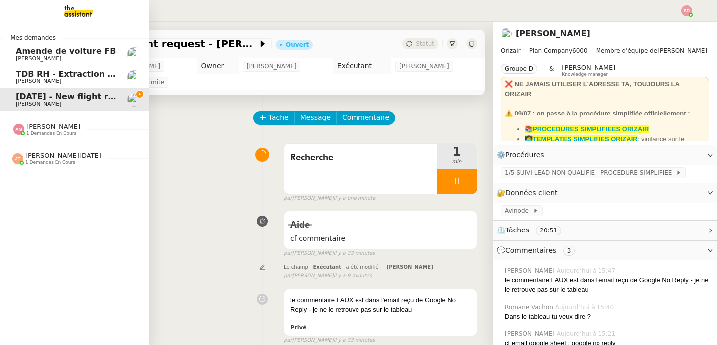
click at [25, 134] on div "[PERSON_NAME] 1 demandes en cours" at bounding box center [46, 129] width 67 height 13
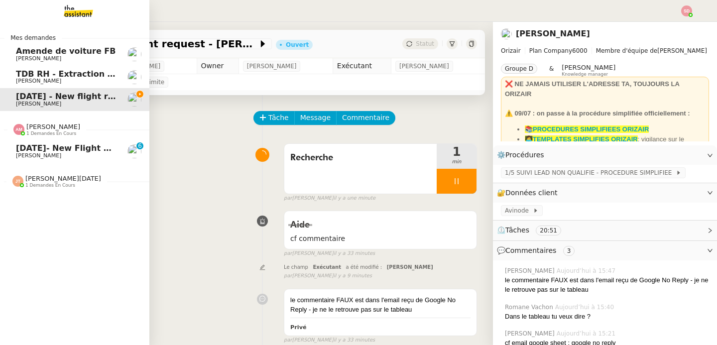
click at [25, 134] on div "[PERSON_NAME] 1 demandes en cours" at bounding box center [46, 129] width 67 height 13
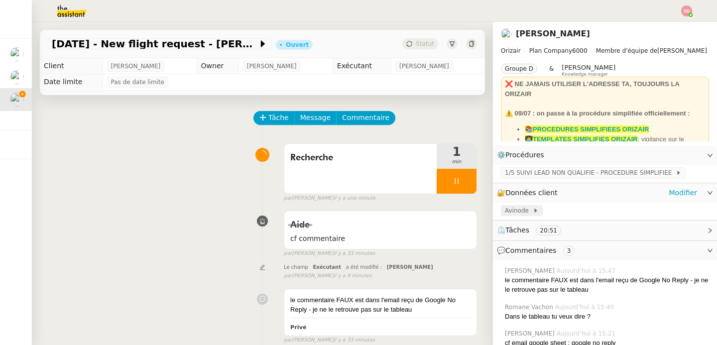
click at [514, 213] on span "Avinode" at bounding box center [519, 211] width 28 height 10
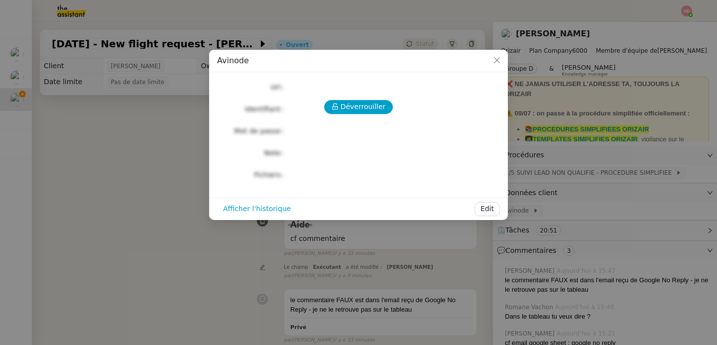
click at [328, 101] on div "Déverrouiller" at bounding box center [358, 107] width 283 height 14
click at [336, 108] on icon at bounding box center [335, 106] width 7 height 7
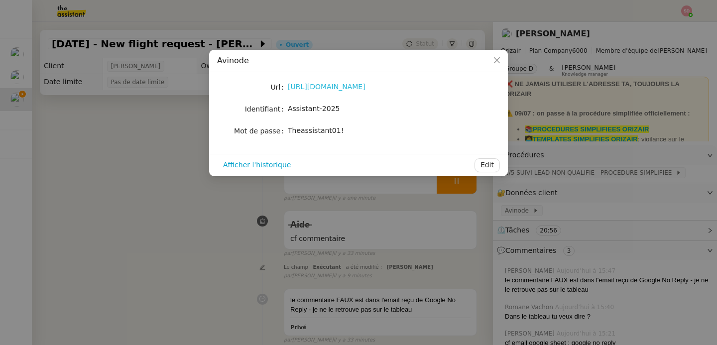
click at [341, 90] on link "https://marketplace.avinode.com/sso/mvc/login" at bounding box center [327, 87] width 78 height 8
click at [321, 131] on span "Theassistant01!" at bounding box center [316, 131] width 56 height 8
copy div "Theassistant01! Afficher l'historique Edit"
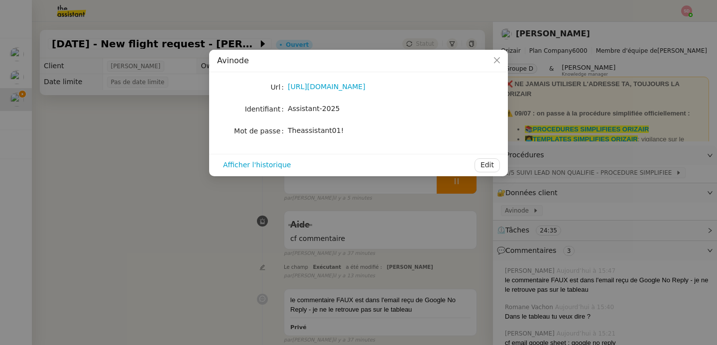
click at [227, 252] on nz-modal-container "Avinode Url https://marketplace.avinode.com/sso/mvc/login Identifiant Assistant…" at bounding box center [358, 172] width 717 height 345
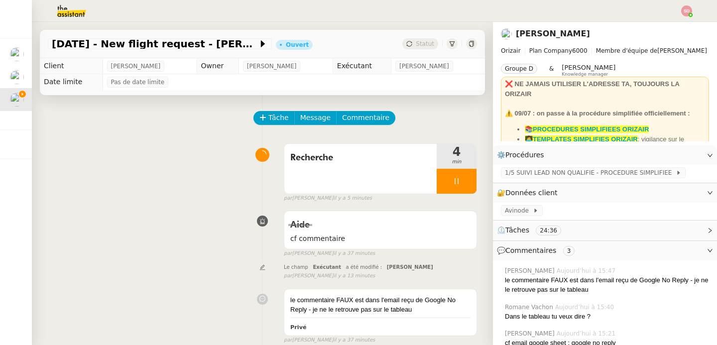
click at [360, 119] on span "Commentaire" at bounding box center [365, 117] width 47 height 11
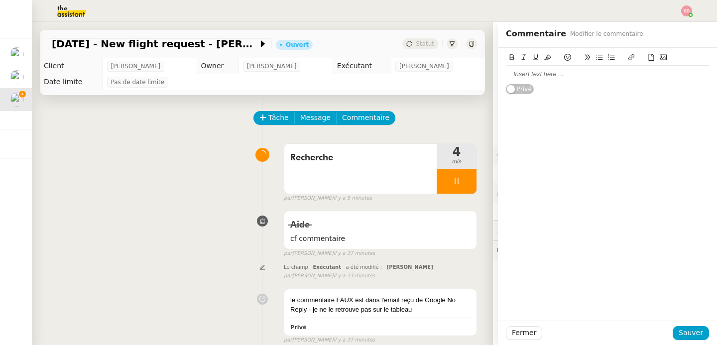
click at [571, 79] on div at bounding box center [607, 74] width 203 height 9
click at [690, 335] on span "Sauver" at bounding box center [691, 332] width 24 height 11
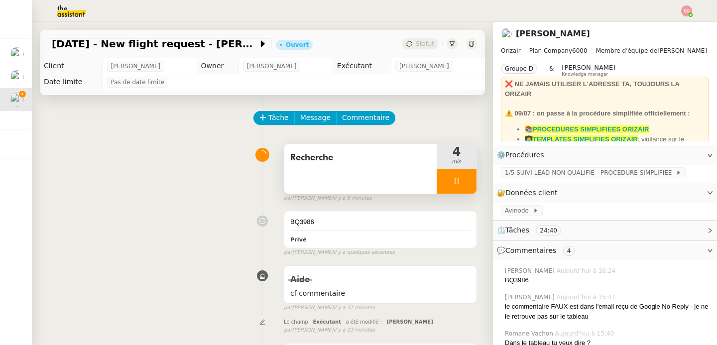
click at [453, 177] on icon at bounding box center [457, 181] width 8 height 8
click at [457, 177] on button at bounding box center [467, 181] width 20 height 25
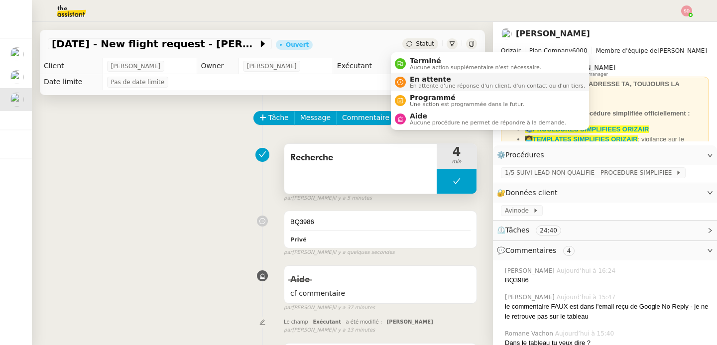
click at [403, 79] on nz-avatar at bounding box center [400, 82] width 11 height 11
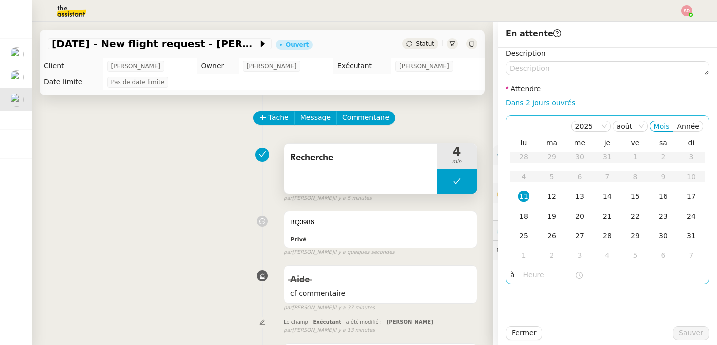
click at [527, 276] on input "text" at bounding box center [549, 275] width 51 height 11
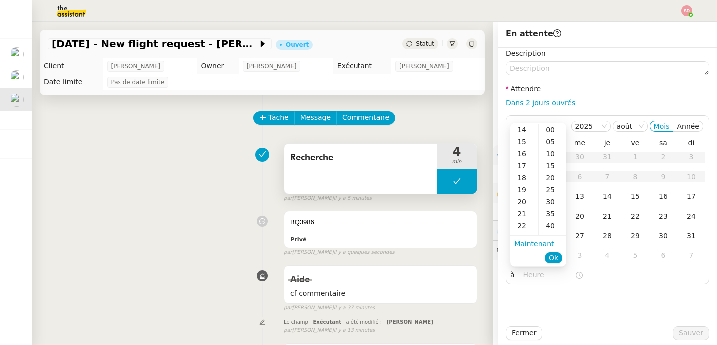
scroll to position [169, 0]
click at [523, 168] on div "17" at bounding box center [525, 164] width 28 height 12
click at [547, 202] on div "30" at bounding box center [552, 202] width 27 height 12
type input "17:30"
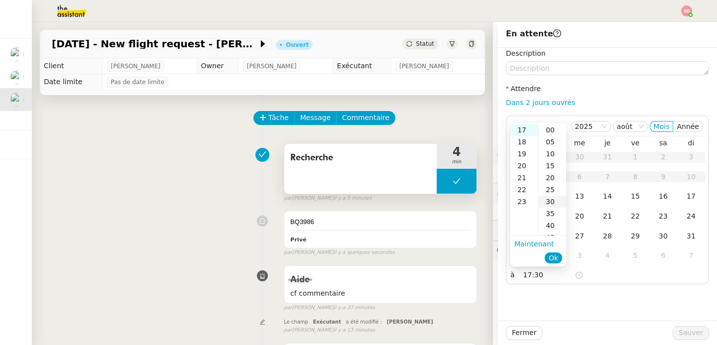
scroll to position [72, 0]
click at [555, 255] on span "Ok" at bounding box center [553, 258] width 9 height 10
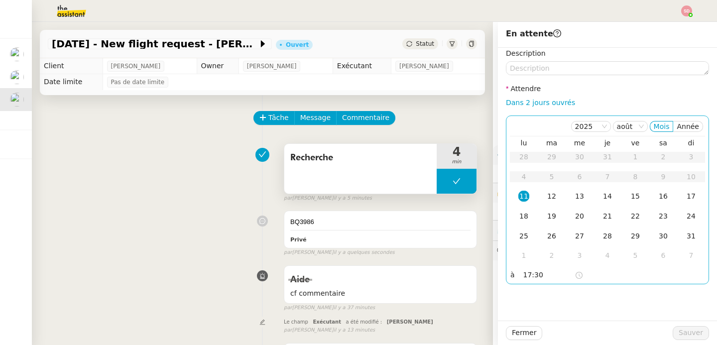
click at [519, 198] on div "11" at bounding box center [524, 196] width 11 height 11
click at [673, 329] on button "Sauver" at bounding box center [691, 333] width 36 height 14
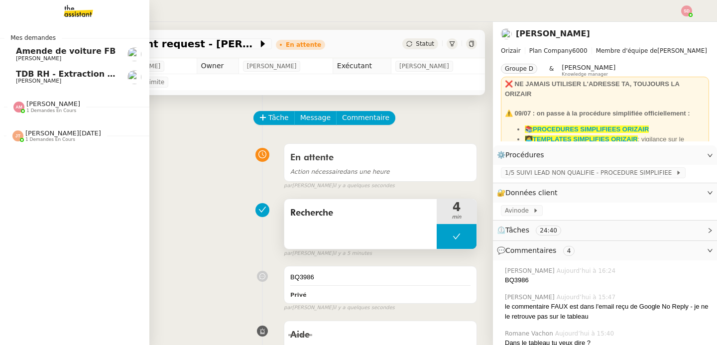
click at [55, 62] on link "Amende de voiture FB [PERSON_NAME]" at bounding box center [74, 54] width 149 height 23
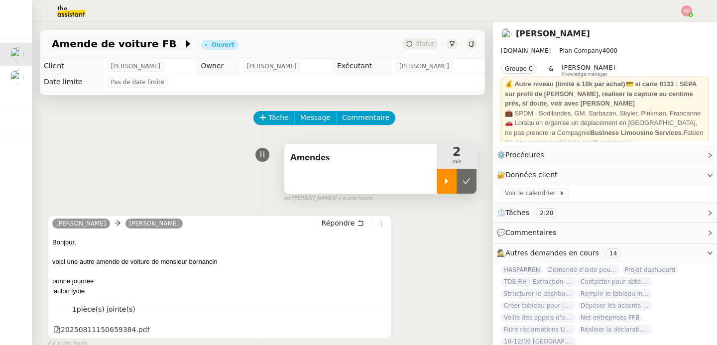
click at [437, 179] on div at bounding box center [447, 181] width 20 height 25
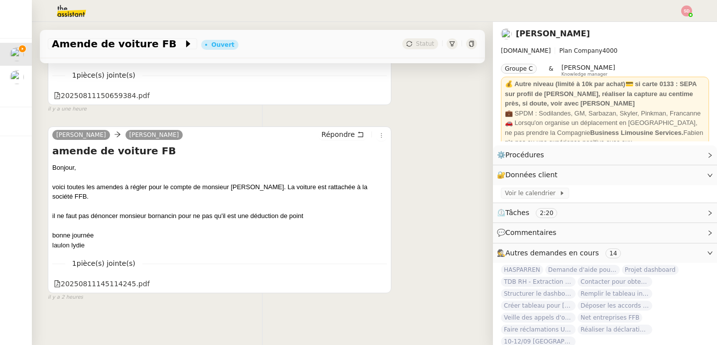
scroll to position [244, 0]
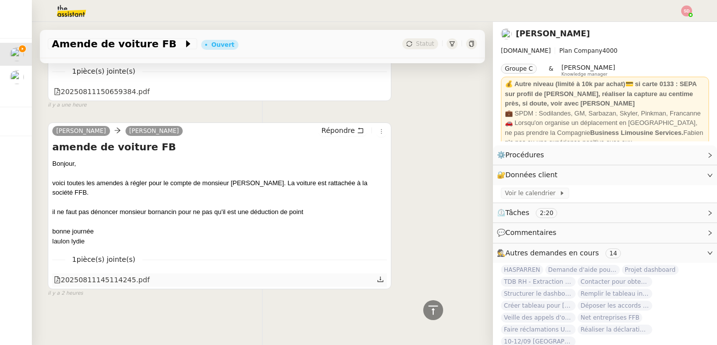
click at [120, 275] on div "20250811145114245.pdf" at bounding box center [102, 279] width 96 height 11
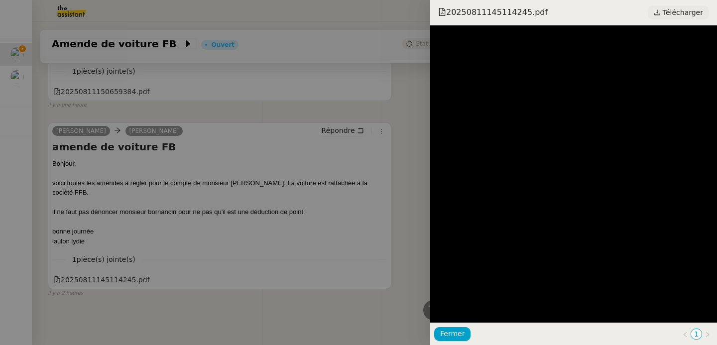
click at [688, 11] on span "Télécharger" at bounding box center [683, 12] width 40 height 13
click at [289, 199] on div at bounding box center [358, 172] width 717 height 345
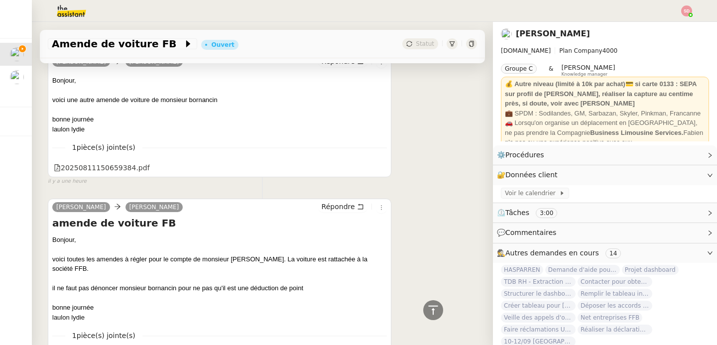
scroll to position [72, 0]
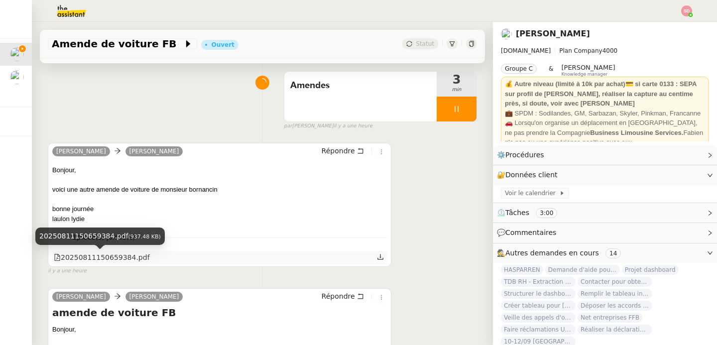
click at [139, 259] on div "20250811150659384.pdf" at bounding box center [102, 257] width 96 height 11
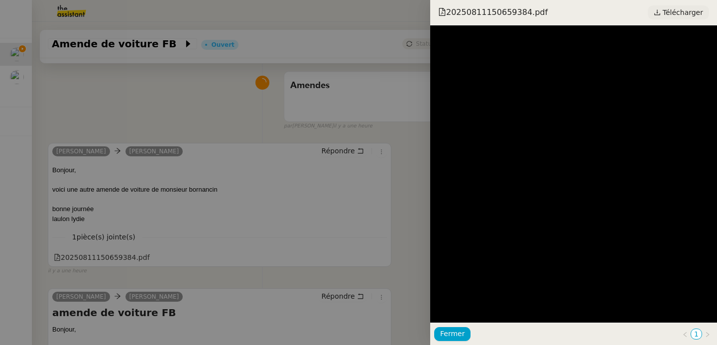
click at [681, 12] on span "Télécharger" at bounding box center [683, 12] width 40 height 13
click at [218, 135] on div at bounding box center [358, 172] width 717 height 345
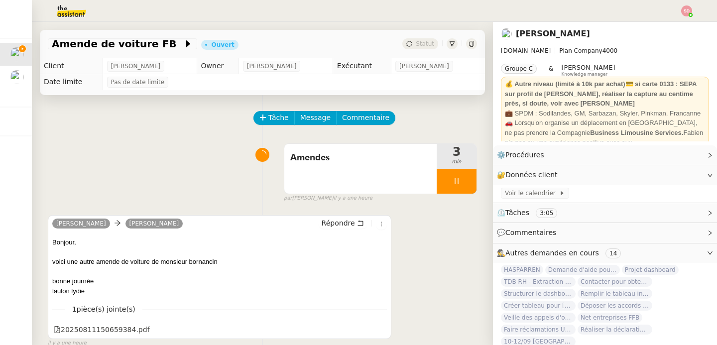
scroll to position [0, 0]
click at [366, 122] on span "Commentaire" at bounding box center [365, 117] width 47 height 11
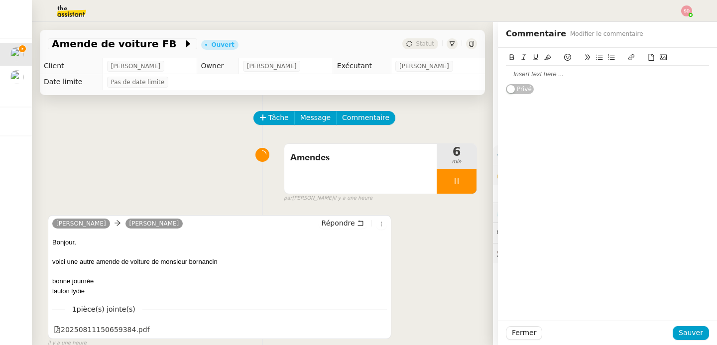
click at [569, 74] on div at bounding box center [607, 74] width 203 height 9
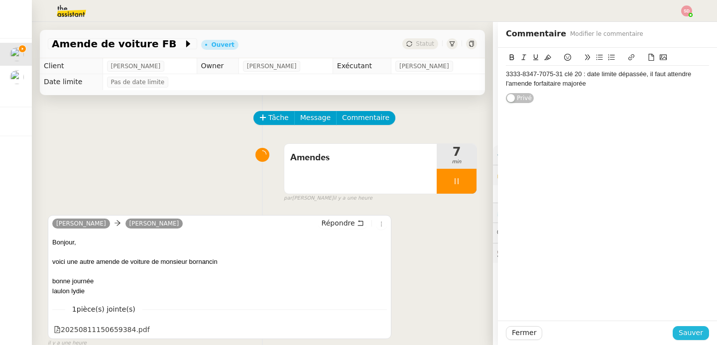
click at [680, 333] on span "Sauver" at bounding box center [691, 332] width 24 height 11
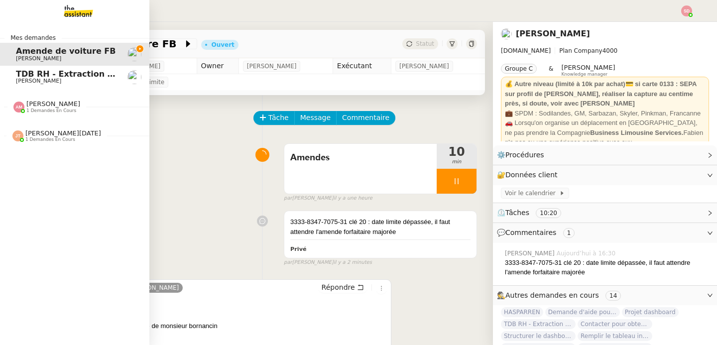
click at [12, 102] on span "[PERSON_NAME] 1 demandes en cours" at bounding box center [46, 106] width 79 height 13
click at [13, 150] on span "[PERSON_NAME][DATE] 1 demandes en cours" at bounding box center [78, 154] width 149 height 21
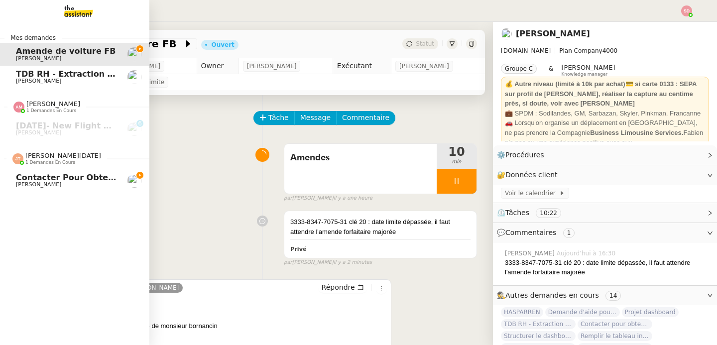
click at [23, 164] on div at bounding box center [17, 158] width 11 height 11
click at [26, 112] on div "[PERSON_NAME] 1 demandes en cours" at bounding box center [46, 106] width 67 height 13
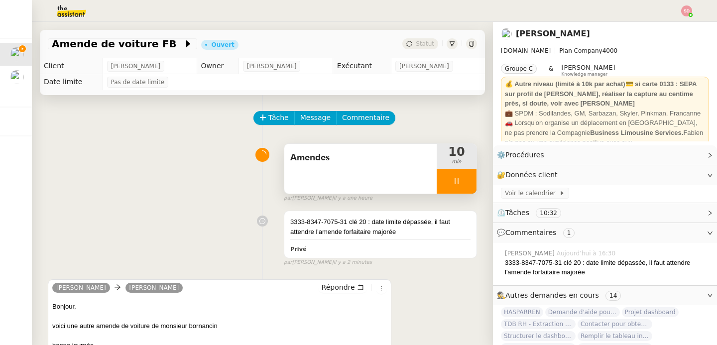
click at [455, 183] on icon at bounding box center [456, 181] width 3 height 6
click at [460, 180] on button at bounding box center [467, 181] width 20 height 25
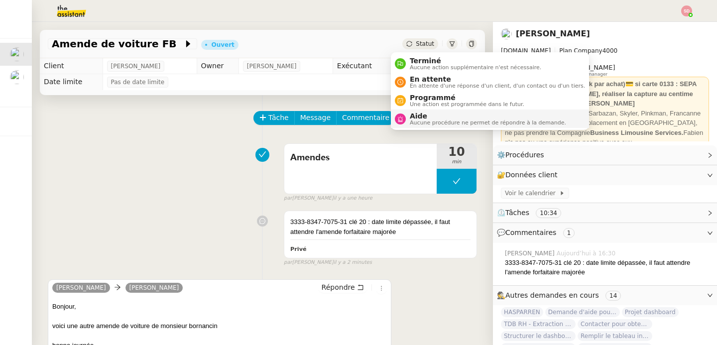
click at [403, 117] on icon at bounding box center [401, 119] width 6 height 6
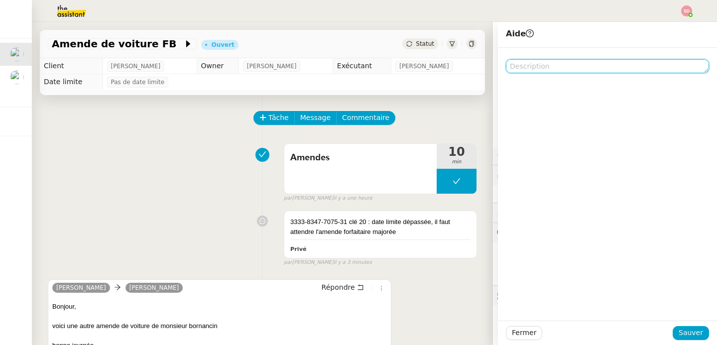
click at [549, 64] on textarea at bounding box center [607, 66] width 203 height 14
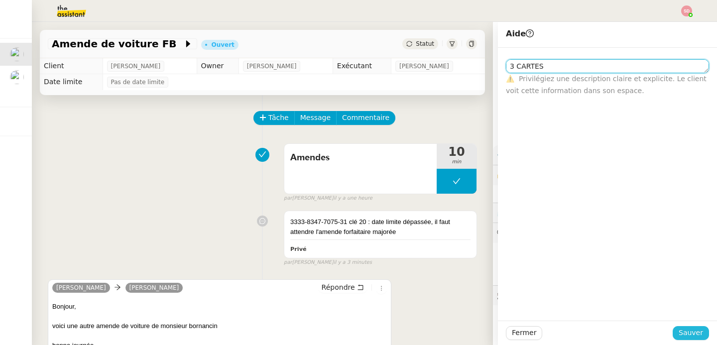
type textarea "3 CARTES"
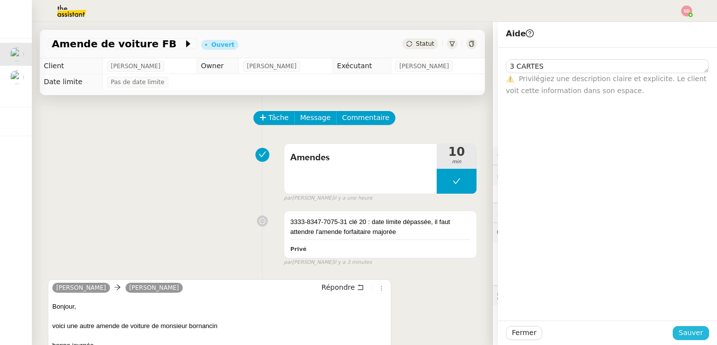
click at [681, 328] on span "Sauver" at bounding box center [691, 332] width 24 height 11
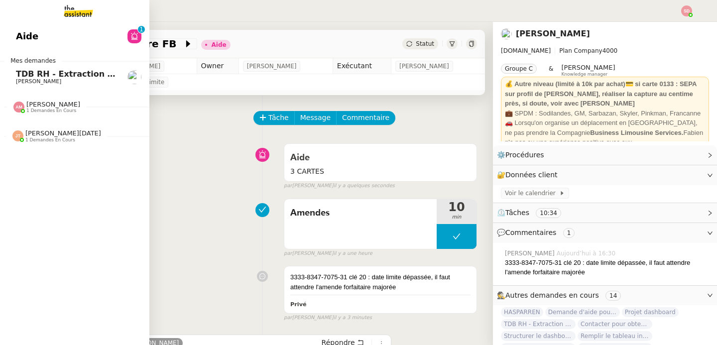
click at [51, 83] on span "[PERSON_NAME]" at bounding box center [66, 82] width 101 height 6
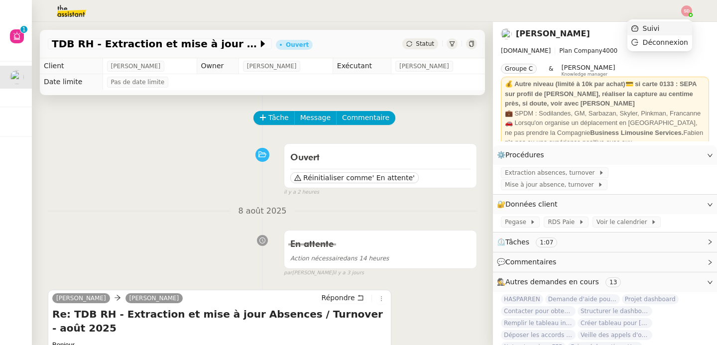
click at [680, 25] on li "Suivi" at bounding box center [660, 28] width 65 height 14
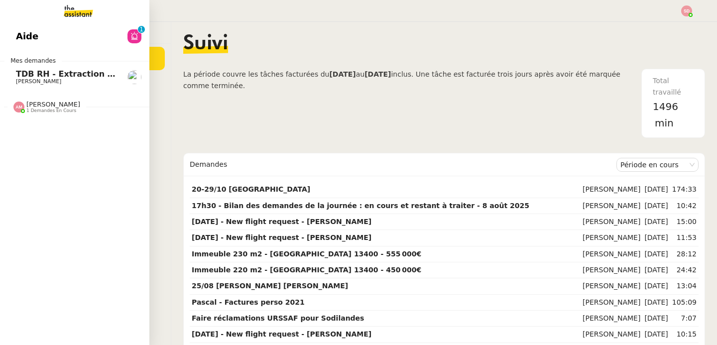
click at [20, 77] on span "TDB RH - Extraction et mise à jour Absences / Turnover - [DATE]" at bounding box center [166, 73] width 301 height 9
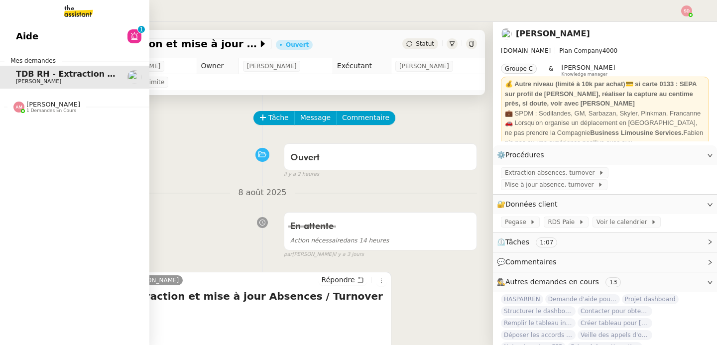
click at [27, 117] on div "[PERSON_NAME] 1 demandes en cours" at bounding box center [74, 103] width 149 height 29
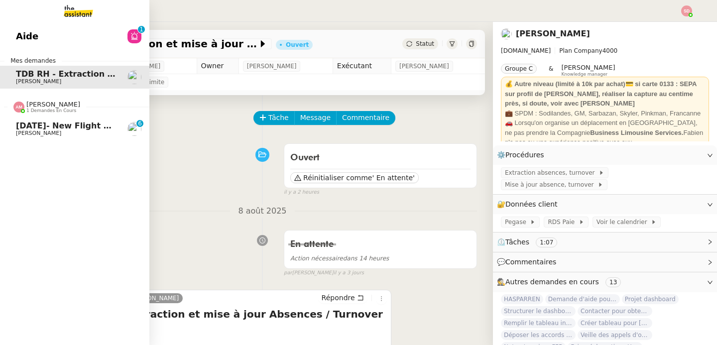
click at [26, 113] on div "[PERSON_NAME] 1 demandes en cours" at bounding box center [46, 107] width 67 height 13
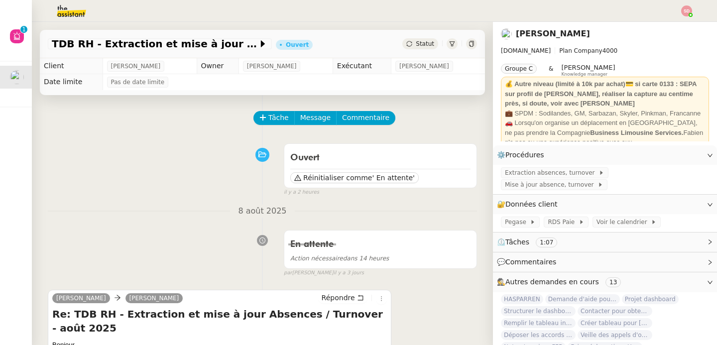
click at [40, 46] on div "TDB RH - Extraction et mise à jour Absences / Turnover - août 2025 Ouvert Statut" at bounding box center [262, 44] width 445 height 28
copy div "TDB RH - Extraction et mise à jour Absences / Turnover - [DATE]"
click at [269, 116] on span "Tâche" at bounding box center [279, 117] width 20 height 11
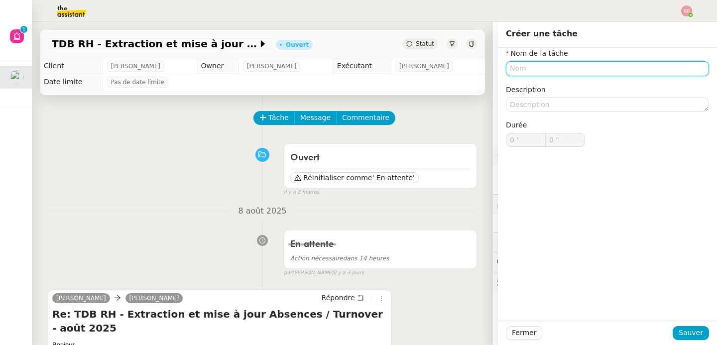
paste input "TDB RH - Extraction et mise à jour Absences / Turnover - [DATE]"
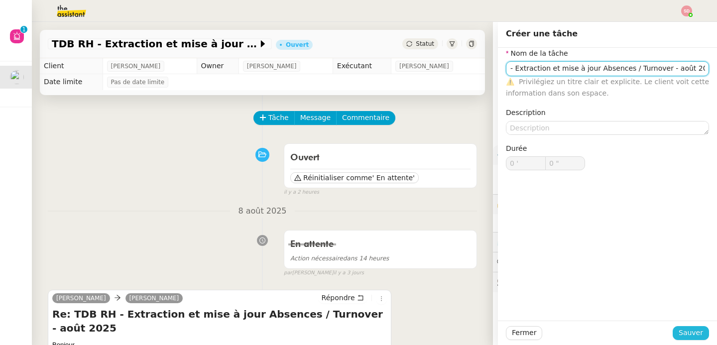
type input "TDB RH - Extraction et mise à jour Absences / Turnover - [DATE]"
click at [686, 338] on span "Sauver" at bounding box center [691, 332] width 24 height 11
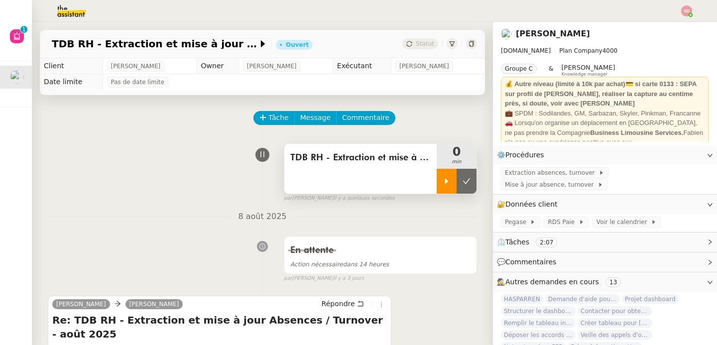
click at [437, 181] on div at bounding box center [447, 181] width 20 height 25
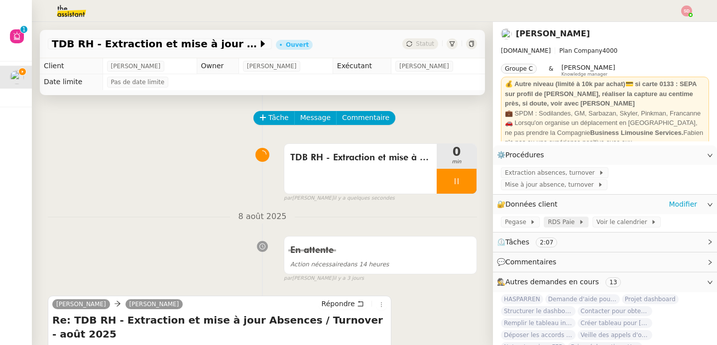
click at [548, 227] on span "RDS Paie" at bounding box center [563, 222] width 30 height 10
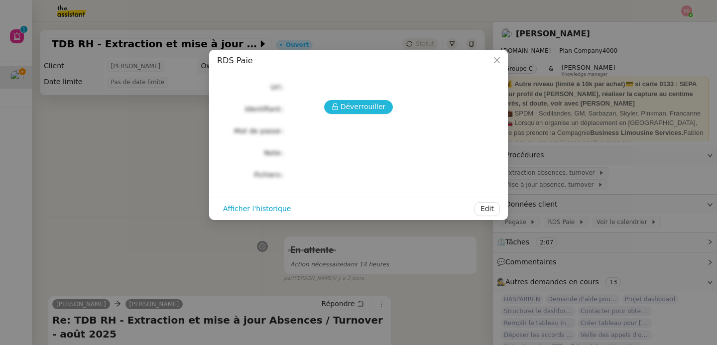
click at [358, 105] on span "Déverrouiller" at bounding box center [363, 106] width 45 height 11
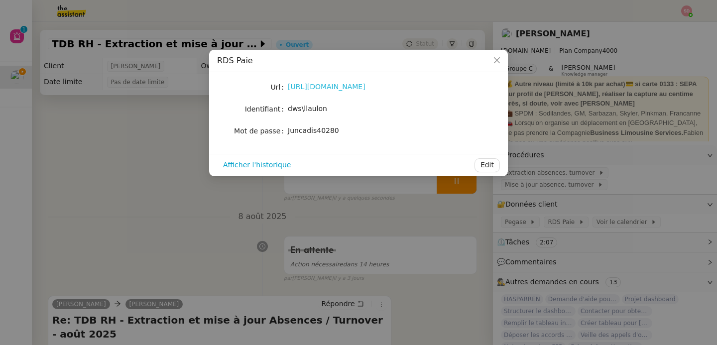
click at [366, 87] on link "[URL][DOMAIN_NAME]" at bounding box center [327, 87] width 78 height 8
click at [293, 126] on div "Juncadis40280" at bounding box center [370, 130] width 165 height 11
copy div "Juncadis40280 Afficher l'historique Edit"
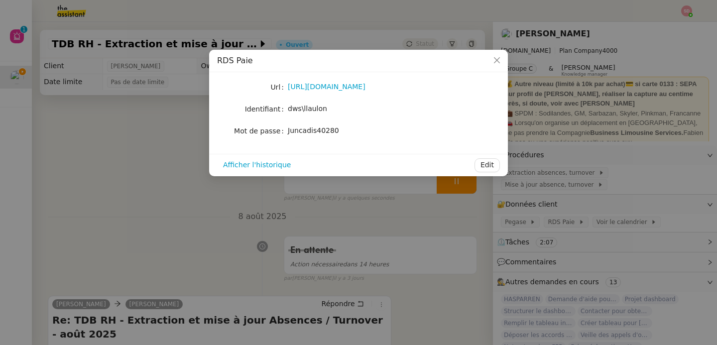
click at [314, 110] on span "dws\llaulon" at bounding box center [307, 109] width 39 height 8
click at [174, 179] on nz-modal-container "RDS Paie Url [URL][DOMAIN_NAME] Identifiant dws\llaulon Mot de passe [SECURITY_…" at bounding box center [358, 172] width 717 height 345
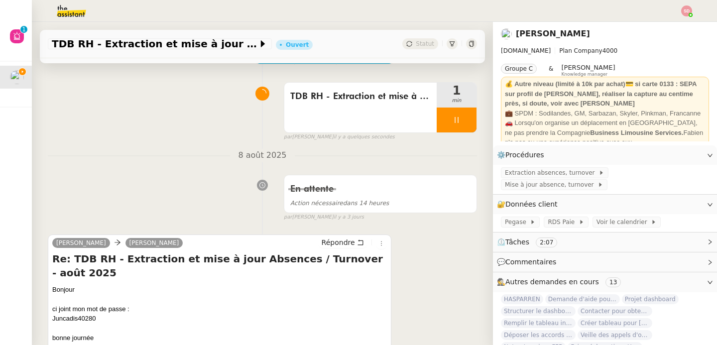
scroll to position [189, 0]
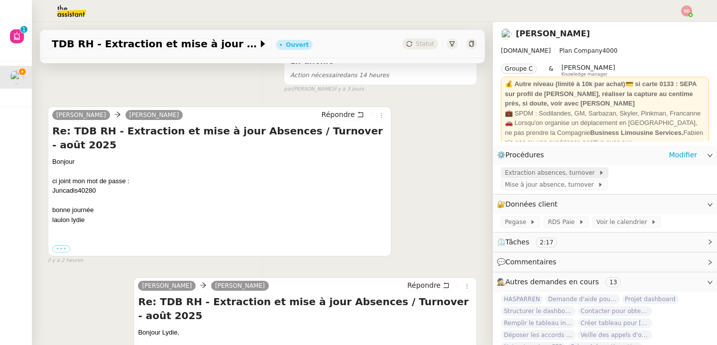
click at [543, 172] on span "Extraction absences, turnover" at bounding box center [552, 173] width 94 height 10
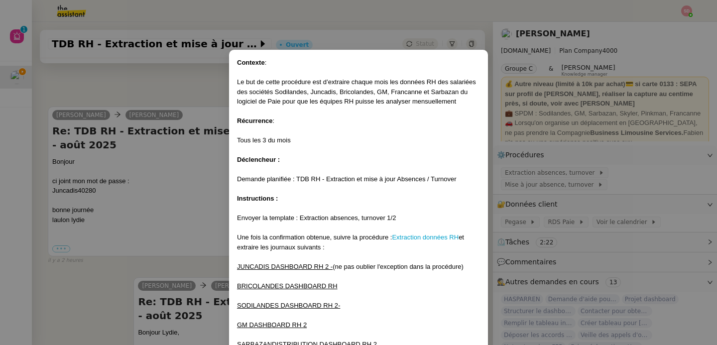
scroll to position [75, 0]
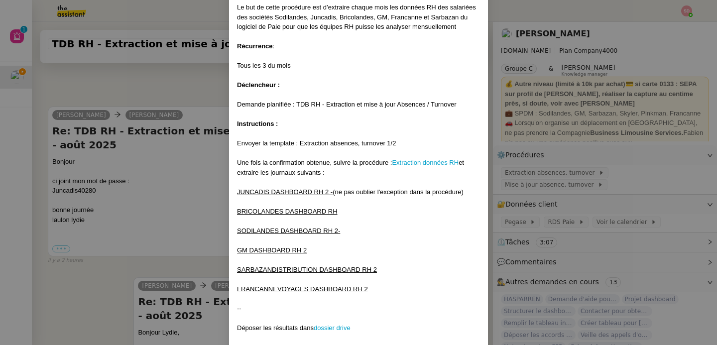
click at [558, 155] on nz-modal-container "Contexte : Le but de cette procédure est d’extraire chaque mois les données RH …" at bounding box center [358, 172] width 717 height 345
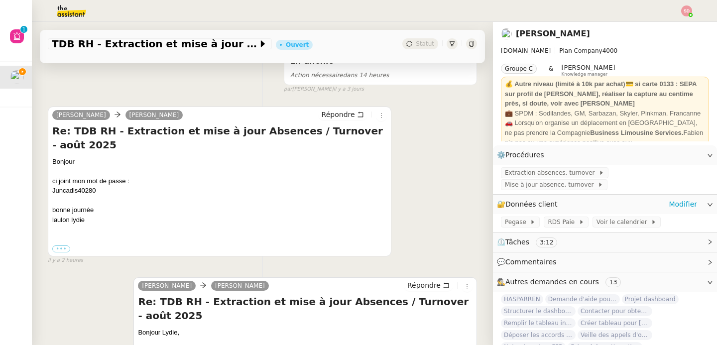
scroll to position [71, 0]
click at [505, 227] on span "Pegase" at bounding box center [517, 222] width 25 height 10
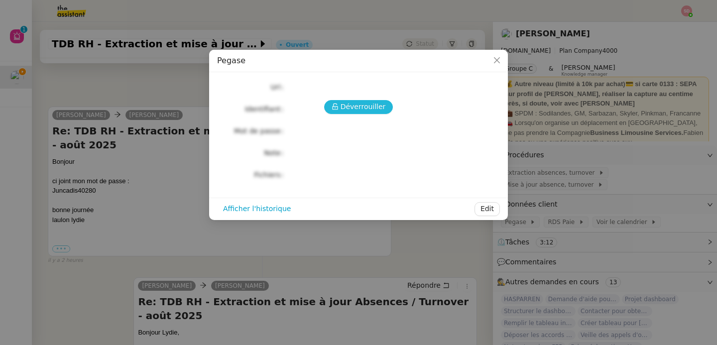
click at [360, 111] on span "Déverrouiller" at bounding box center [363, 106] width 45 height 11
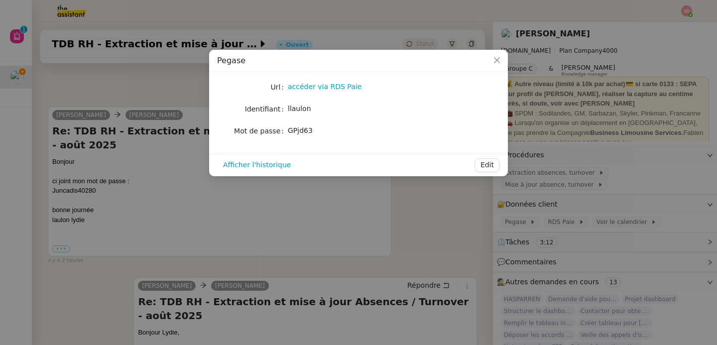
click at [306, 129] on span "GPjd63" at bounding box center [300, 131] width 25 height 8
click at [166, 175] on nz-modal-container "Pegase Url accéder via RDS Paie Identifiant llaulon Mot de passe GPjd63 Affiche…" at bounding box center [358, 172] width 717 height 345
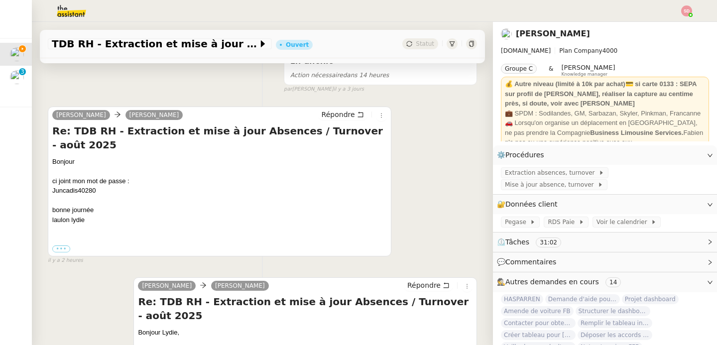
scroll to position [0, 0]
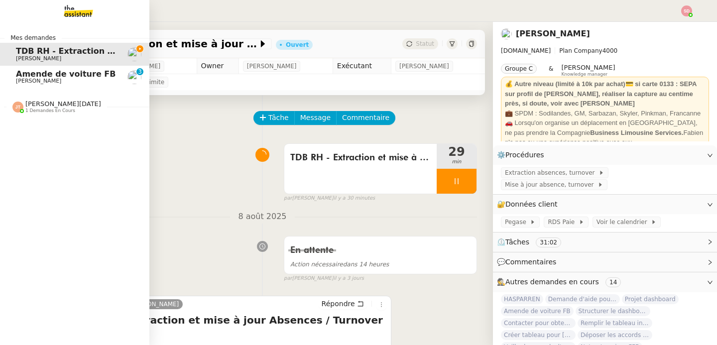
click at [74, 70] on span "Amende de voiture FB" at bounding box center [66, 73] width 100 height 9
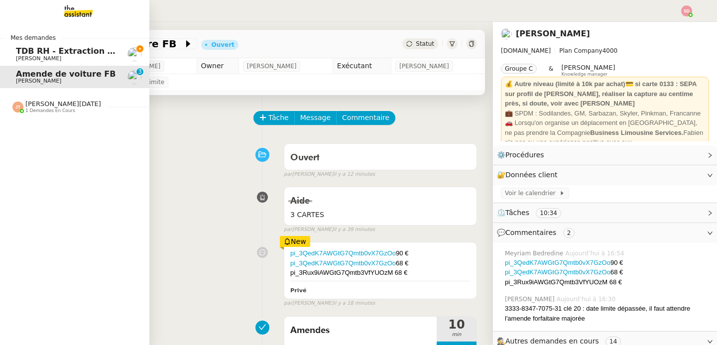
click at [70, 48] on span "TDB RH - Extraction et mise à jour Absences / Turnover - [DATE]" at bounding box center [166, 50] width 301 height 9
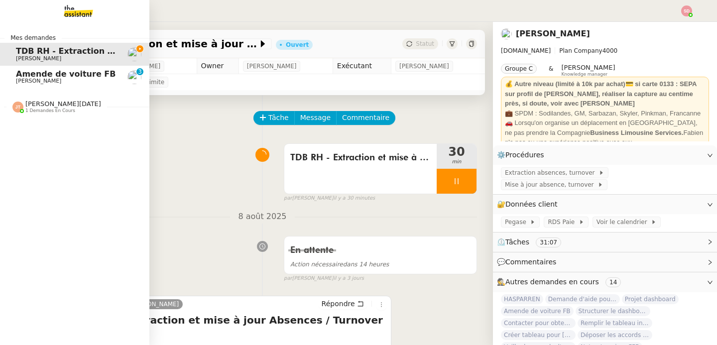
click at [79, 105] on span "[PERSON_NAME][DATE]" at bounding box center [63, 103] width 76 height 7
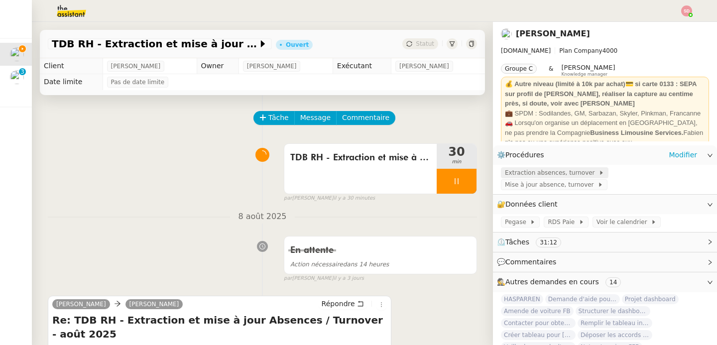
click at [533, 171] on span "Extraction absences, turnover" at bounding box center [552, 173] width 94 height 10
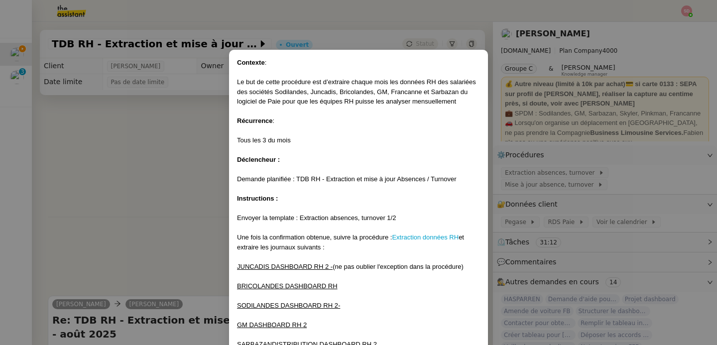
scroll to position [121, 0]
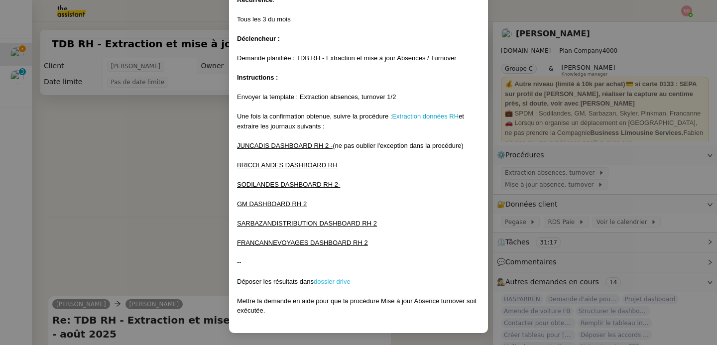
click at [317, 283] on link "dossier drive" at bounding box center [332, 281] width 37 height 7
click at [172, 178] on nz-modal-container "Contexte : Le but de cette procédure est d’extraire chaque mois les données RH …" at bounding box center [358, 172] width 717 height 345
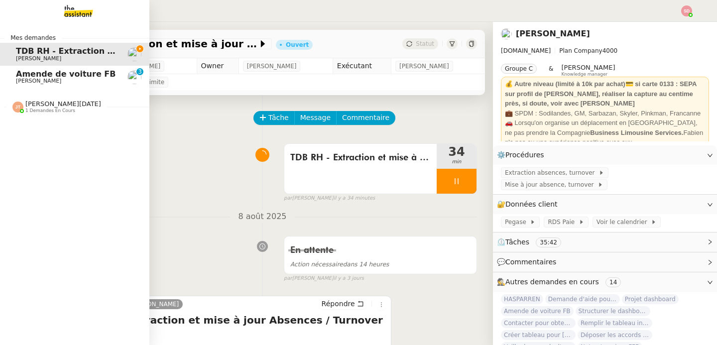
click at [25, 111] on div "[PERSON_NAME][DATE] 1 demandes en cours" at bounding box center [56, 106] width 89 height 13
click at [36, 138] on link "Vérifier les garanties du locataire Kevin AUBERT" at bounding box center [74, 129] width 149 height 23
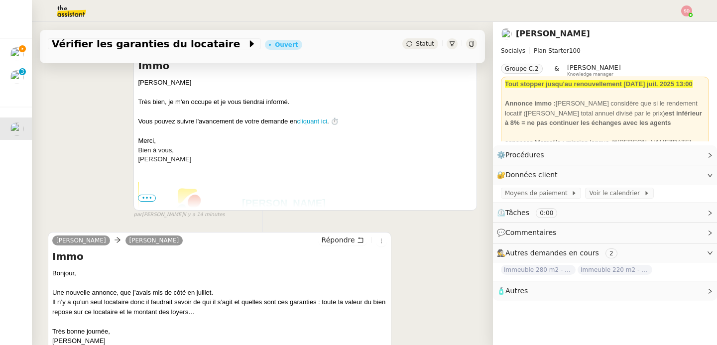
scroll to position [244, 0]
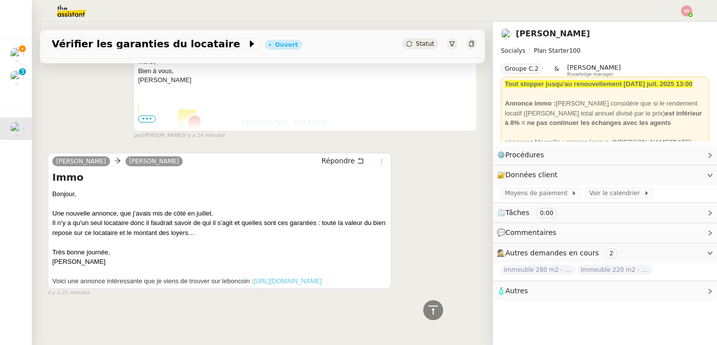
click at [254, 278] on link "https://www.leboncoin.fr/ad/bureaux_commerces/2965154379" at bounding box center [288, 280] width 68 height 7
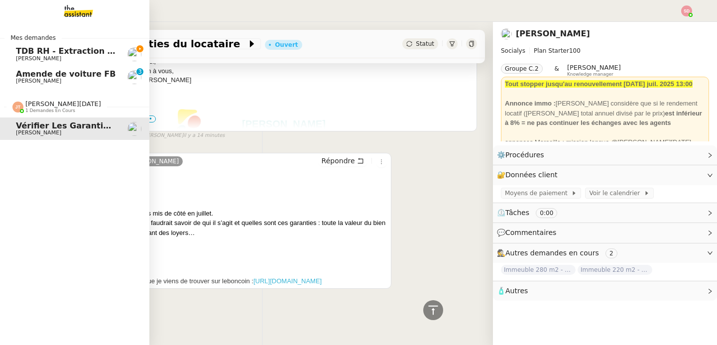
click at [21, 114] on div "[PERSON_NAME][DATE] 1 demandes en cours" at bounding box center [74, 102] width 149 height 29
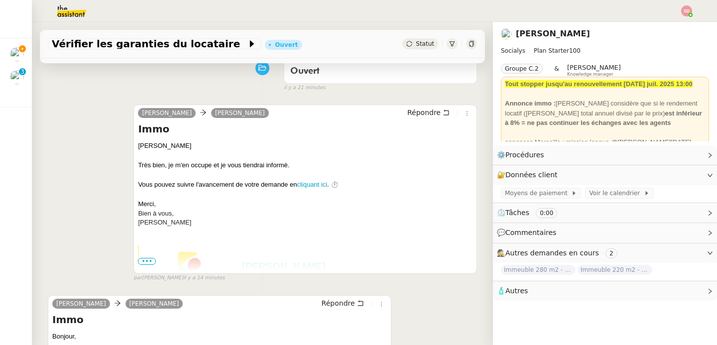
scroll to position [0, 0]
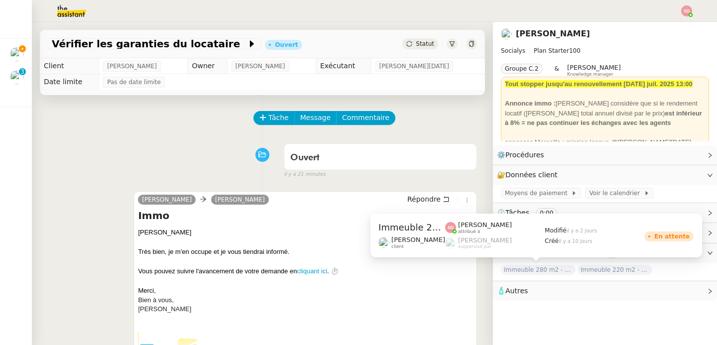
click at [538, 270] on span "Immeuble 280 m2 - [GEOGRAPHIC_DATA] 13100 - 1 349 000€" at bounding box center [538, 270] width 75 height 10
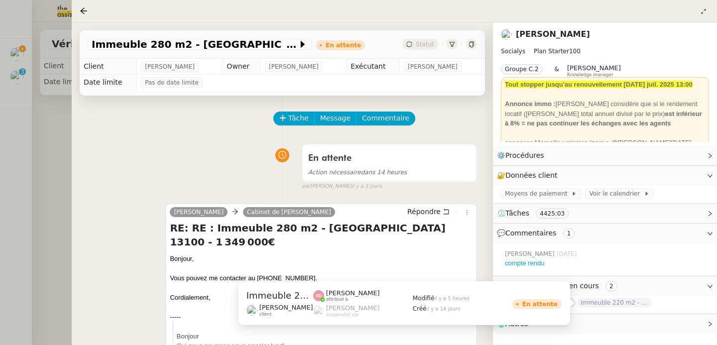
click at [625, 300] on span "Immeuble 220 m2 - [GEOGRAPHIC_DATA] 13400 - 450 000€" at bounding box center [615, 303] width 75 height 10
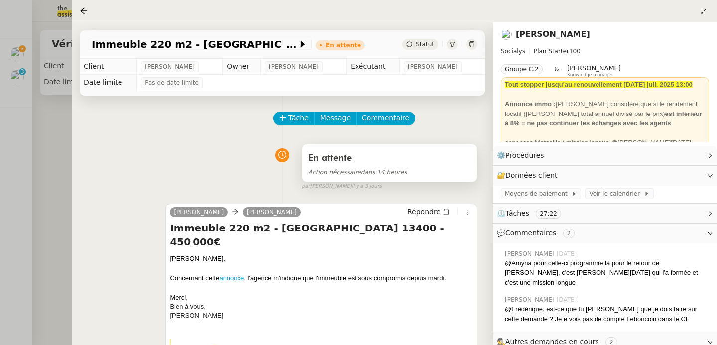
click at [417, 173] on div "Action nécessaire dans 14 heures" at bounding box center [389, 171] width 162 height 11
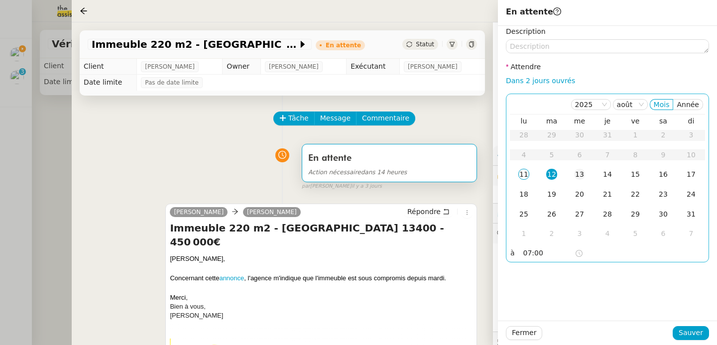
click at [579, 173] on div "13" at bounding box center [579, 174] width 11 height 11
click at [695, 333] on span "Sauver" at bounding box center [691, 332] width 24 height 11
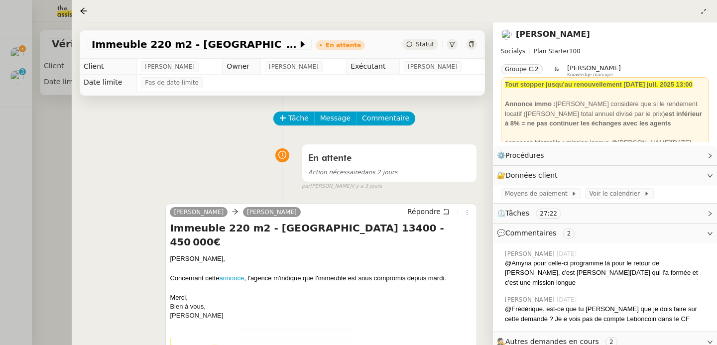
click at [17, 161] on div at bounding box center [358, 172] width 717 height 345
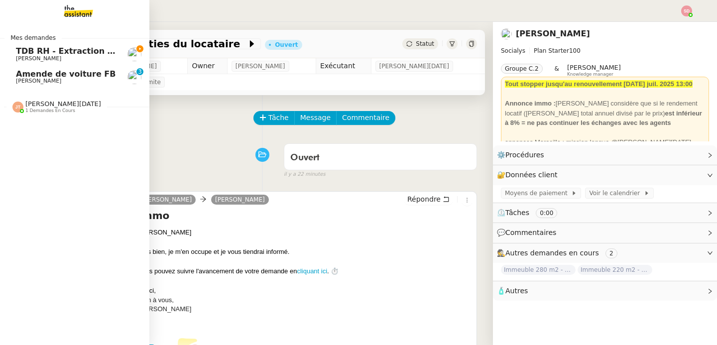
click at [34, 49] on span "TDB RH - Extraction et mise à jour Absences / Turnover - [DATE]" at bounding box center [166, 50] width 301 height 9
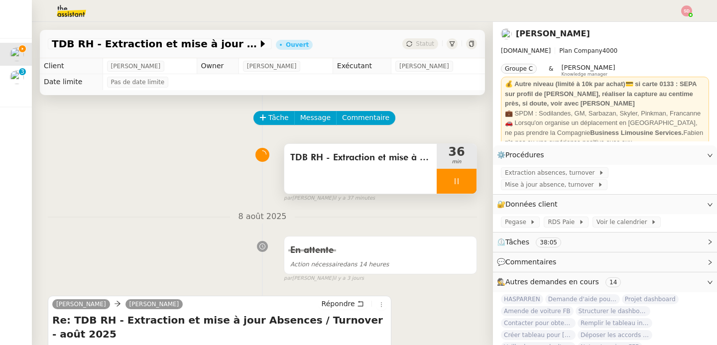
click at [462, 181] on div at bounding box center [457, 181] width 40 height 25
click at [462, 181] on button at bounding box center [467, 181] width 20 height 25
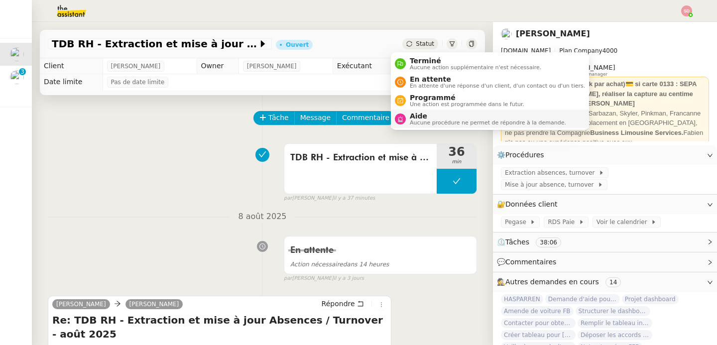
click at [411, 122] on span "Aucune procédure ne permet de répondre à la demande." at bounding box center [488, 122] width 156 height 5
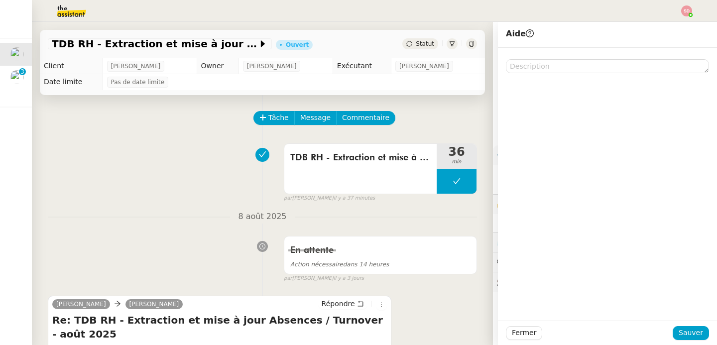
click at [583, 59] on div at bounding box center [607, 60] width 203 height 25
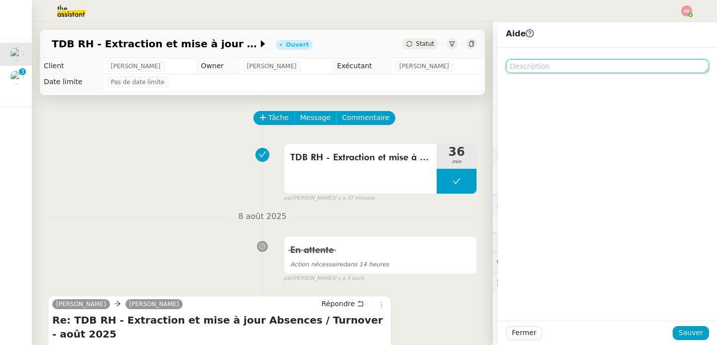
click at [581, 66] on textarea at bounding box center [607, 66] width 203 height 14
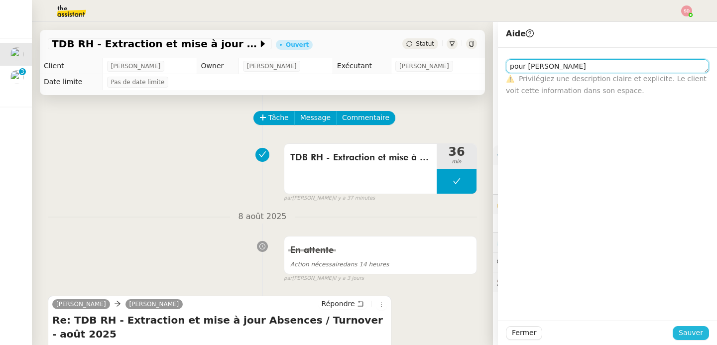
type textarea "pour Bert"
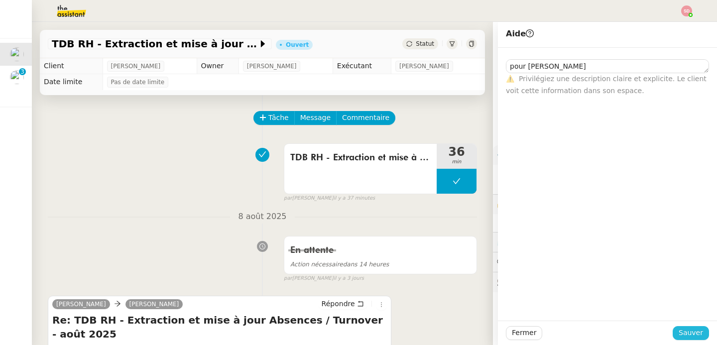
click at [685, 335] on span "Sauver" at bounding box center [691, 332] width 24 height 11
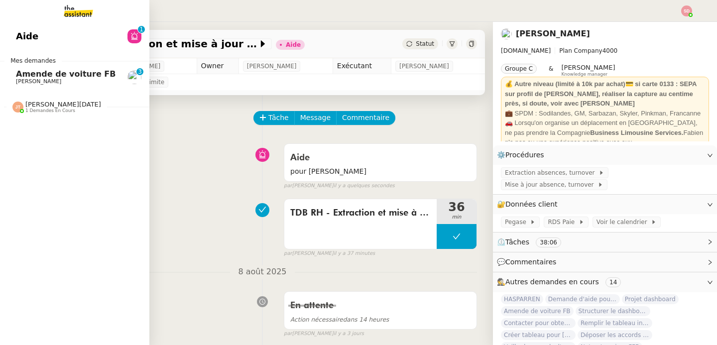
click at [44, 76] on span "Amende de voiture FB" at bounding box center [66, 73] width 100 height 9
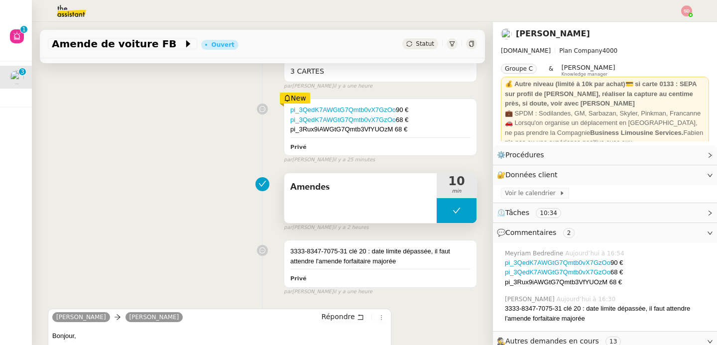
scroll to position [147, 0]
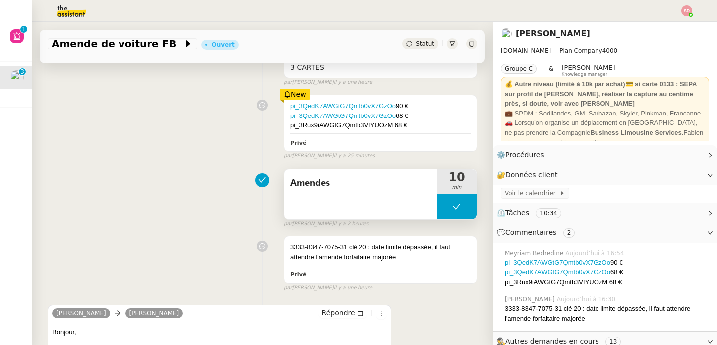
click at [438, 205] on button at bounding box center [457, 206] width 40 height 25
click at [438, 205] on div at bounding box center [447, 206] width 20 height 25
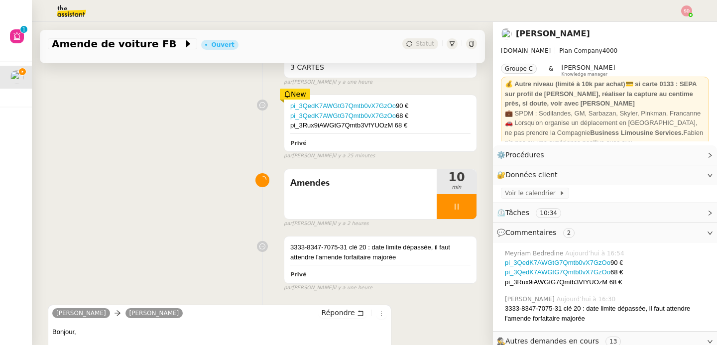
scroll to position [0, 0]
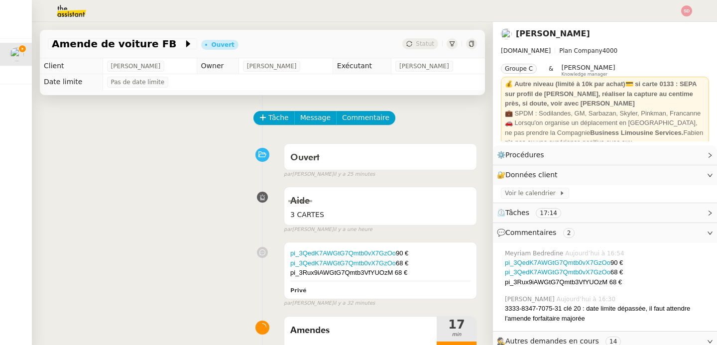
click at [176, 149] on div "Ouvert false par Meyriam B. il y a 25 minutes" at bounding box center [262, 159] width 429 height 40
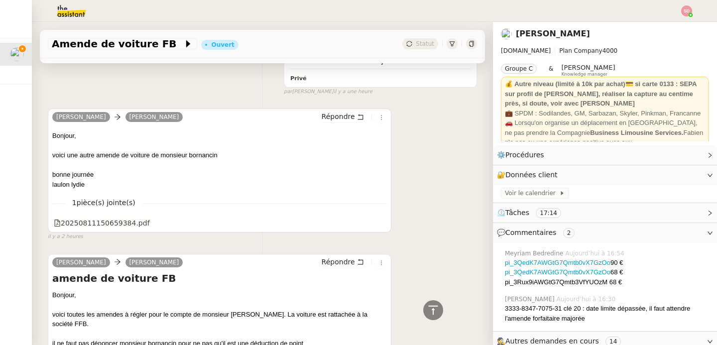
scroll to position [481, 0]
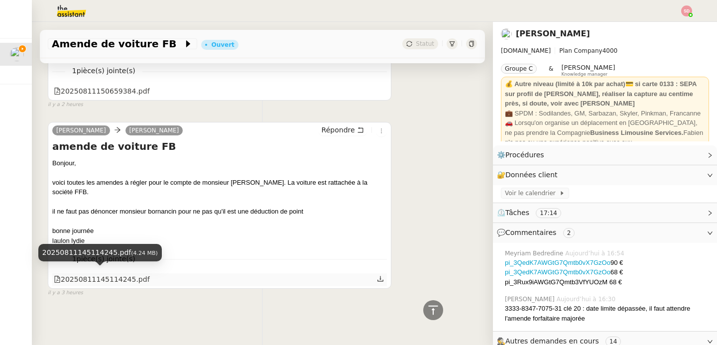
click at [141, 274] on div "20250811145114245.pdf" at bounding box center [102, 279] width 96 height 11
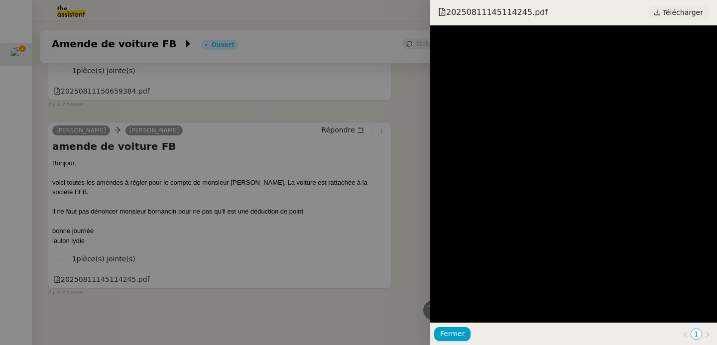
click at [680, 11] on span "Télécharger" at bounding box center [683, 12] width 40 height 13
click at [131, 104] on div at bounding box center [358, 172] width 717 height 345
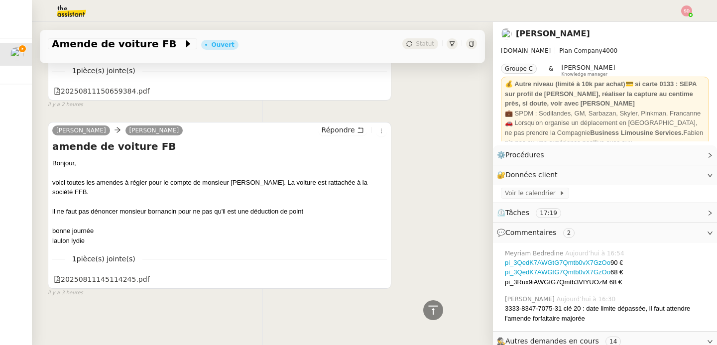
click at [138, 87] on div "20250811150659384.pdf" at bounding box center [102, 91] width 96 height 11
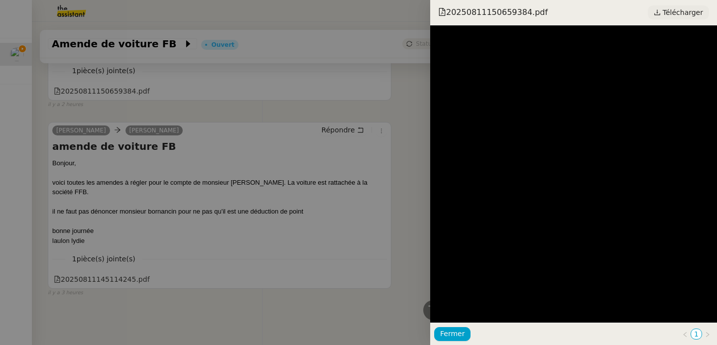
click at [693, 10] on span "Télécharger" at bounding box center [683, 12] width 40 height 13
click at [146, 210] on div at bounding box center [358, 172] width 717 height 345
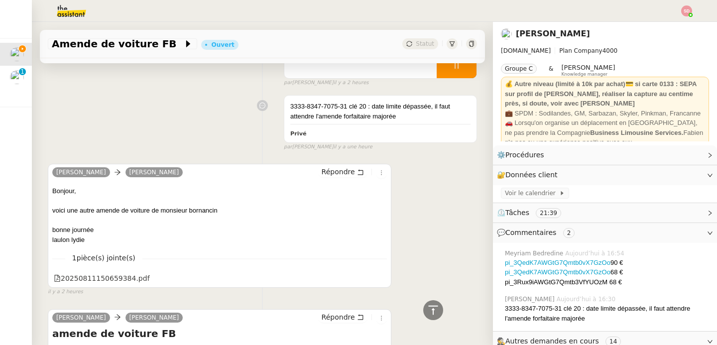
scroll to position [320, 0]
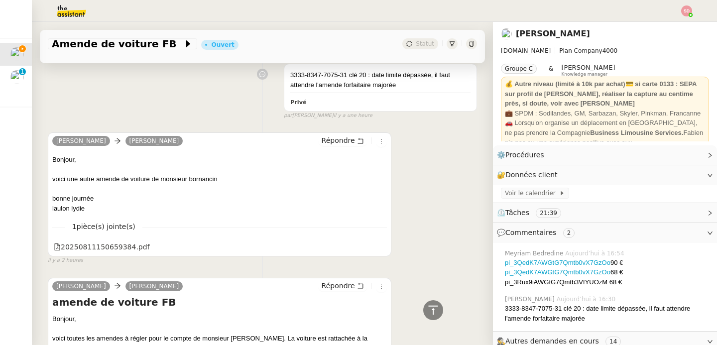
click at [339, 147] on div "Lydie Laulon camille Répondre" at bounding box center [219, 142] width 335 height 15
click at [338, 137] on span "Répondre" at bounding box center [338, 140] width 33 height 10
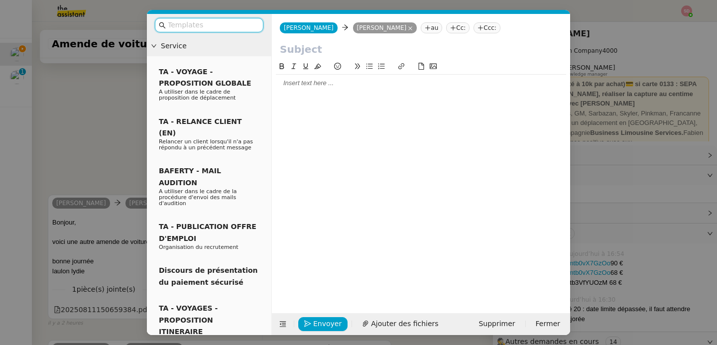
scroll to position [382, 0]
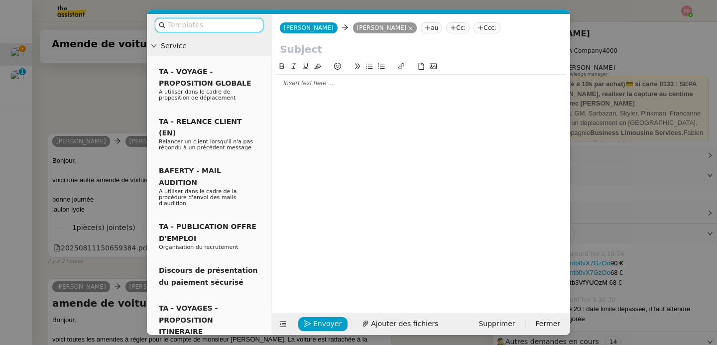
click at [289, 51] on input "text" at bounding box center [421, 49] width 282 height 15
type input "Amende"
click at [284, 323] on icon at bounding box center [282, 324] width 7 height 7
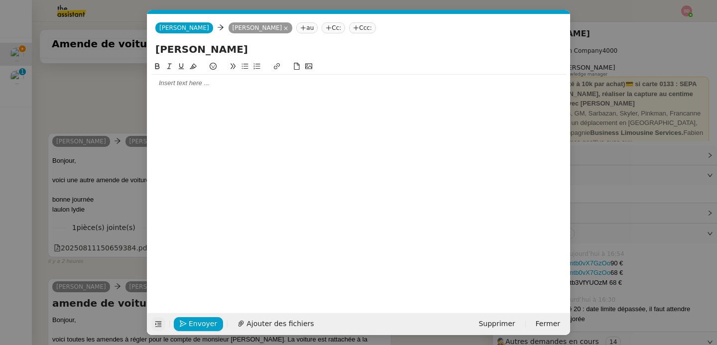
click at [242, 90] on div at bounding box center [358, 83] width 415 height 17
click at [616, 79] on nz-modal-container "Service TA - VOYAGE - PROPOSITION GLOBALE A utiliser dans le cadre de propositi…" at bounding box center [358, 172] width 717 height 345
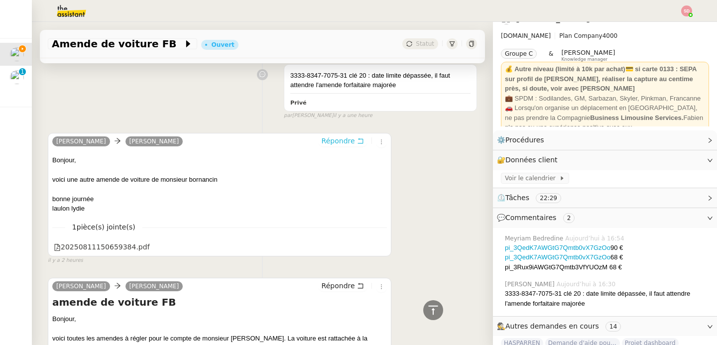
scroll to position [22, 0]
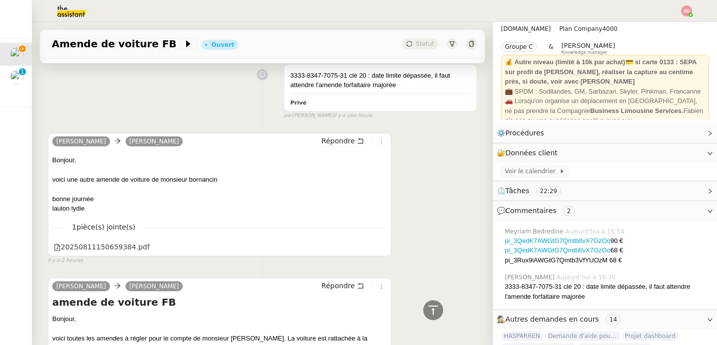
click at [567, 292] on div "3333-8347-7075-31 clé 20 : date limite dépassée, il faut attendre l'amende forf…" at bounding box center [607, 291] width 204 height 19
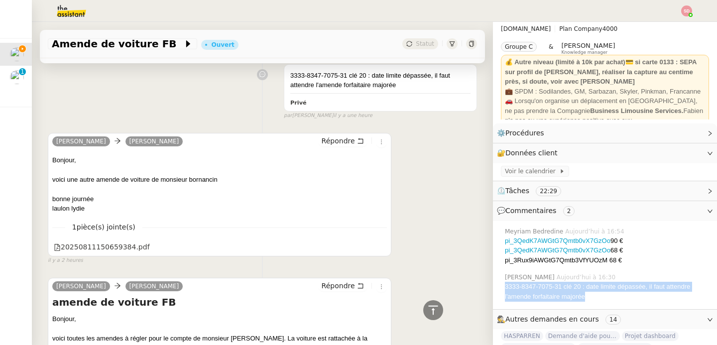
click at [567, 292] on div "3333-8347-7075-31 clé 20 : date limite dépassée, il faut attendre l'amende forf…" at bounding box center [607, 291] width 204 height 19
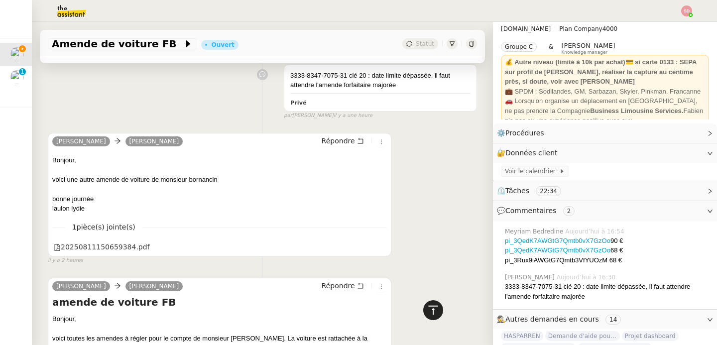
click at [435, 310] on div at bounding box center [433, 310] width 20 height 20
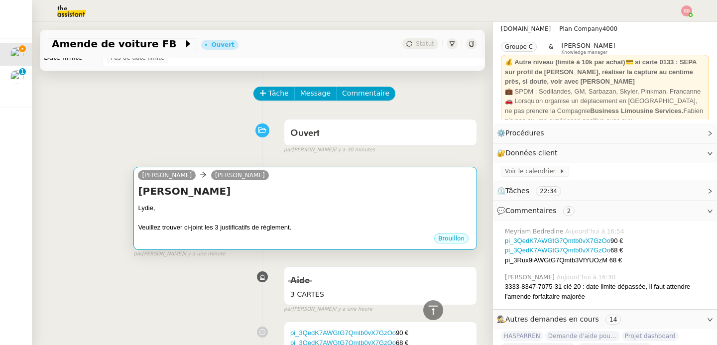
scroll to position [0, 0]
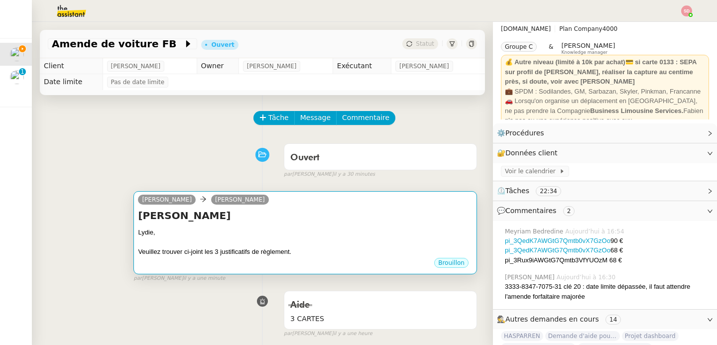
click at [281, 233] on div "[PERSON_NAME]," at bounding box center [305, 233] width 335 height 10
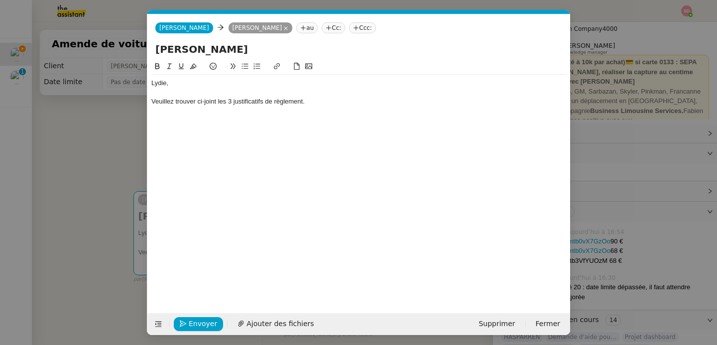
scroll to position [0, 21]
click at [332, 90] on div at bounding box center [358, 92] width 415 height 9
click at [331, 103] on div "Veuillez trouver ci-joint les 3 justificatifs de règlement." at bounding box center [358, 101] width 415 height 9
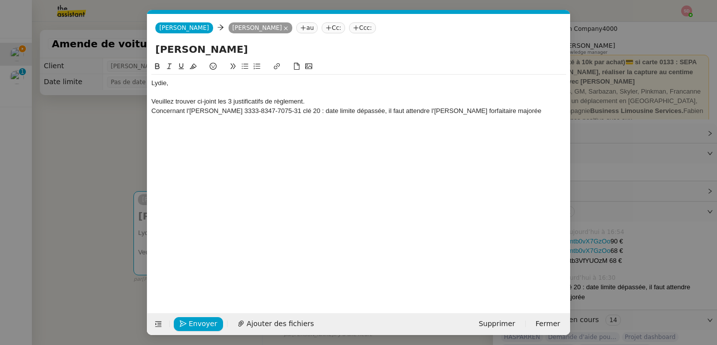
scroll to position [0, 0]
click at [297, 111] on div "Concernant l'amende 3333-8347-7075-31 clé 20 : date limite dépassée, il faut at…" at bounding box center [358, 111] width 415 height 9
click at [334, 111] on div "Concernant l'amende 3333-8347-7075-31 clé 20 : la date limite dépassée, il faut…" at bounding box center [358, 111] width 415 height 9
click at [524, 112] on div "Concernant l'amende 3333-8347-7075-31 clé 20 : la date limite est dépassée, il …" at bounding box center [358, 111] width 415 height 9
click at [525, 114] on li "Concernant l'amende 3333-8347-7075-31 clé 20 : la date limite est dépassée, il …" at bounding box center [364, 111] width 406 height 9
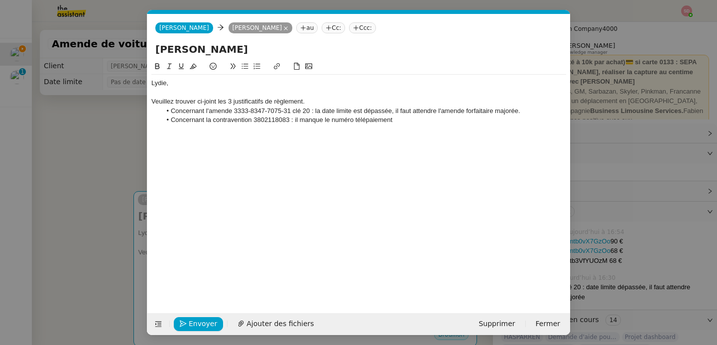
click at [365, 122] on li "Concernant la contravention 3802118083 : il manque le numéro télépaiement" at bounding box center [364, 120] width 406 height 9
click at [401, 117] on li "Concernant la contravention 3802118083 : il manque le numéro télé-paiement" at bounding box center [364, 120] width 406 height 9
click at [287, 323] on span "Ajouter des fichiers" at bounding box center [280, 323] width 67 height 11
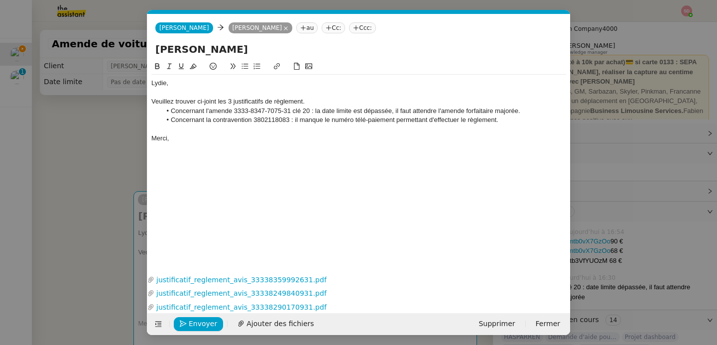
click at [201, 51] on input "Amende" at bounding box center [358, 49] width 407 height 15
type input "Amendes"
click at [201, 139] on div "Merci," at bounding box center [358, 138] width 415 height 9
click at [191, 323] on span "Envoyer" at bounding box center [203, 323] width 28 height 11
click at [191, 323] on span "Confirmer l'envoi" at bounding box center [219, 323] width 60 height 11
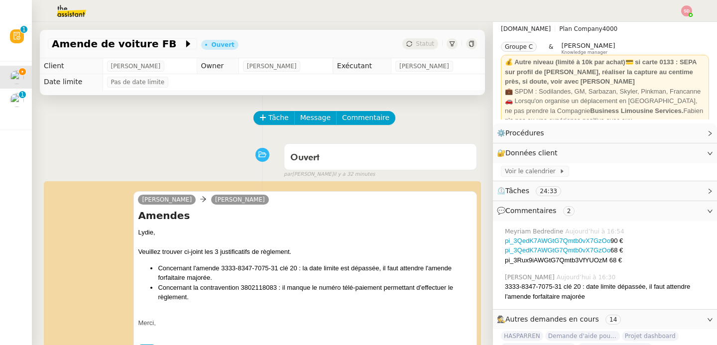
scroll to position [427, 0]
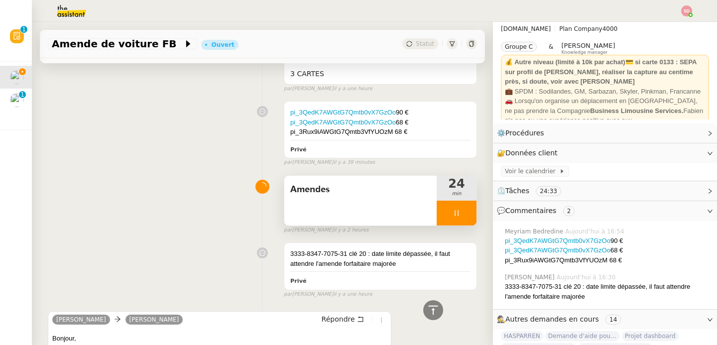
click at [455, 215] on div at bounding box center [457, 213] width 40 height 25
click at [463, 215] on icon at bounding box center [467, 213] width 8 height 8
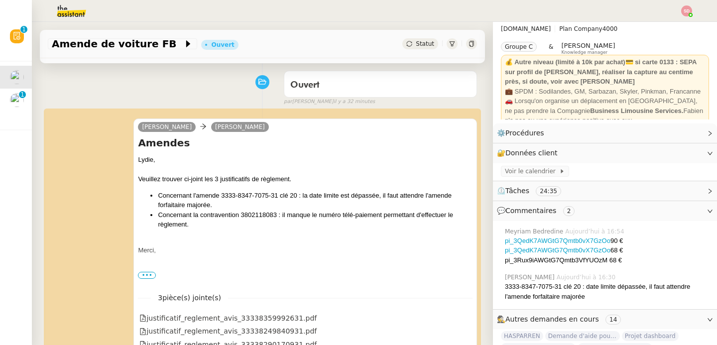
scroll to position [0, 0]
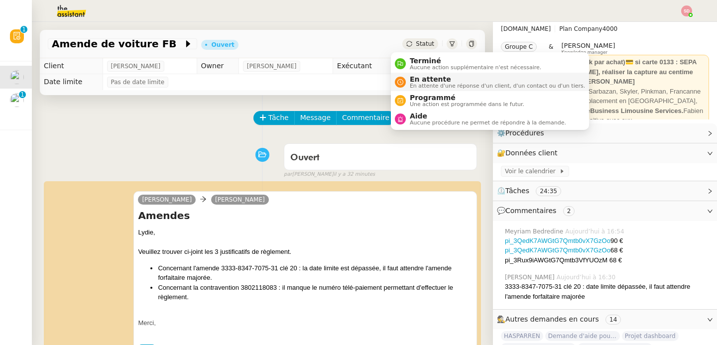
click at [427, 82] on span "En attente" at bounding box center [497, 79] width 175 height 8
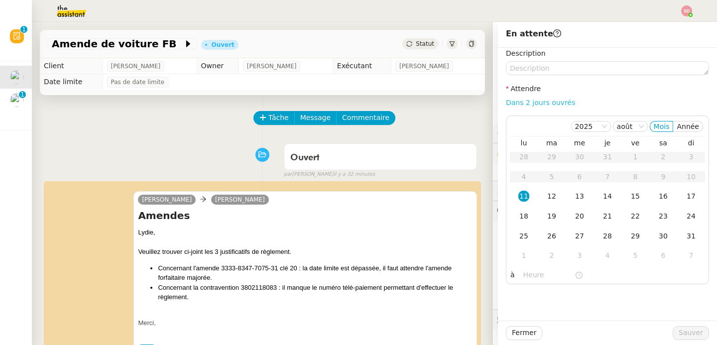
click at [553, 103] on link "Dans 2 jours ouvrés" at bounding box center [540, 103] width 69 height 8
type input "07:00"
click at [594, 195] on td "14" at bounding box center [608, 197] width 28 height 20
click at [691, 338] on span "Sauver" at bounding box center [691, 332] width 24 height 11
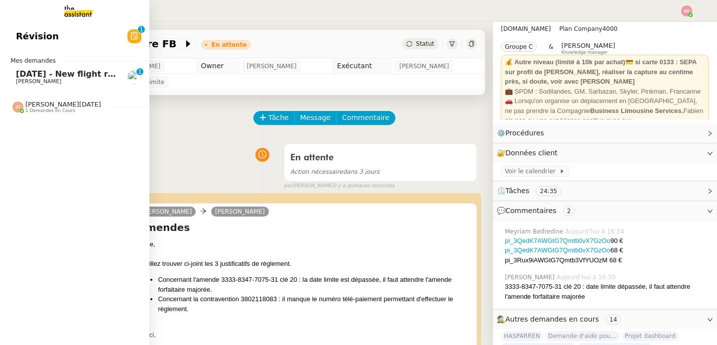
click at [19, 70] on span "1st November 2025 - New flight request - Liv Høybye" at bounding box center [119, 73] width 206 height 9
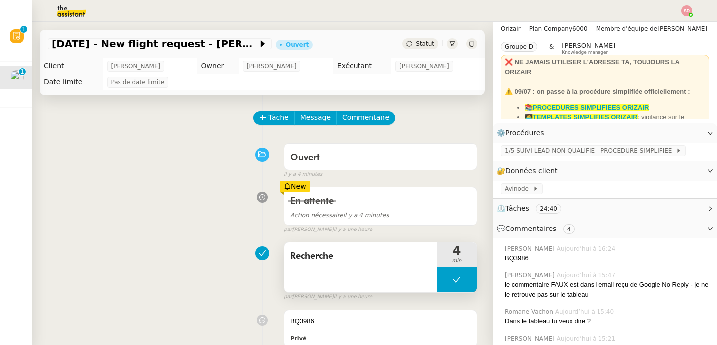
click at [438, 281] on button at bounding box center [457, 280] width 40 height 25
click at [438, 281] on div at bounding box center [447, 280] width 20 height 25
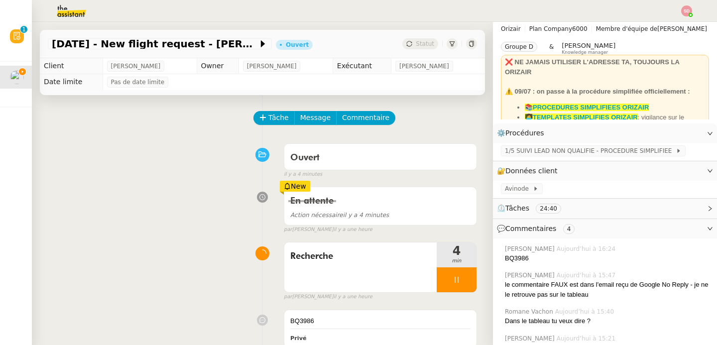
click at [513, 257] on div "BQ3986" at bounding box center [607, 259] width 204 height 10
click at [511, 187] on span "Avinode" at bounding box center [519, 189] width 28 height 10
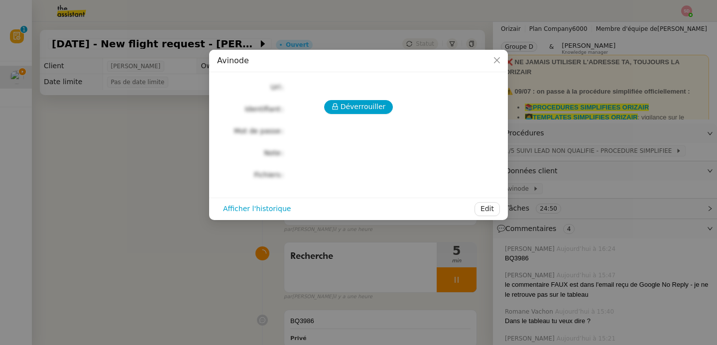
click at [339, 99] on div "Déverrouiller Url Identifiant Mot de passe Note Fichiers Upload" at bounding box center [358, 131] width 283 height 102
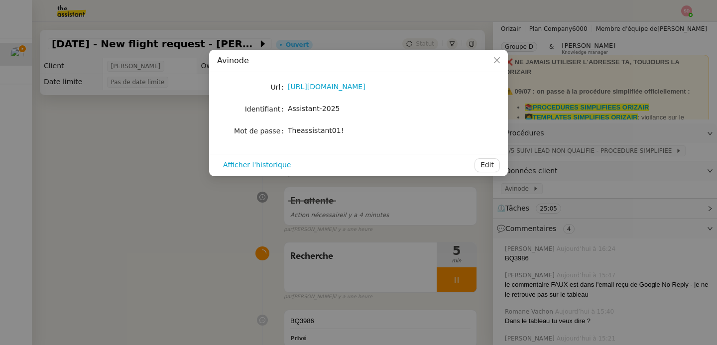
click at [322, 132] on span "Theassistant01!" at bounding box center [316, 131] width 56 height 8
click at [139, 167] on nz-modal-container "Avinode Url https://marketplace.avinode.com/sso/mvc/login Identifiant Assistant…" at bounding box center [358, 172] width 717 height 345
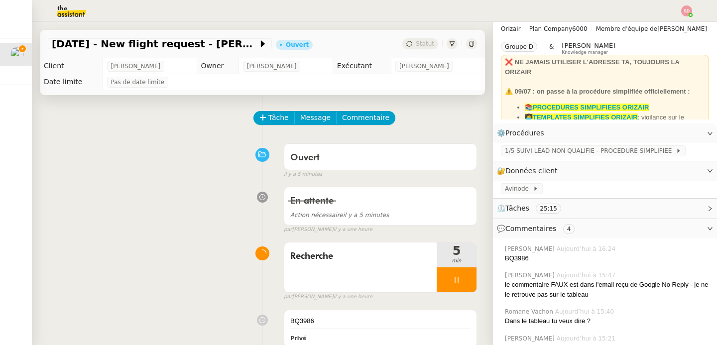
click at [511, 258] on div "BQ3986" at bounding box center [607, 259] width 204 height 10
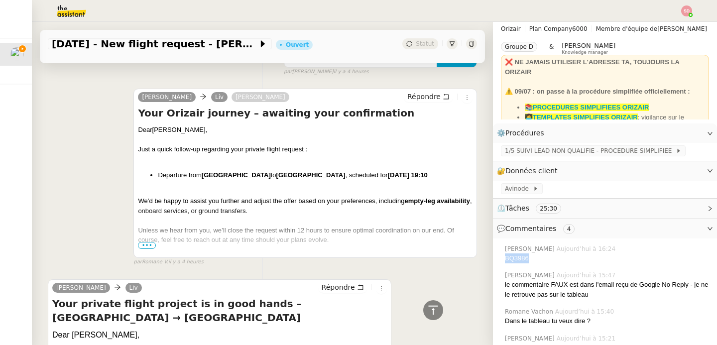
scroll to position [1710, 0]
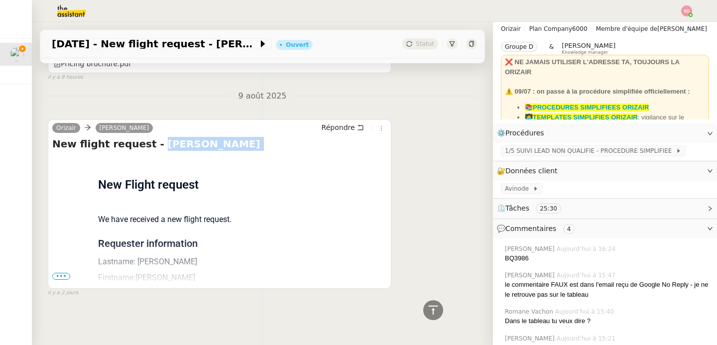
drag, startPoint x: 146, startPoint y: 137, endPoint x: 208, endPoint y: 149, distance: 62.4
click at [208, 149] on div "New flight request - Liv Høybye Flight request created by Liv Høybye New Flight…" at bounding box center [219, 211] width 335 height 149
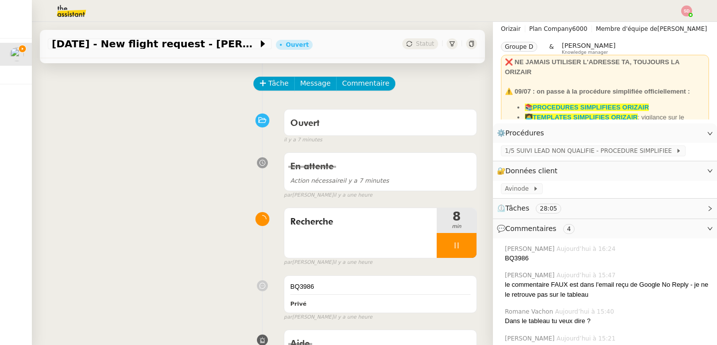
scroll to position [0, 0]
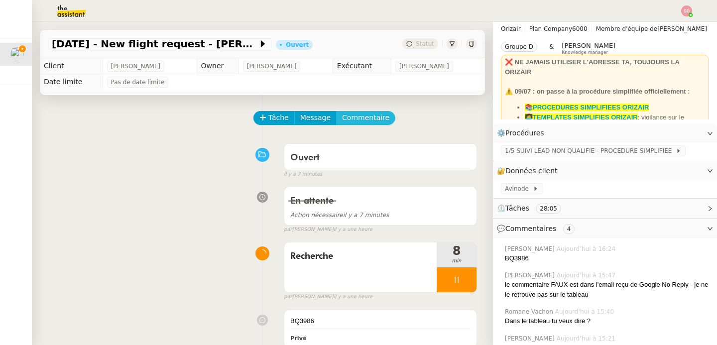
click at [348, 119] on span "Commentaire" at bounding box center [365, 117] width 47 height 11
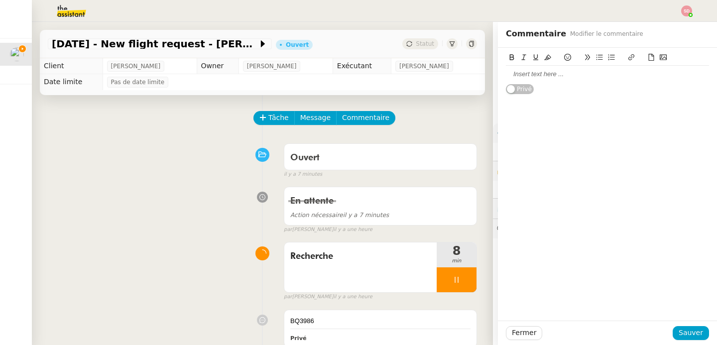
click at [648, 56] on icon at bounding box center [651, 57] width 7 height 7
click at [648, 60] on icon at bounding box center [651, 57] width 7 height 7
click at [648, 56] on icon at bounding box center [651, 57] width 7 height 7
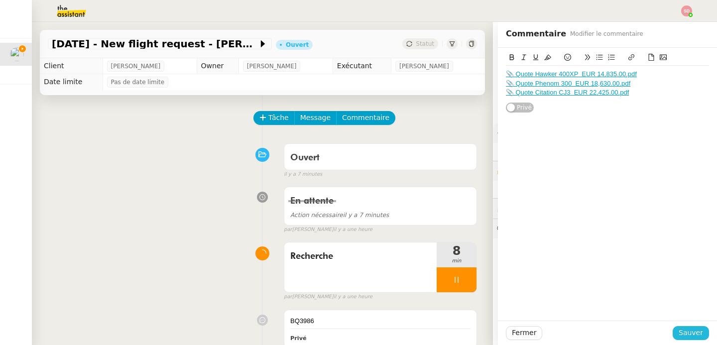
click at [691, 330] on span "Sauver" at bounding box center [691, 332] width 24 height 11
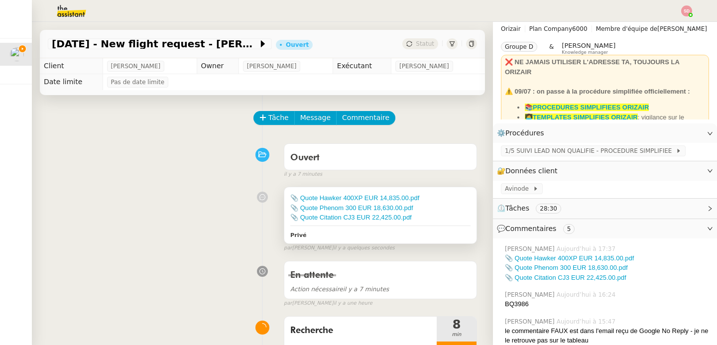
scroll to position [99, 0]
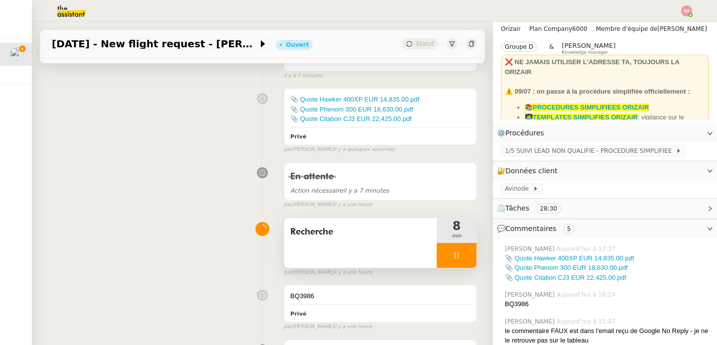
click at [454, 256] on div at bounding box center [457, 255] width 40 height 25
click at [473, 256] on icon at bounding box center [477, 256] width 8 height 8
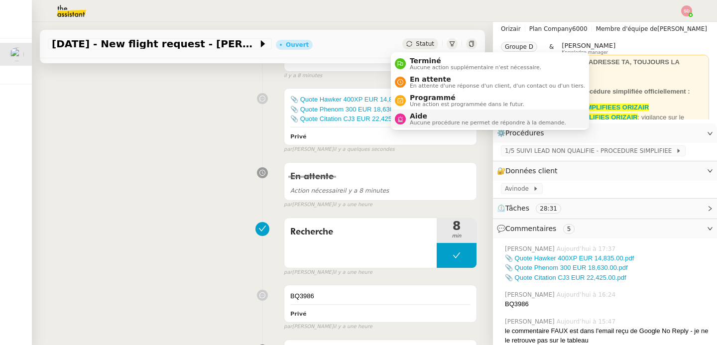
click at [411, 116] on span "Aide" at bounding box center [488, 116] width 156 height 8
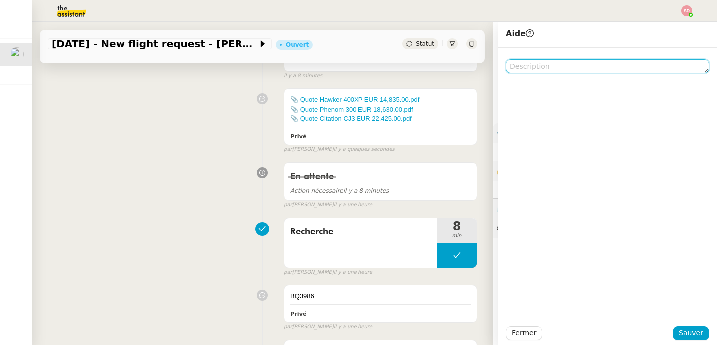
click at [563, 72] on textarea at bounding box center [607, 66] width 203 height 14
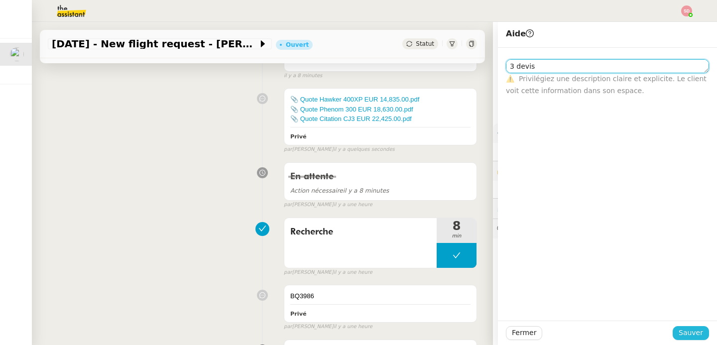
type textarea "3 devis"
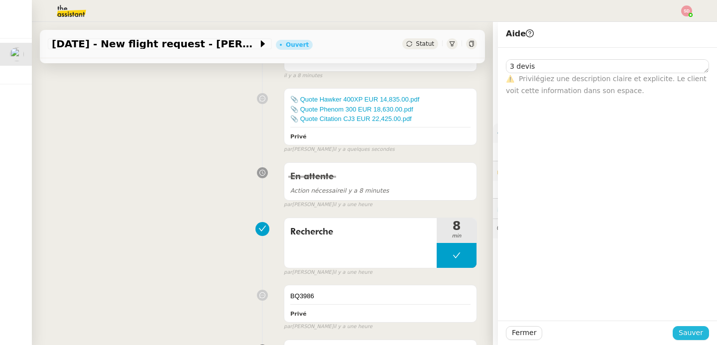
click at [685, 332] on span "Sauver" at bounding box center [691, 332] width 24 height 11
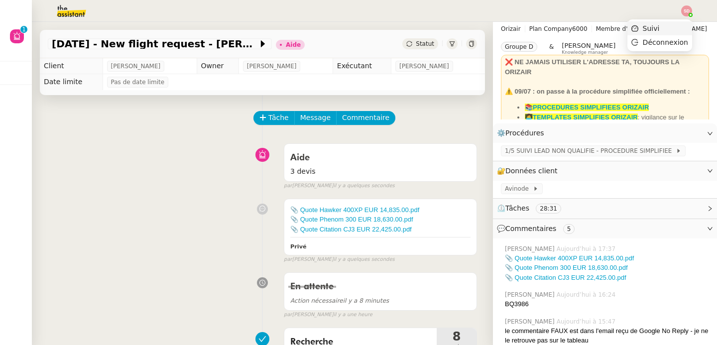
click at [679, 29] on li "Suivi" at bounding box center [660, 28] width 65 height 14
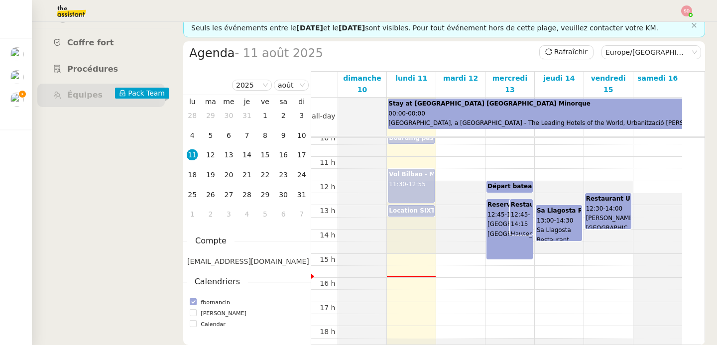
scroll to position [328, 0]
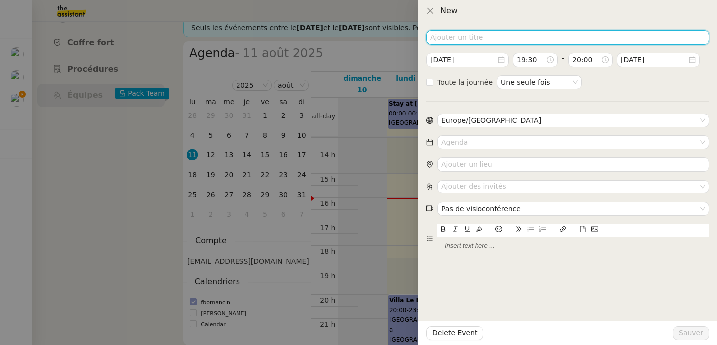
click at [469, 34] on input at bounding box center [567, 37] width 283 height 14
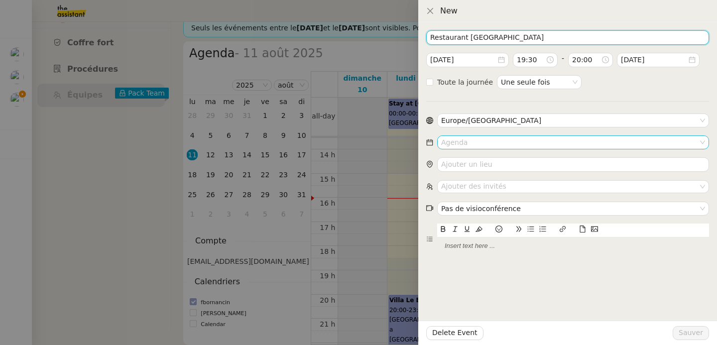
type input "Restaurant Malibu"
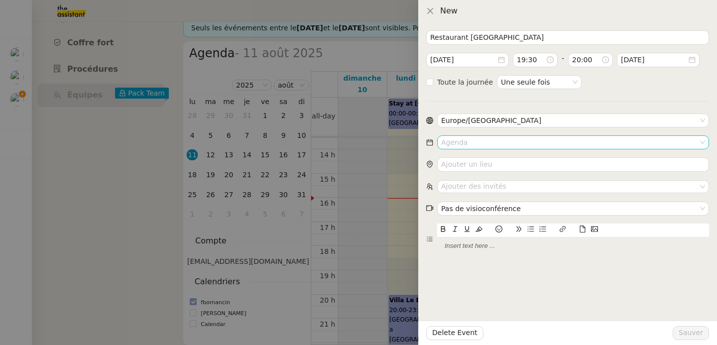
click at [482, 142] on input at bounding box center [569, 142] width 257 height 13
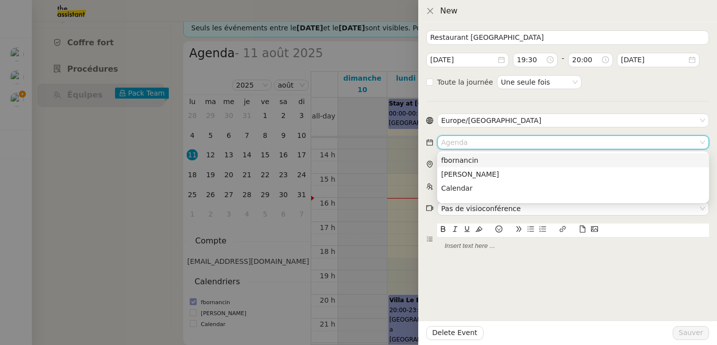
click at [482, 165] on nz-option-item "fbornancin" at bounding box center [573, 160] width 272 height 14
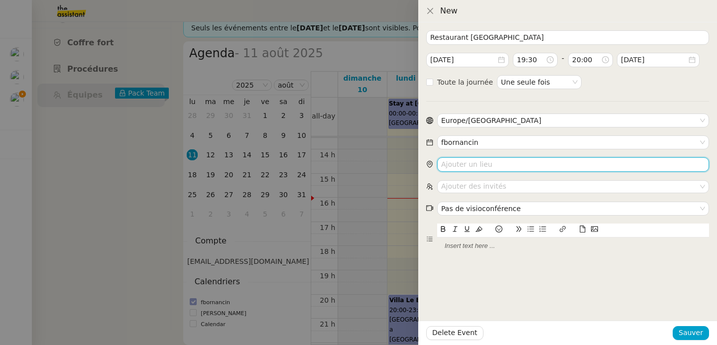
click at [476, 165] on input "search" at bounding box center [573, 164] width 272 height 14
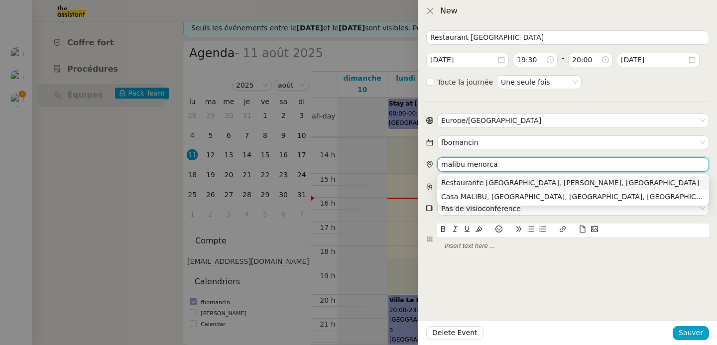
click at [483, 184] on div "Restaurante Malibú, Santo Tomas, Espagne" at bounding box center [573, 182] width 264 height 9
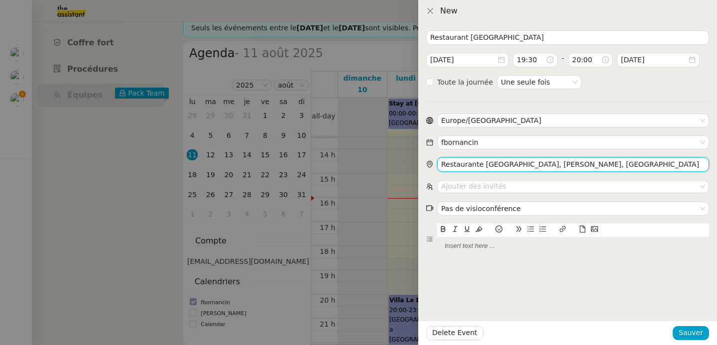
type input "Restaurante Malibú, Santo Tomas, Espagne"
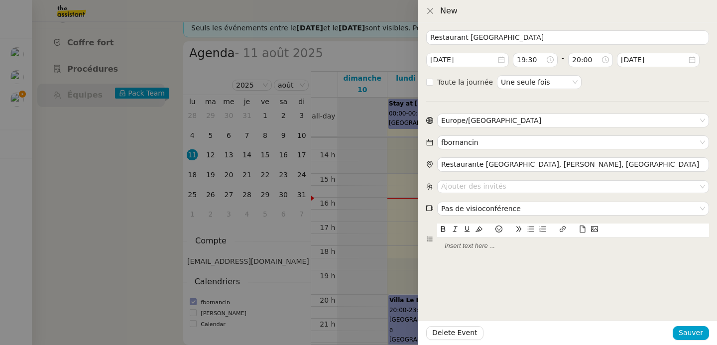
click at [483, 184] on nz-select-top-control "Ajouter des invités" at bounding box center [573, 186] width 272 height 12
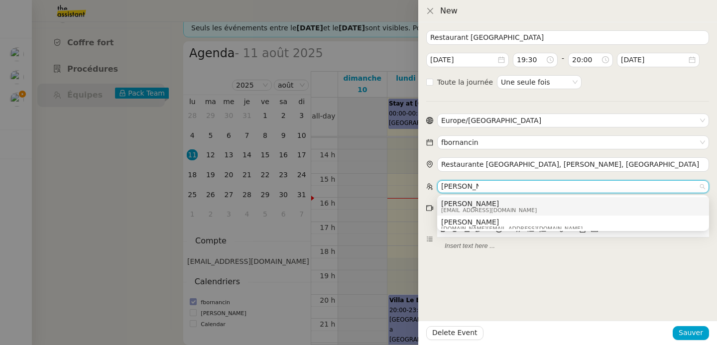
type input "emilie born"
click at [458, 211] on span "emiliebornancin@gmail.com" at bounding box center [489, 210] width 96 height 5
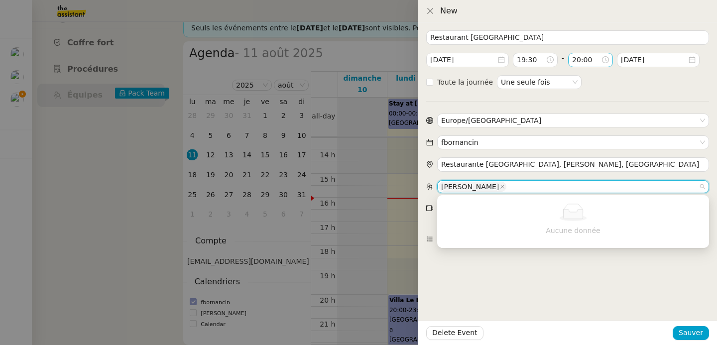
click at [583, 64] on input "20:00" at bounding box center [586, 59] width 29 height 11
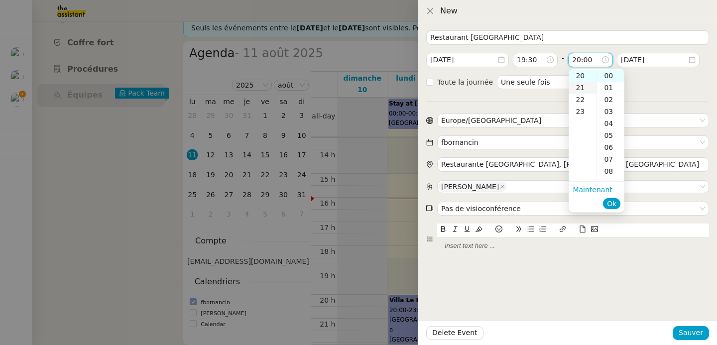
click at [584, 87] on div "21" at bounding box center [583, 88] width 28 height 12
type input "21:00"
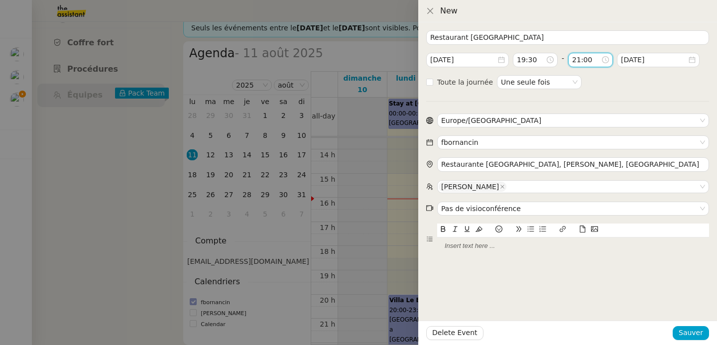
click at [654, 87] on form "Restaurant Malibu 2025-août-12 19:30 - 21:00 2025-août-12 Toute la journée Une …" at bounding box center [567, 142] width 283 height 225
click at [695, 332] on span "Sauver" at bounding box center [691, 332] width 24 height 11
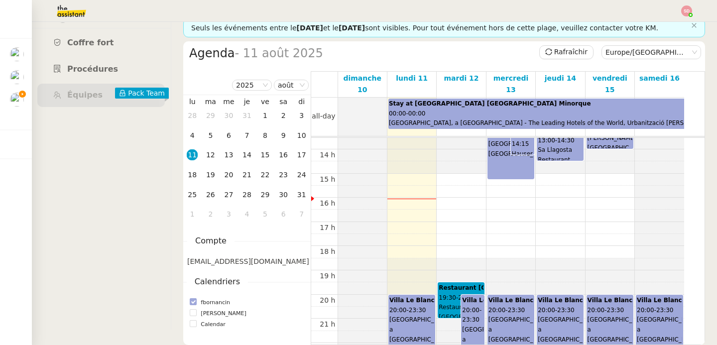
click at [466, 316] on span "23:30" at bounding box center [470, 319] width 17 height 7
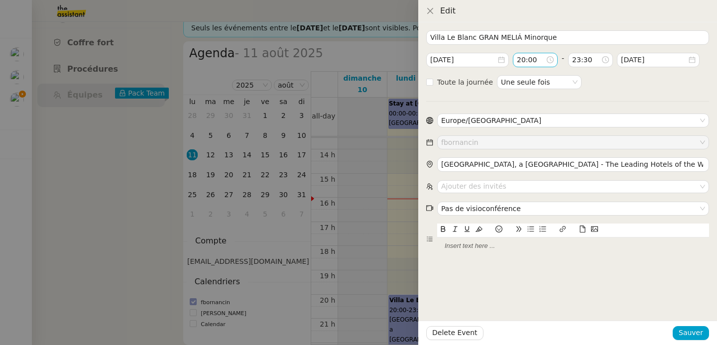
click at [521, 60] on input "20:00" at bounding box center [531, 59] width 29 height 11
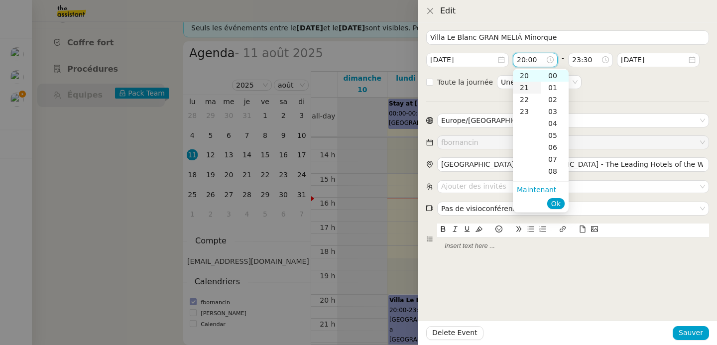
click at [524, 86] on div "21" at bounding box center [527, 88] width 28 height 12
type input "21:00"
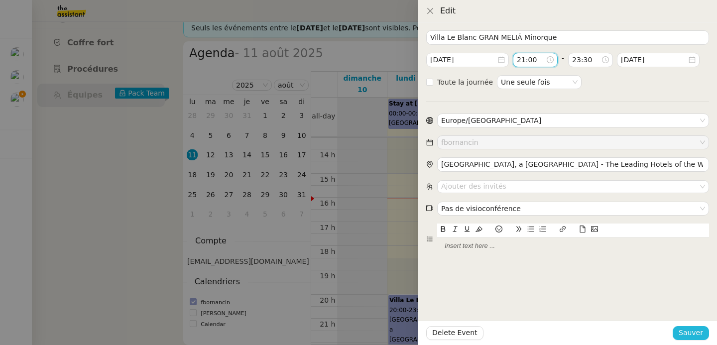
type input "00:30"
type input "2025-août-13"
click at [697, 331] on span "Sauver" at bounding box center [691, 332] width 24 height 11
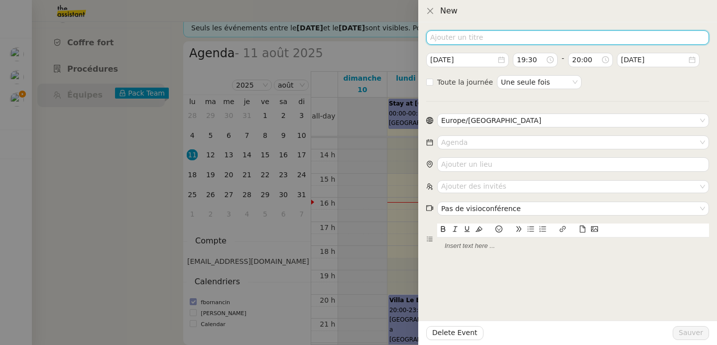
click at [480, 41] on input at bounding box center [567, 37] width 283 height 14
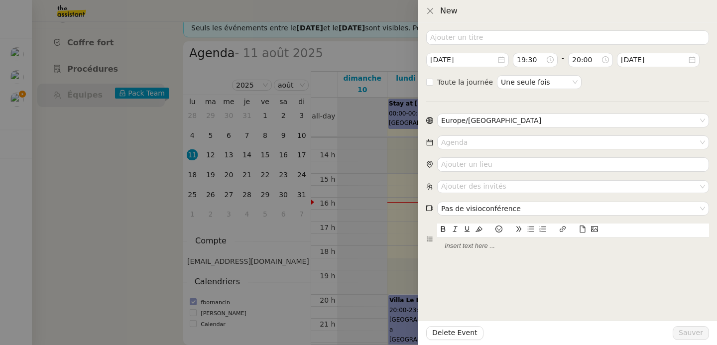
click at [406, 234] on div at bounding box center [358, 172] width 717 height 345
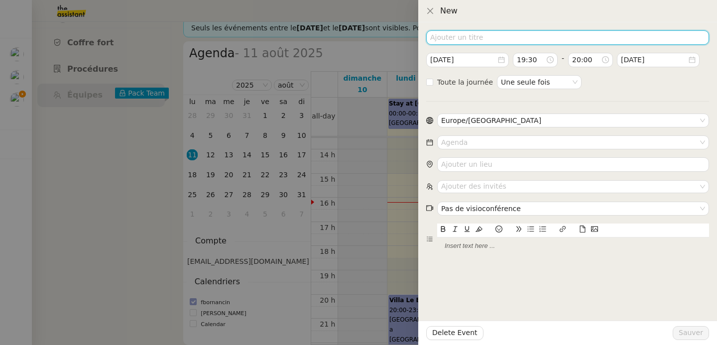
click at [513, 36] on input at bounding box center [567, 37] width 283 height 14
paste input "Magic Pan Bar Restaurant"
type input "Magic Pan Bar Restaurant"
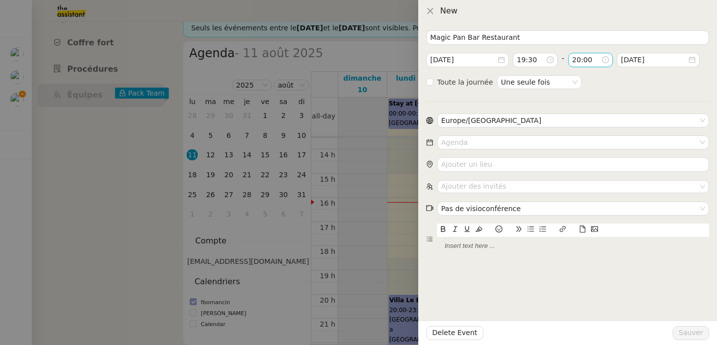
click at [577, 60] on input "20:00" at bounding box center [586, 59] width 29 height 11
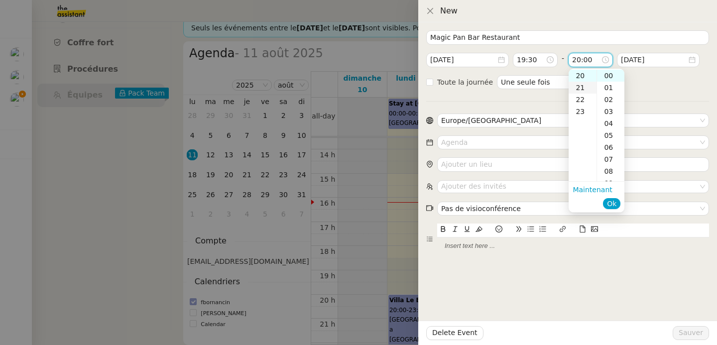
click at [580, 85] on div "21" at bounding box center [583, 88] width 28 height 12
type input "21:00"
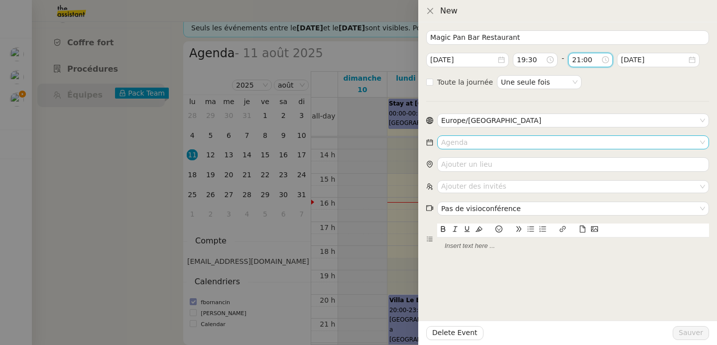
click at [481, 145] on input at bounding box center [569, 142] width 257 height 13
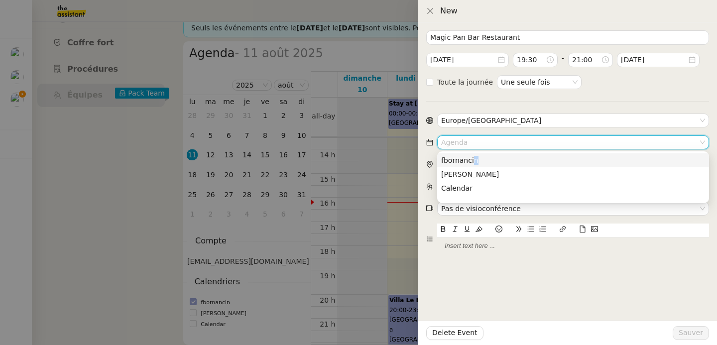
click at [474, 160] on div "fbornancin" at bounding box center [573, 160] width 264 height 9
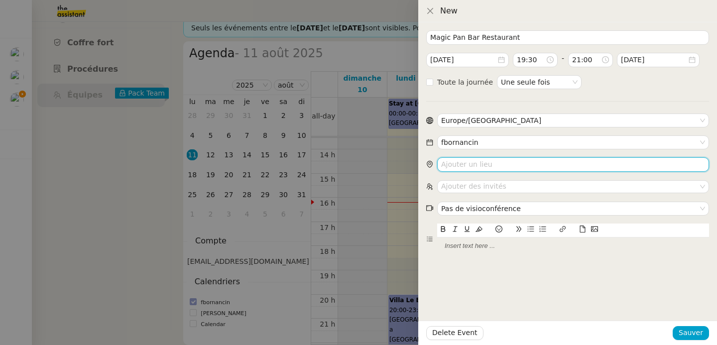
click at [472, 165] on input "search" at bounding box center [573, 164] width 272 height 14
paste input "Magic Pan Bar Restaurant"
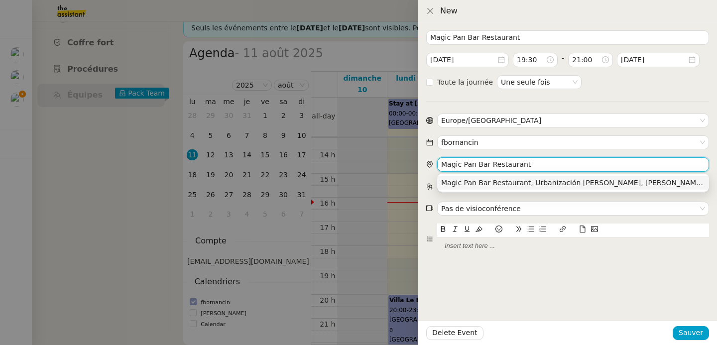
click at [487, 183] on div "Magic Pan Bar Restaurant, Urbanización Sant Tomàs, Santo Tomas, Espagne" at bounding box center [573, 182] width 264 height 9
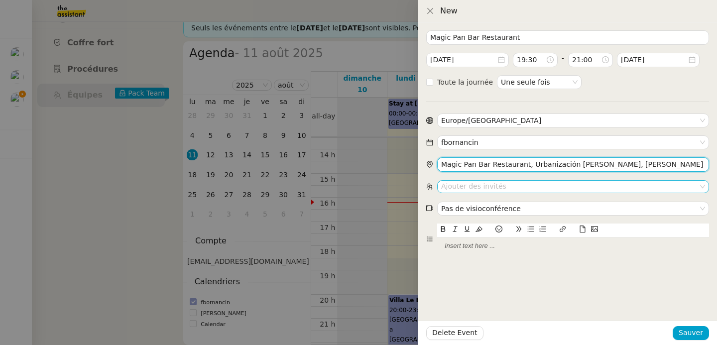
type input "Magic Pan Bar Restaurant, Urbanización Sant Tomàs, Santo Tomas, Espagne"
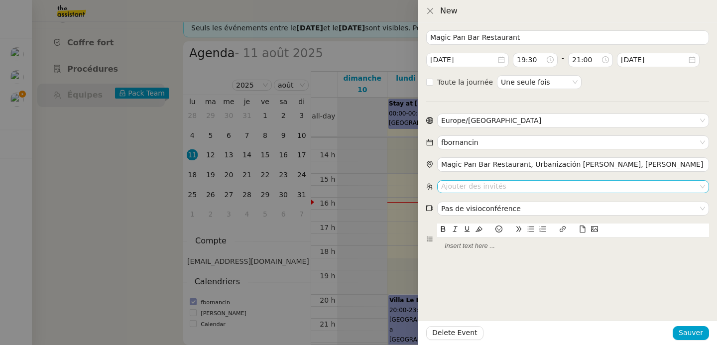
click at [486, 188] on nz-select-top-control "Ajouter des invités" at bounding box center [573, 186] width 272 height 12
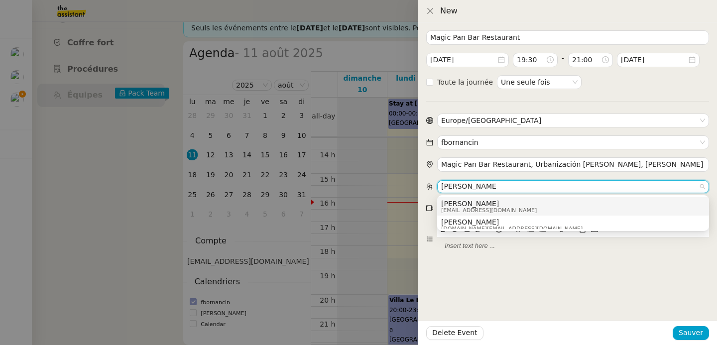
type input "emilie bornancin"
click at [476, 210] on span "emiliebornancin@gmail.com" at bounding box center [489, 210] width 96 height 5
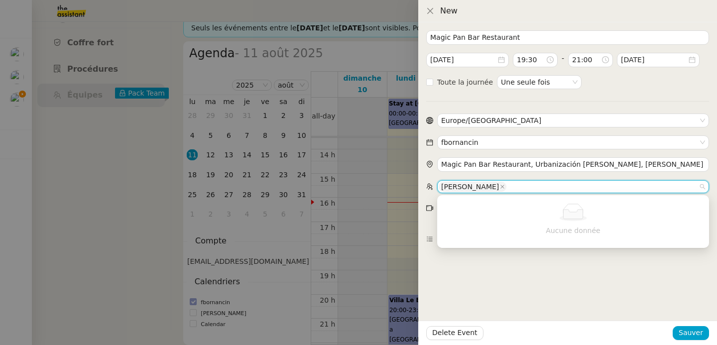
click at [530, 279] on div "Magic Pan Bar Restaurant 2025-août-13 19:30 - 21:00 2025-août-13 Toute la journ…" at bounding box center [567, 183] width 299 height 323
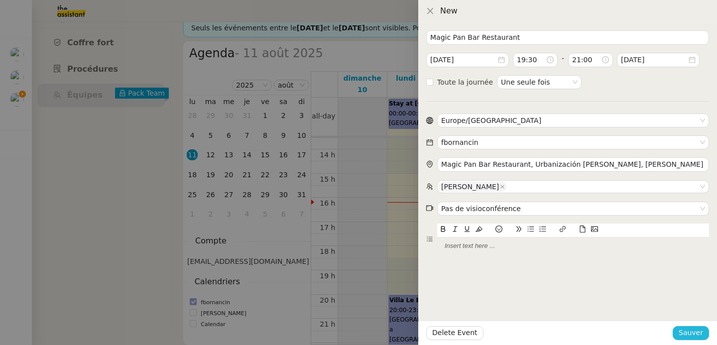
click at [692, 332] on span "Sauver" at bounding box center [691, 332] width 24 height 11
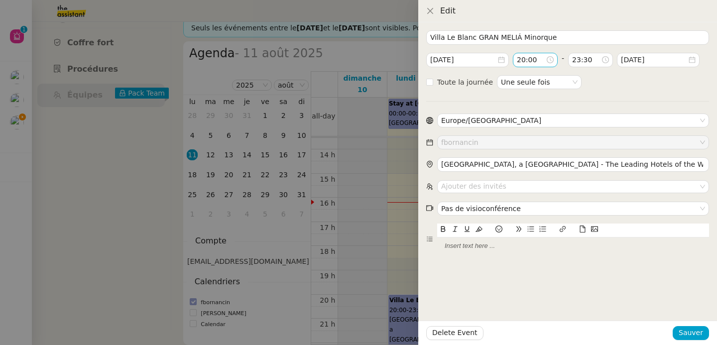
click at [517, 66] on nz-time-picker "20:00" at bounding box center [535, 60] width 45 height 14
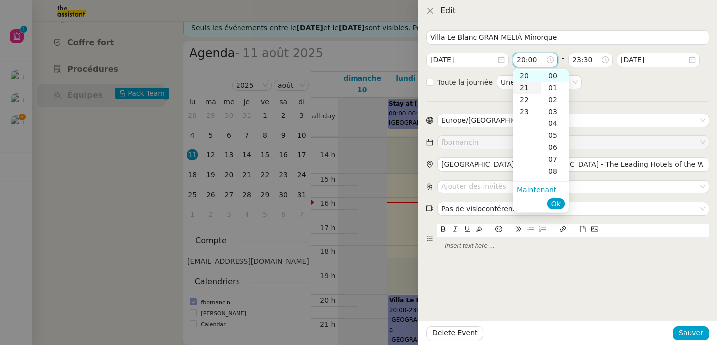
click at [524, 90] on div "21" at bounding box center [527, 88] width 28 height 12
type input "21:00"
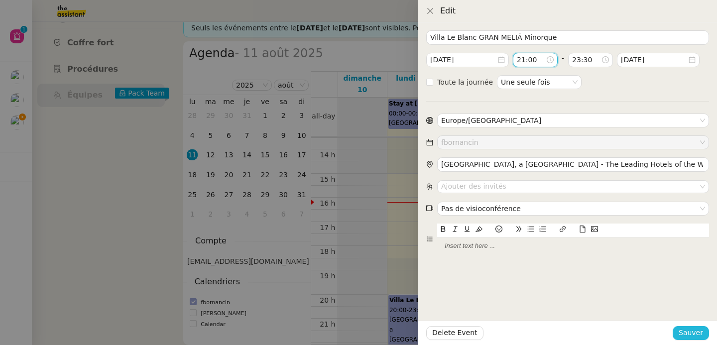
type input "00:30"
type input "2025-août-14"
click at [683, 333] on span "Sauver" at bounding box center [691, 332] width 24 height 11
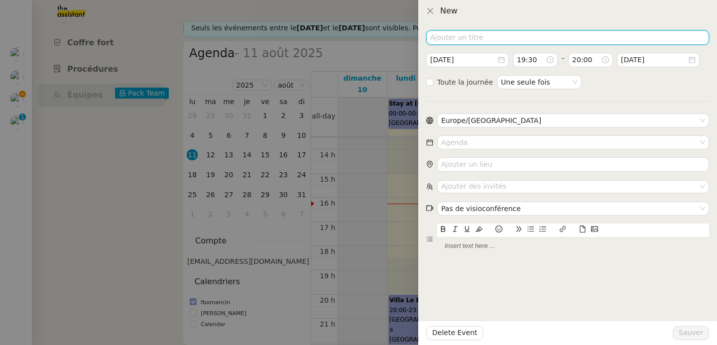
click at [522, 34] on input at bounding box center [567, 37] width 283 height 14
paste input "Restaurant Es Pins"
type input "Restaurant Es Pins"
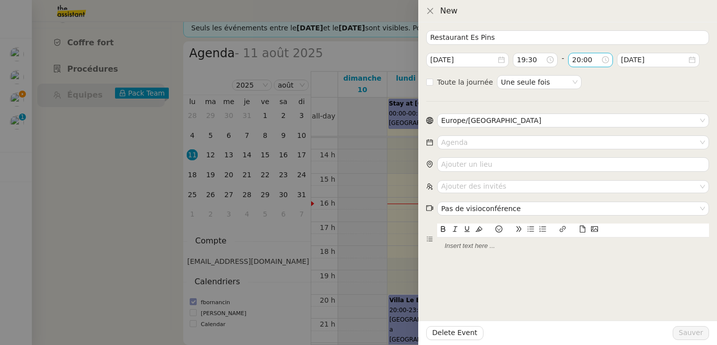
click at [582, 59] on input "20:00" at bounding box center [586, 59] width 29 height 11
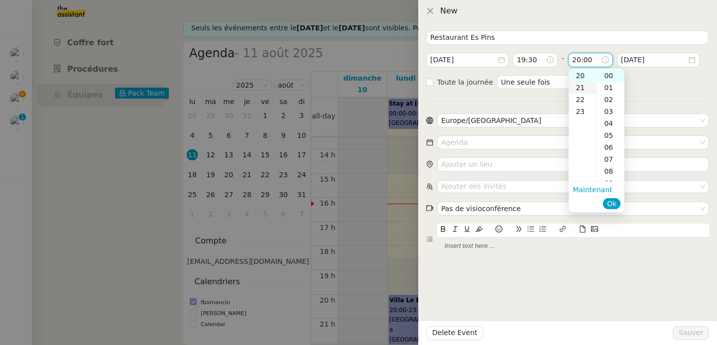
click at [581, 88] on div "21" at bounding box center [583, 88] width 28 height 12
type input "21:00"
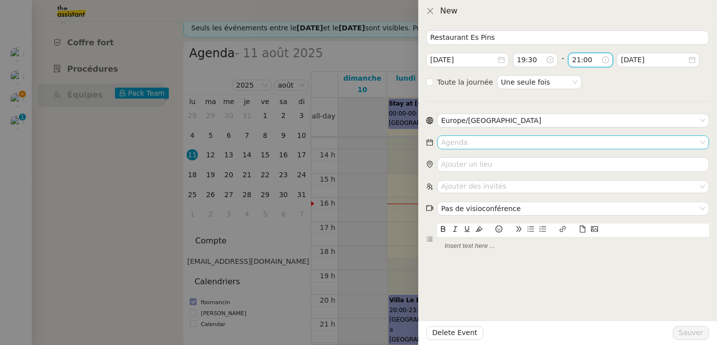
click at [457, 144] on input at bounding box center [569, 142] width 257 height 13
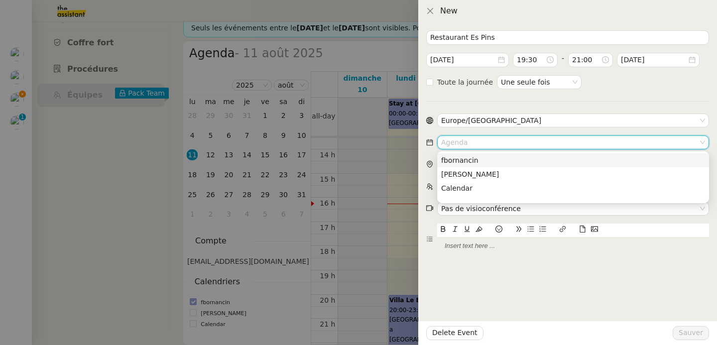
click at [456, 163] on div "fbornancin" at bounding box center [573, 160] width 264 height 9
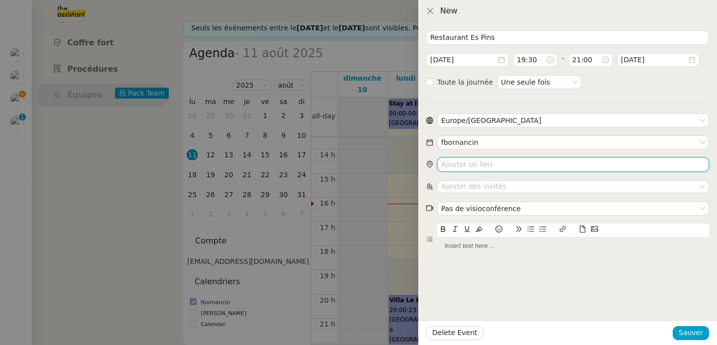
click at [474, 165] on input "search" at bounding box center [573, 164] width 272 height 14
paste input "Restaurant Es Pins"
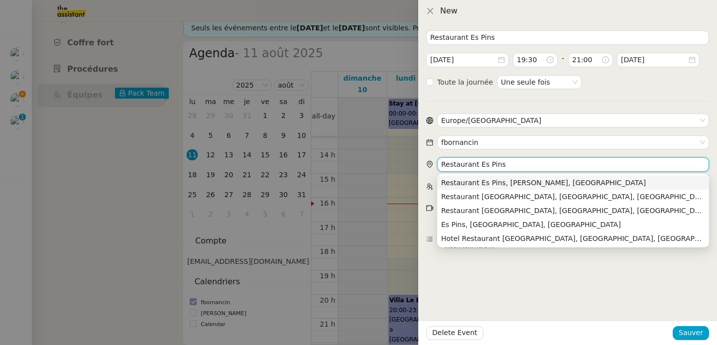
click at [486, 180] on div "Restaurant Es Pins, Santo Tomas, Espagne" at bounding box center [573, 182] width 264 height 9
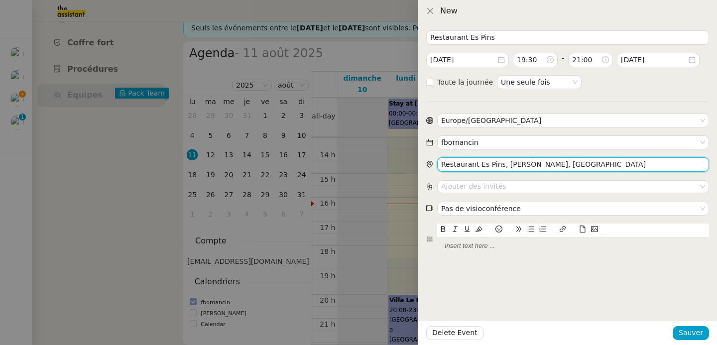
type input "Restaurant Es Pins, Santo Tomas, Espagne"
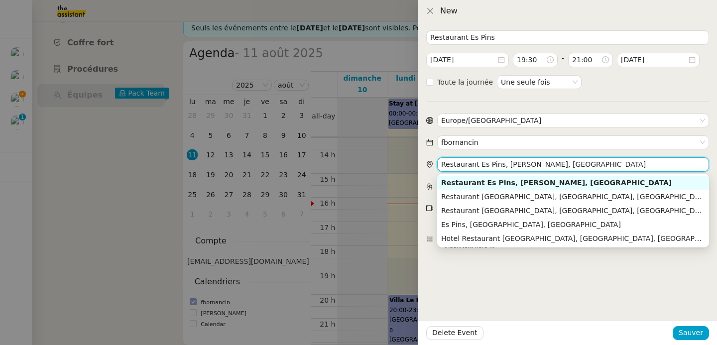
click at [545, 181] on div "Restaurant Es Pins, Santo Tomas, Espagne" at bounding box center [573, 182] width 264 height 9
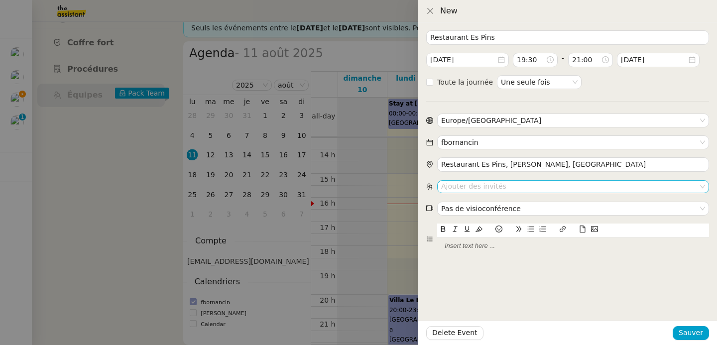
click at [542, 187] on nz-select-top-control "Ajouter des invités" at bounding box center [573, 186] width 272 height 12
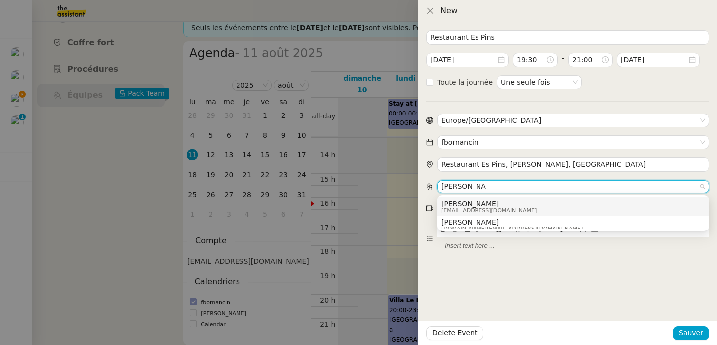
type input "emilie bornna"
click at [532, 208] on div "Emilie Bornancin emiliebornancin@gmail.com" at bounding box center [573, 206] width 264 height 13
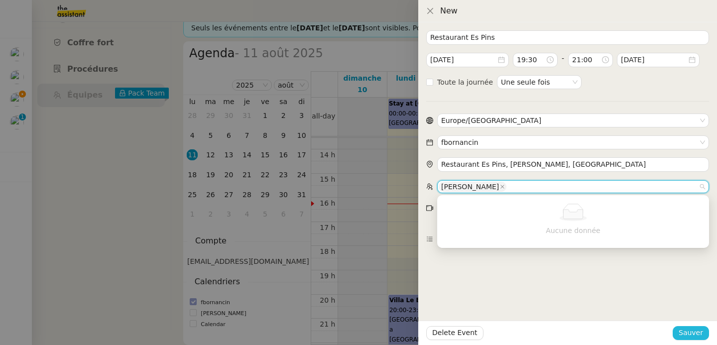
click at [692, 336] on span "Sauver" at bounding box center [691, 332] width 24 height 11
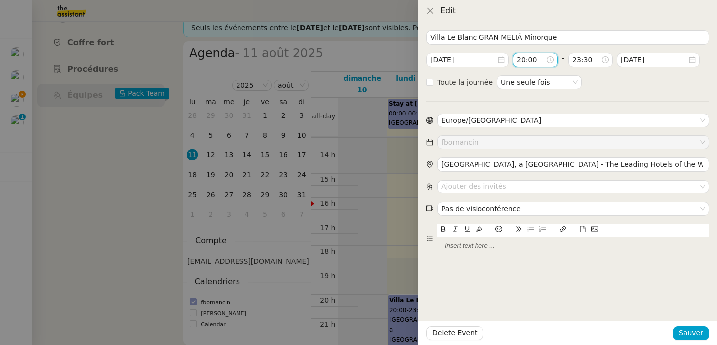
click at [532, 59] on input "20:00" at bounding box center [531, 59] width 29 height 11
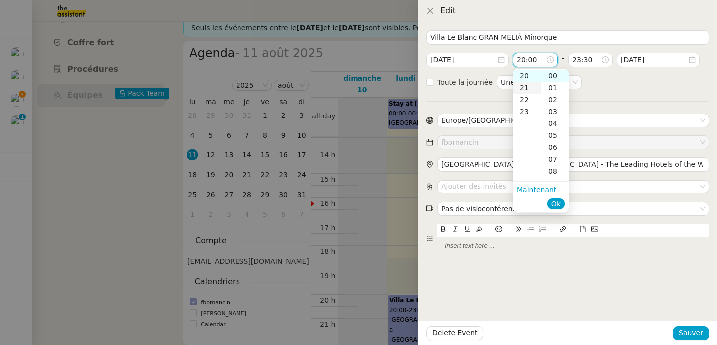
click at [529, 82] on div "21" at bounding box center [527, 88] width 28 height 12
type input "21:00"
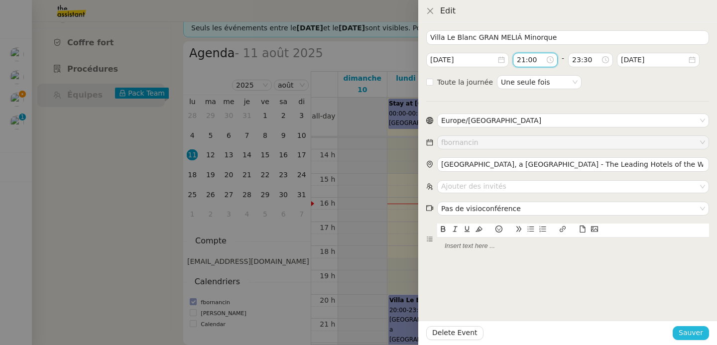
type input "00:30"
type input "2025-août-15"
click at [690, 332] on span "Sauver" at bounding box center [691, 332] width 24 height 11
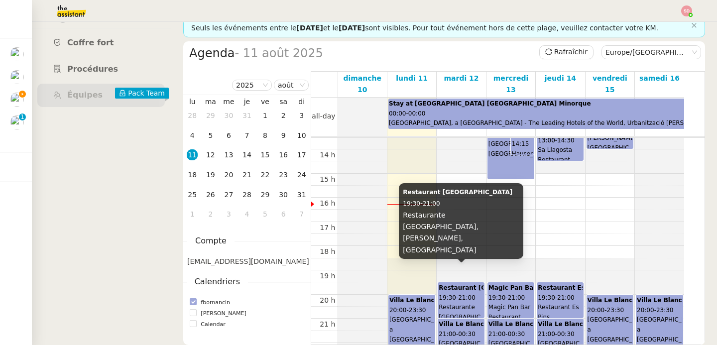
click at [442, 196] on b "Restaurant Malibu" at bounding box center [458, 192] width 110 height 7
copy b "Restaurant Malibu"
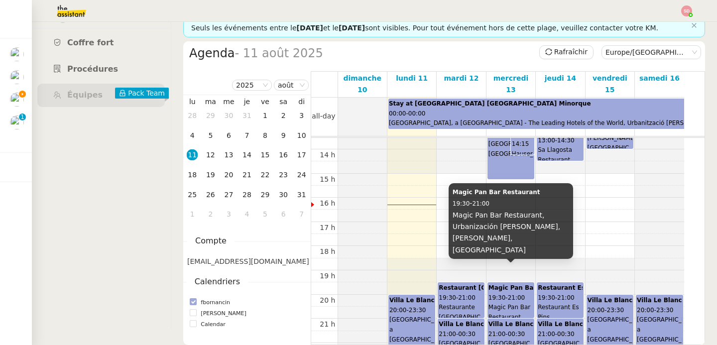
click at [499, 196] on b "Magic Pan Bar Restaurant" at bounding box center [497, 192] width 88 height 7
copy b "Magic Pan Bar Restaurant"
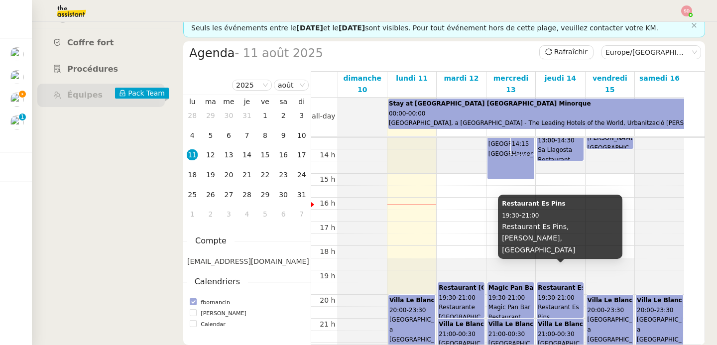
click at [545, 207] on b "Restaurant Es Pins" at bounding box center [533, 203] width 63 height 7
copy b "Restaurant Es Pins"
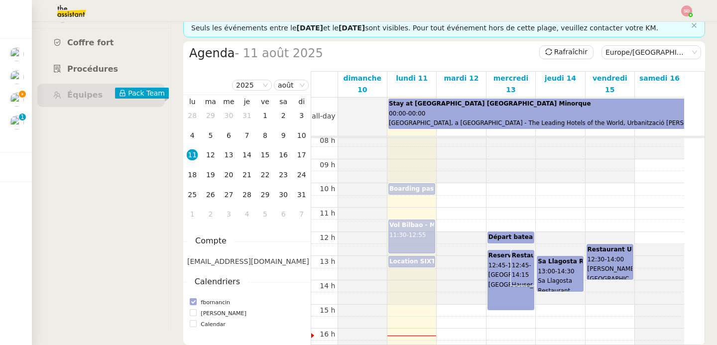
scroll to position [249, 0]
